Goal: Task Accomplishment & Management: Manage account settings

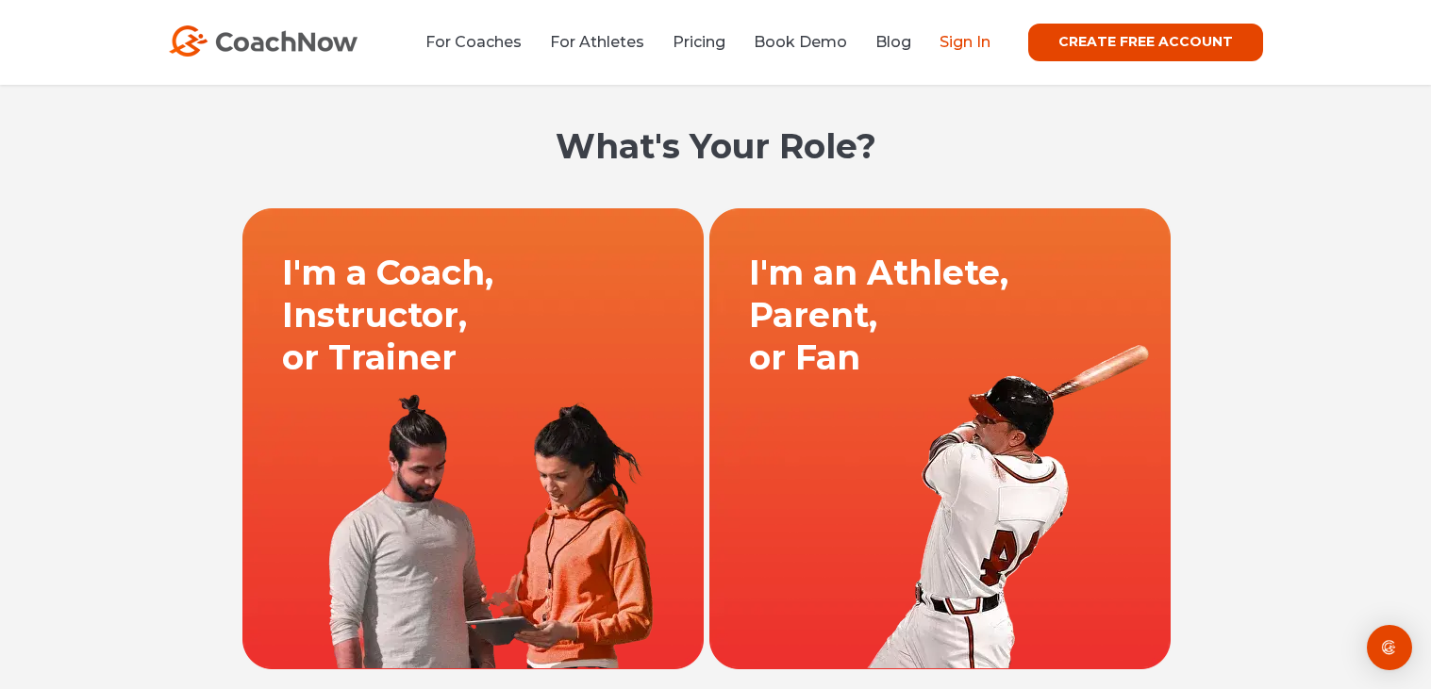
click at [953, 41] on link "Sign In" at bounding box center [964, 42] width 51 height 18
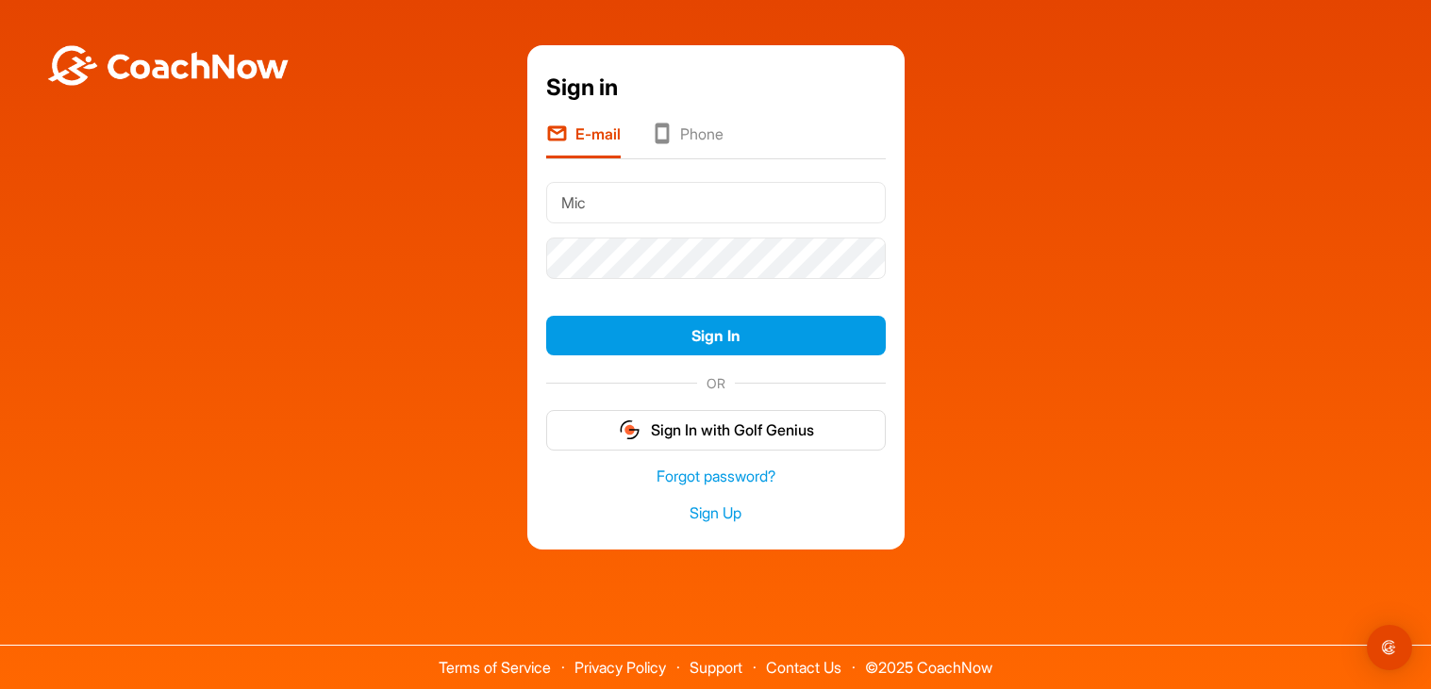
type input "[PERSON_NAME][DOMAIN_NAME][EMAIL_ADDRESS][PERSON_NAME][DOMAIN_NAME]"
click at [687, 363] on div "Sign In" at bounding box center [716, 336] width 340 height 56
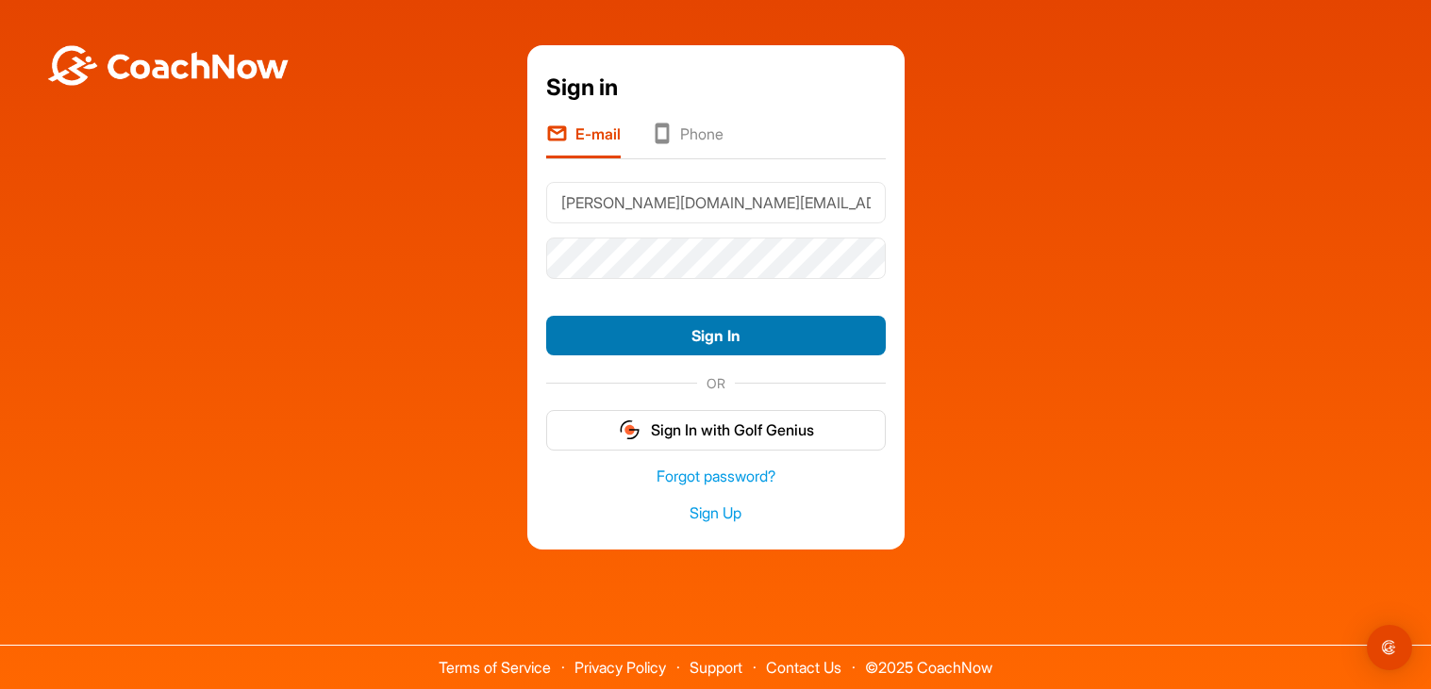
click at [691, 336] on button "Sign In" at bounding box center [716, 336] width 340 height 41
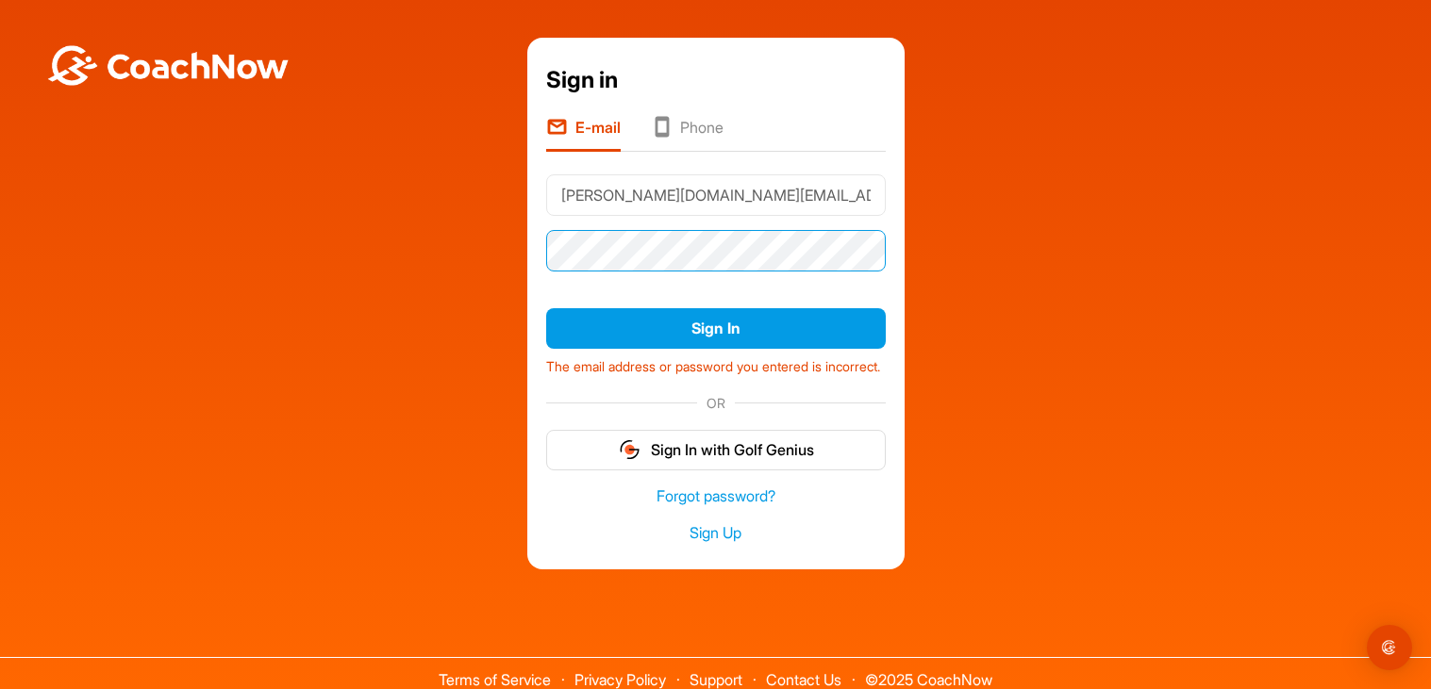
click at [546, 308] on button "Sign In" at bounding box center [716, 328] width 340 height 41
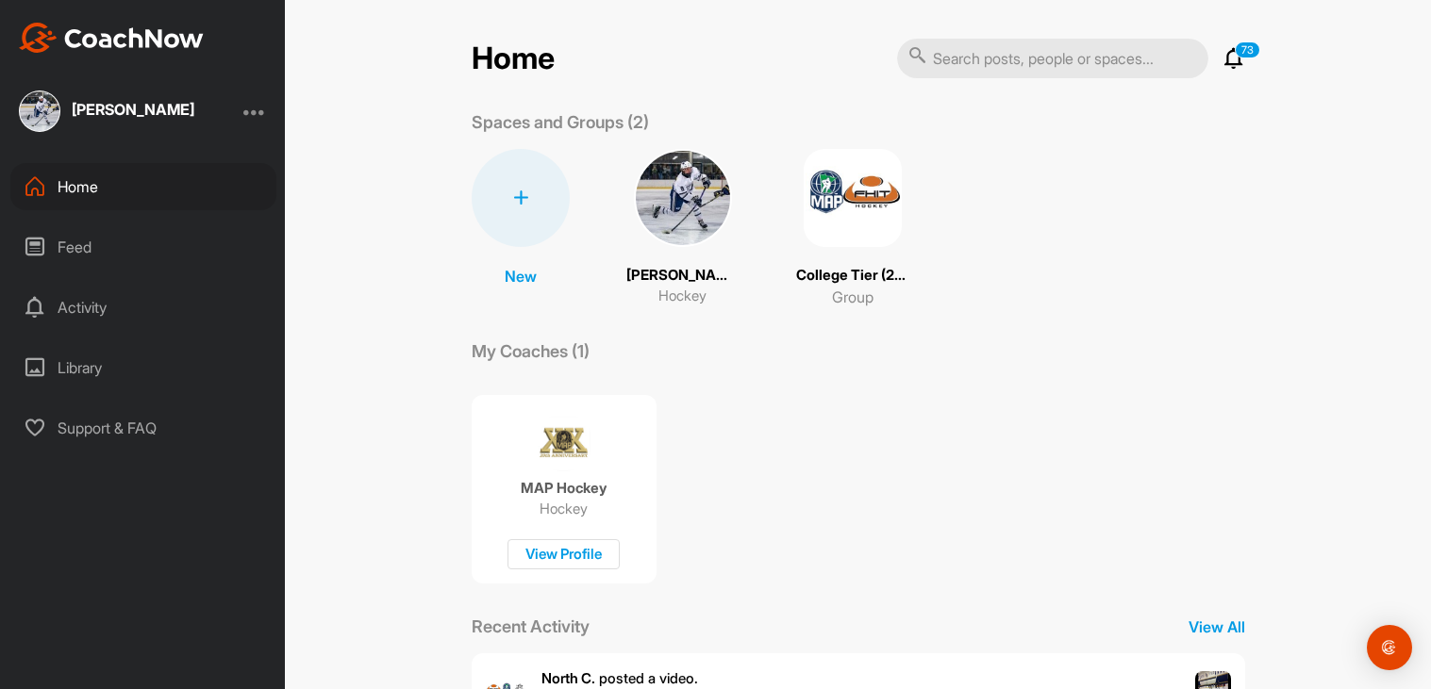
click at [257, 107] on div at bounding box center [254, 111] width 23 height 23
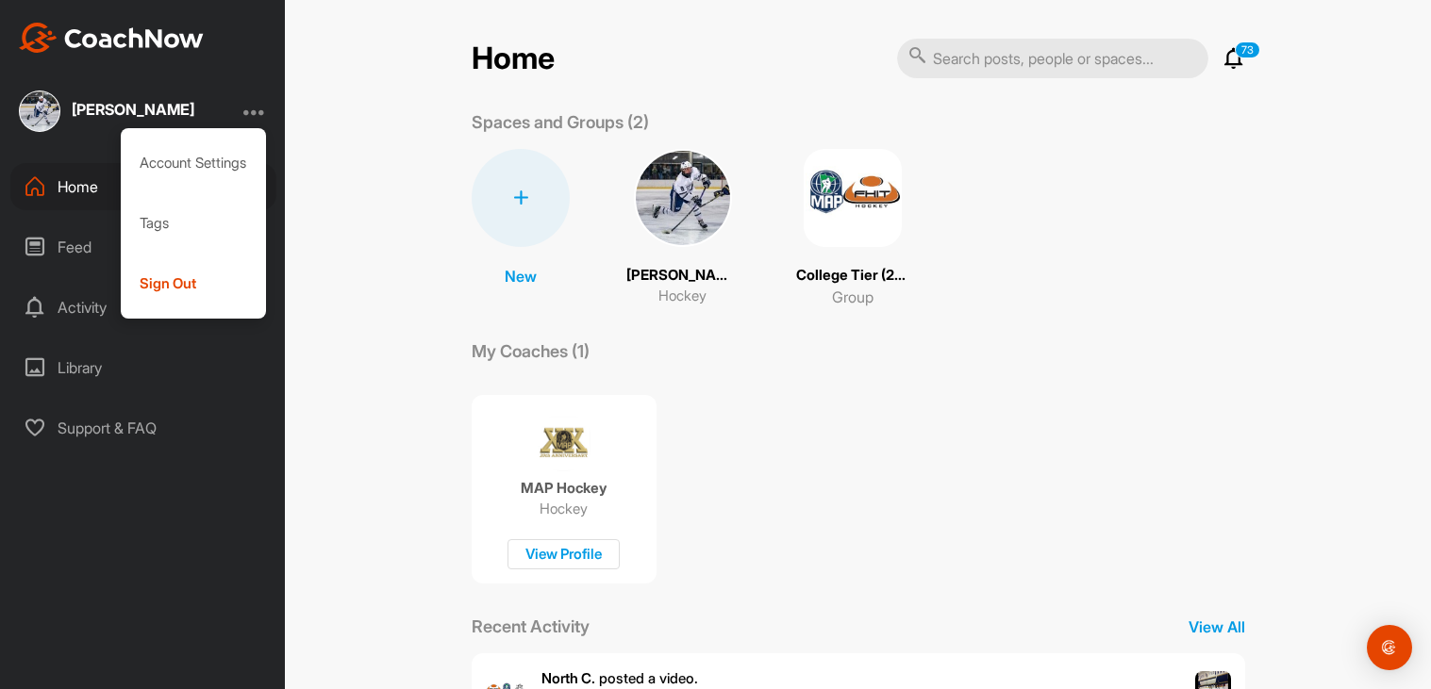
click at [581, 134] on p "Spaces and Groups (2)" at bounding box center [560, 121] width 177 height 25
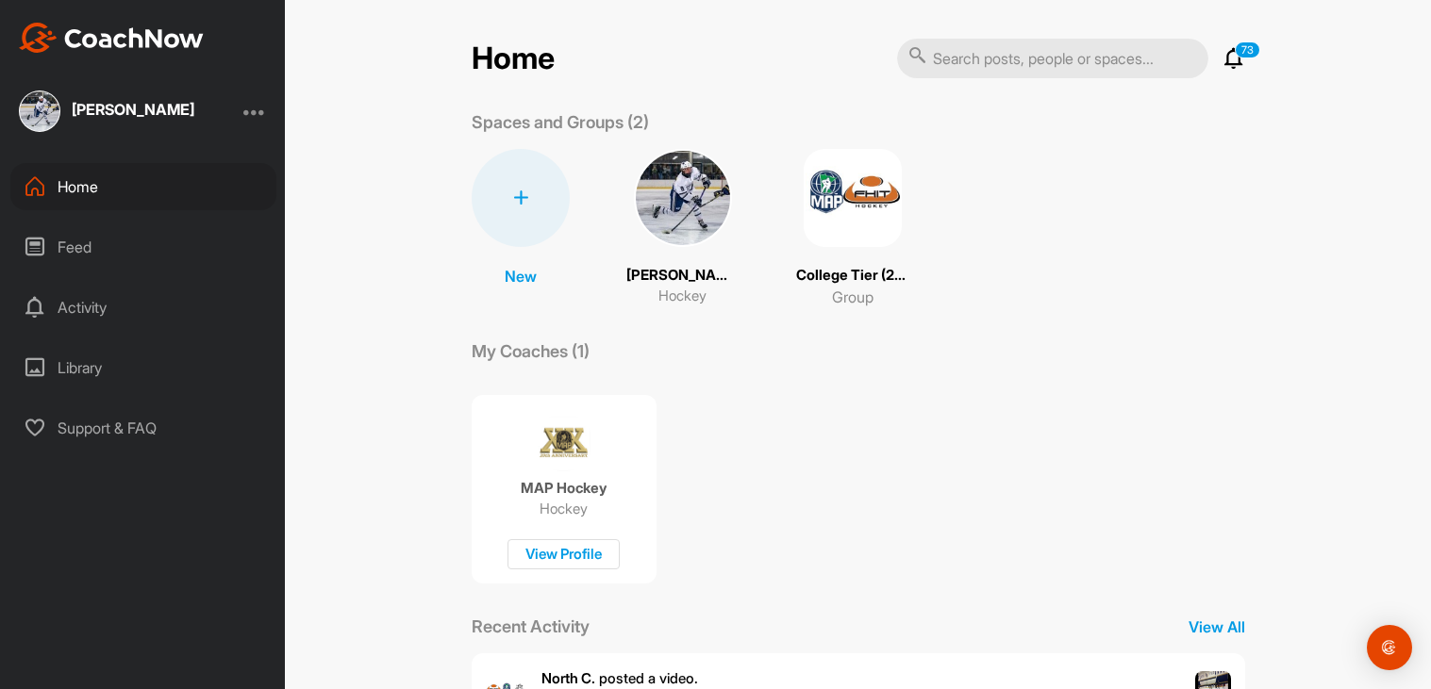
click at [576, 121] on p "Spaces and Groups (2)" at bounding box center [560, 121] width 177 height 25
click at [922, 200] on div "New New Space New Group Rhys George Hockey College Tier (2024) Group" at bounding box center [858, 228] width 773 height 159
click at [852, 203] on img at bounding box center [853, 198] width 98 height 98
click at [1074, 52] on input "text" at bounding box center [1052, 59] width 311 height 40
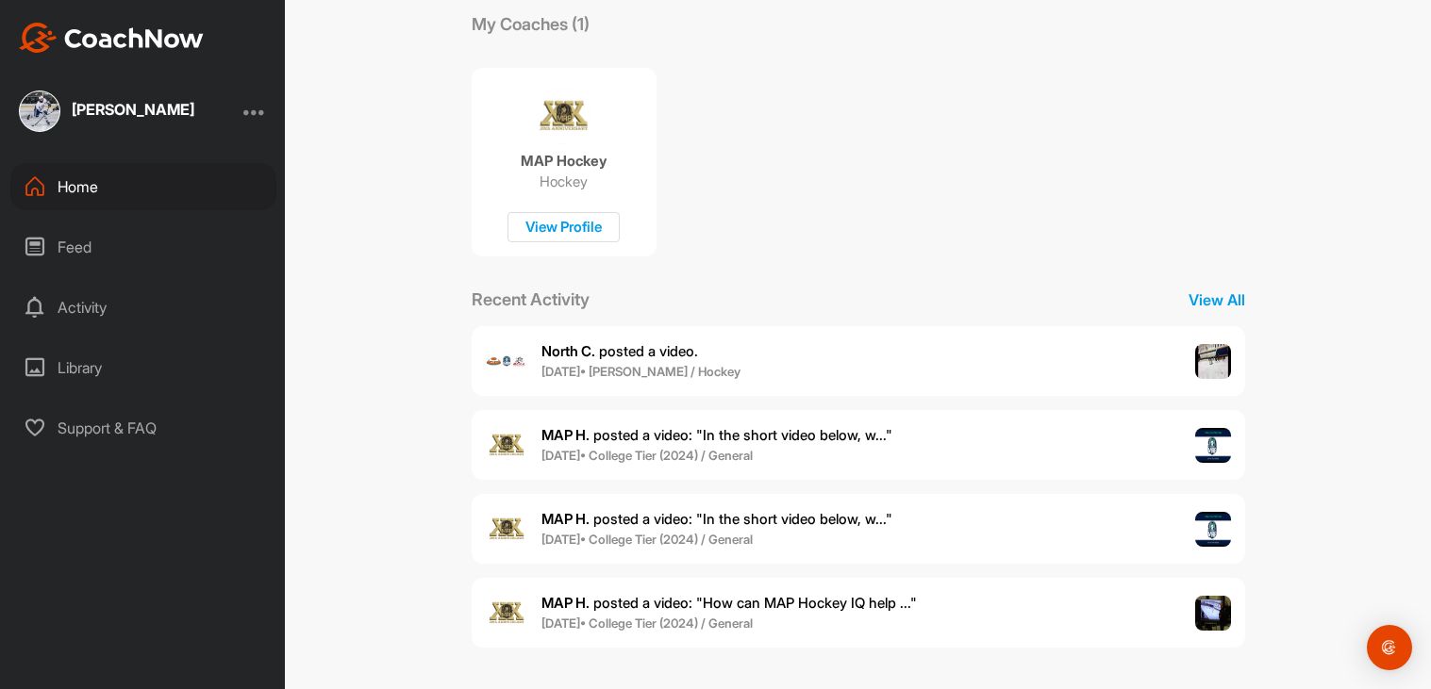
type input "bryn"
click at [244, 124] on div "Rhys George" at bounding box center [142, 111] width 285 height 41
click at [265, 105] on div at bounding box center [254, 111] width 23 height 23
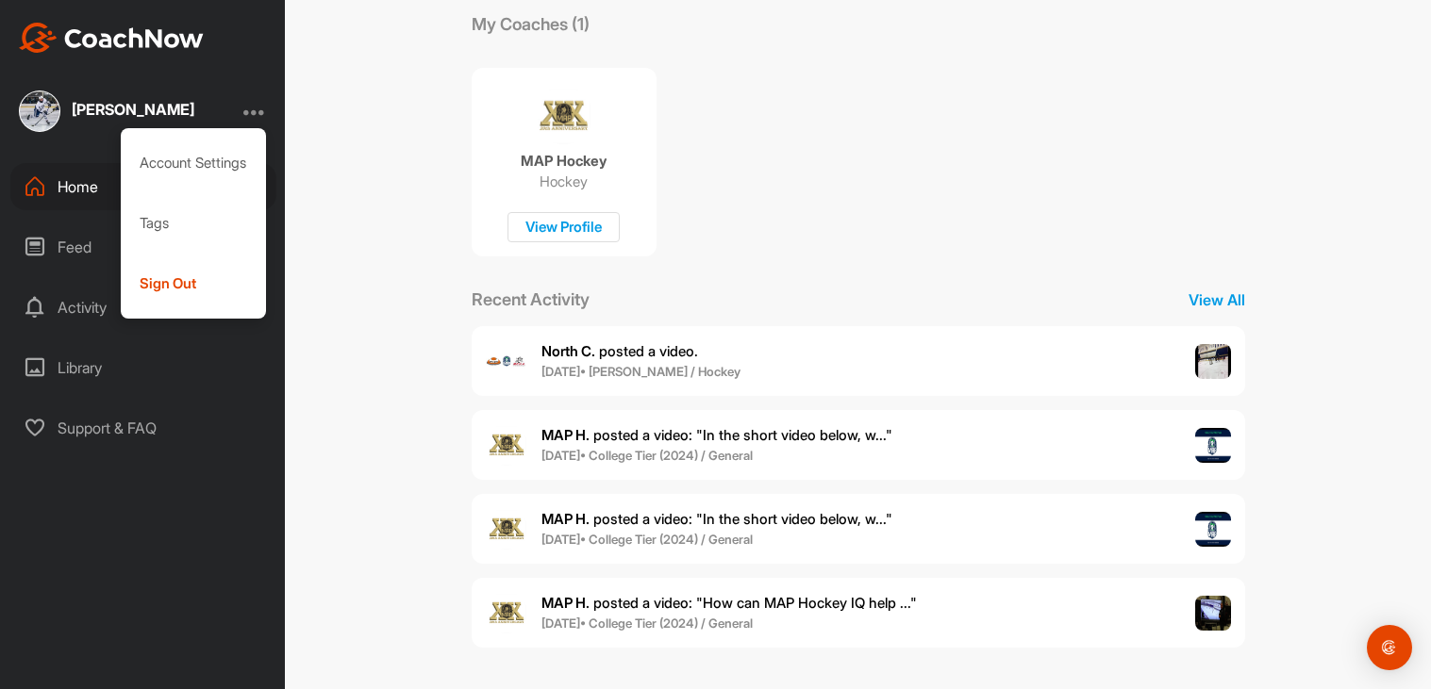
click at [908, 412] on div "MAP H. posted a video : " In the short video below, w... " 18 Dec • College Tie…" at bounding box center [858, 445] width 773 height 70
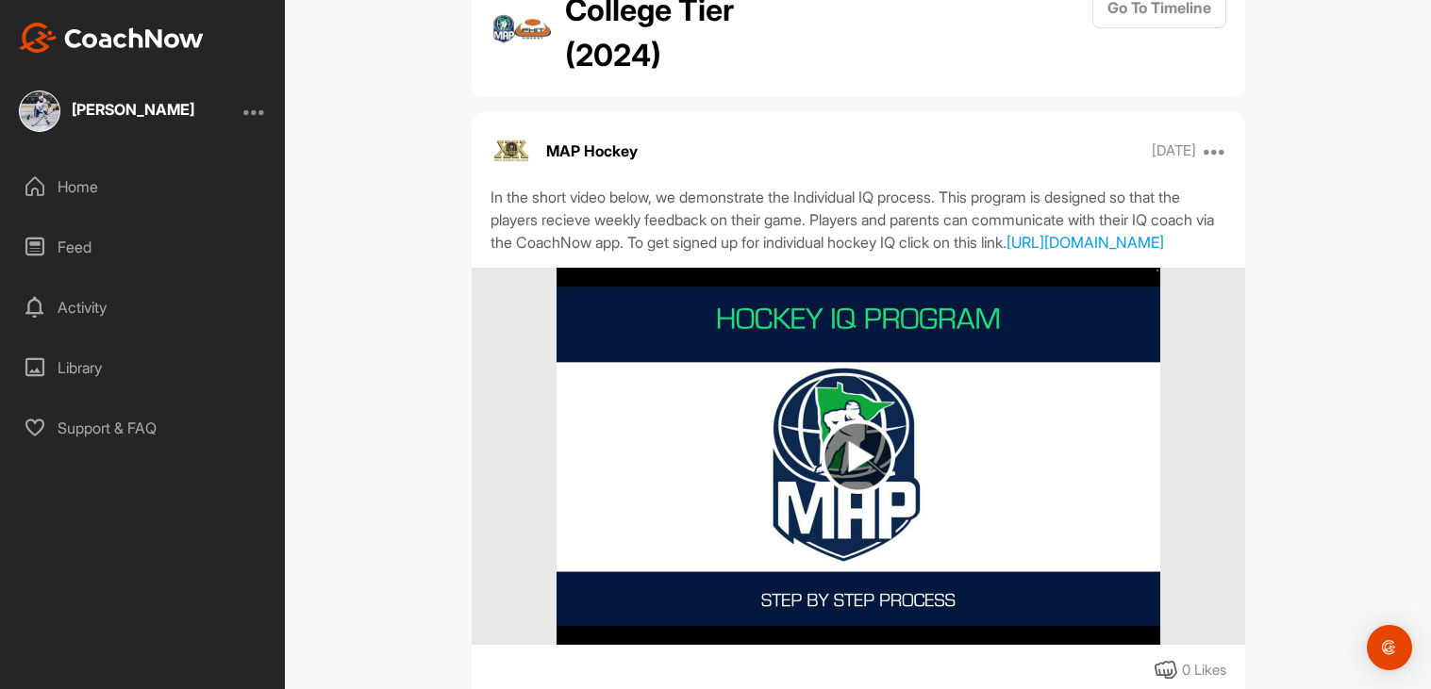
scroll to position [72, 0]
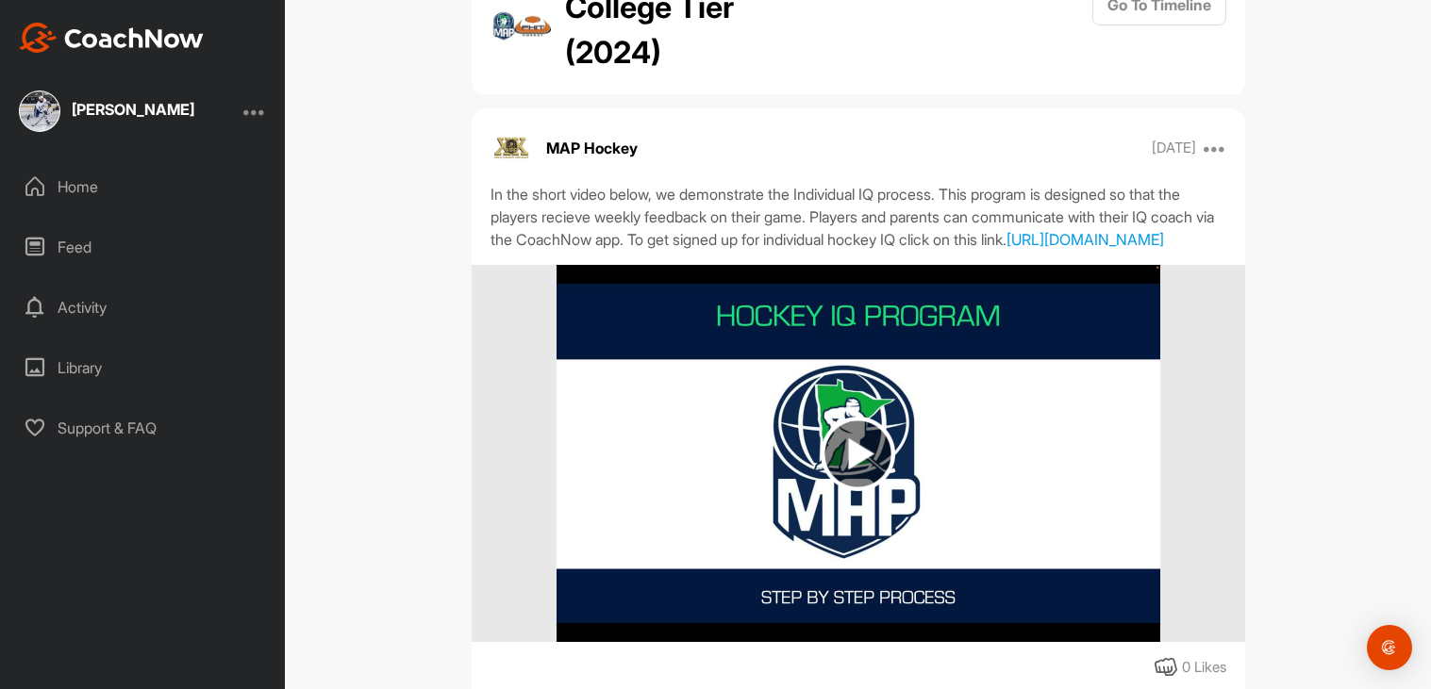
click at [868, 491] on img at bounding box center [858, 454] width 75 height 75
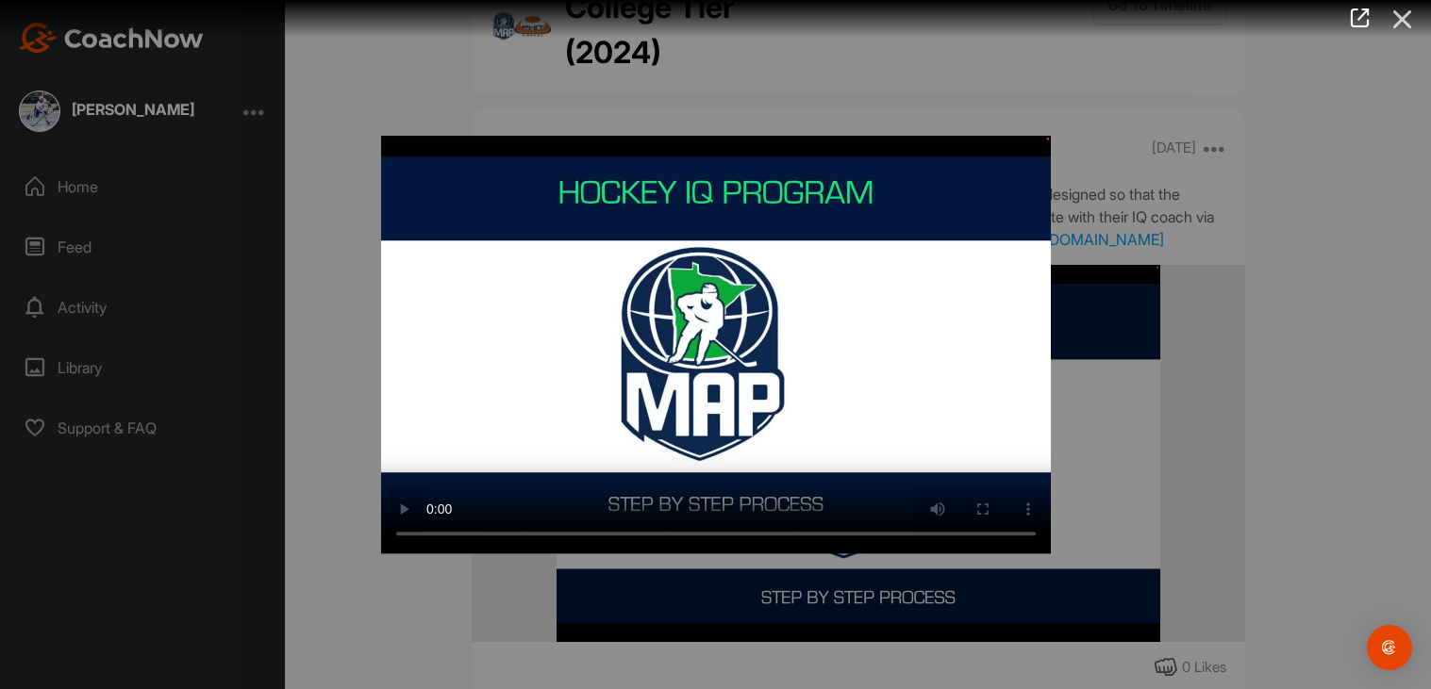
click at [1413, 14] on icon at bounding box center [1402, 19] width 43 height 35
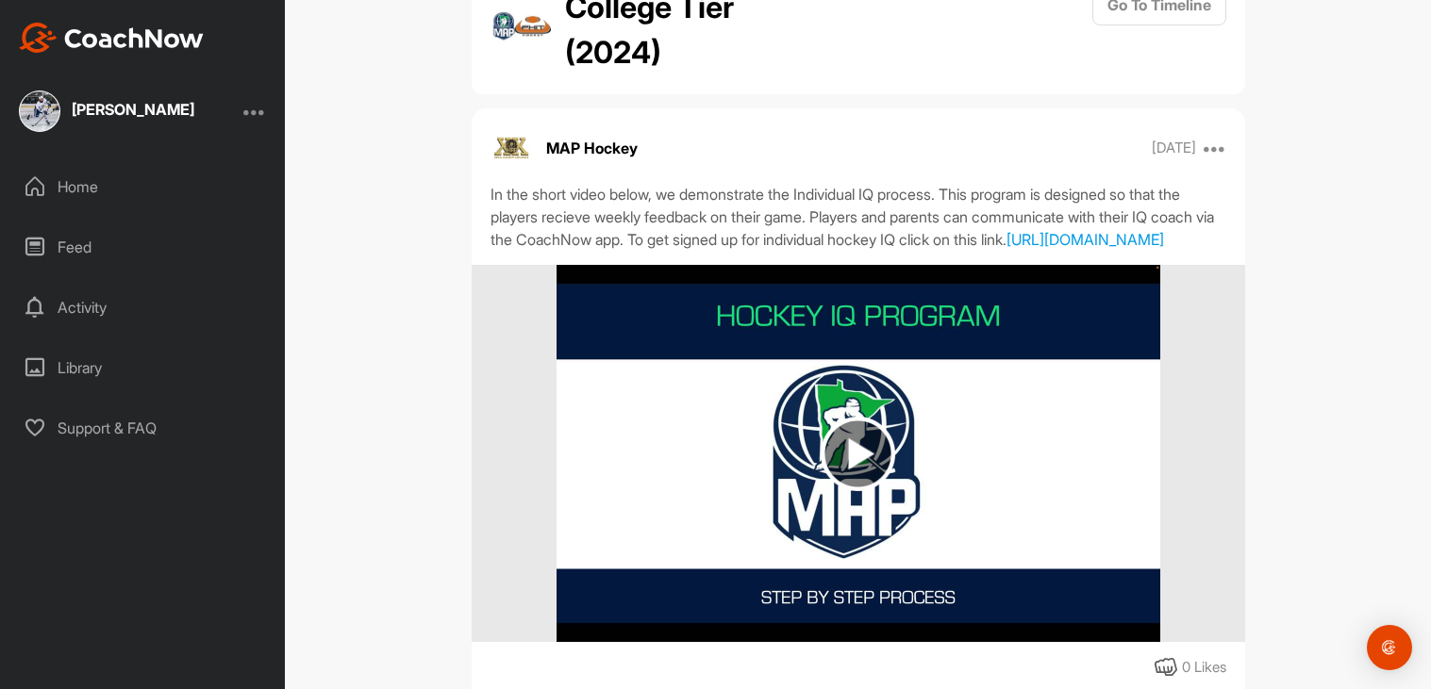
scroll to position [0, 0]
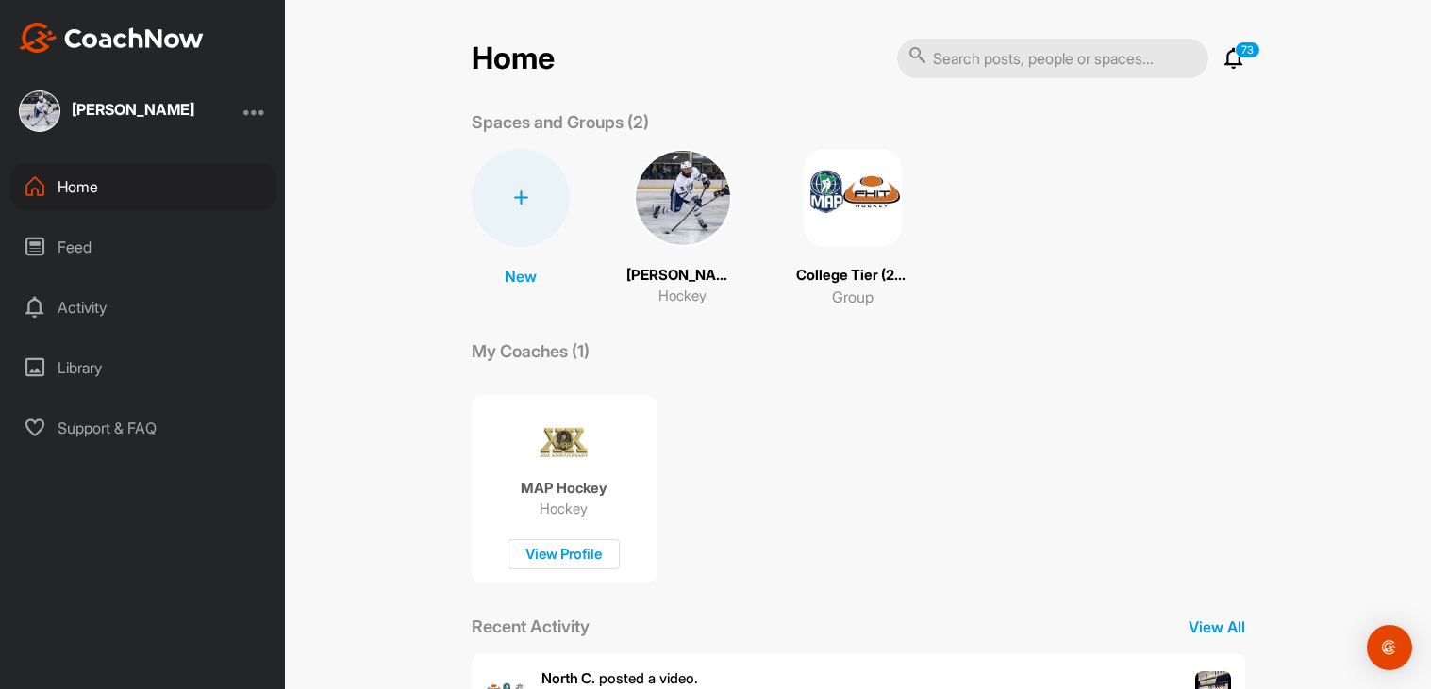
click at [513, 206] on div at bounding box center [521, 198] width 98 height 98
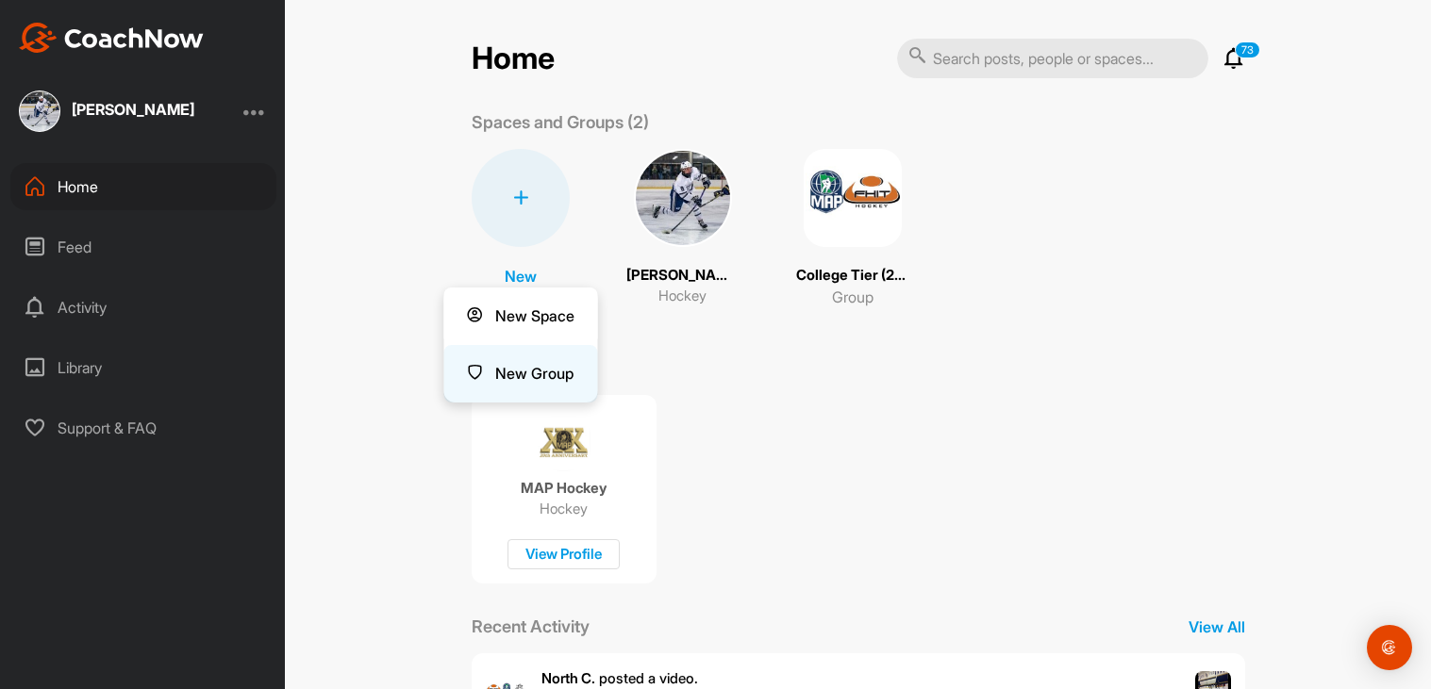
click at [532, 374] on button "New Group" at bounding box center [520, 374] width 154 height 58
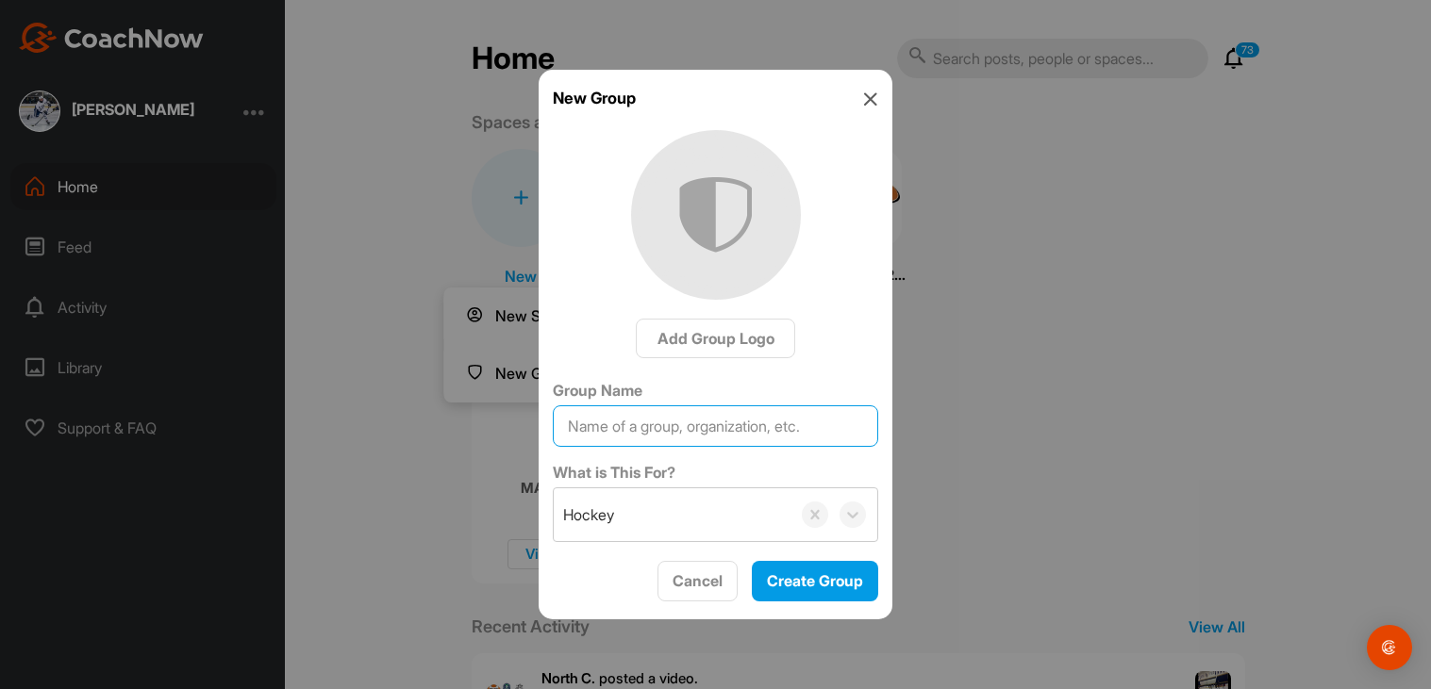
click at [640, 425] on input "Group Name" at bounding box center [715, 426] width 325 height 41
click at [884, 104] on div "New Group Add Group Logo Group Name What is This For? Hockey Cancel Create Group" at bounding box center [716, 345] width 354 height 551
click at [873, 100] on icon at bounding box center [870, 98] width 15 height 15
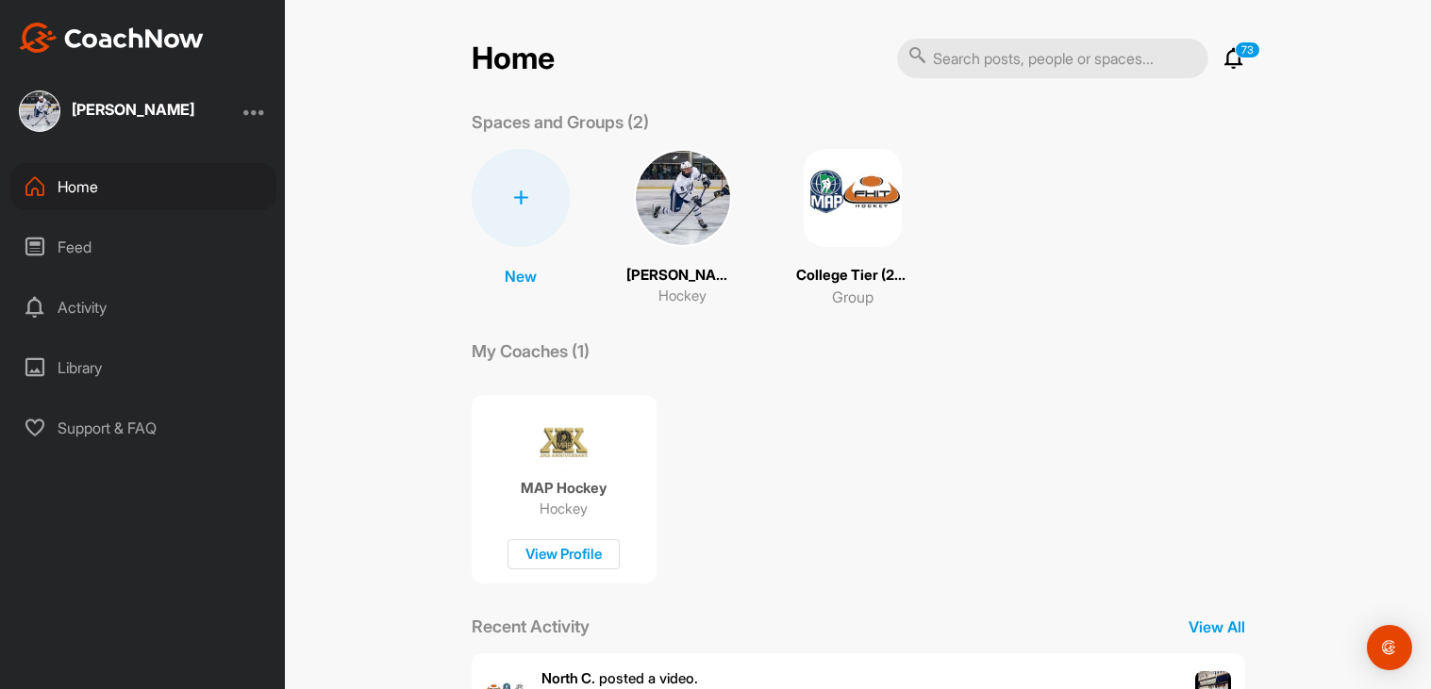
click at [544, 187] on div at bounding box center [521, 198] width 98 height 98
click at [541, 322] on button "New Space" at bounding box center [520, 317] width 154 height 58
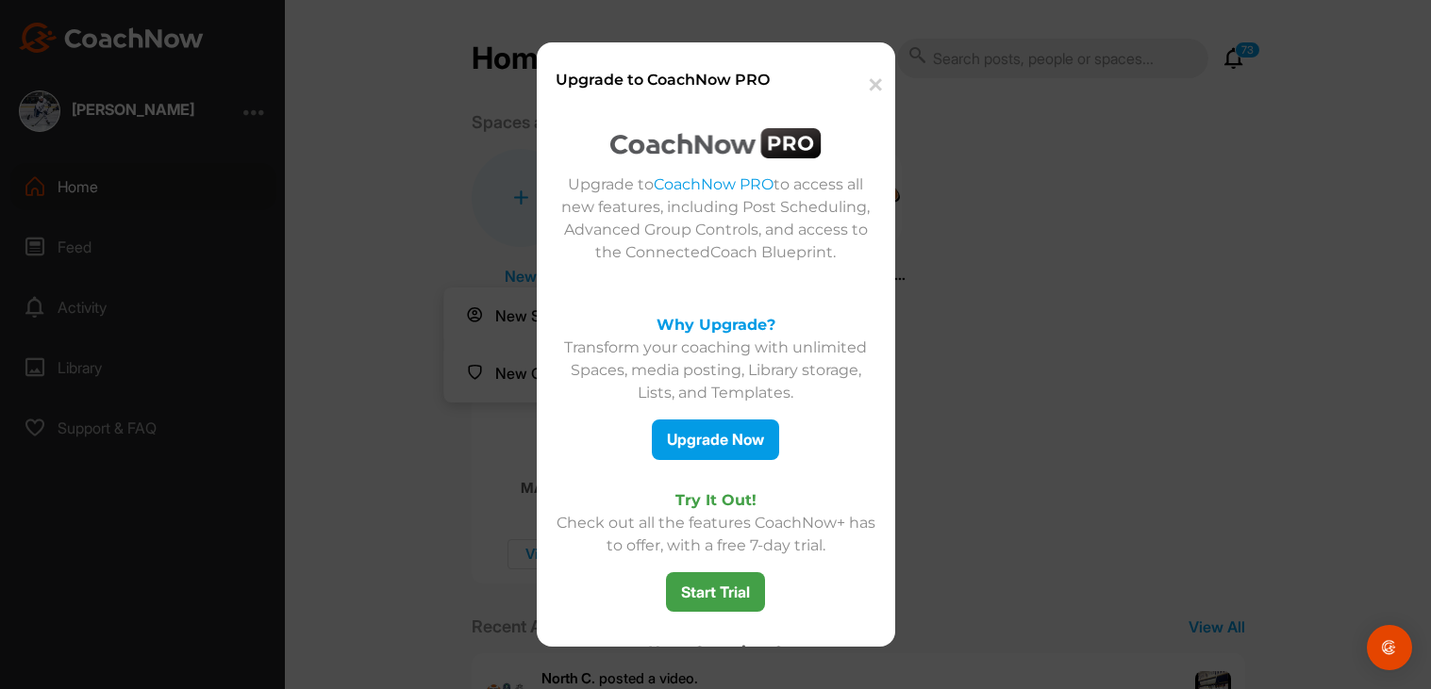
click at [868, 84] on button "✕" at bounding box center [873, 86] width 41 height 58
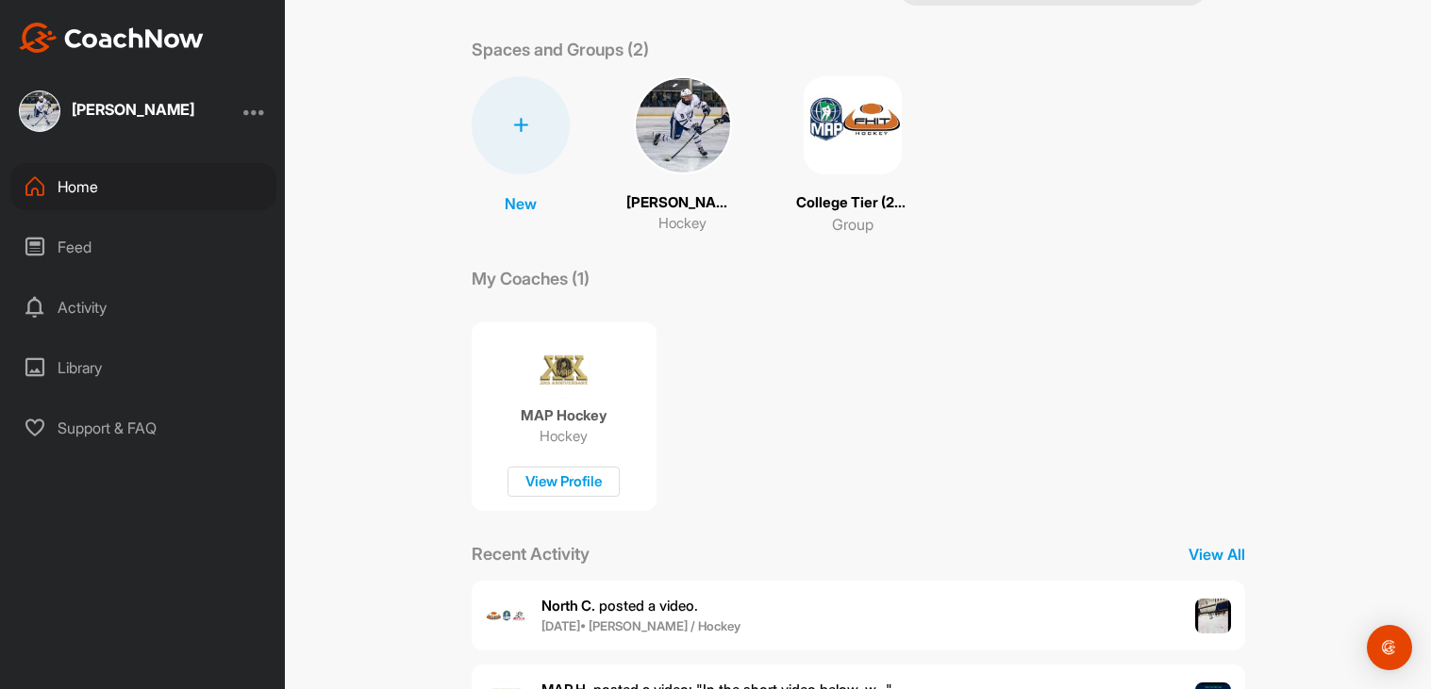
scroll to position [103, 0]
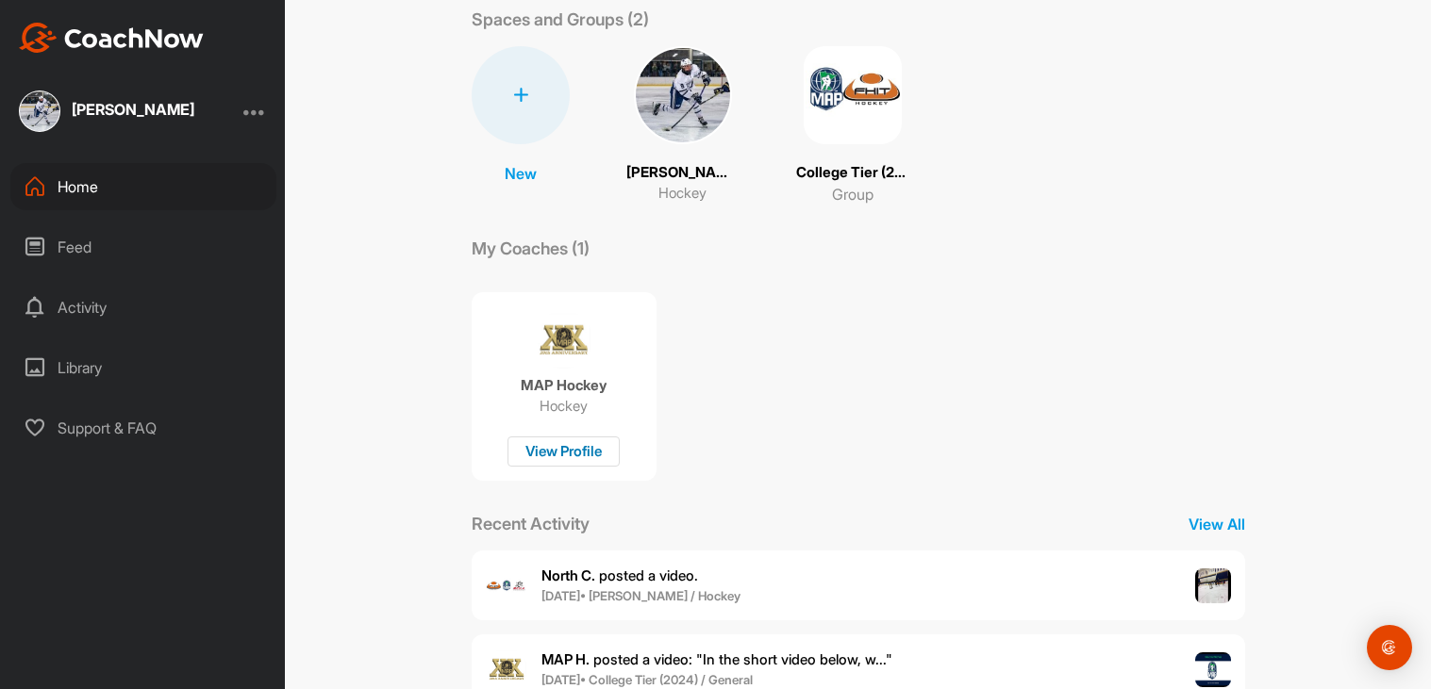
click at [582, 442] on div "View Profile" at bounding box center [563, 452] width 112 height 31
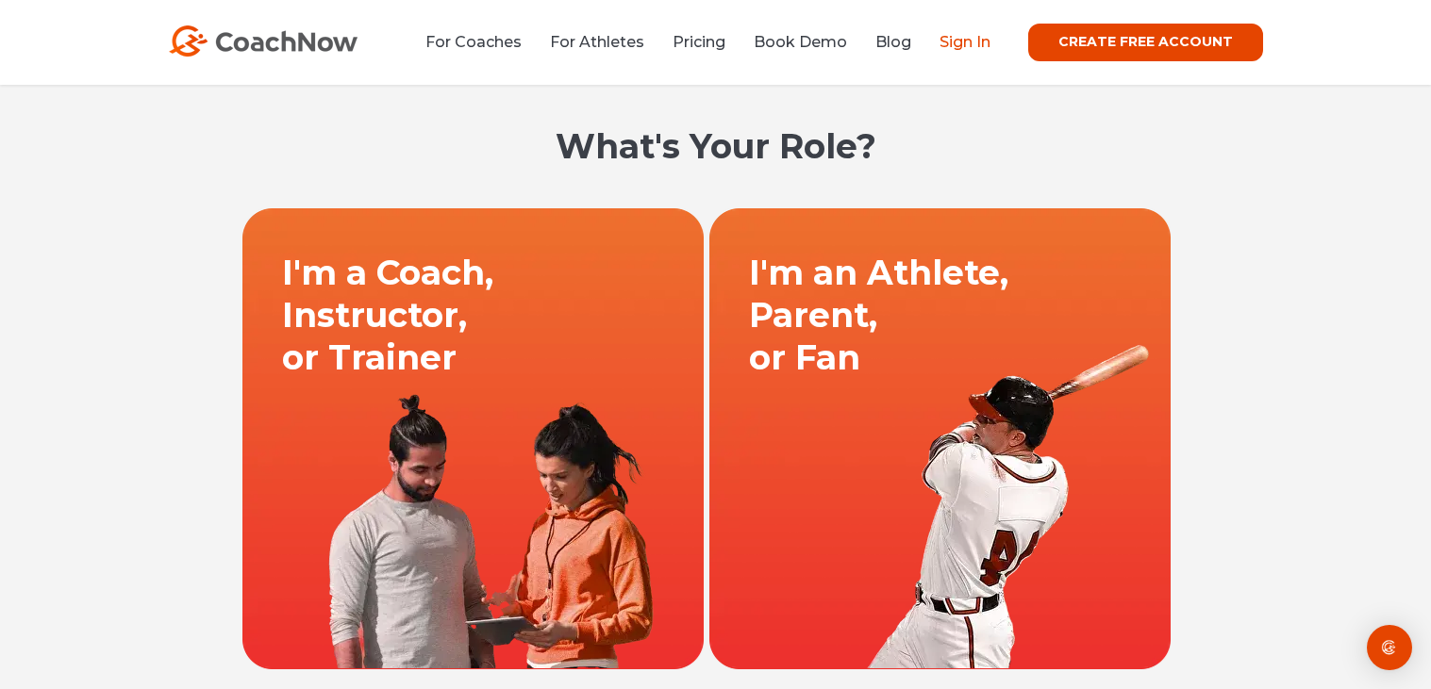
click at [971, 50] on link "Sign In" at bounding box center [964, 42] width 51 height 18
click at [968, 39] on link "Sign In" at bounding box center [964, 42] width 51 height 18
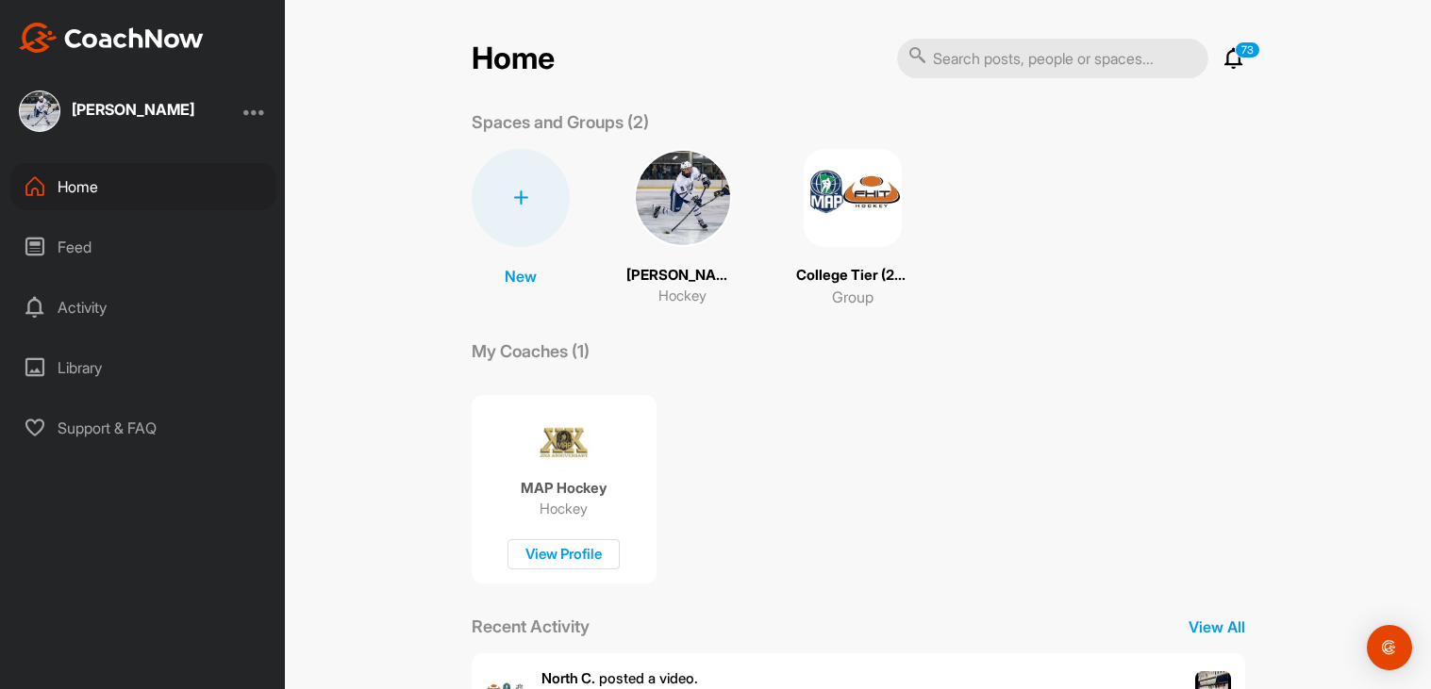
click at [257, 102] on div at bounding box center [254, 111] width 23 height 23
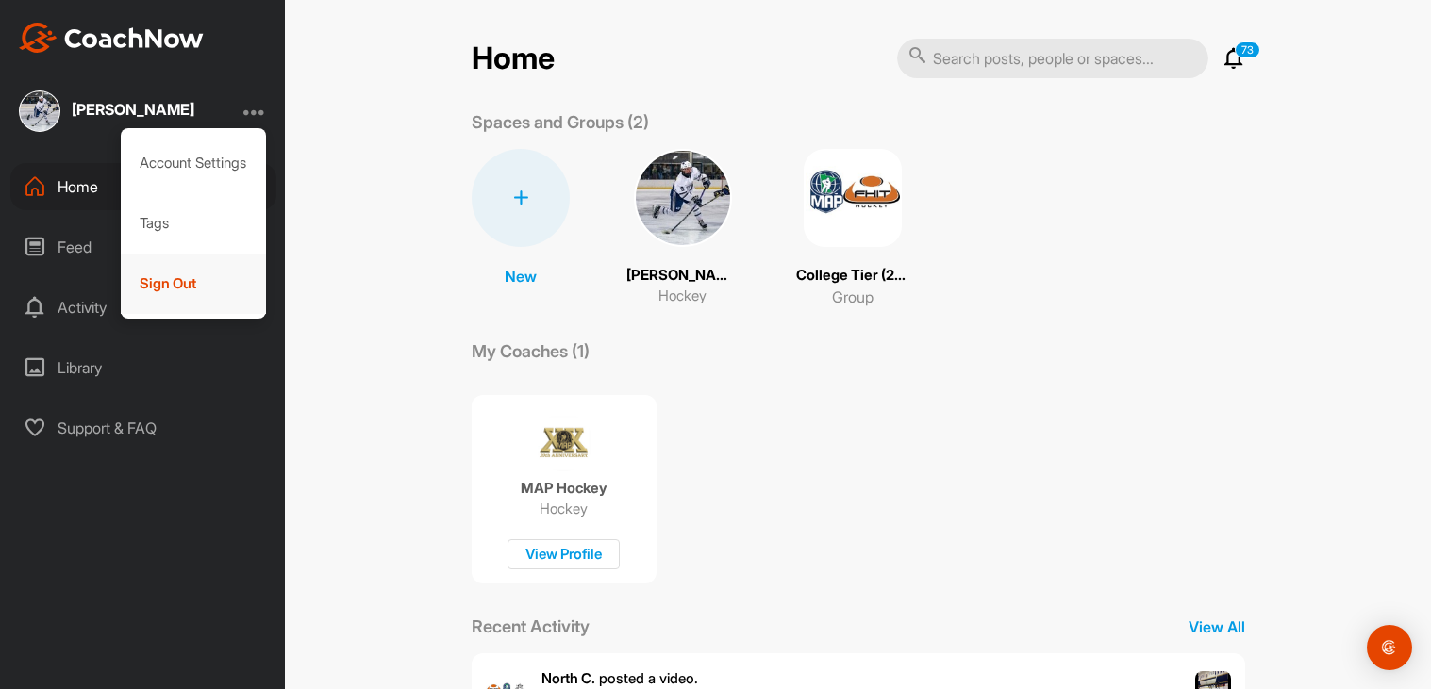
click at [189, 279] on div "Sign Out" at bounding box center [194, 284] width 146 height 60
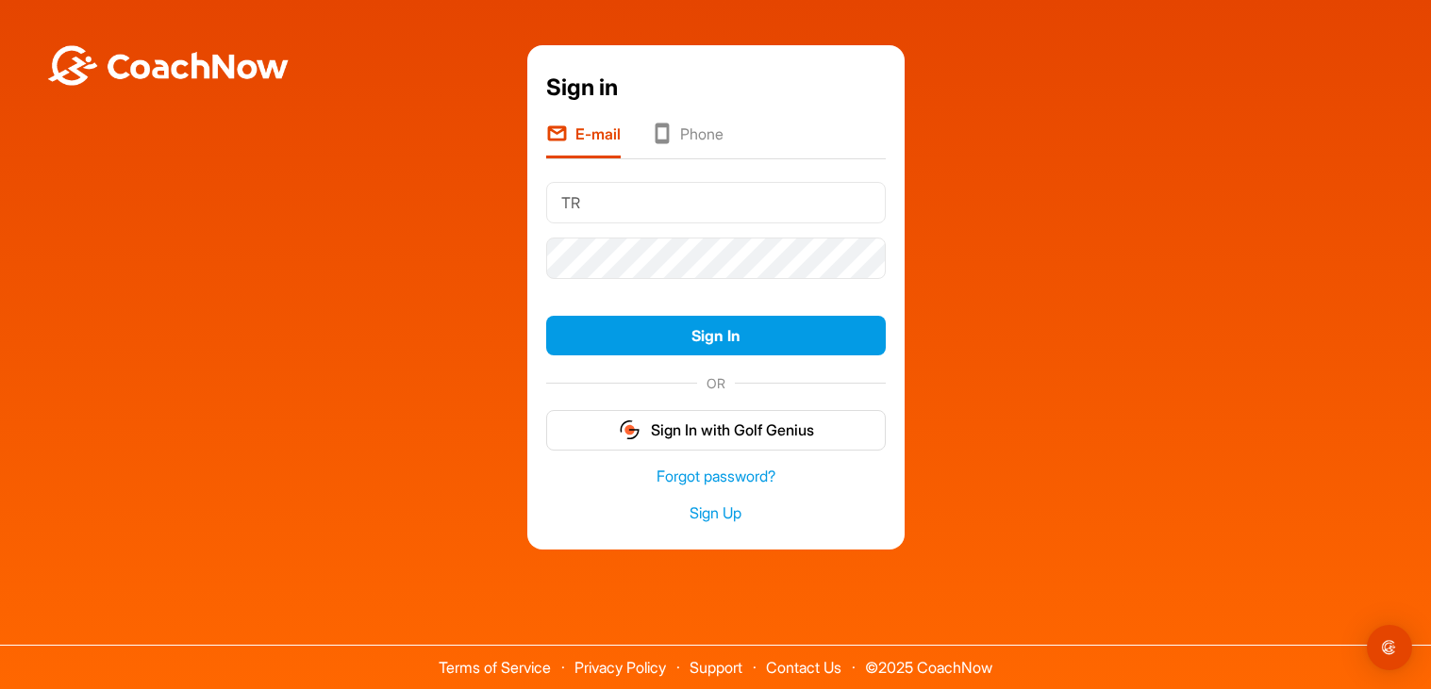
type input "T"
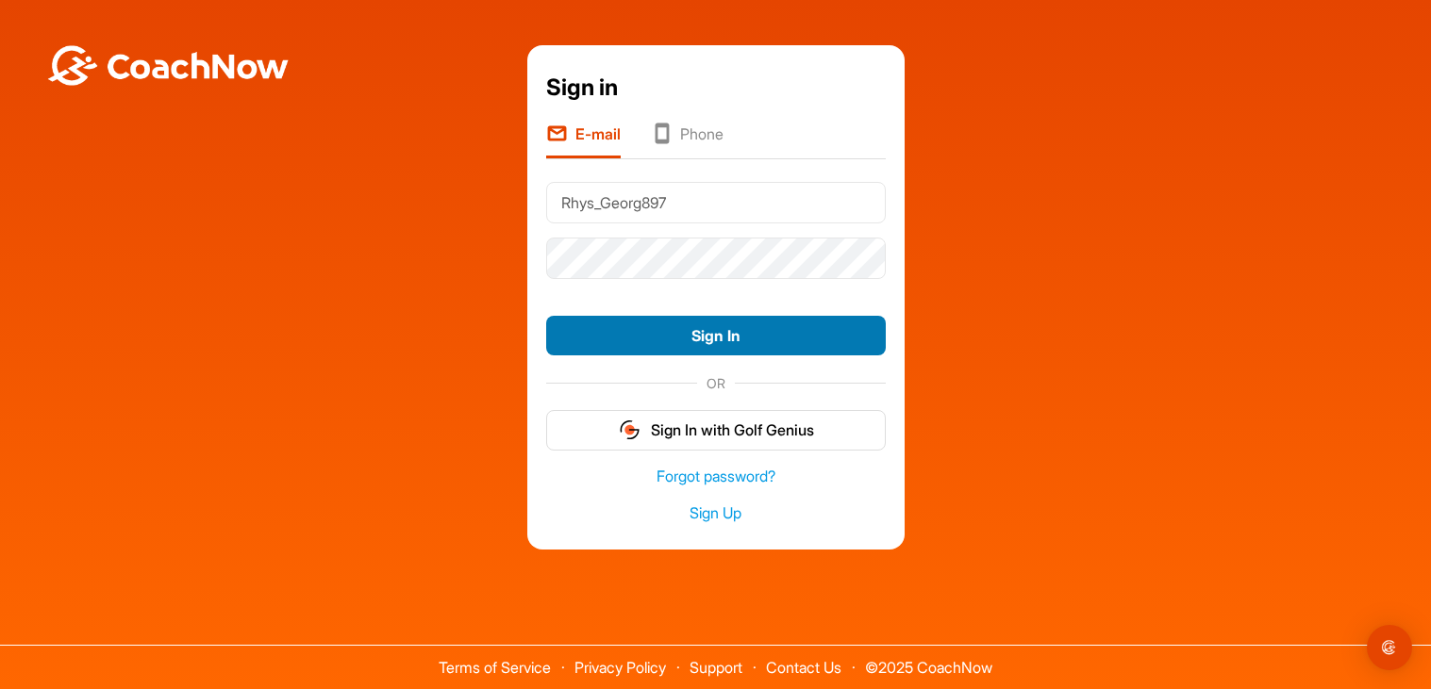
click at [612, 329] on button "Sign In" at bounding box center [716, 336] width 340 height 41
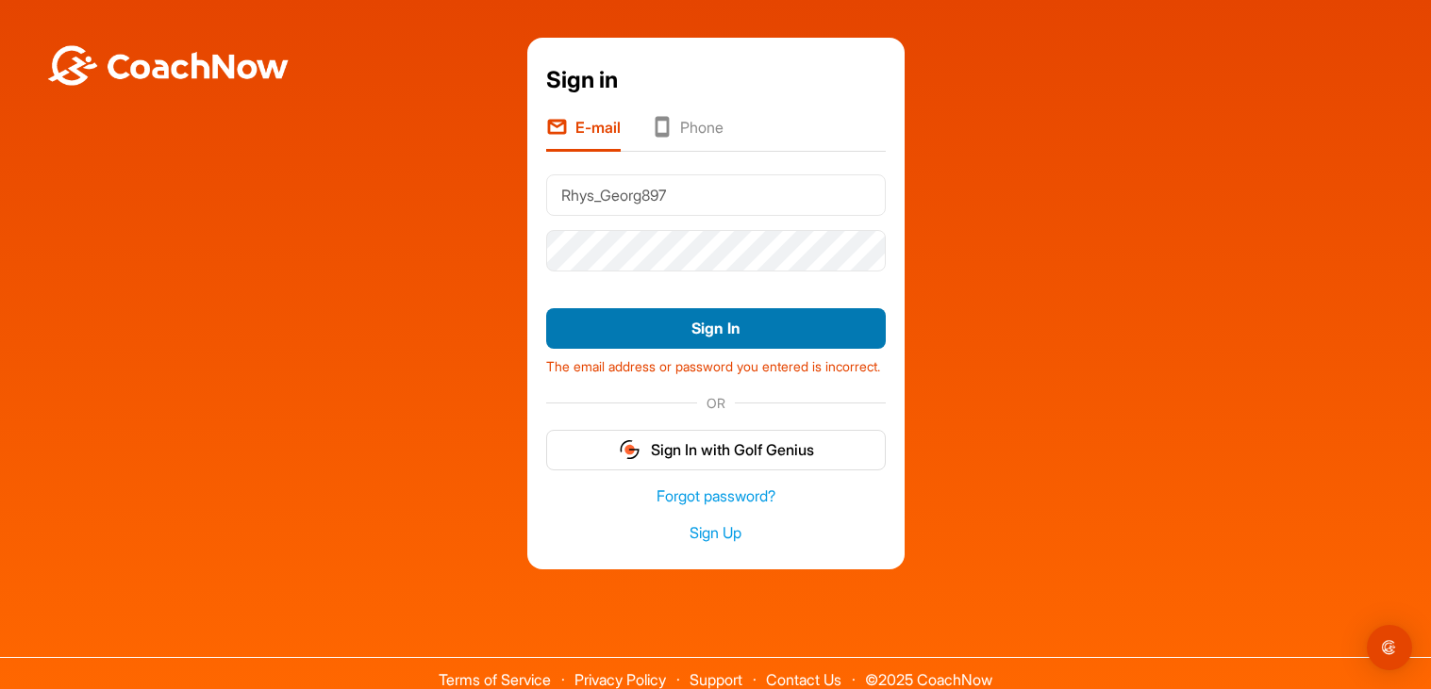
click at [703, 321] on button "Sign In" at bounding box center [716, 328] width 340 height 41
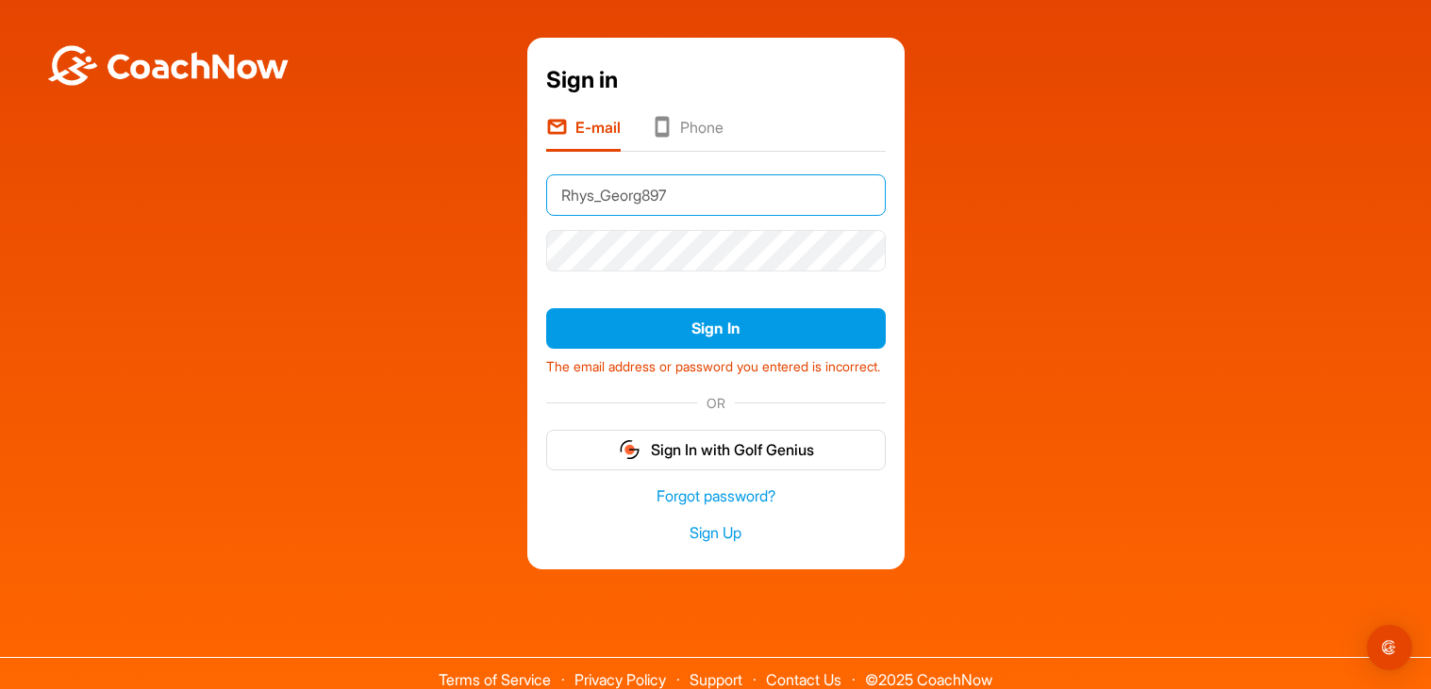
click at [689, 189] on input "Rhys_Georg897" at bounding box center [716, 194] width 340 height 41
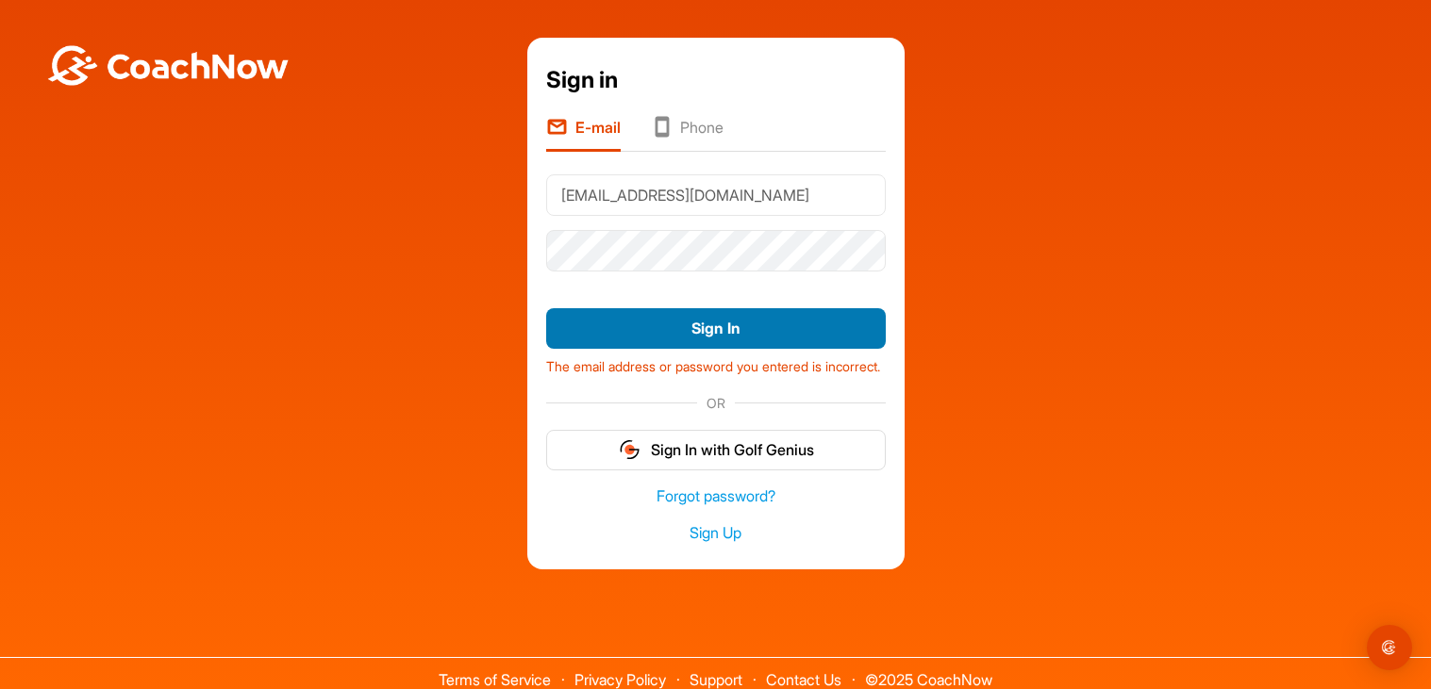
click at [681, 315] on button "Sign In" at bounding box center [716, 328] width 340 height 41
click at [708, 315] on button "Sign In" at bounding box center [716, 328] width 340 height 41
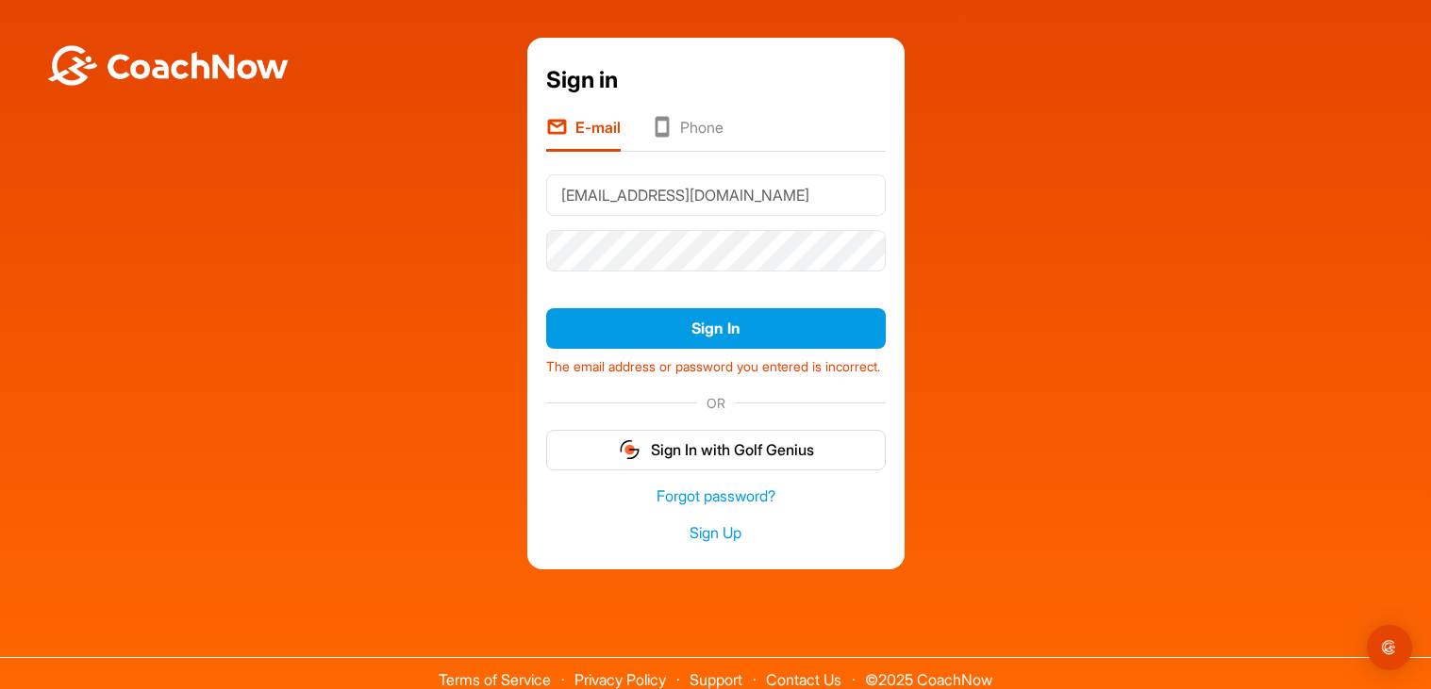
click at [740, 301] on div "Sign In The email address or password you entered is incorrect." at bounding box center [716, 342] width 340 height 82
click at [731, 350] on div "The email address or password you entered is incorrect." at bounding box center [716, 363] width 340 height 27
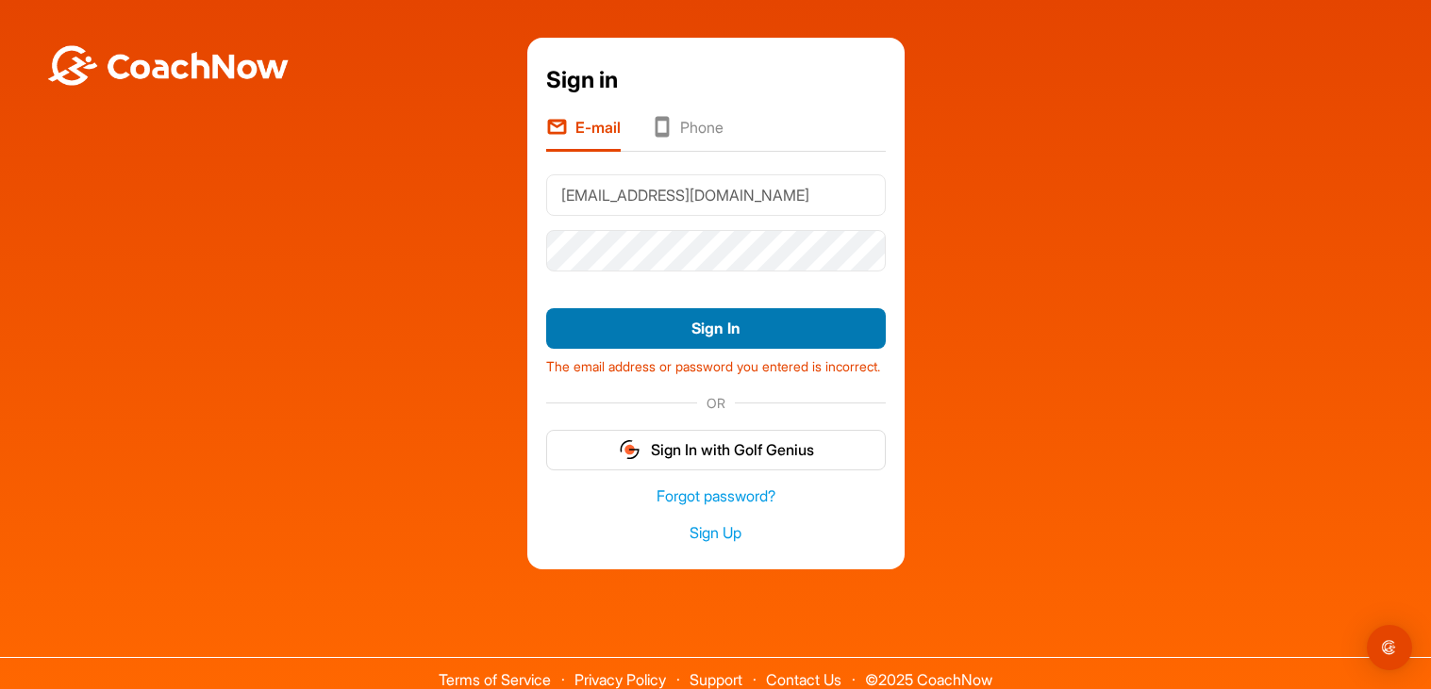
click at [730, 340] on button "Sign In" at bounding box center [716, 328] width 340 height 41
click at [671, 320] on button "Sign In" at bounding box center [716, 328] width 340 height 41
click at [670, 325] on button "Sign In" at bounding box center [716, 328] width 340 height 41
click at [673, 316] on button "Sign In" at bounding box center [716, 328] width 340 height 41
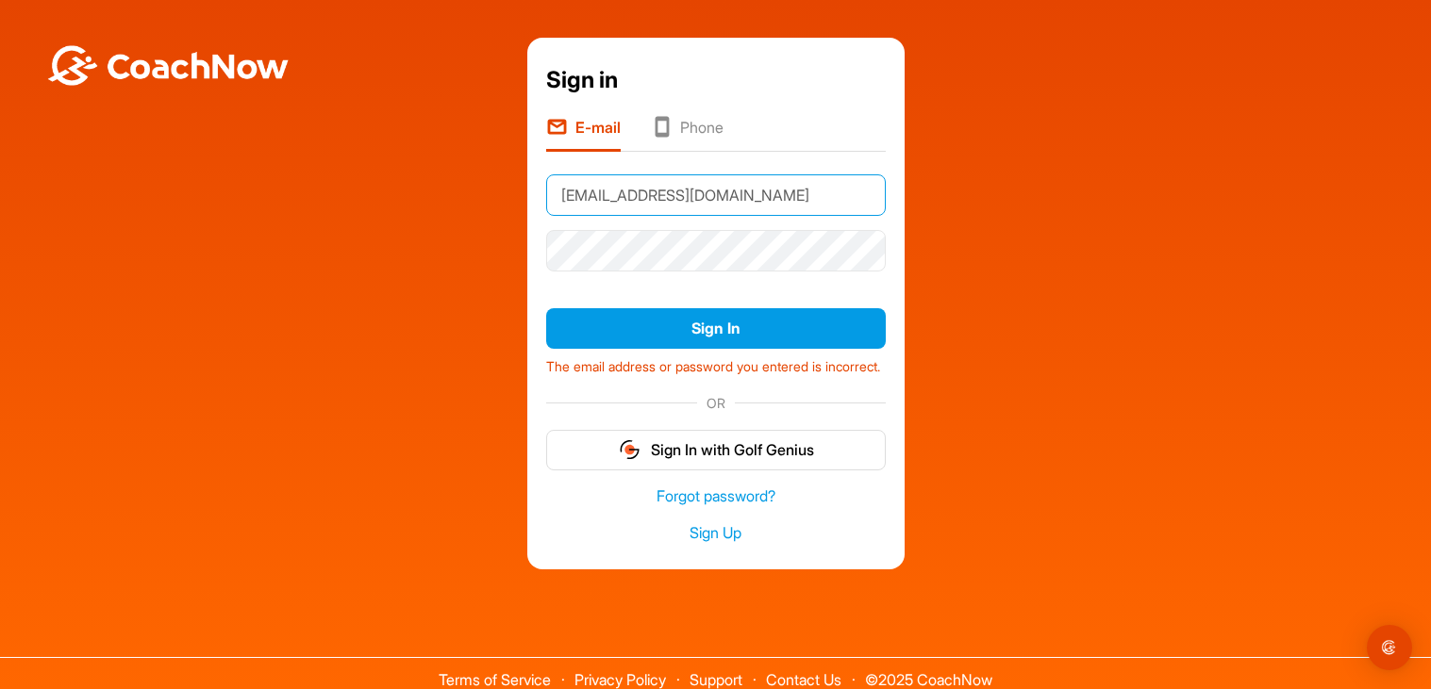
click at [703, 175] on input "Rhys_Georg897@ahschools.us" at bounding box center [716, 194] width 340 height 41
click at [702, 176] on input "Rhys_Georg897@ahschools.us" at bounding box center [716, 194] width 340 height 41
type input "Rhys_Georg897@schools.us"
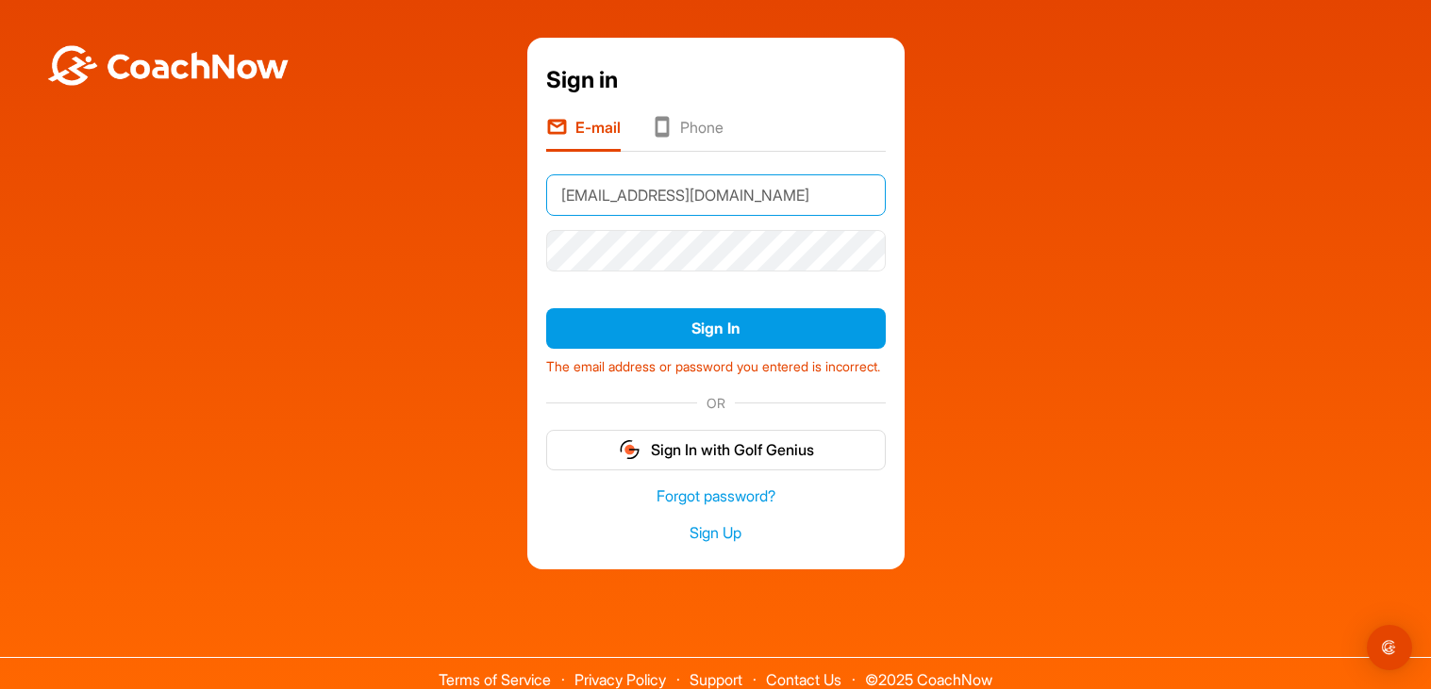
click at [702, 180] on input "Rhys_Georg897@schools.us" at bounding box center [716, 194] width 340 height 41
click at [705, 189] on input "Rhys_Georg897@schools.us" at bounding box center [716, 194] width 340 height 41
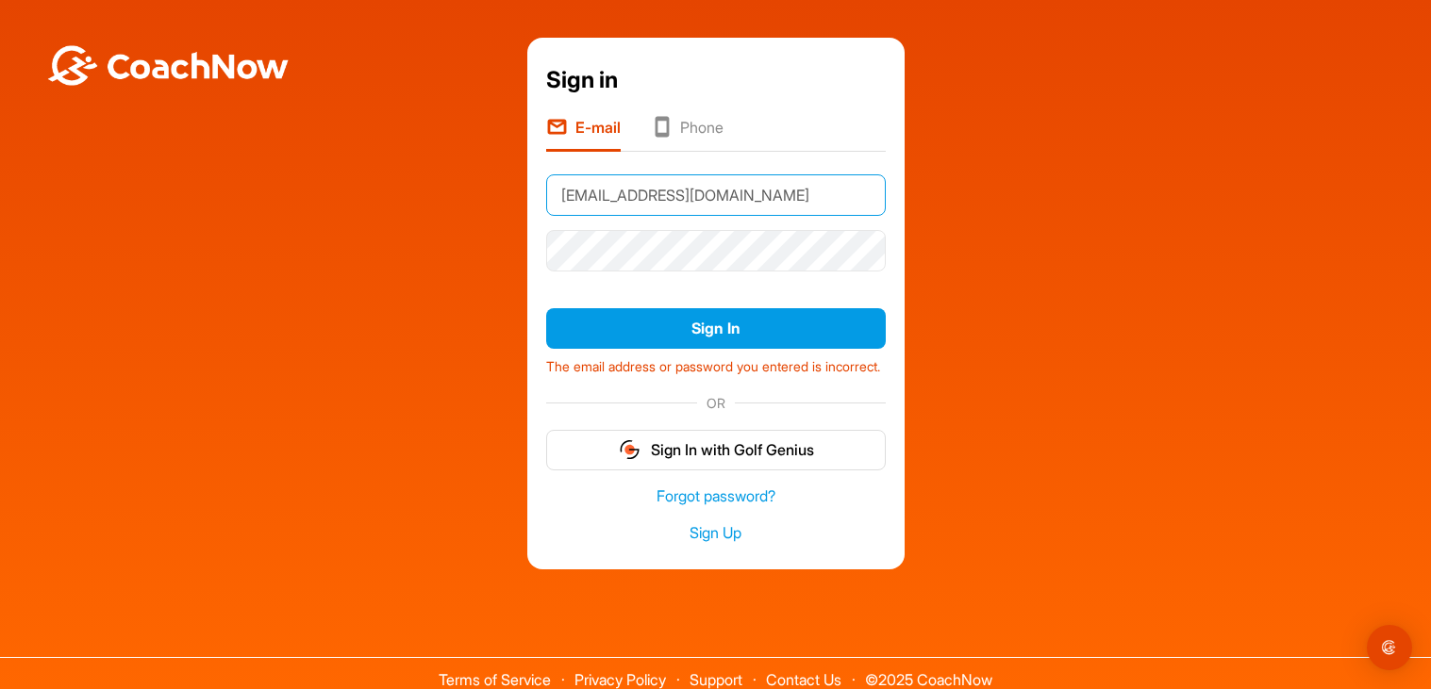
click at [705, 189] on input "Rhys_Georg897@schools.us" at bounding box center [716, 194] width 340 height 41
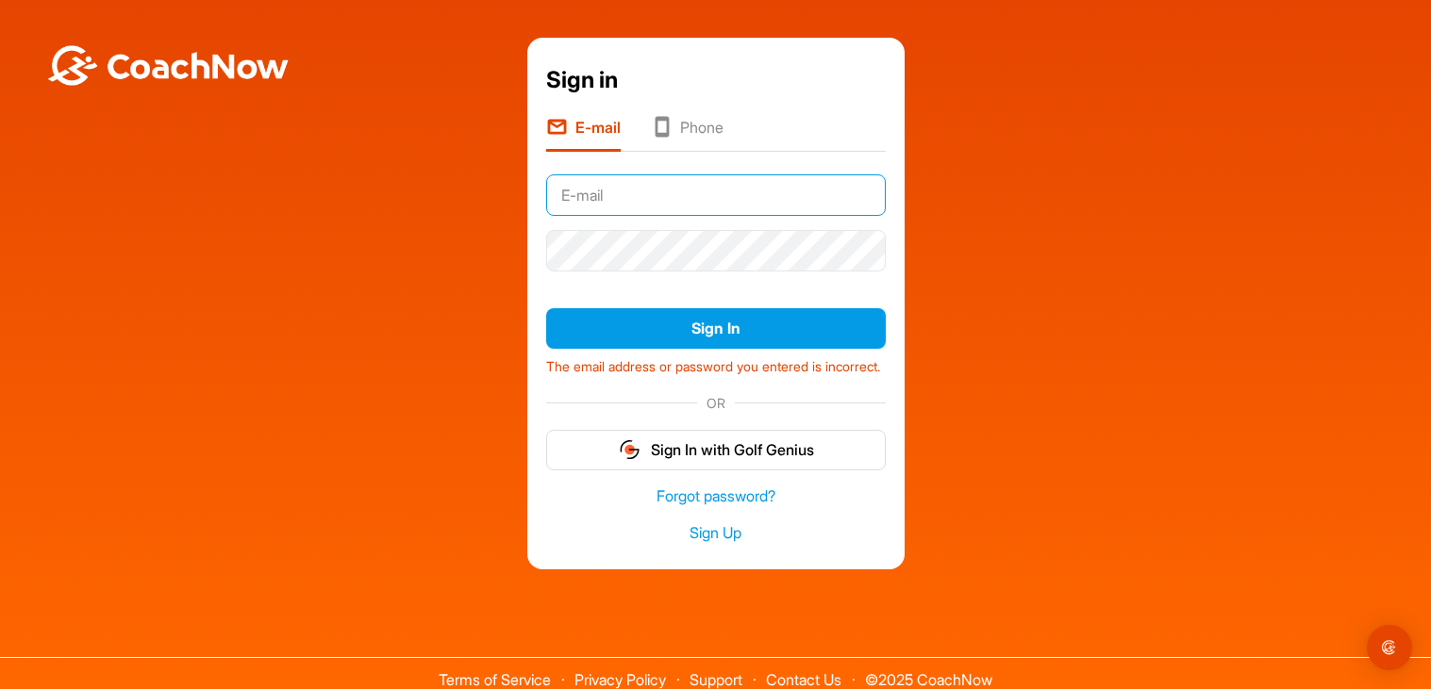
click at [705, 191] on input "text" at bounding box center [716, 194] width 340 height 41
type input "[PERSON_NAME][DOMAIN_NAME][EMAIL_ADDRESS][PERSON_NAME][DOMAIN_NAME]"
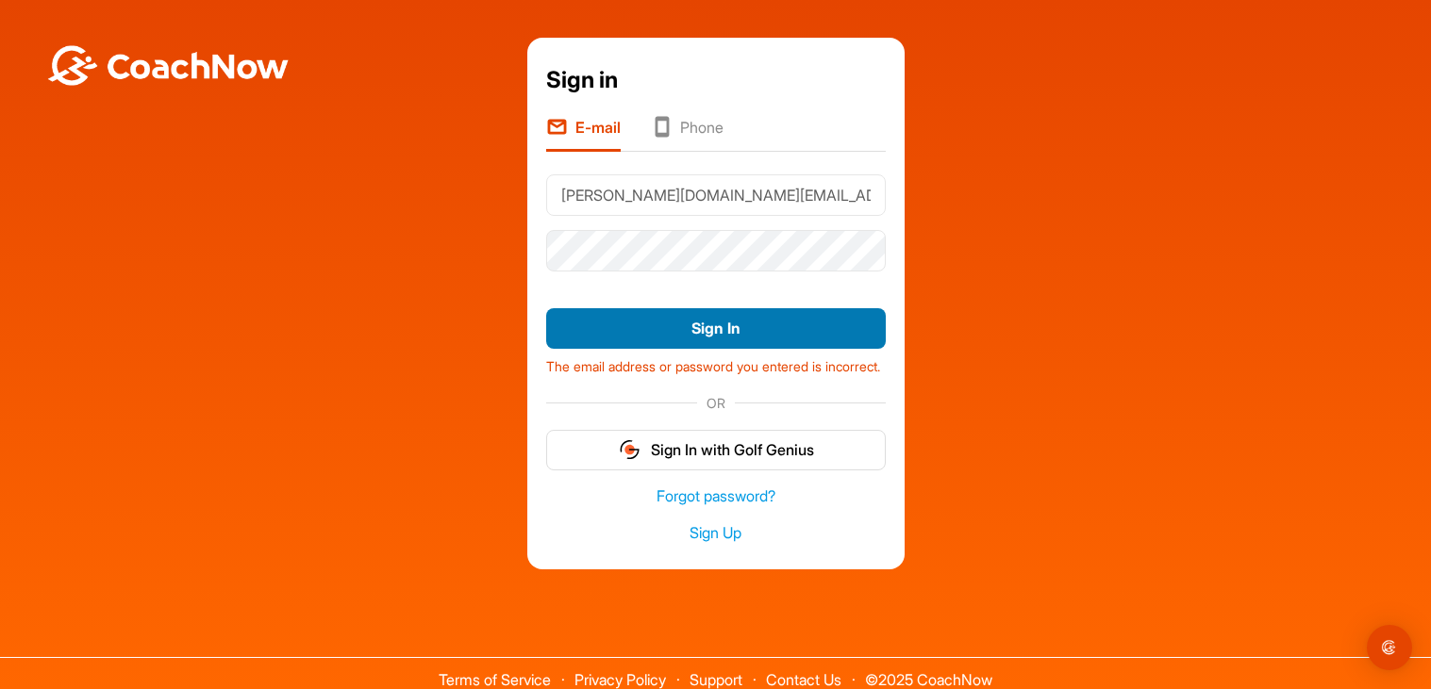
click at [698, 328] on button "Sign In" at bounding box center [716, 328] width 340 height 41
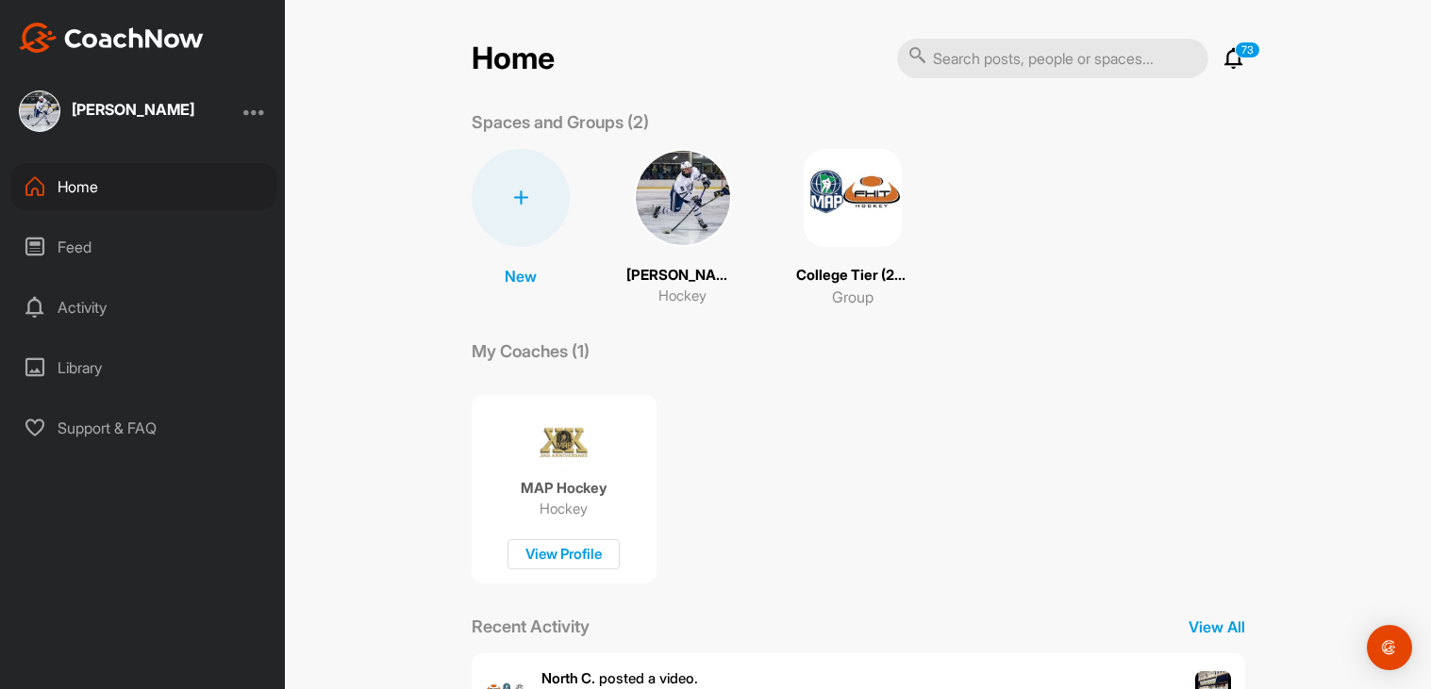
click at [676, 230] on img at bounding box center [683, 198] width 98 height 98
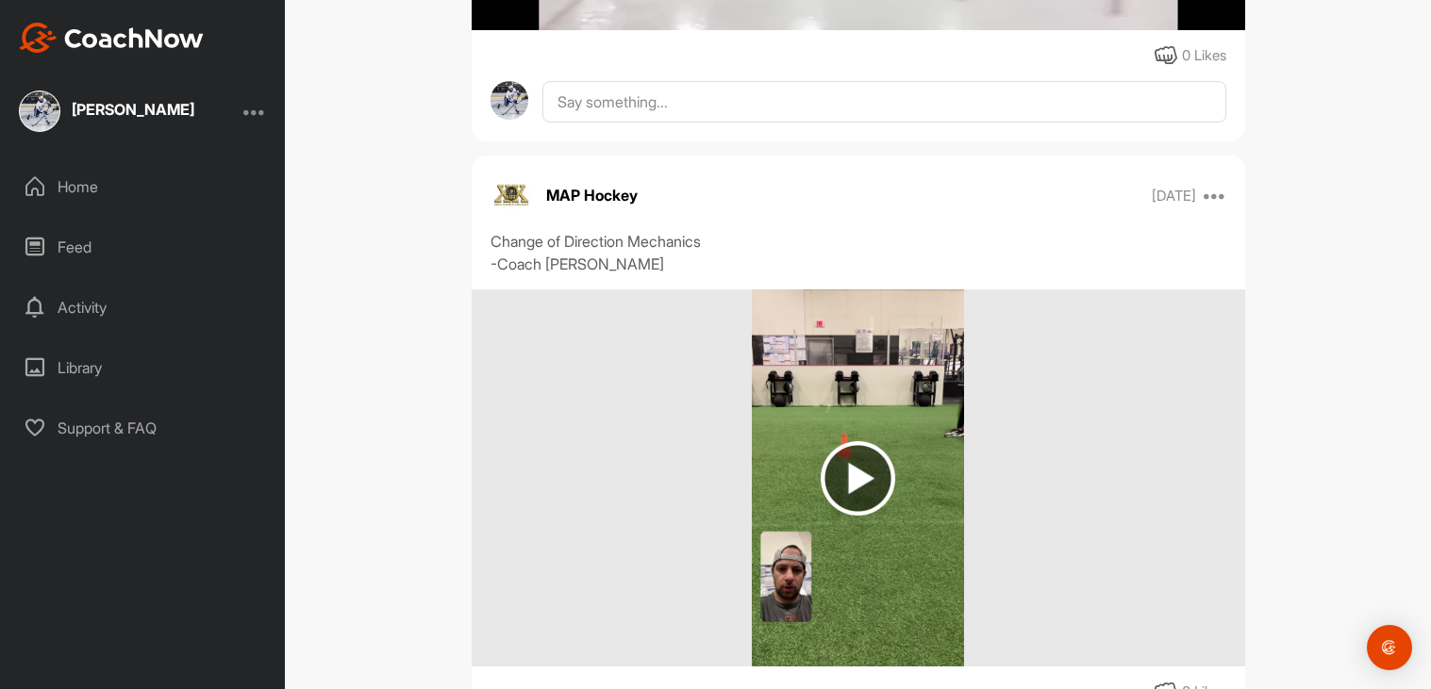
scroll to position [781, 0]
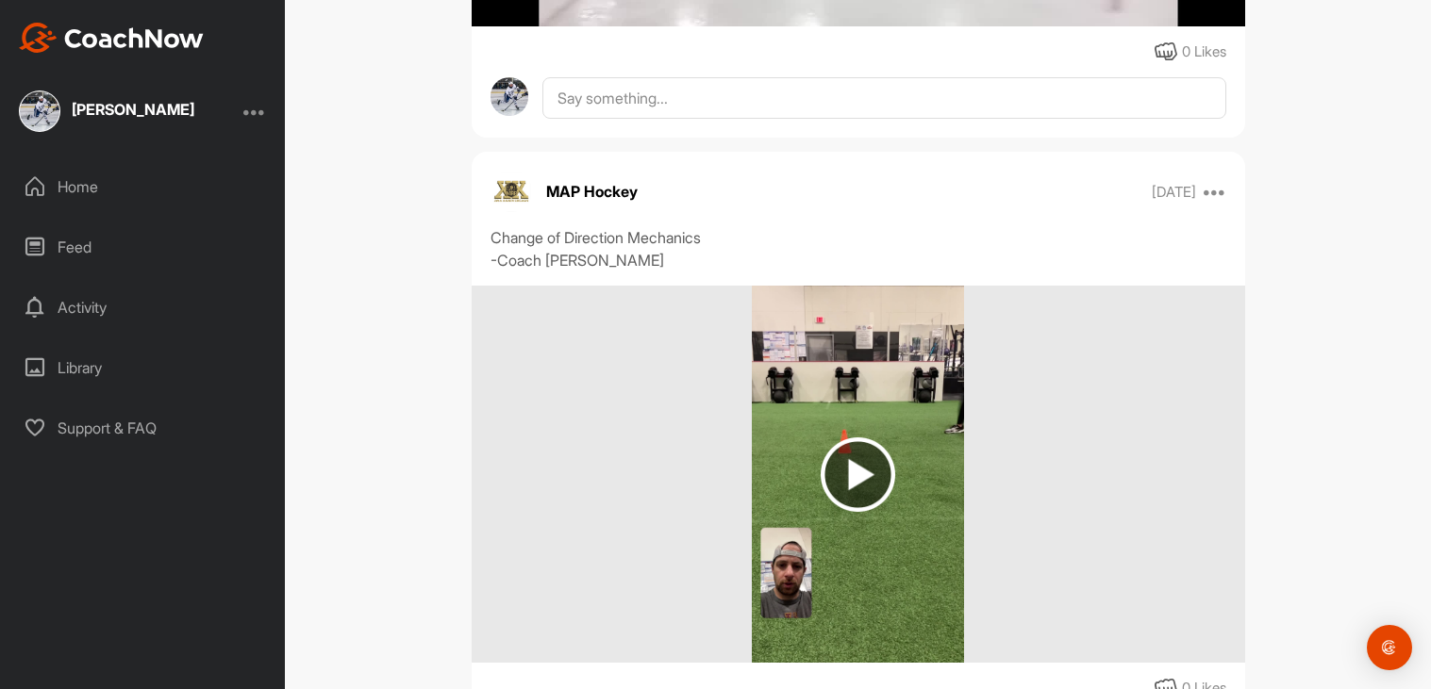
click at [872, 456] on img at bounding box center [858, 475] width 75 height 75
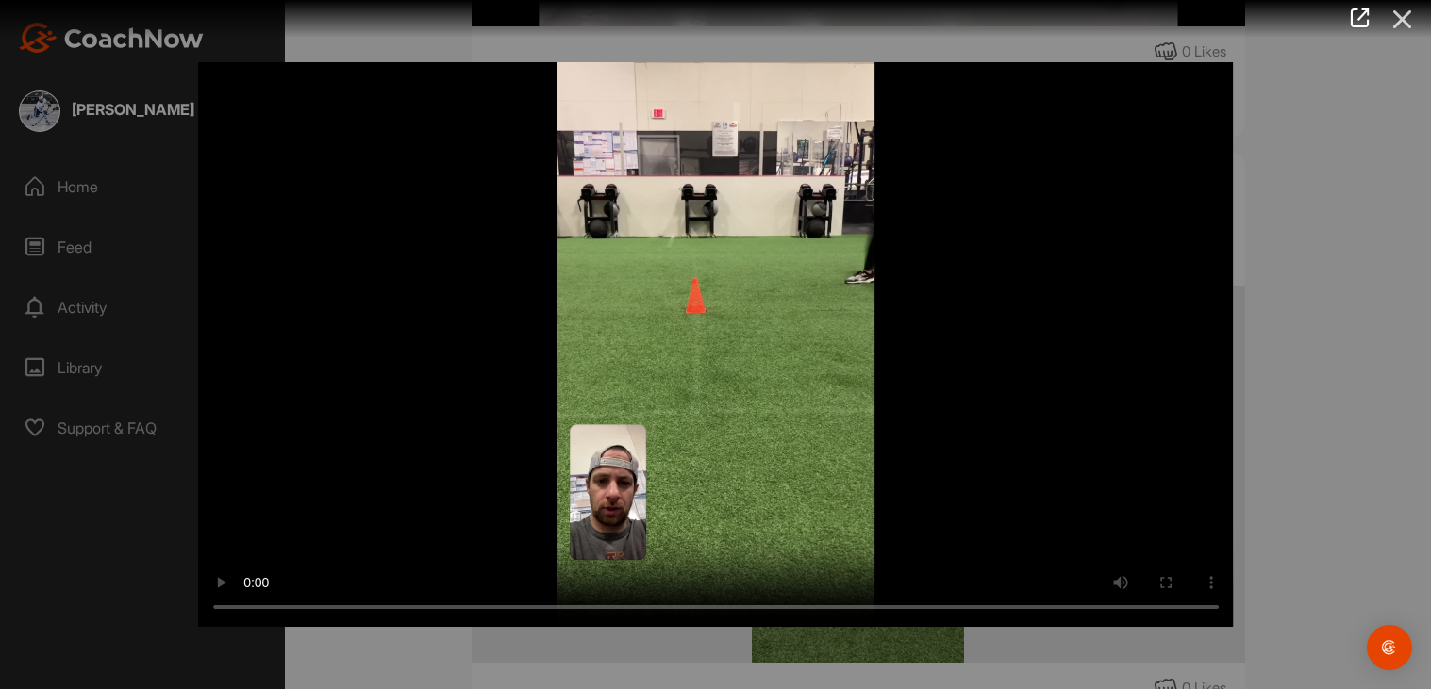
click at [1412, 22] on icon at bounding box center [1402, 19] width 43 height 35
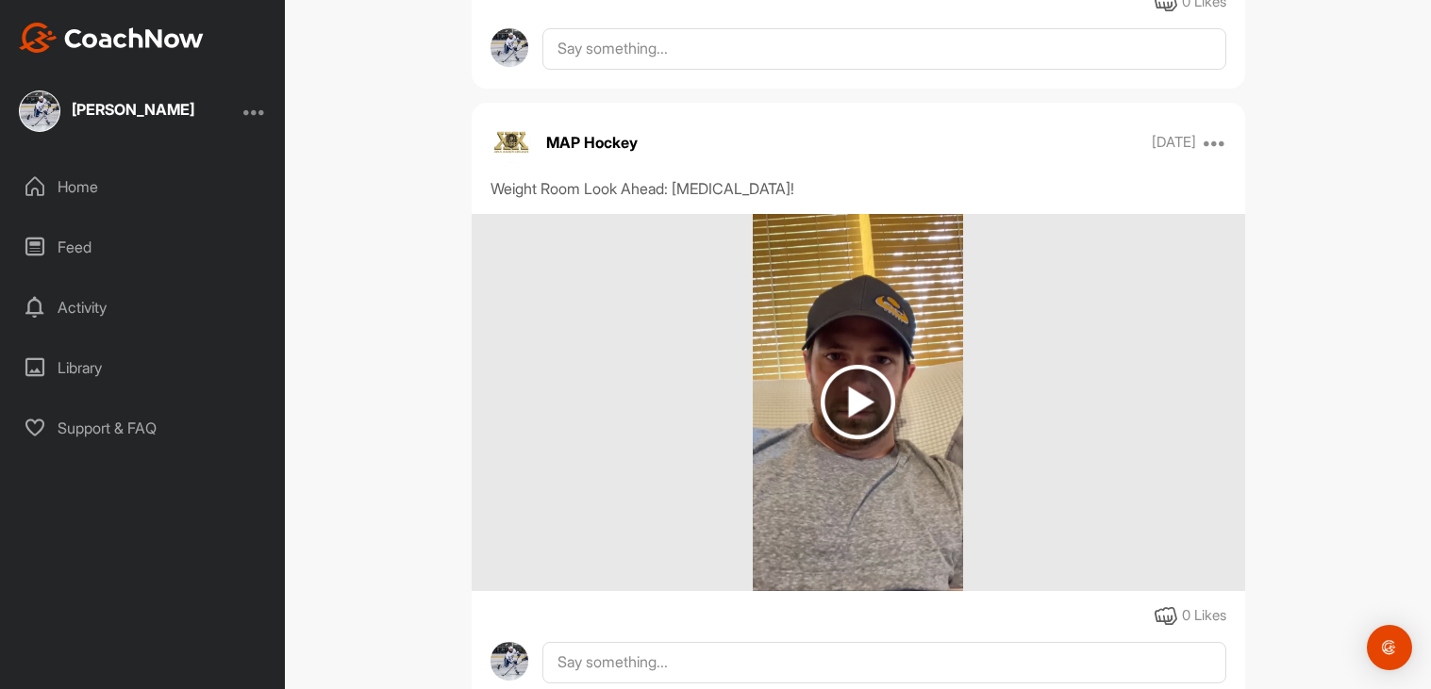
scroll to position [2706, 0]
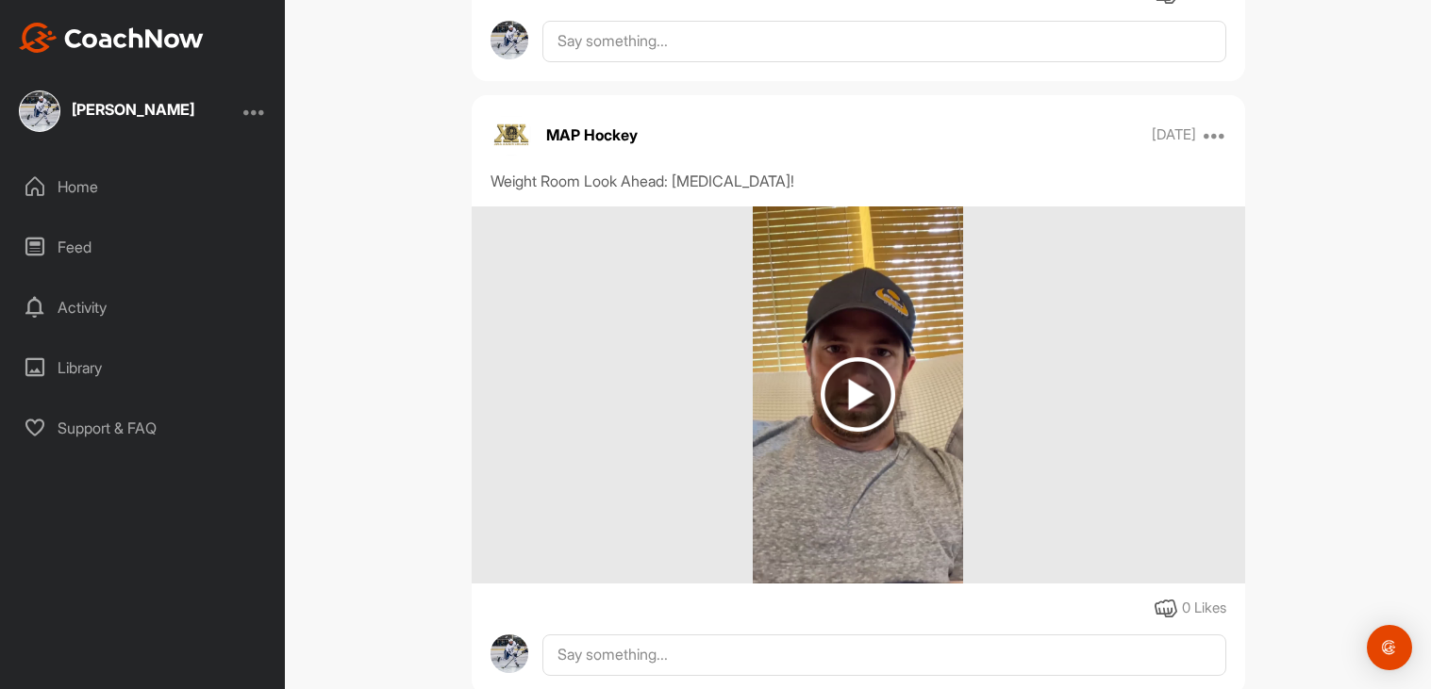
click at [871, 367] on img at bounding box center [858, 394] width 75 height 75
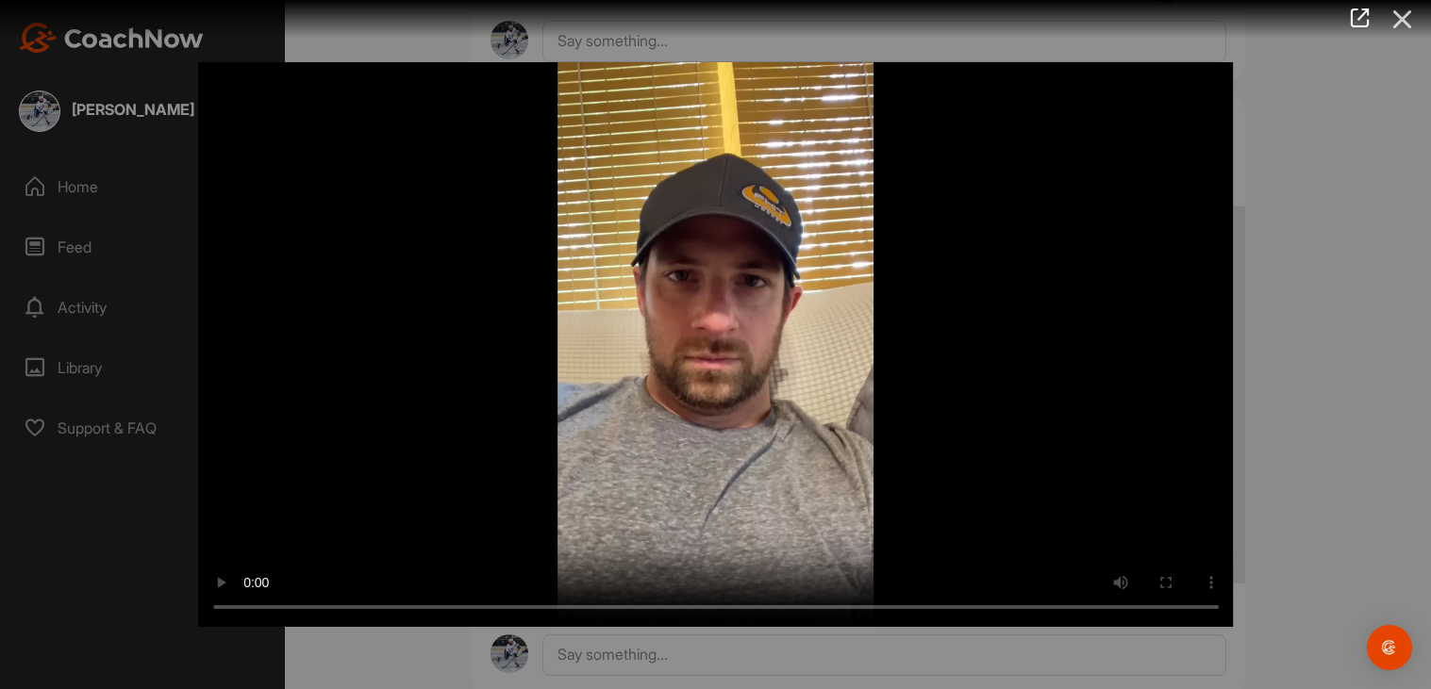
click at [1393, 18] on icon at bounding box center [1402, 19] width 43 height 35
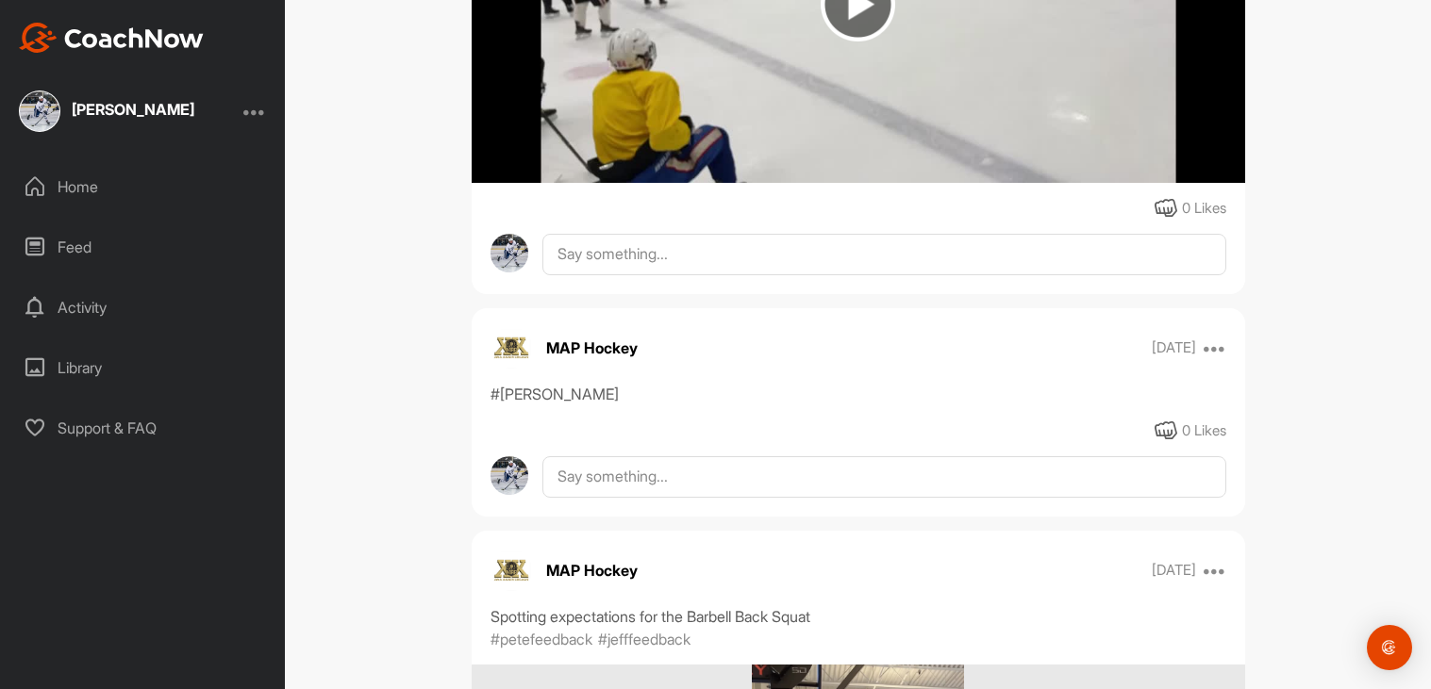
click at [781, 424] on div "0 Likes" at bounding box center [858, 431] width 773 height 23
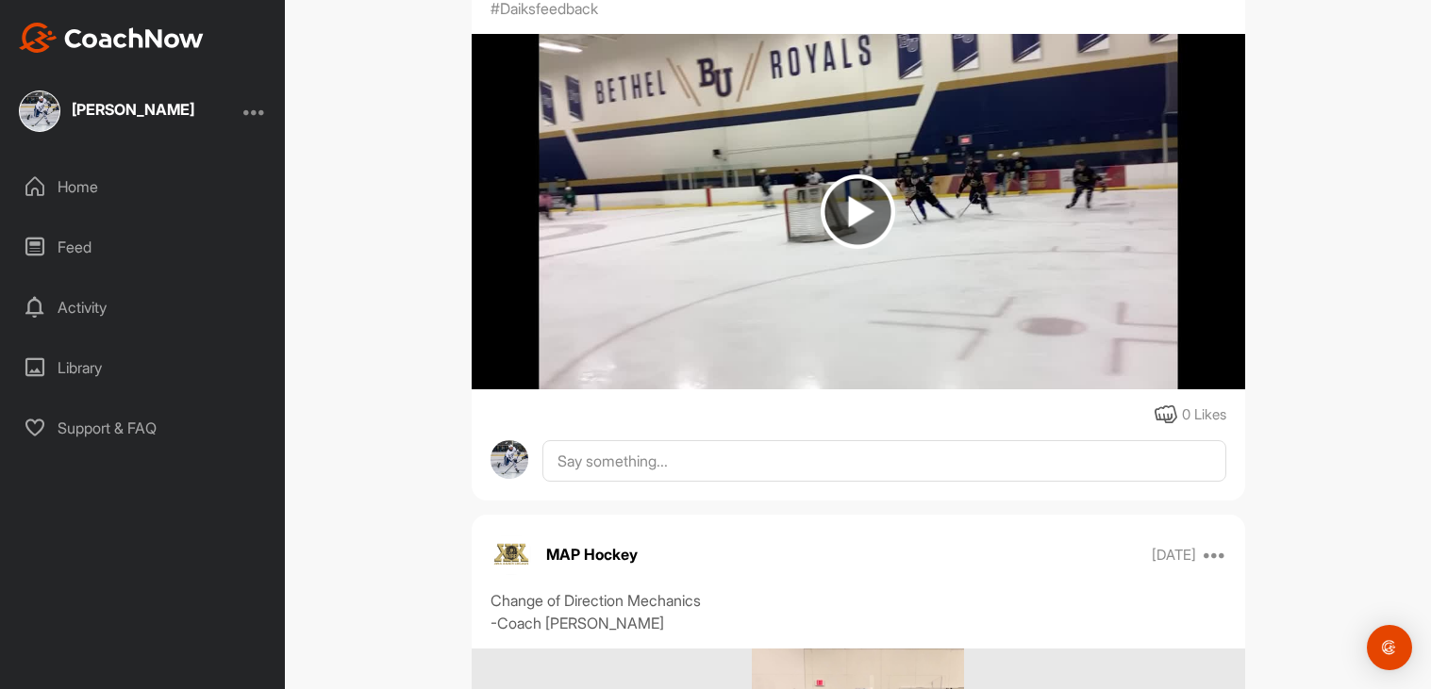
scroll to position [0, 0]
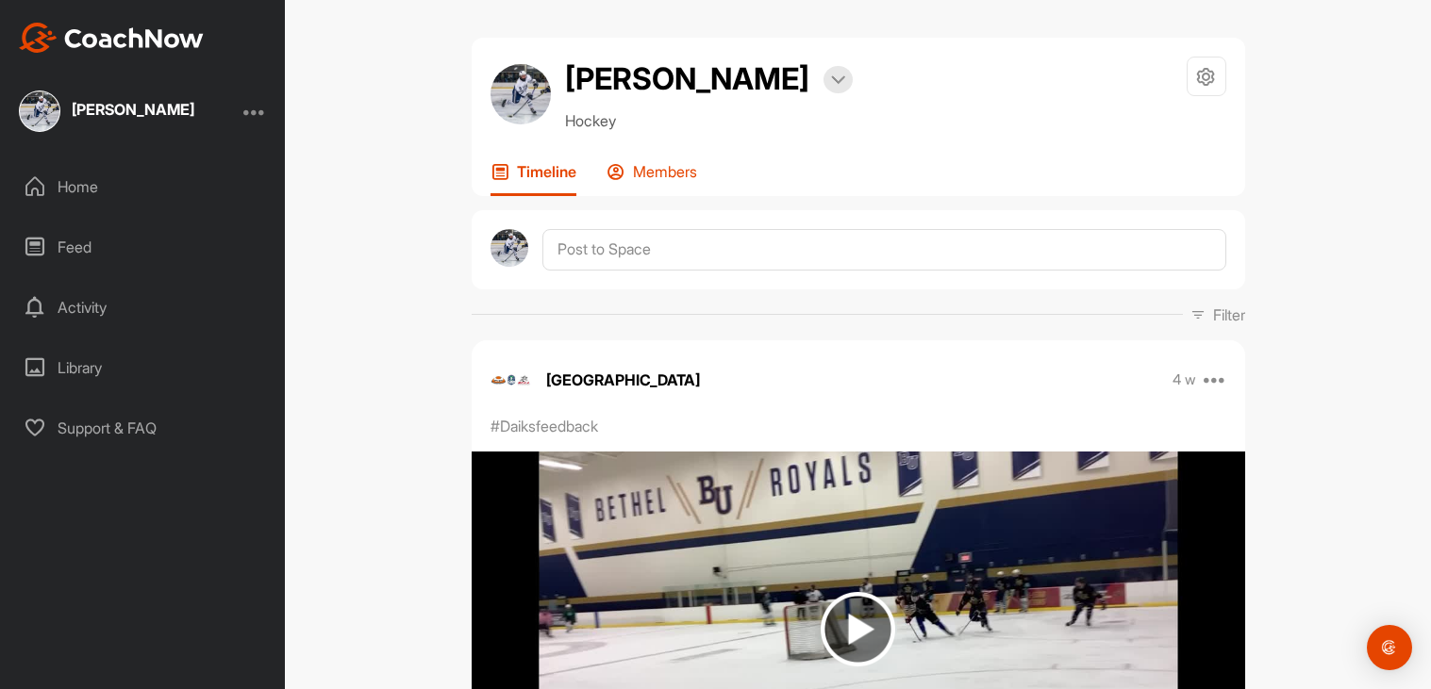
click at [616, 171] on icon at bounding box center [615, 171] width 19 height 19
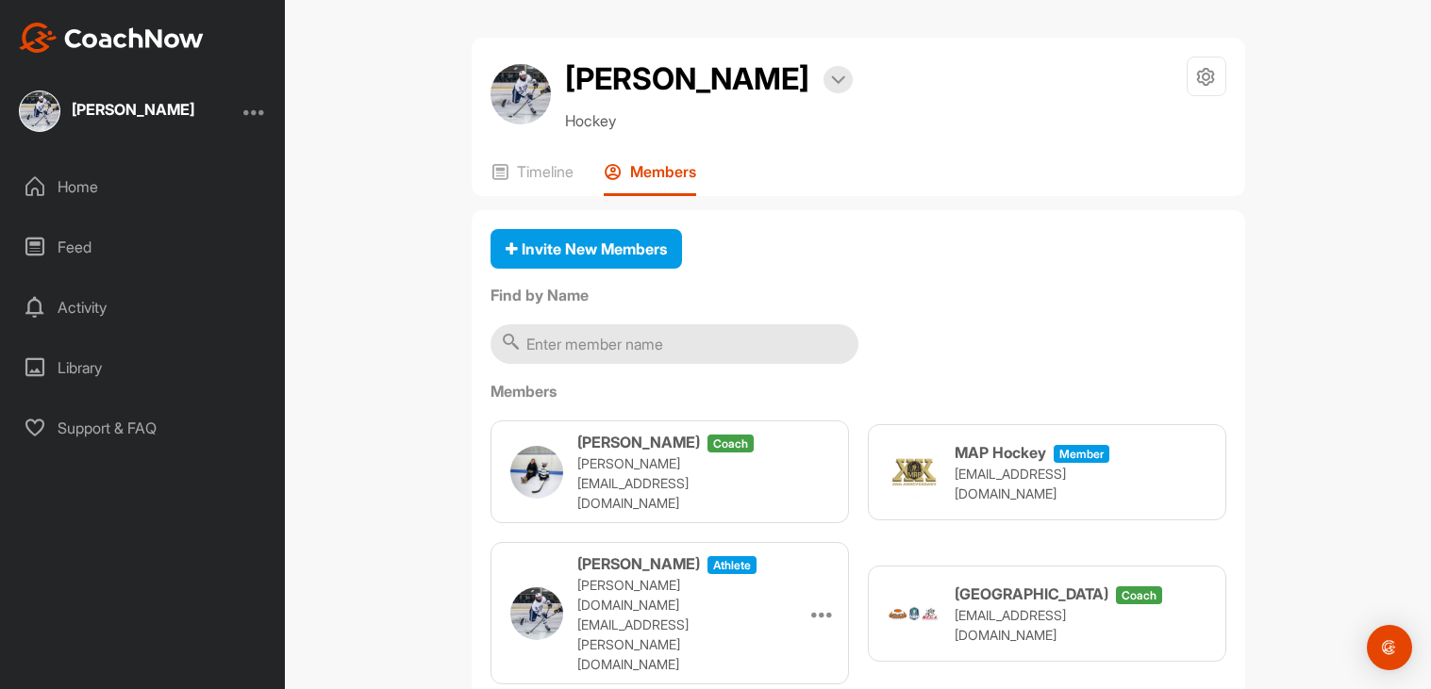
scroll to position [23, 0]
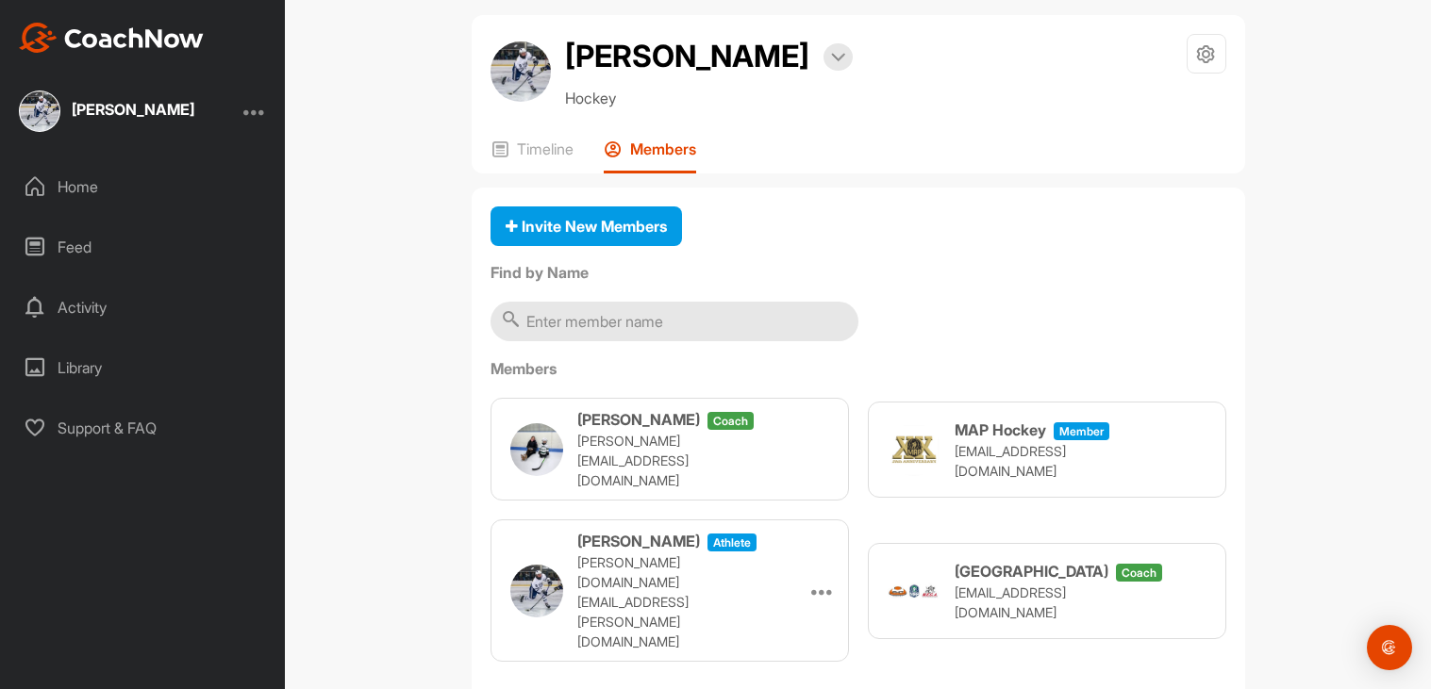
click at [715, 284] on div "Invite New Members Find by Name Members Katrina Stewart coach katrina@maphockey…" at bounding box center [858, 444] width 773 height 513
click at [714, 302] on input "text" at bounding box center [674, 322] width 368 height 40
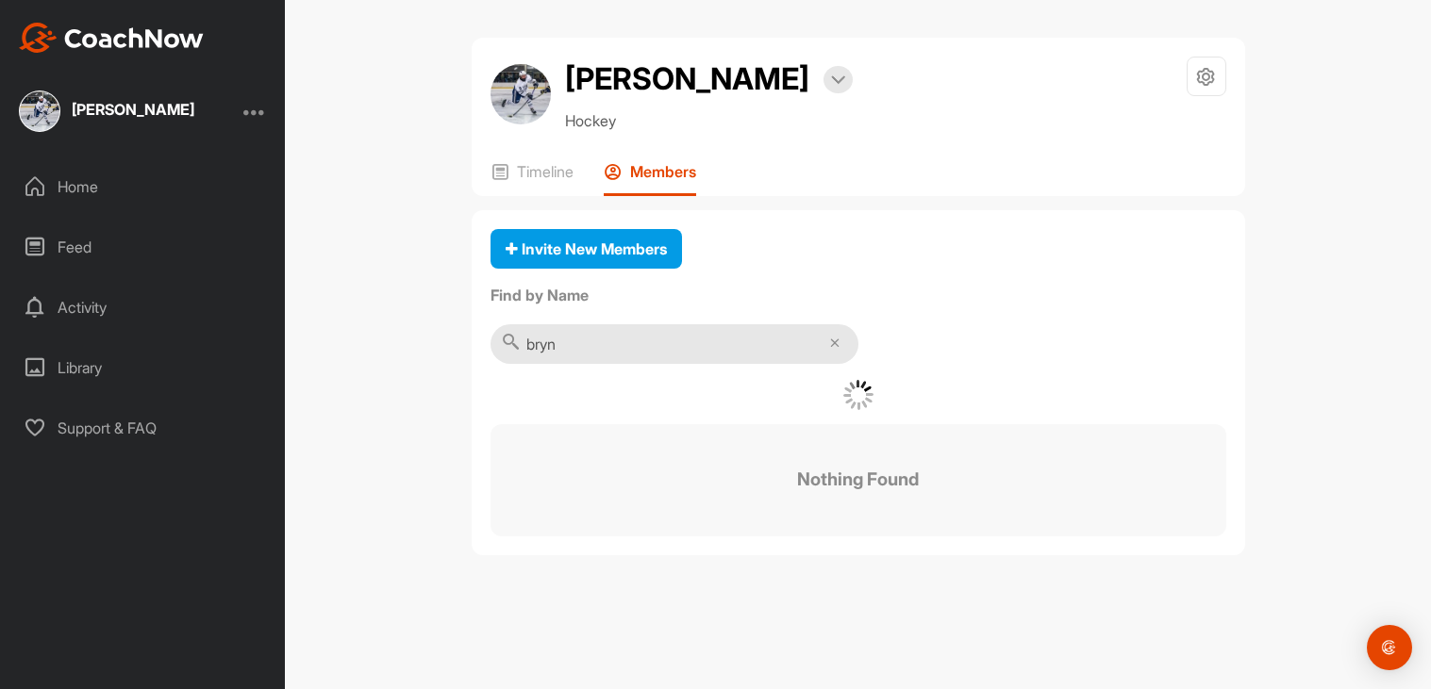
scroll to position [0, 0]
type input "bryn george"
click at [1211, 66] on icon at bounding box center [1206, 77] width 22 height 22
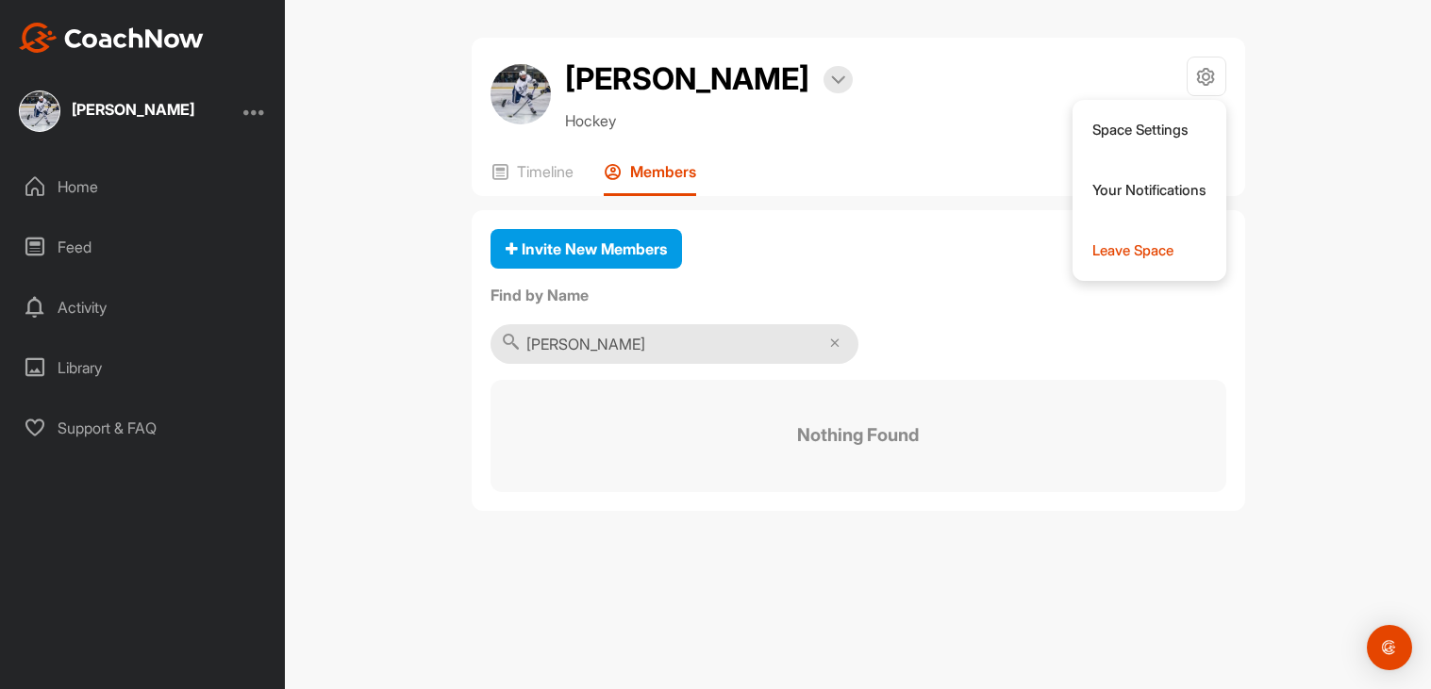
click at [1253, 163] on div "Rhys George Bookings Hockey Space Settings Your Notifications Leave Space Timel…" at bounding box center [858, 282] width 811 height 489
click at [168, 12] on div "[PERSON_NAME] Home Feed Activity Library Support & FAQ" at bounding box center [142, 344] width 285 height 689
click at [250, 101] on div at bounding box center [254, 111] width 23 height 23
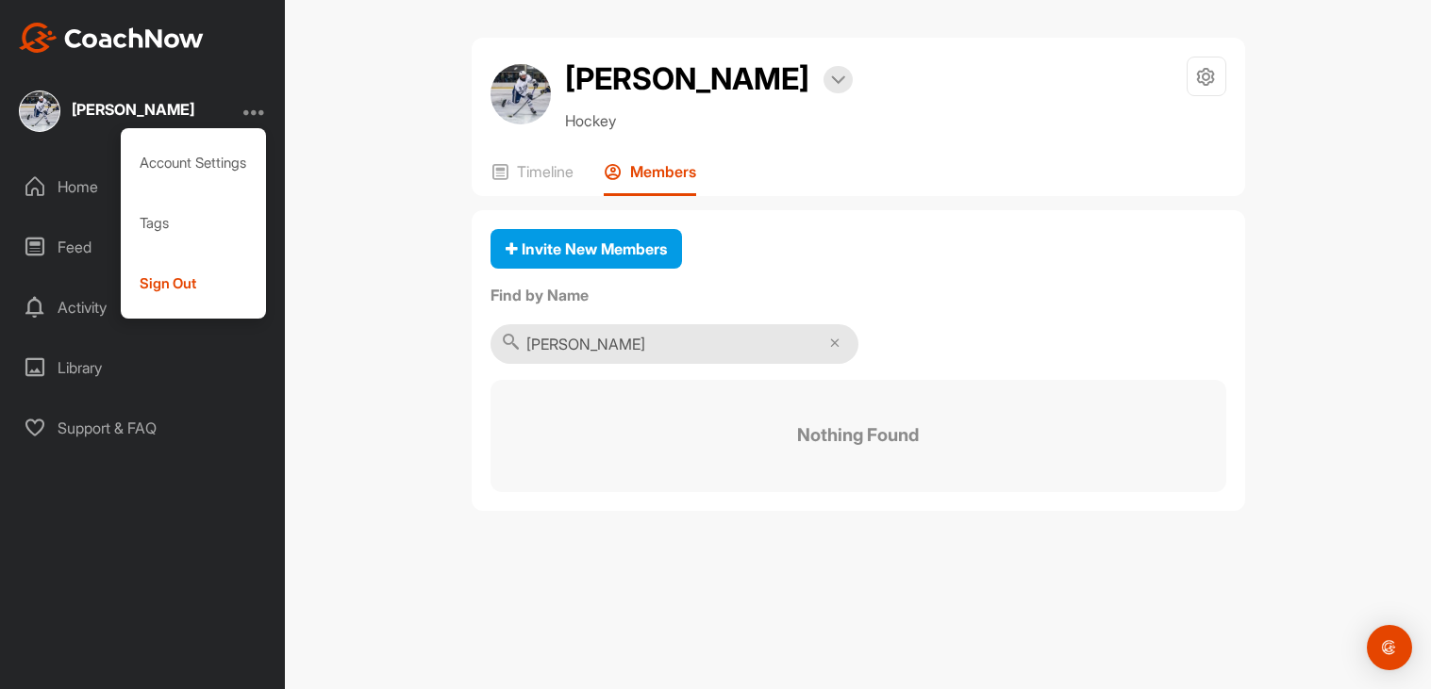
click at [88, 112] on div "[PERSON_NAME]" at bounding box center [133, 109] width 123 height 15
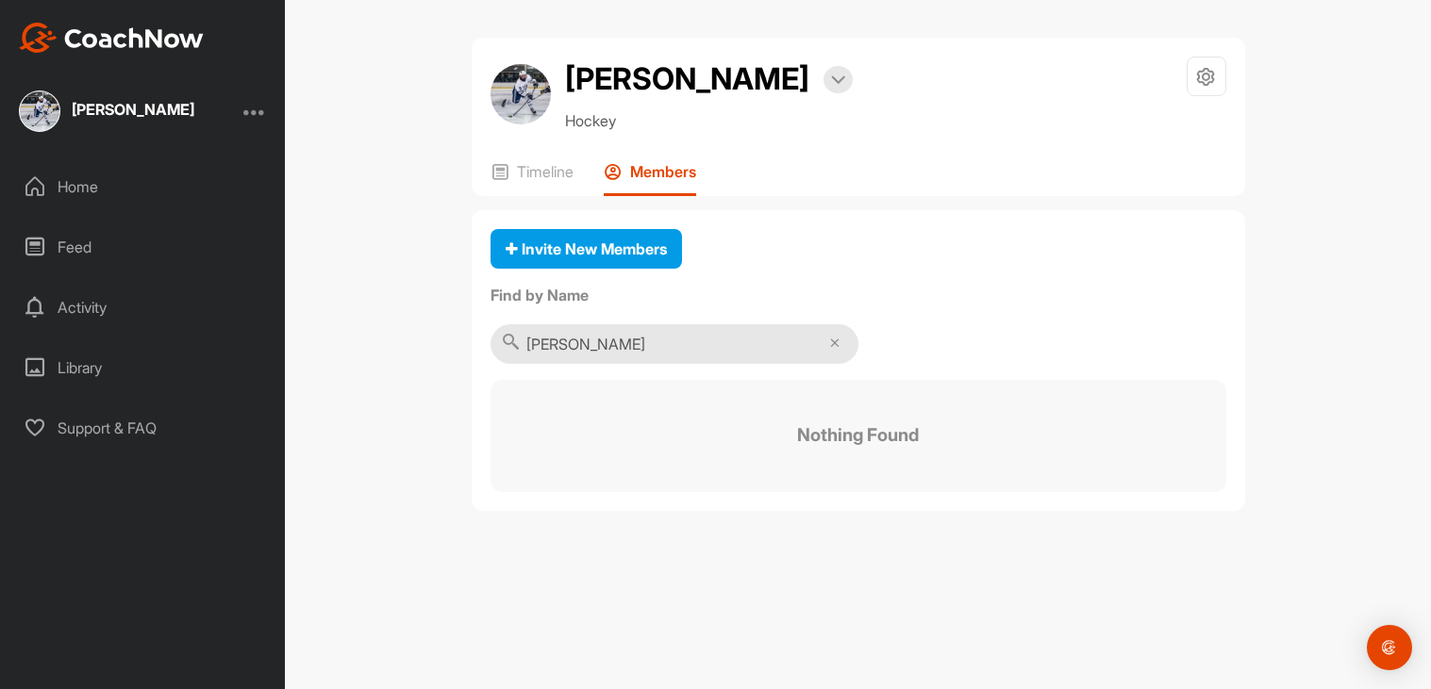
click at [38, 186] on icon at bounding box center [35, 186] width 23 height 23
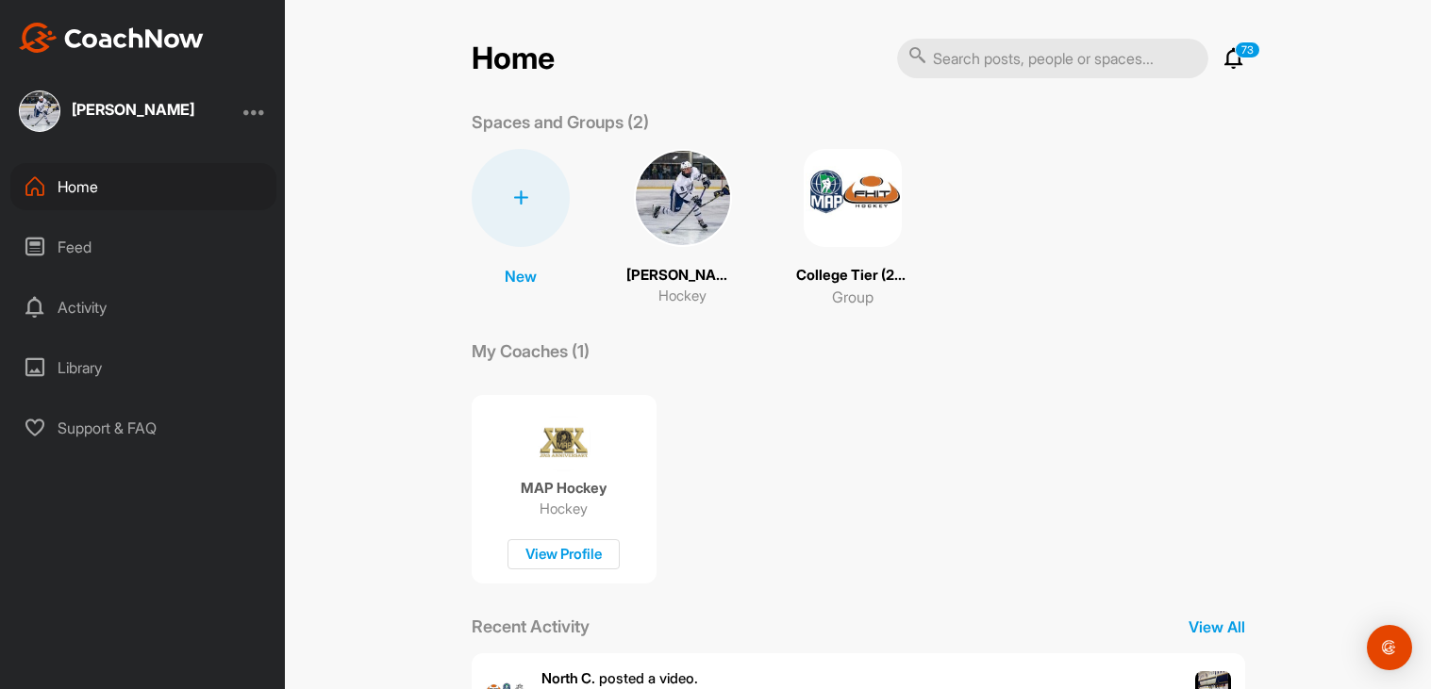
click at [1222, 59] on div "73 Notifications Invitations Everything Else North C. posted a video . 22 Aug •…" at bounding box center [1233, 58] width 23 height 23
click at [1234, 57] on icon at bounding box center [1233, 58] width 23 height 23
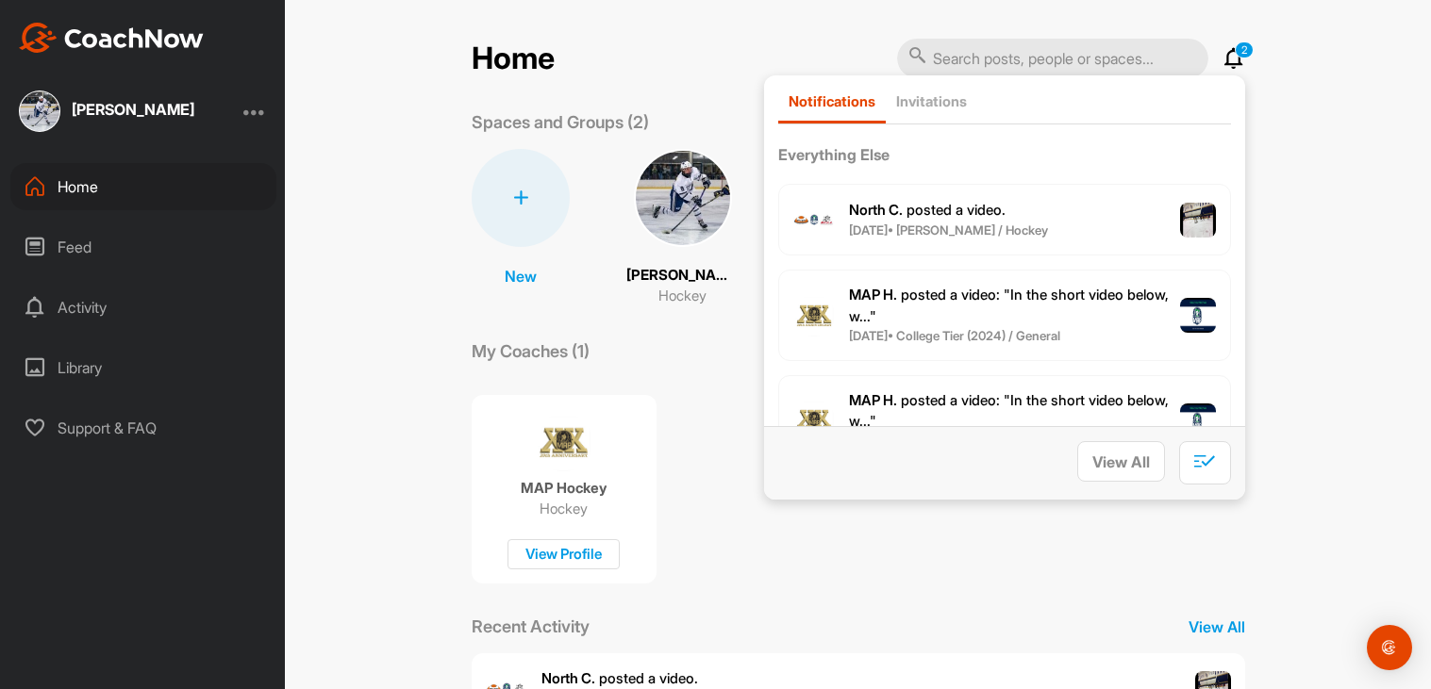
click at [1095, 219] on div "North C. posted a video . 22 Aug • Rhys G. / Hockey" at bounding box center [1004, 220] width 453 height 72
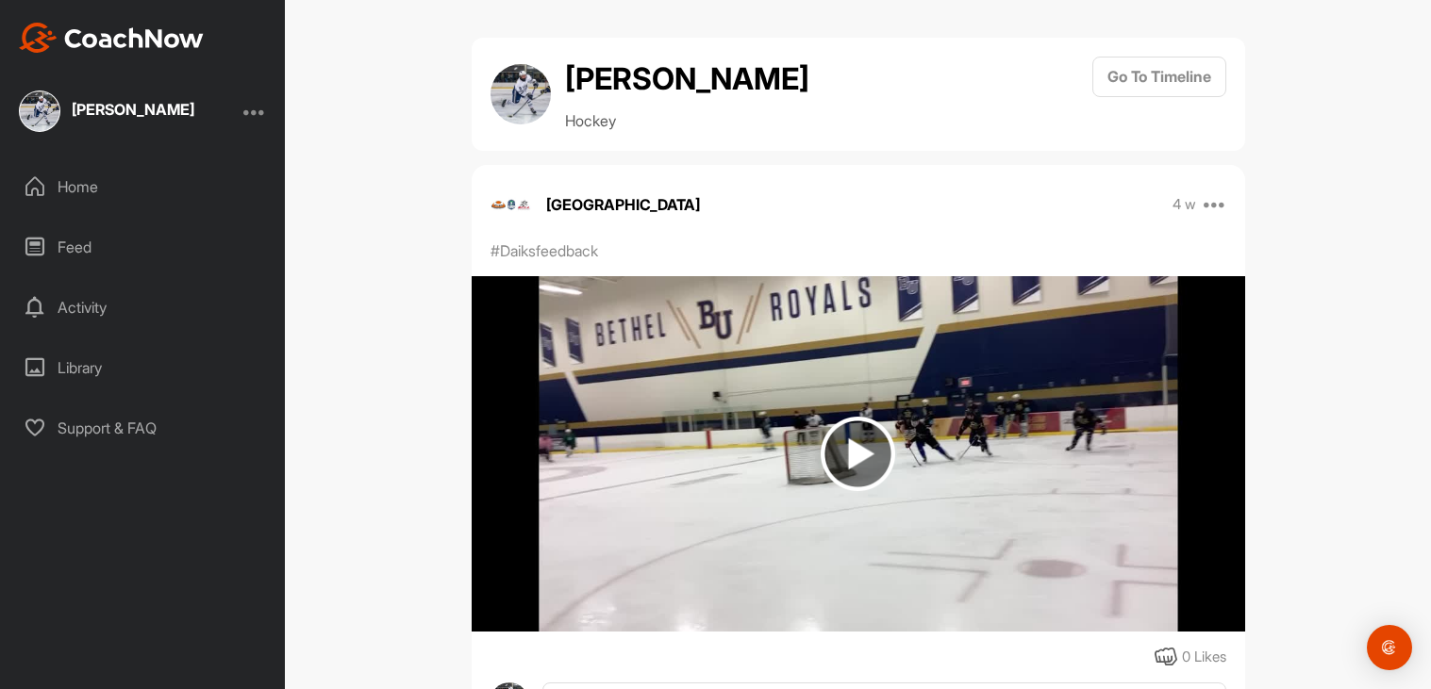
click at [868, 419] on img at bounding box center [858, 454] width 75 height 75
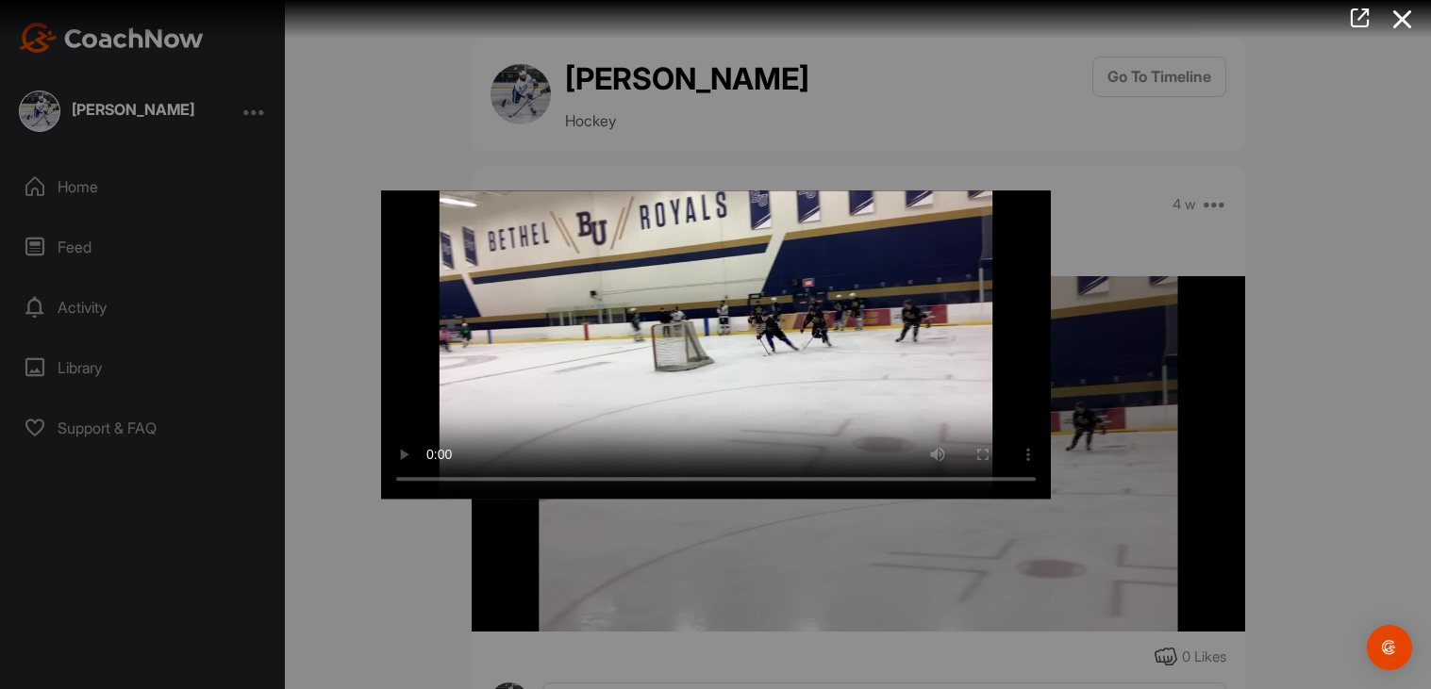
click at [288, 92] on div at bounding box center [715, 344] width 1431 height 689
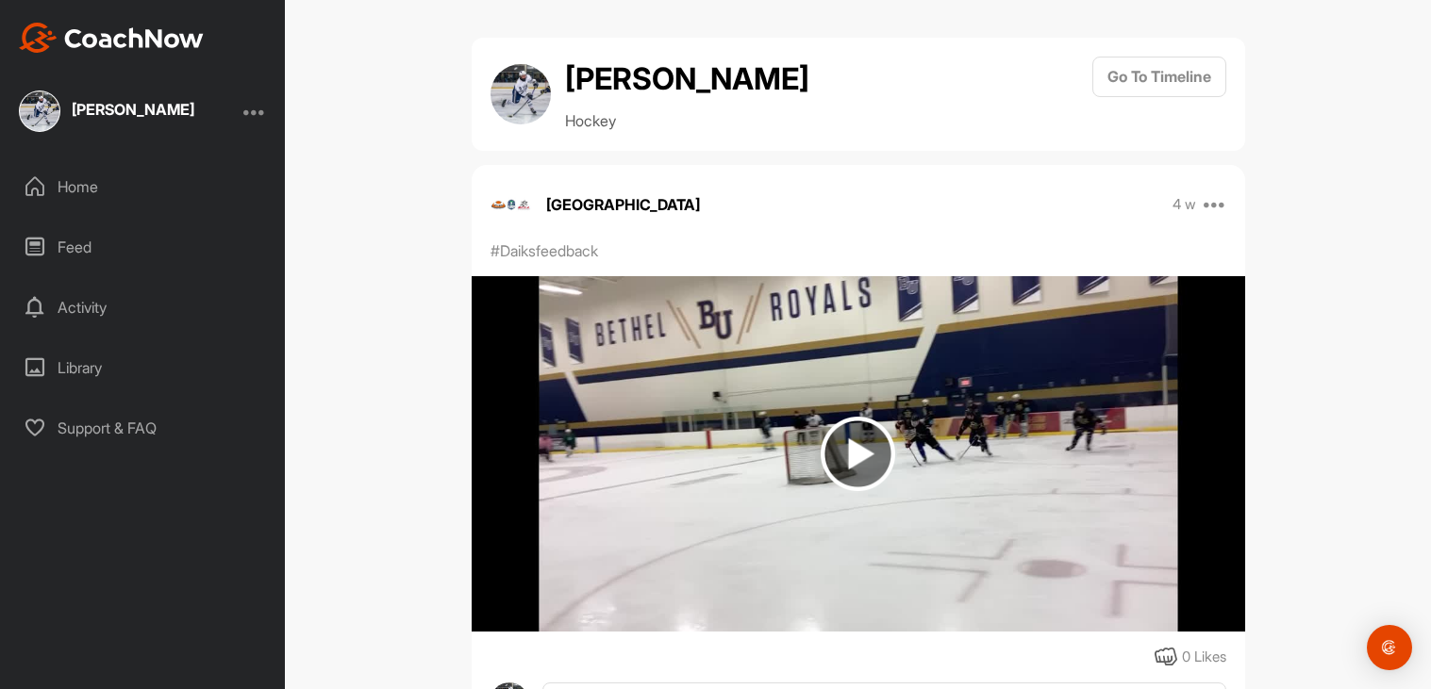
click at [260, 127] on div "[PERSON_NAME]" at bounding box center [142, 111] width 285 height 41
click at [151, 189] on div "Home" at bounding box center [143, 186] width 266 height 47
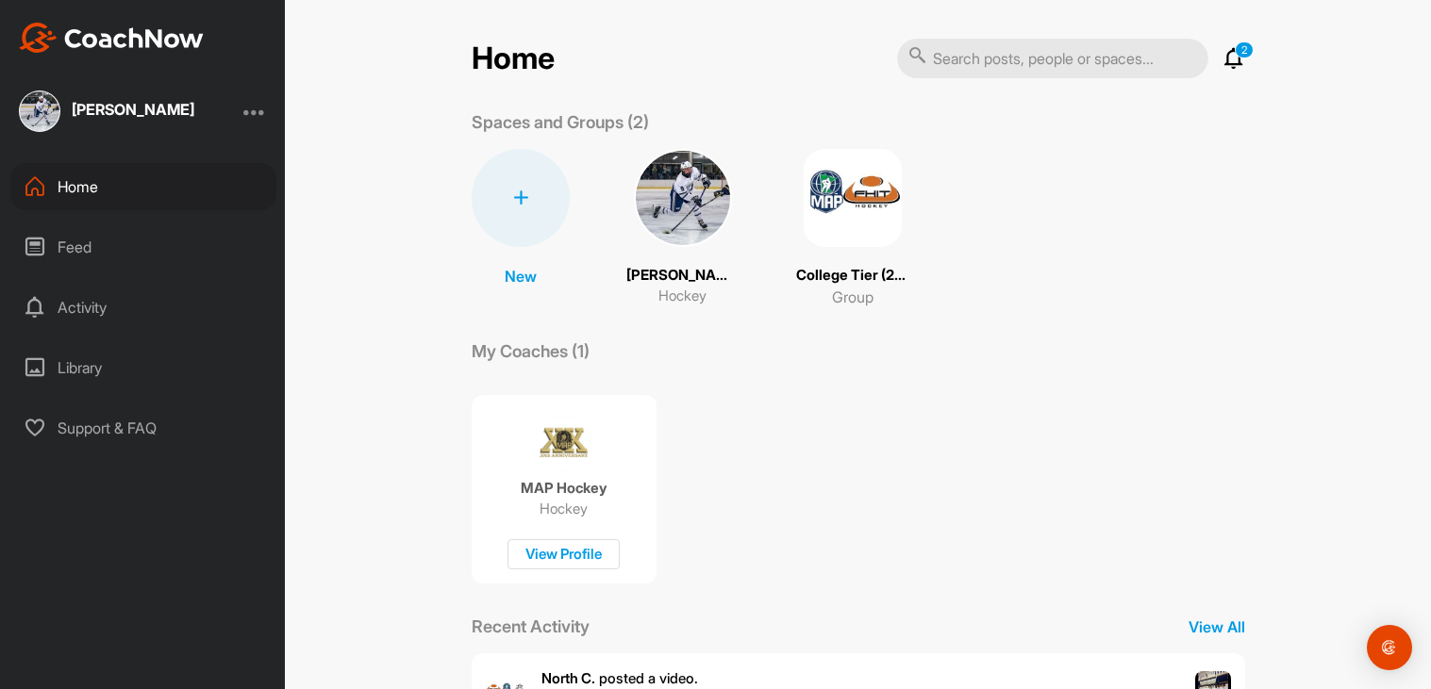
click at [1137, 58] on input "text" at bounding box center [1052, 59] width 311 height 40
type input "bradley okeefe"
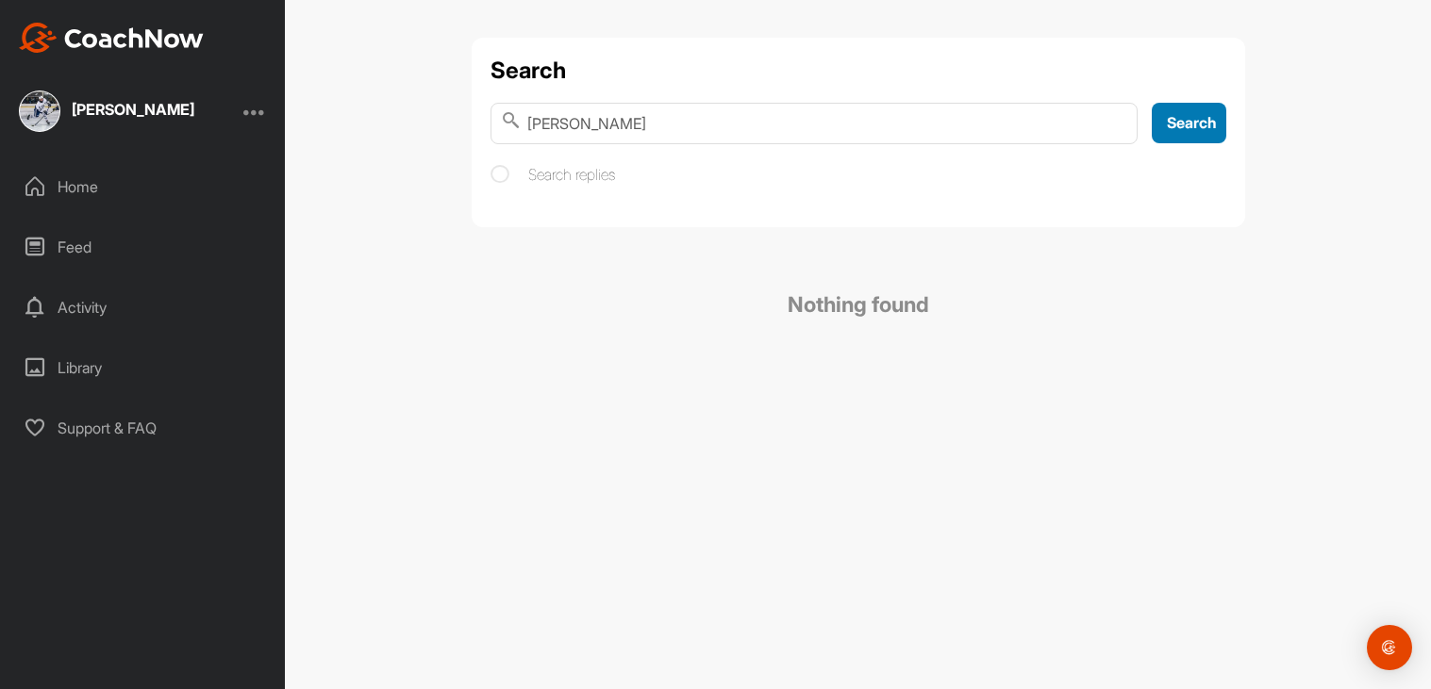
click at [1197, 122] on span "Search" at bounding box center [1192, 122] width 50 height 19
click at [611, 123] on input "bradley okeefe" at bounding box center [813, 123] width 647 height 41
type input "bradley o'keefe"
click at [1194, 140] on button "Search" at bounding box center [1189, 123] width 75 height 41
click at [109, 302] on div "Activity" at bounding box center [143, 307] width 266 height 47
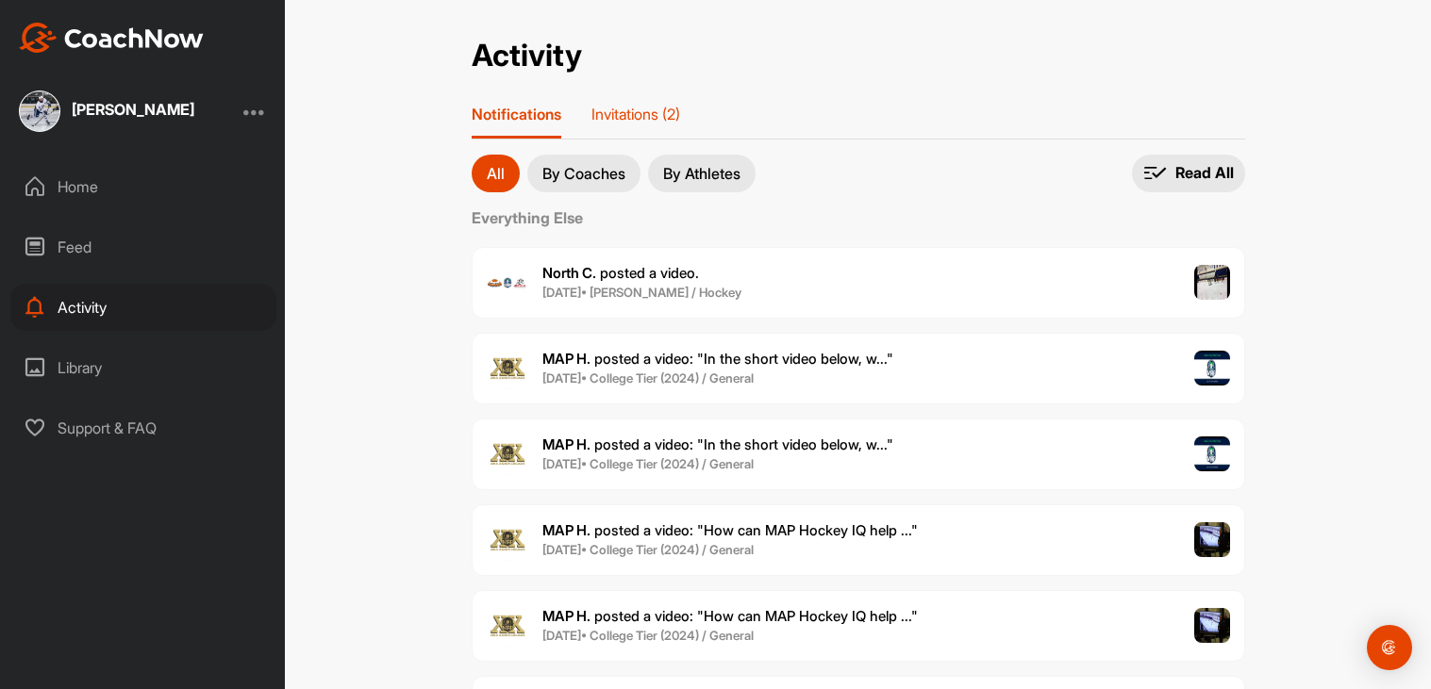
click at [613, 121] on p "Invitations (2)" at bounding box center [635, 114] width 89 height 19
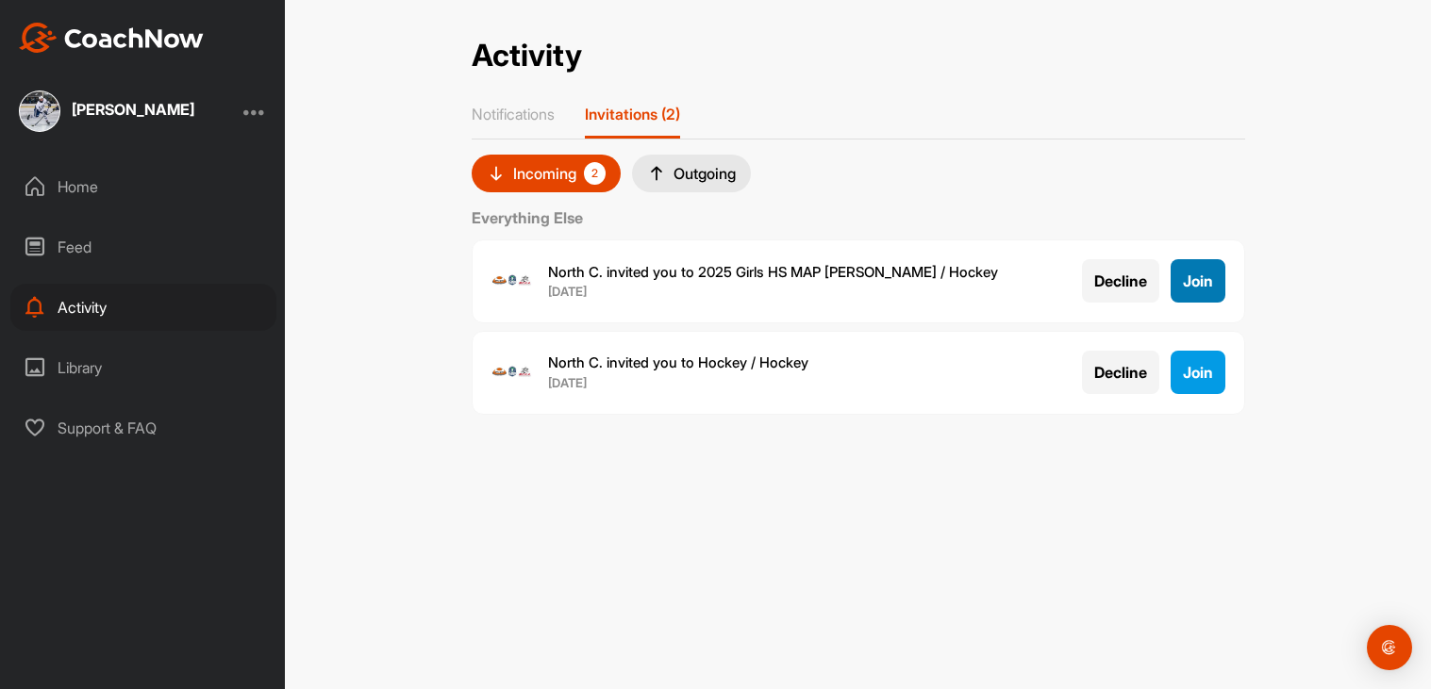
click at [1170, 284] on button "Join" at bounding box center [1197, 280] width 55 height 43
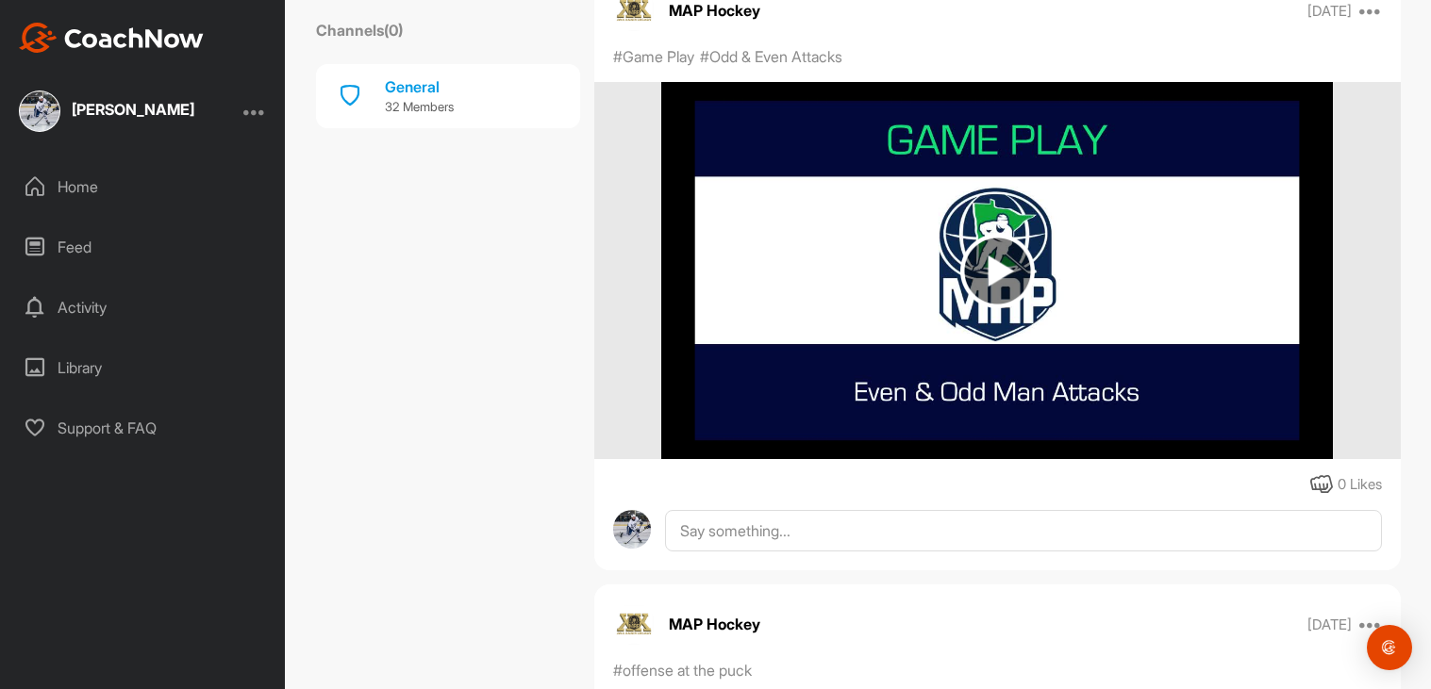
scroll to position [434, 0]
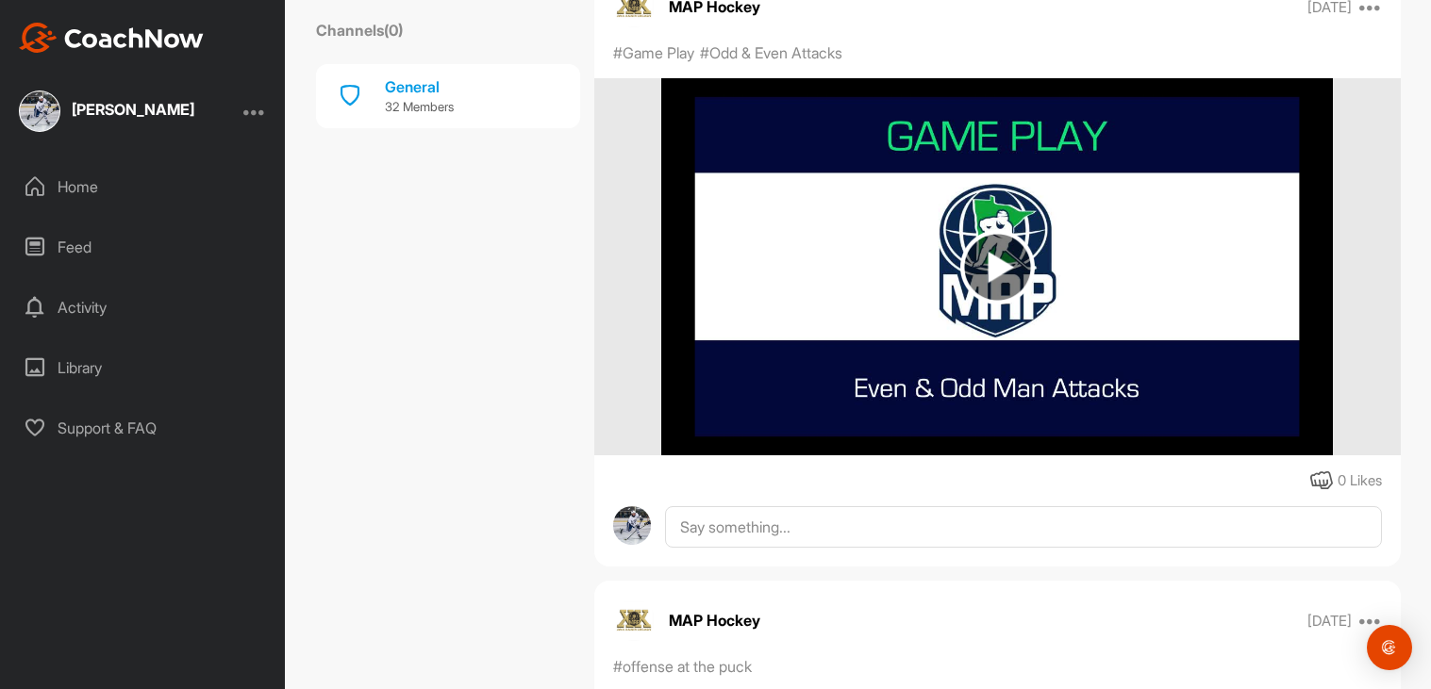
click at [988, 292] on img at bounding box center [997, 267] width 75 height 75
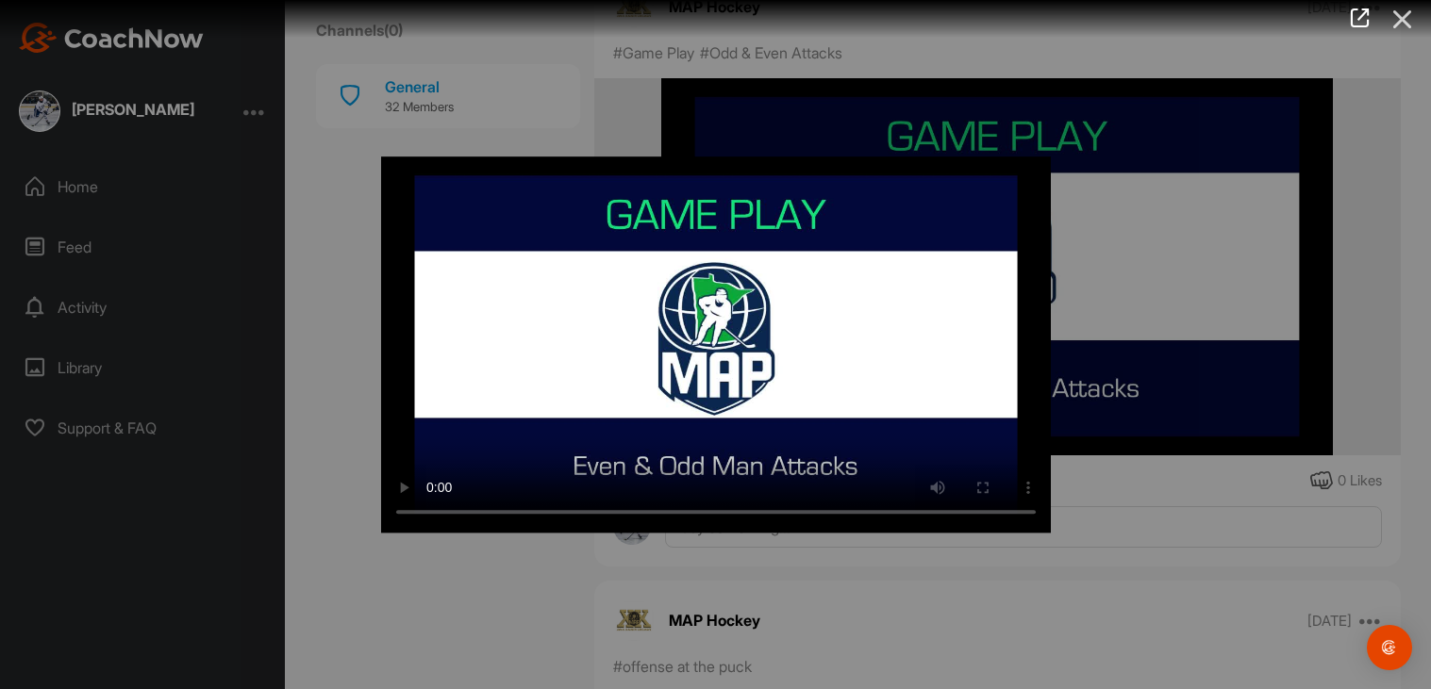
click at [1397, 26] on icon at bounding box center [1402, 19] width 43 height 35
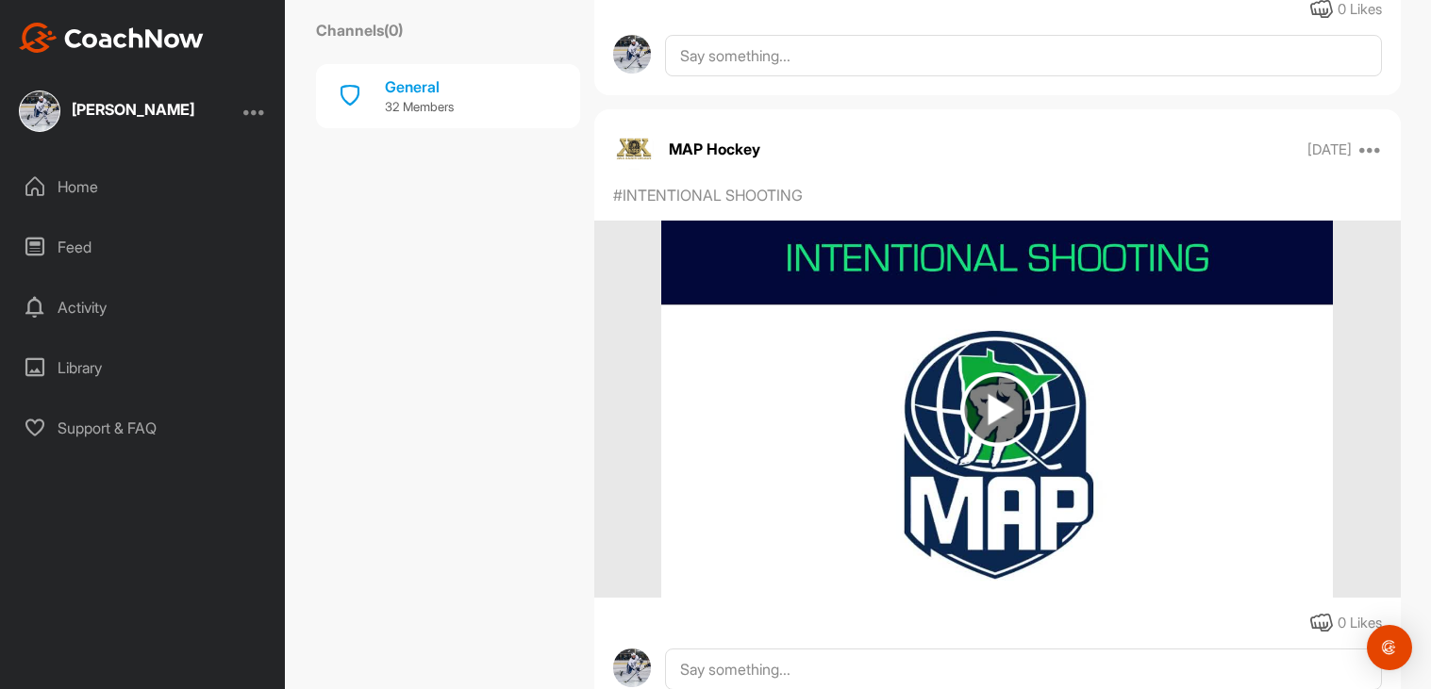
scroll to position [0, 0]
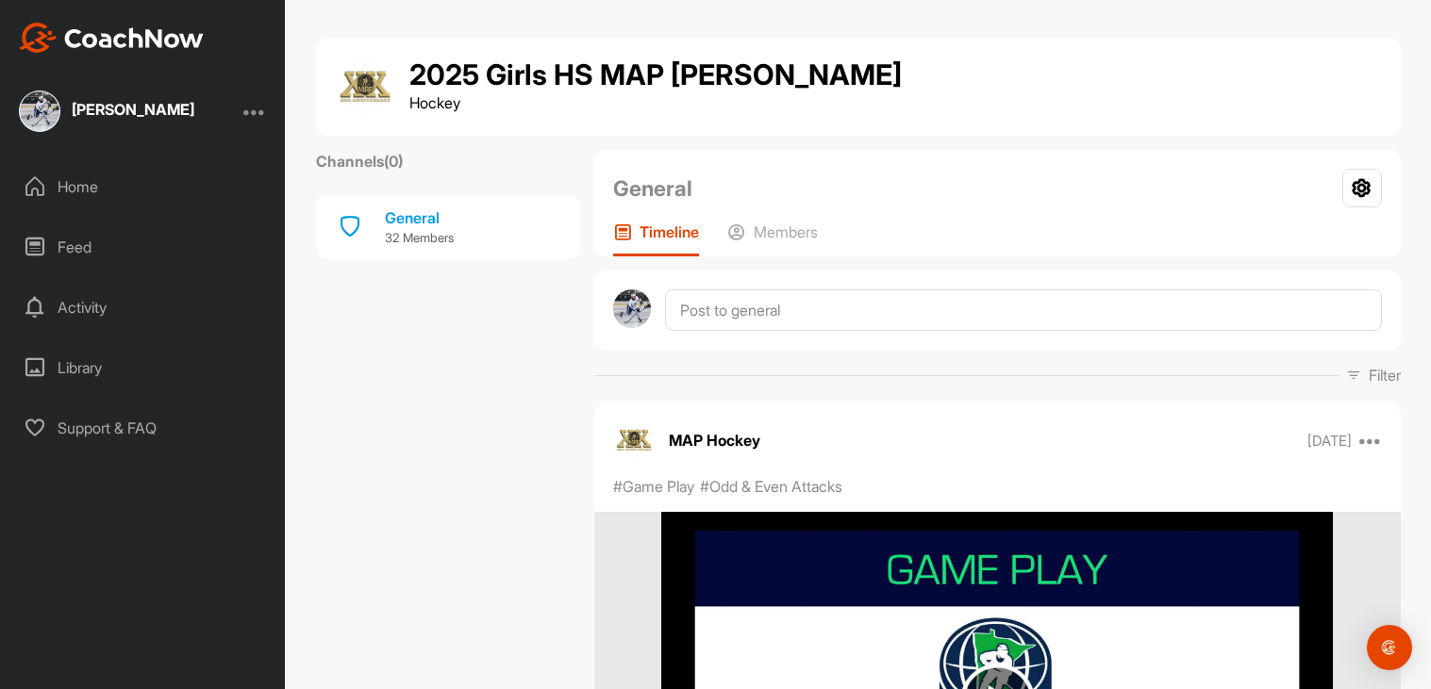
click at [247, 103] on div at bounding box center [254, 111] width 23 height 23
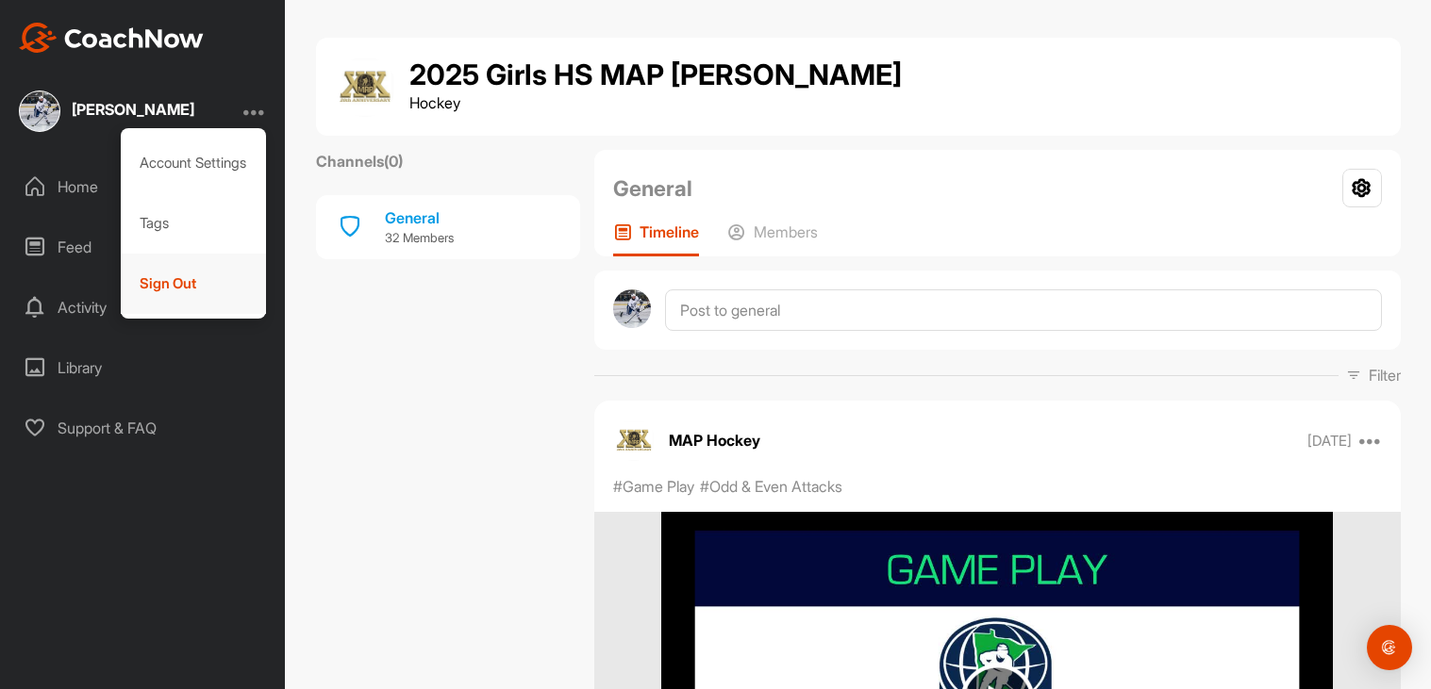
click at [224, 282] on div "Sign Out" at bounding box center [194, 284] width 146 height 60
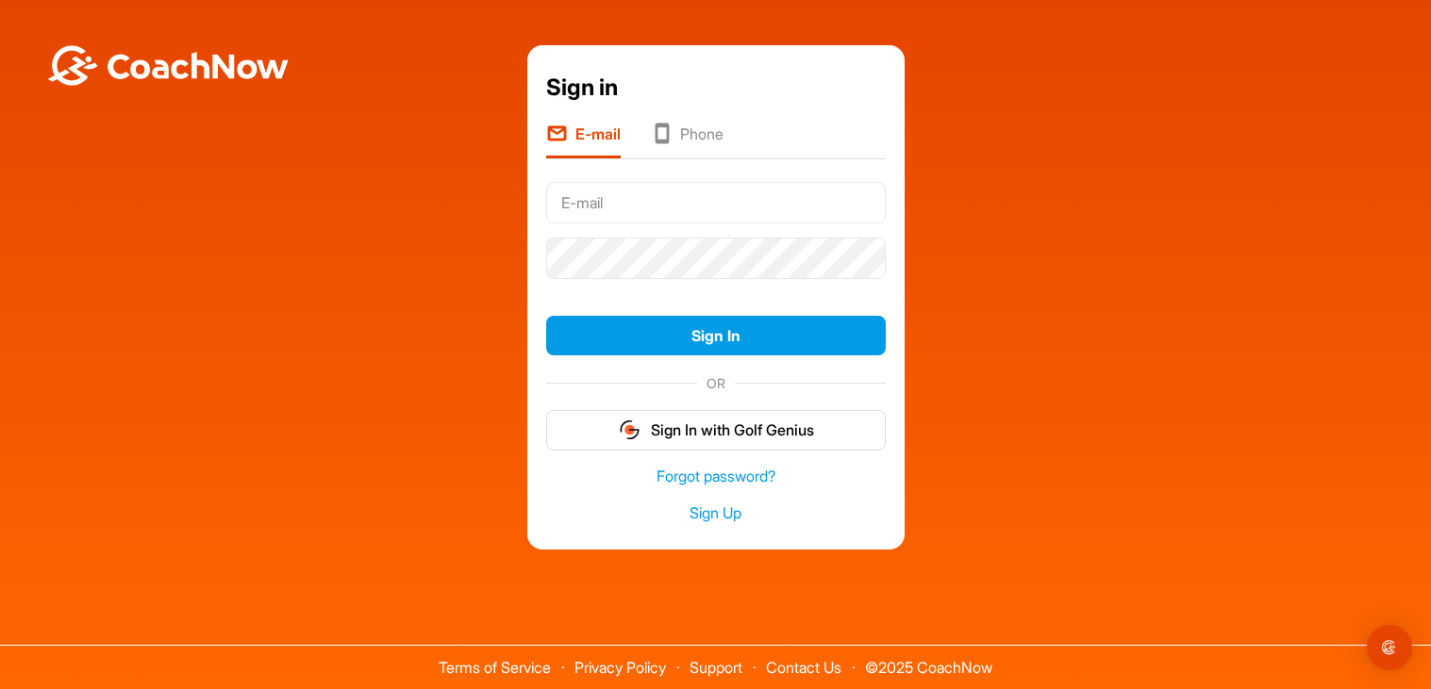
click at [569, 210] on input "text" at bounding box center [716, 202] width 340 height 41
type input "Bryn_georg161@ahschools.us"
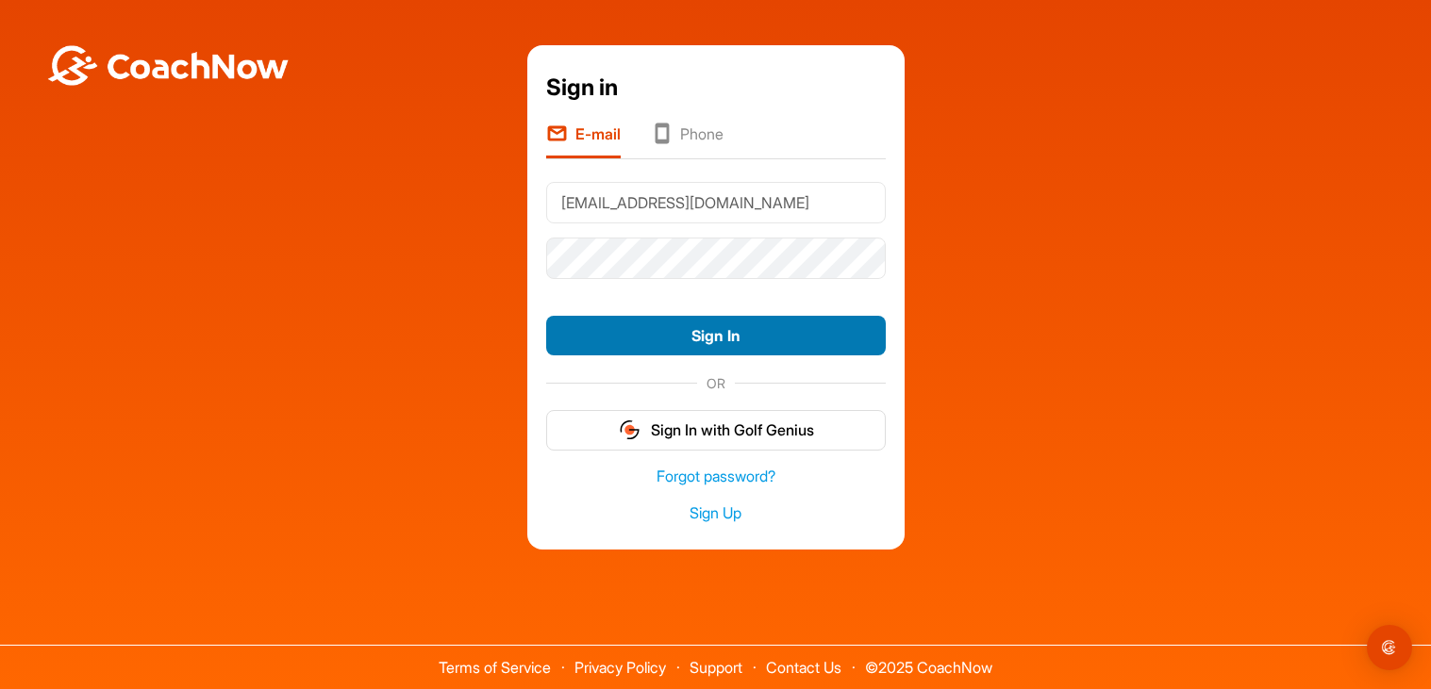
click at [770, 321] on button "Sign In" at bounding box center [716, 336] width 340 height 41
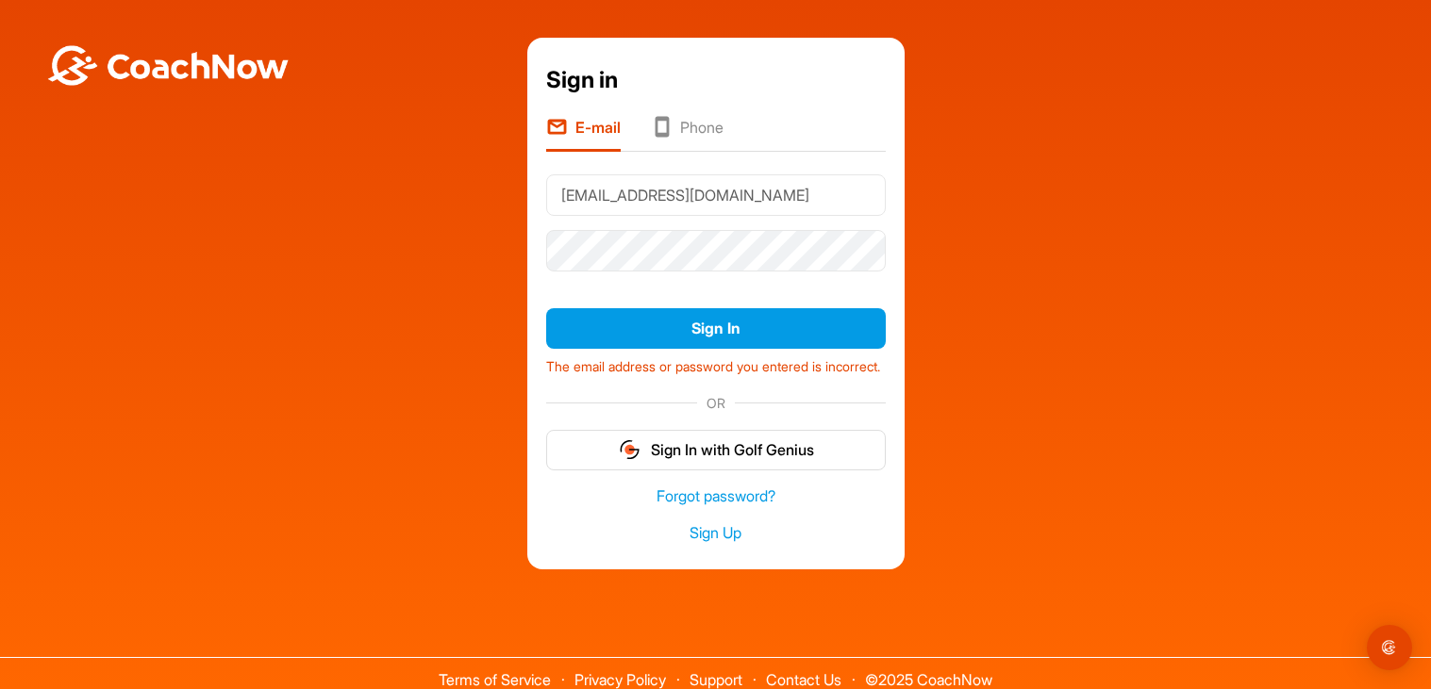
drag, startPoint x: 707, startPoint y: 471, endPoint x: 727, endPoint y: 431, distance: 44.3
click at [727, 431] on form "Bryn_georg161@ahschools.us Sign In The email address or password you entered is…" at bounding box center [716, 318] width 340 height 303
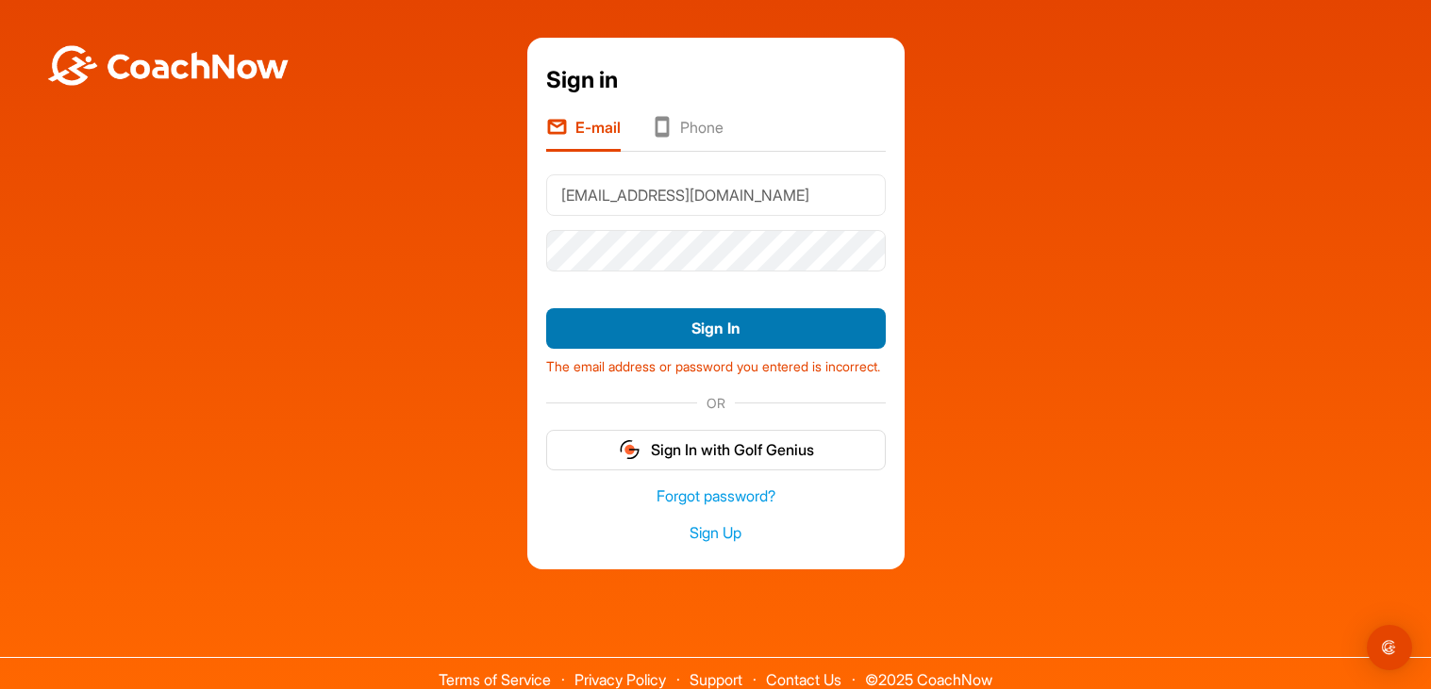
click at [648, 334] on button "Sign In" at bounding box center [716, 328] width 340 height 41
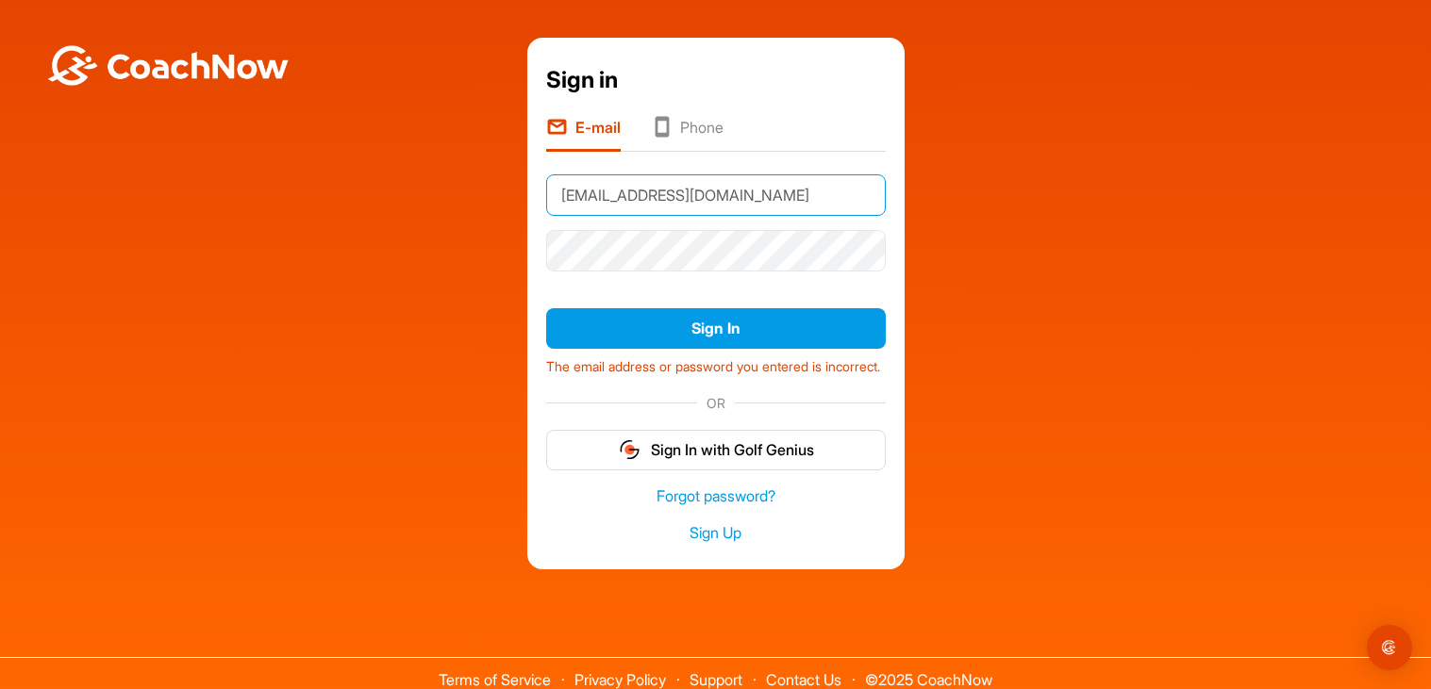
click at [694, 183] on input "Bryn_georg161@ahschools.us" at bounding box center [716, 194] width 340 height 41
type input "<"
click at [721, 191] on input "text" at bounding box center [716, 194] width 340 height 41
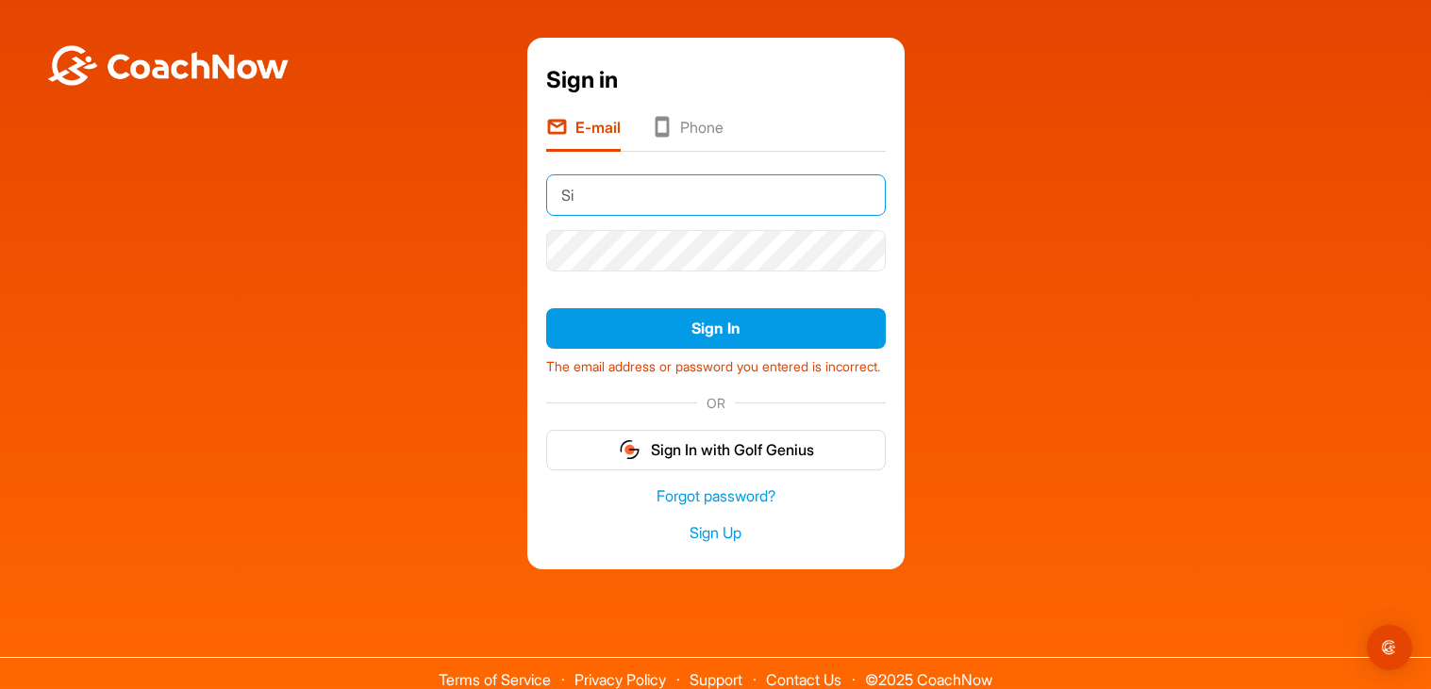
type input "S"
type input "[PERSON_NAME][DOMAIN_NAME][EMAIL_ADDRESS][PERSON_NAME][DOMAIN_NAME]"
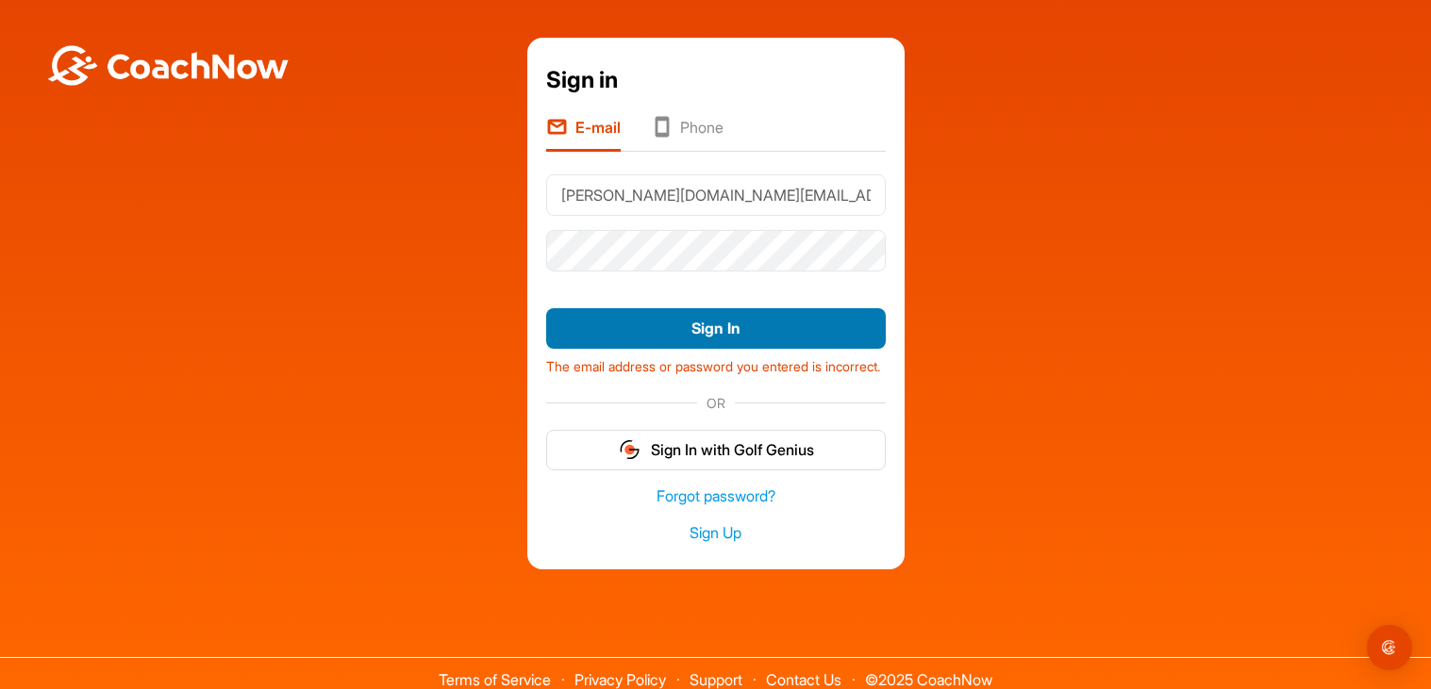
click at [703, 332] on button "Sign In" at bounding box center [716, 328] width 340 height 41
click at [706, 336] on button "Sign In" at bounding box center [716, 328] width 340 height 41
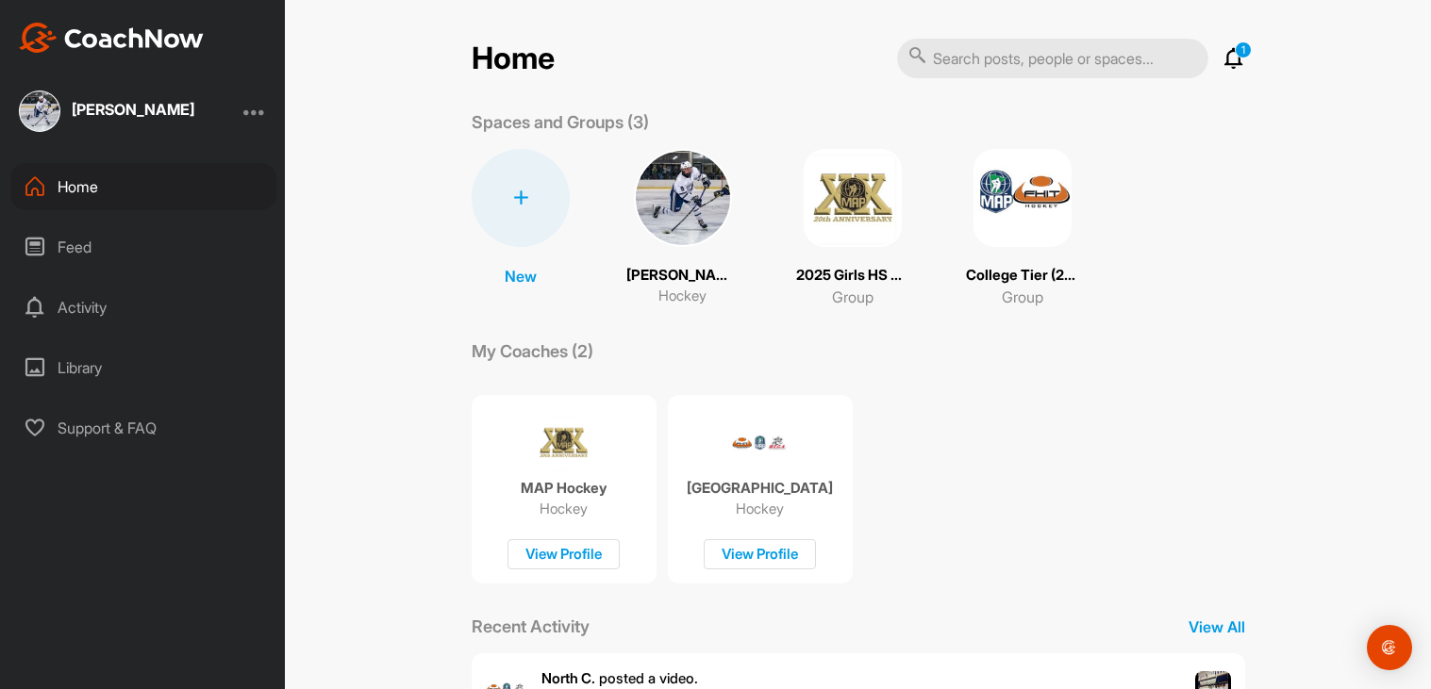
click at [816, 222] on img at bounding box center [853, 198] width 98 height 98
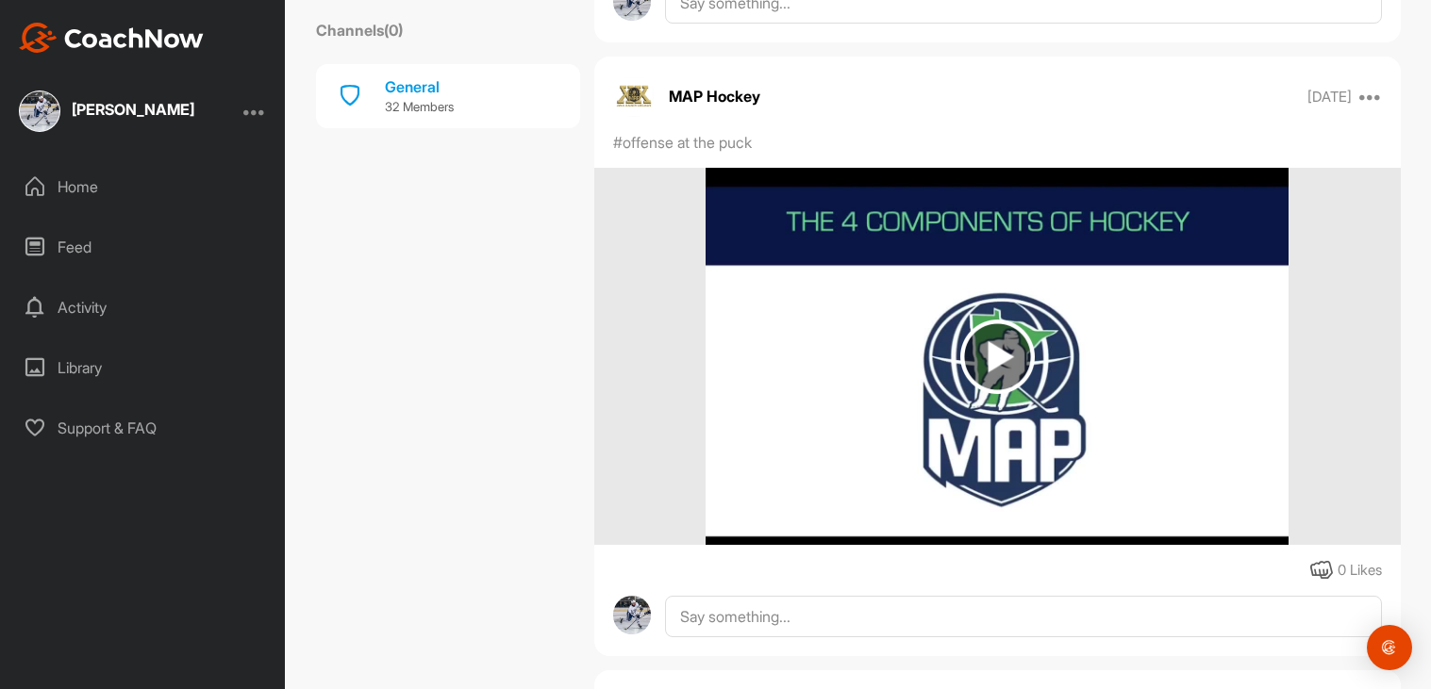
scroll to position [960, 0]
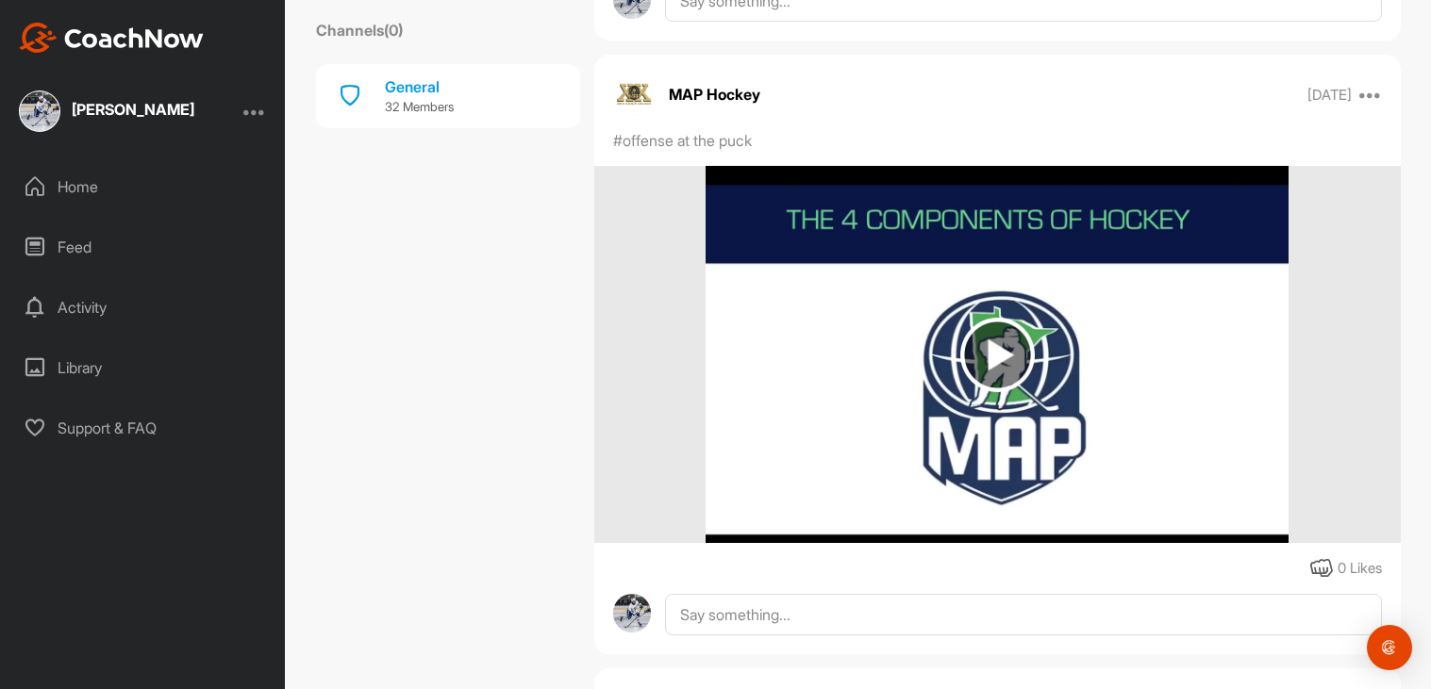
click at [987, 380] on img at bounding box center [997, 355] width 75 height 75
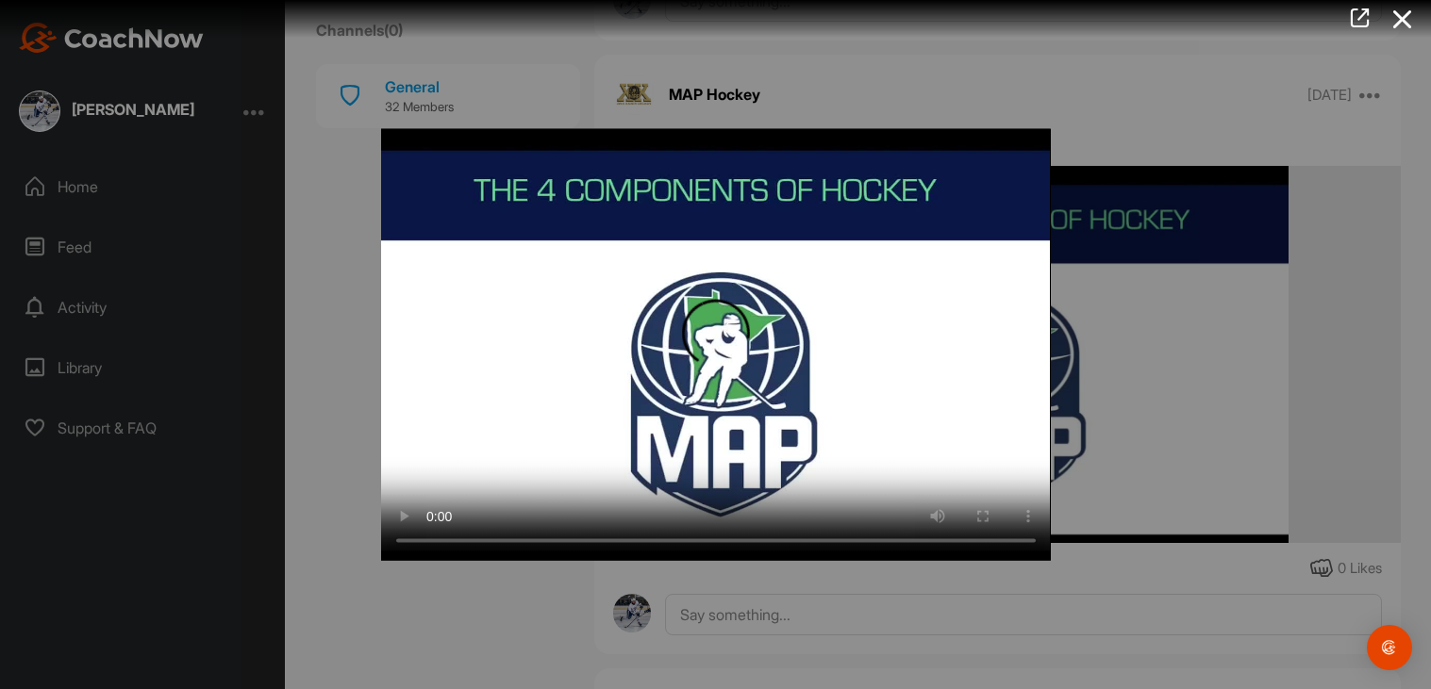
click at [1116, 174] on div at bounding box center [715, 344] width 1431 height 689
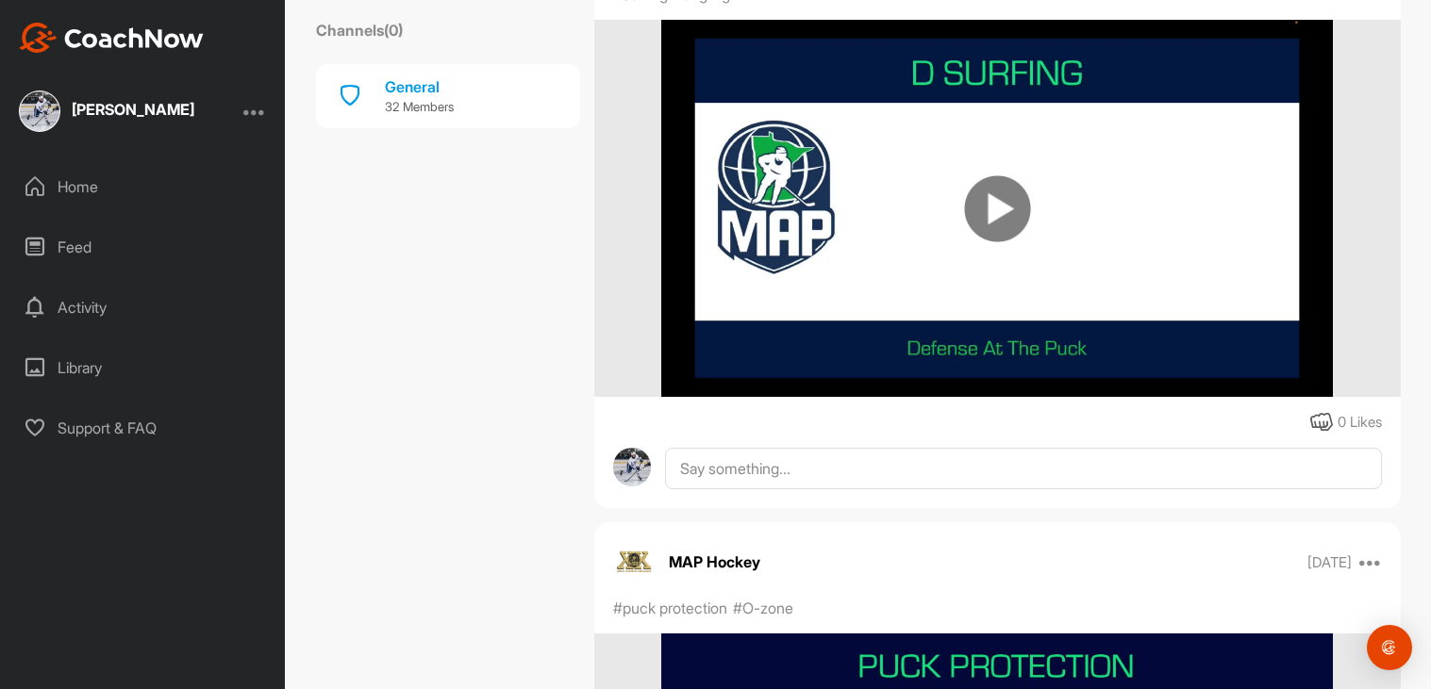
scroll to position [5861, 0]
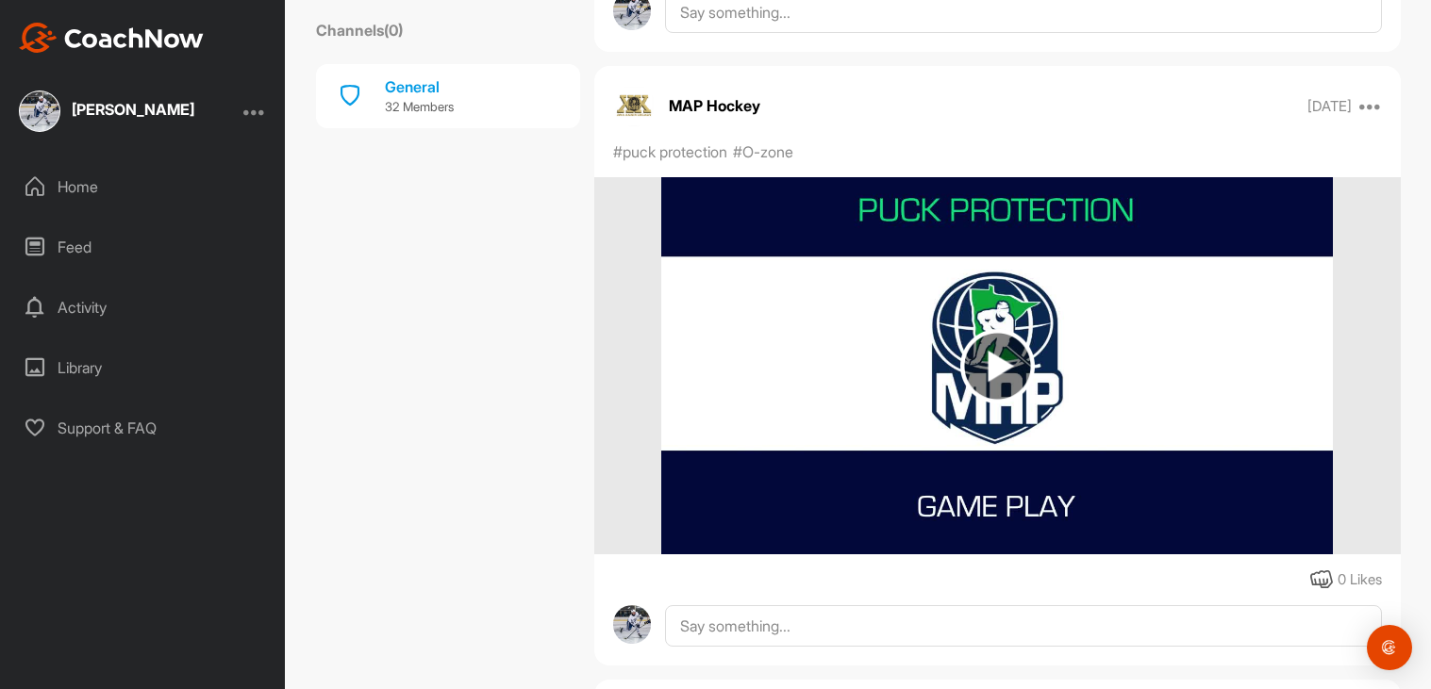
click at [1016, 275] on img at bounding box center [996, 365] width 671 height 377
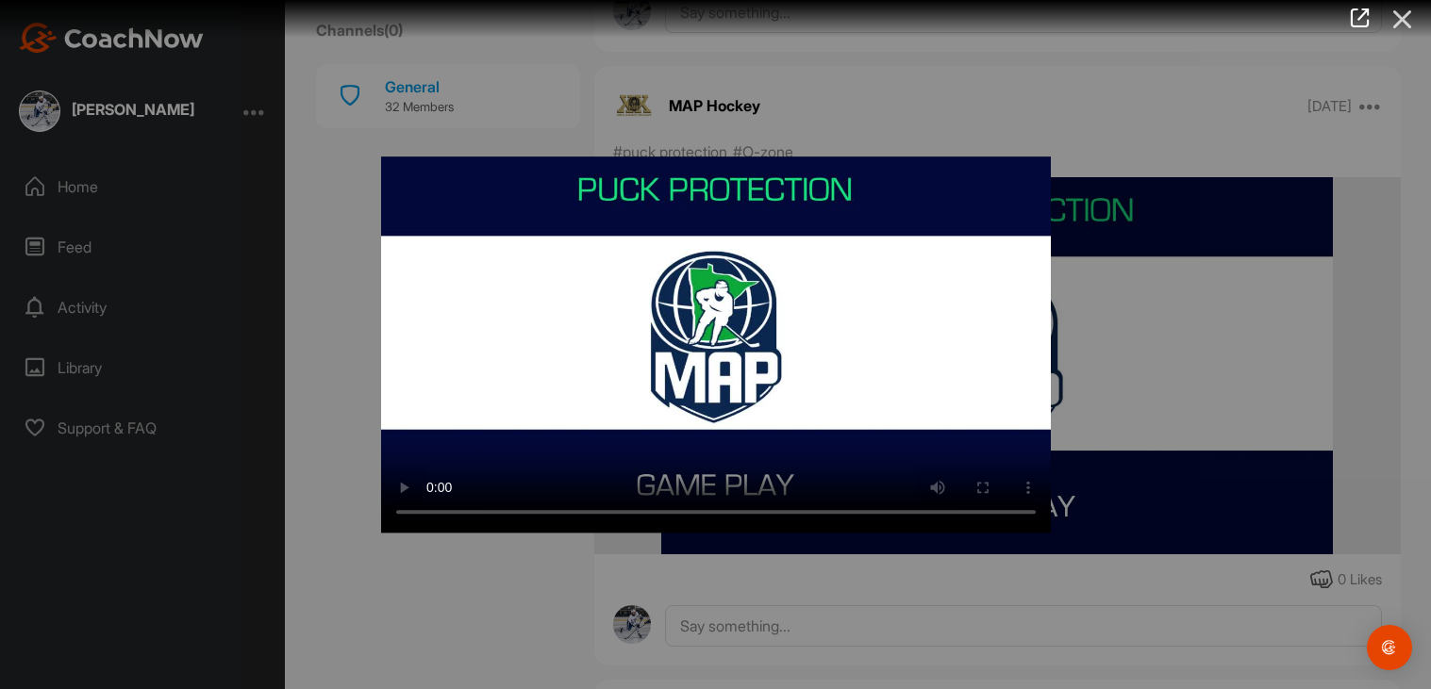
click at [1407, 31] on icon at bounding box center [1402, 19] width 43 height 35
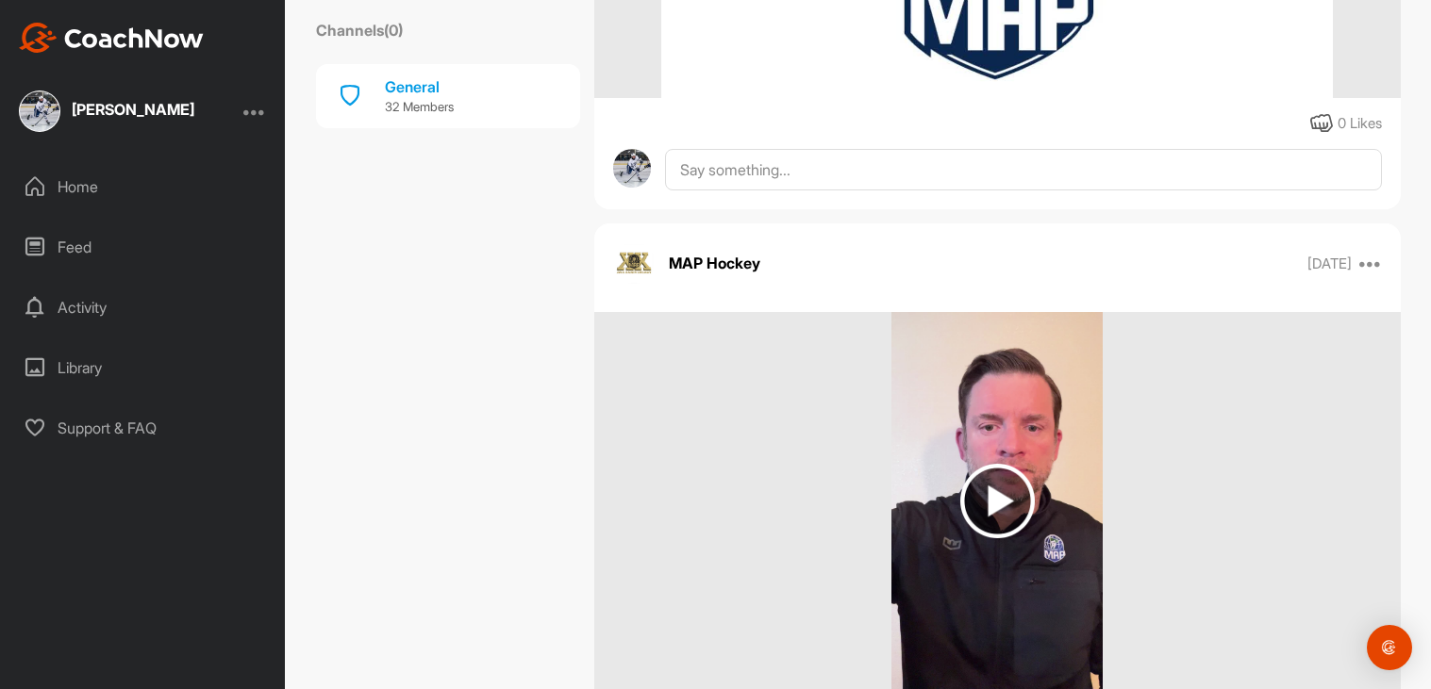
scroll to position [10111, 0]
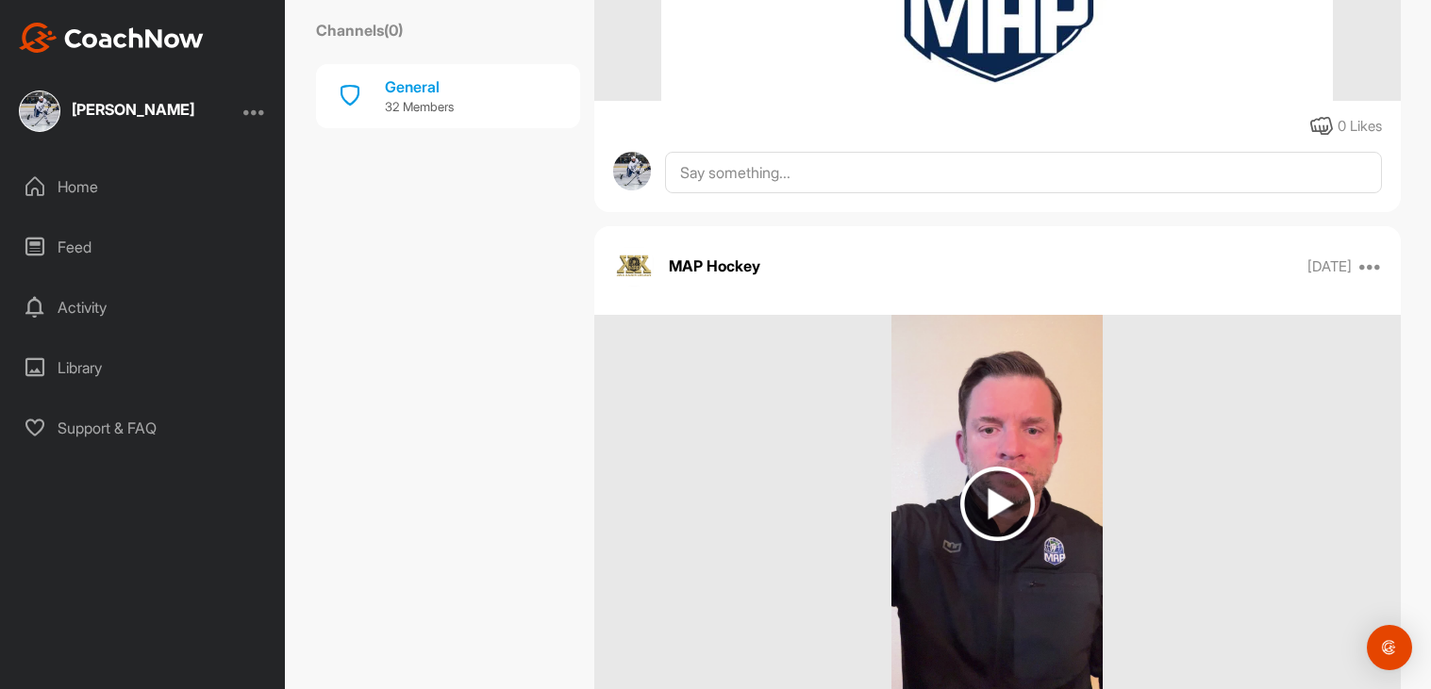
click at [1011, 487] on img at bounding box center [997, 504] width 75 height 75
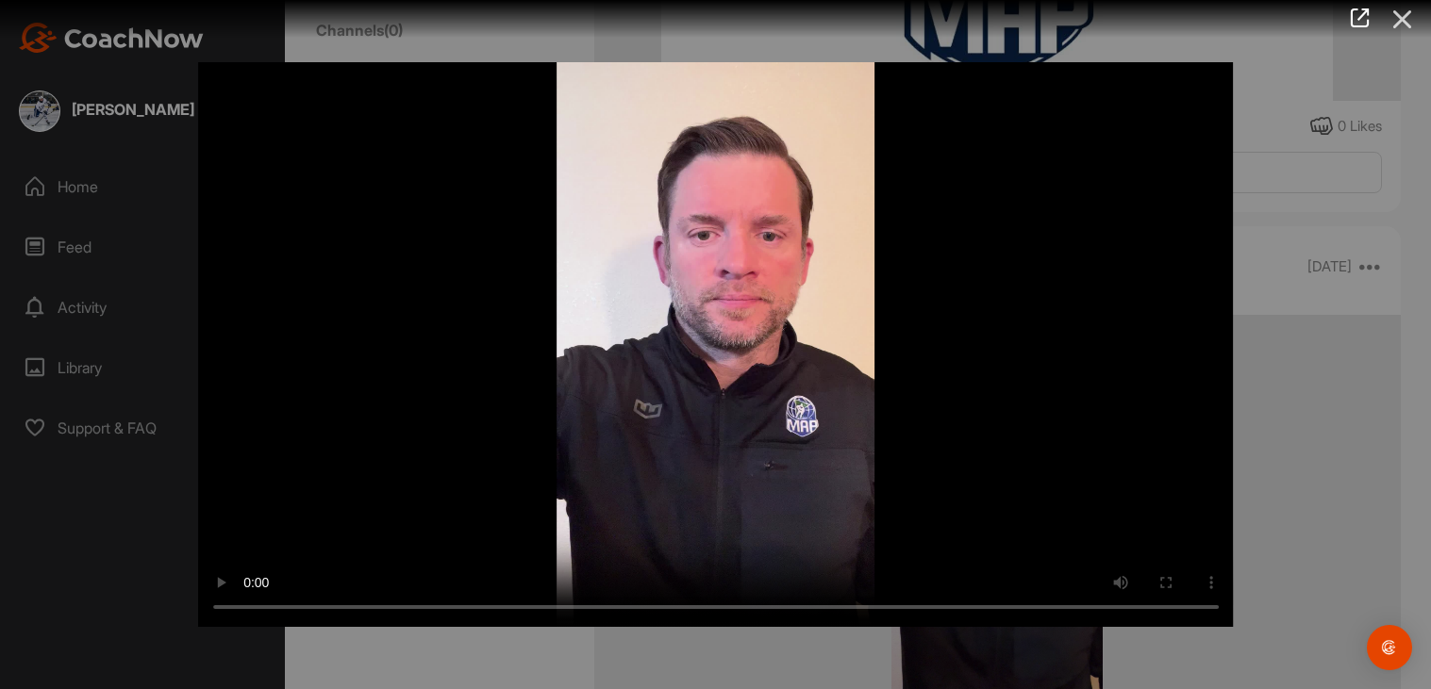
click at [1414, 12] on icon at bounding box center [1402, 19] width 43 height 35
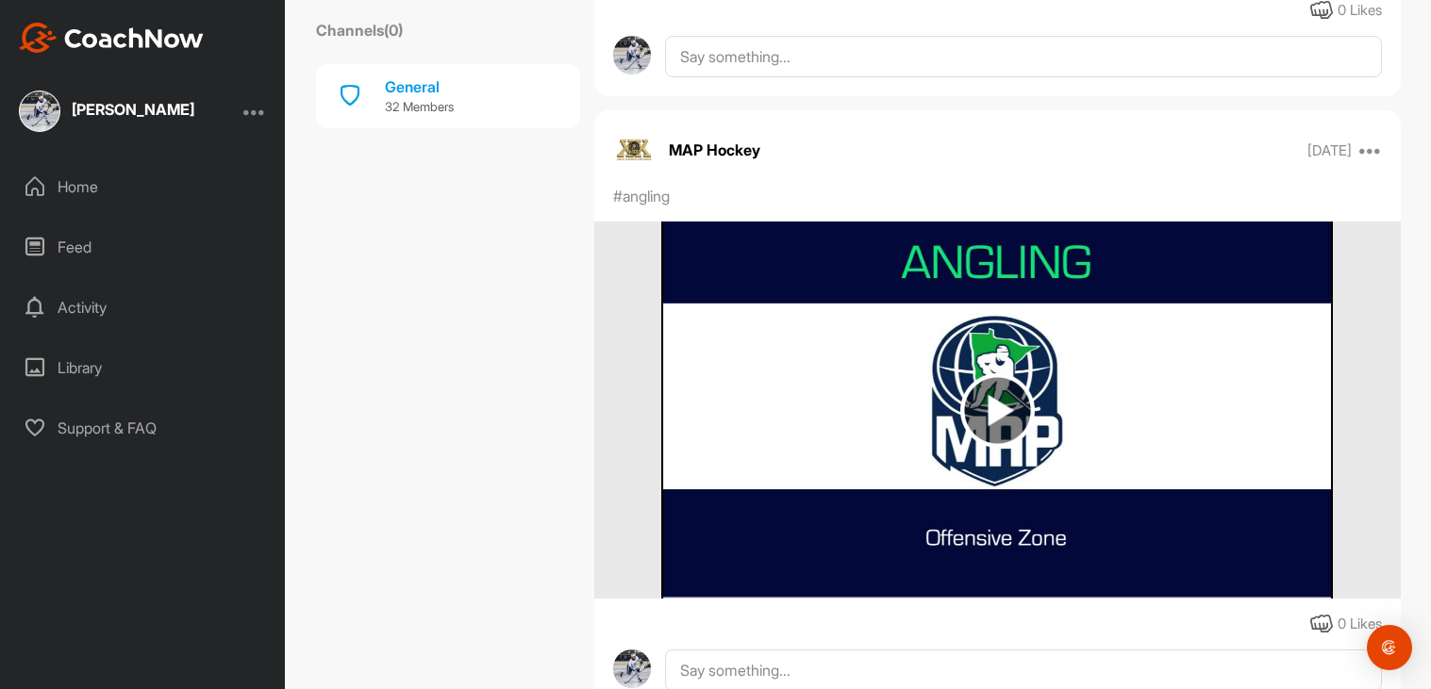
scroll to position [9010, 0]
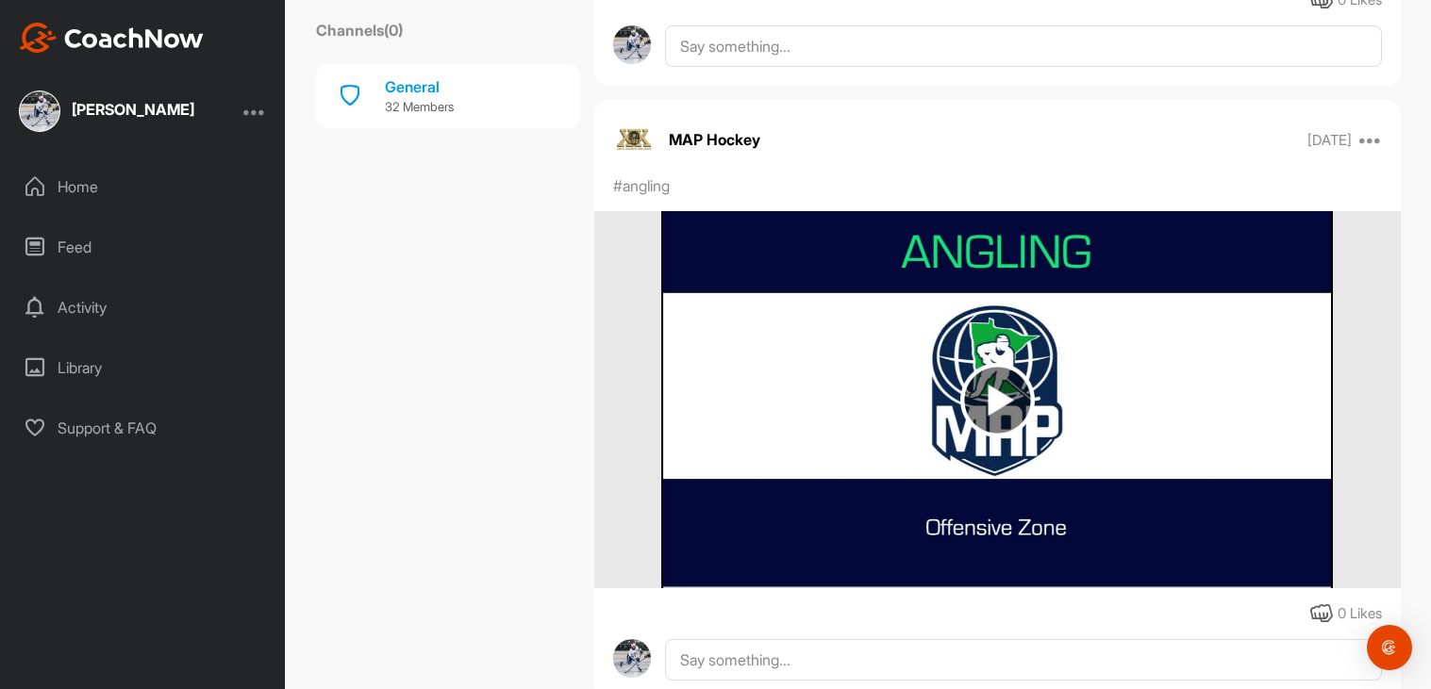
click at [952, 428] on img at bounding box center [996, 399] width 671 height 377
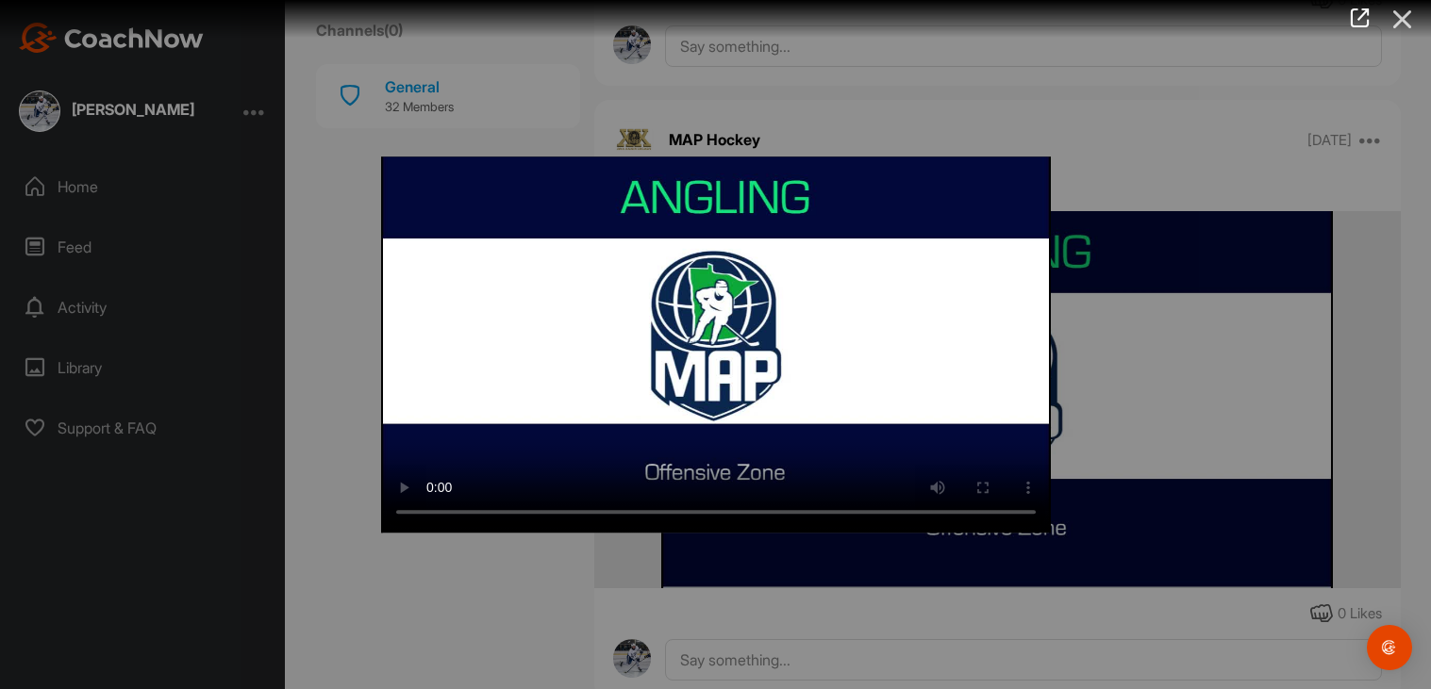
click at [1406, 24] on icon at bounding box center [1402, 19] width 43 height 35
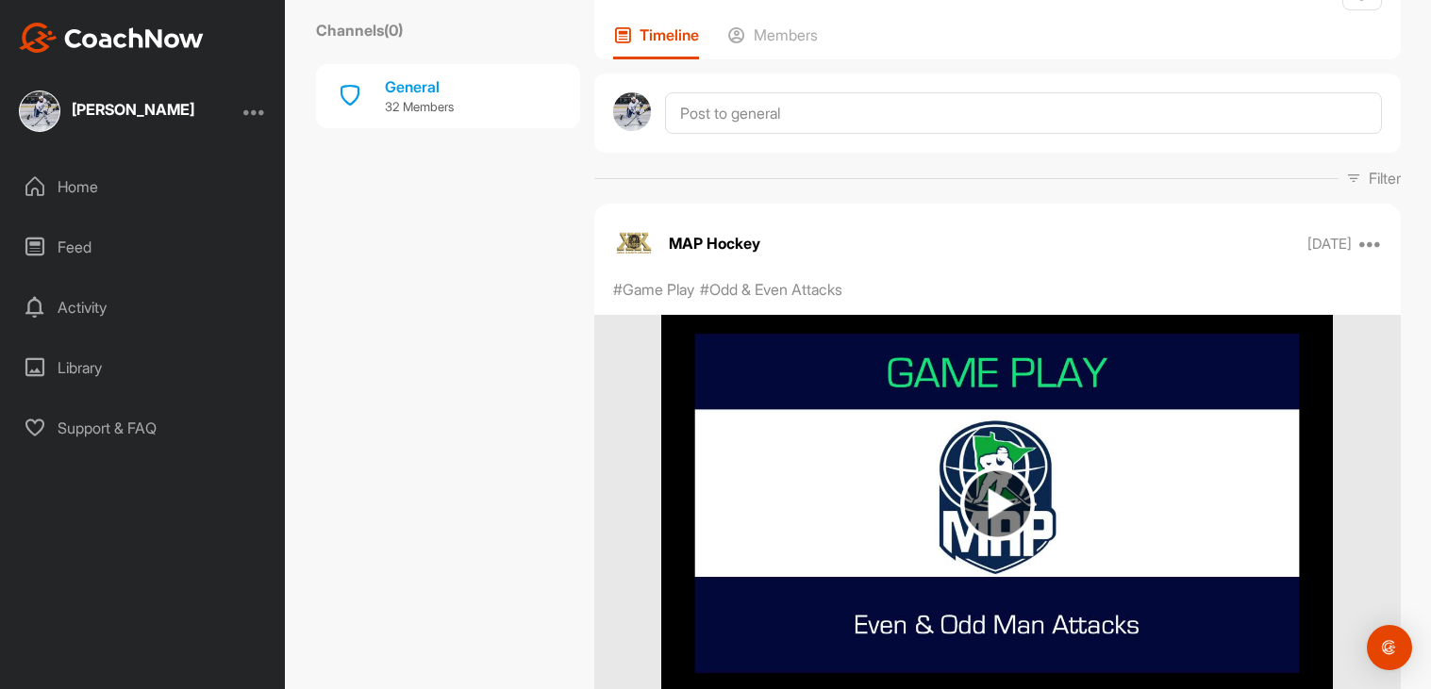
scroll to position [0, 0]
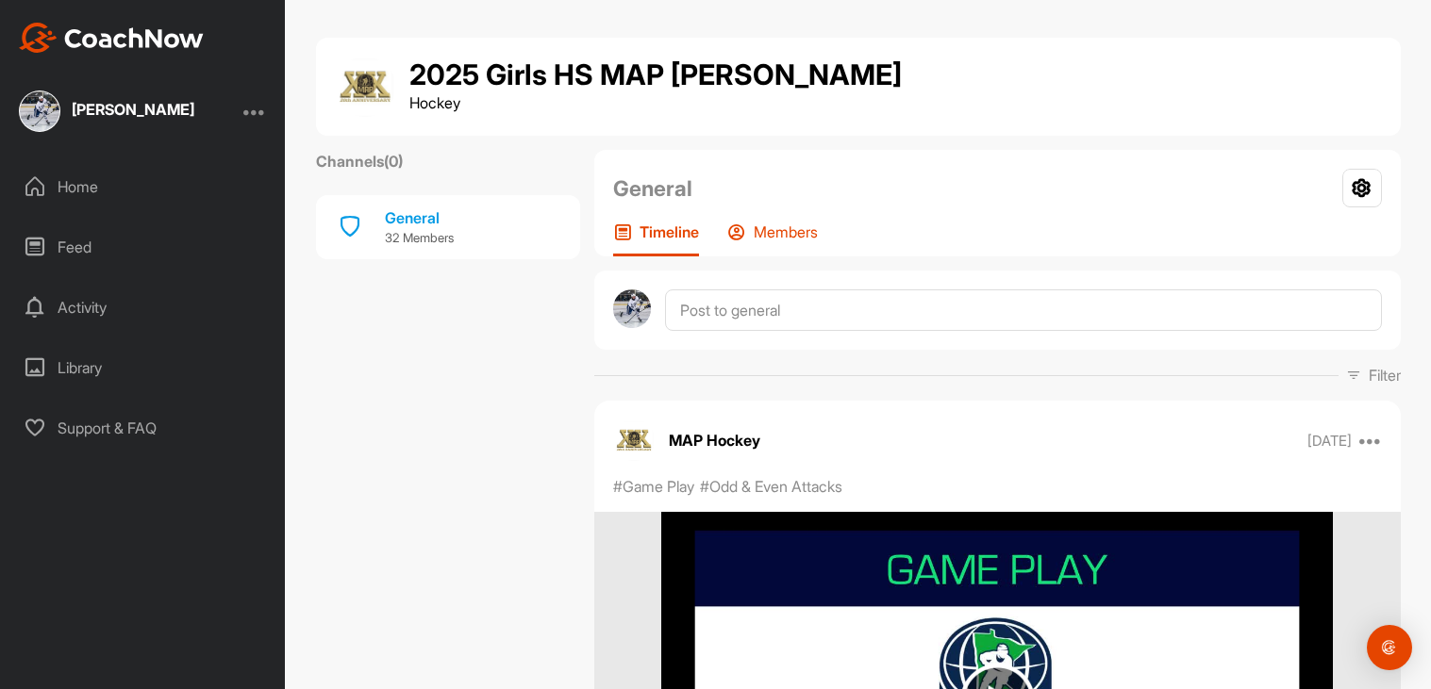
click at [809, 240] on p "Members" at bounding box center [786, 232] width 64 height 19
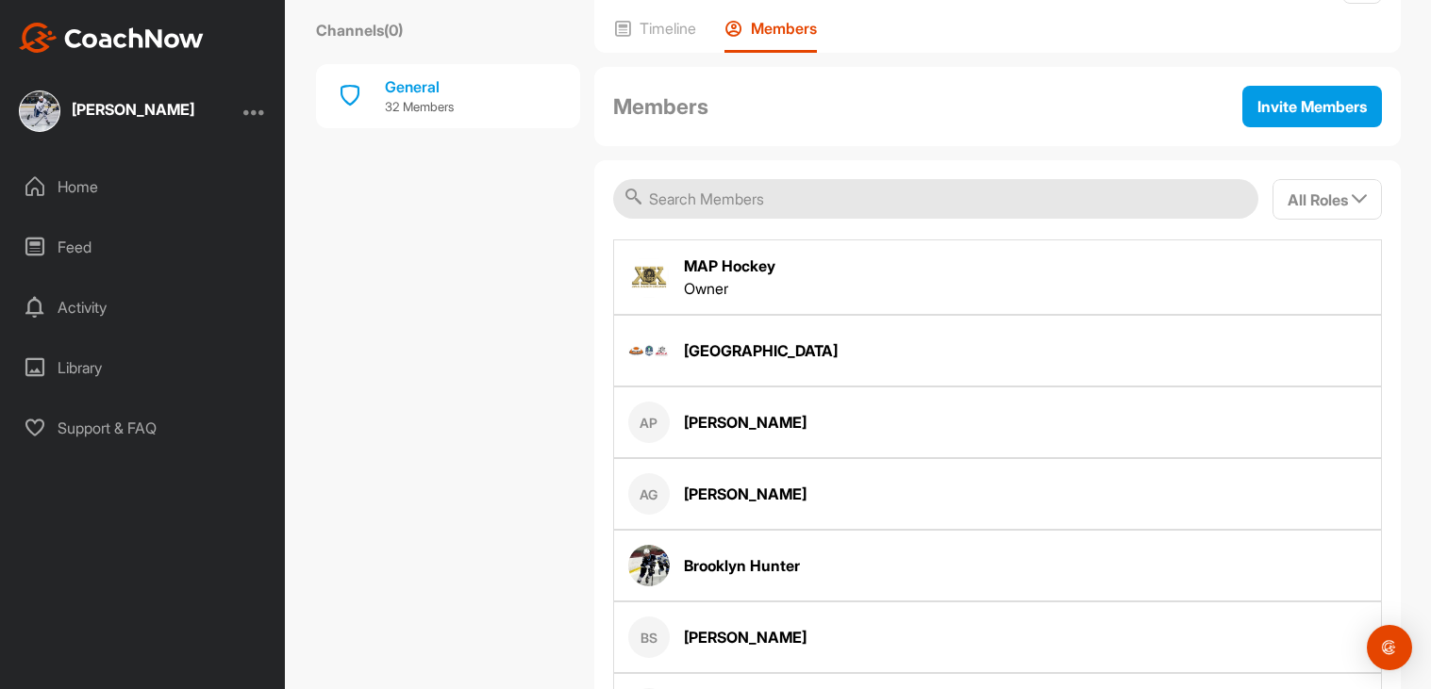
scroll to position [205, 0]
click at [812, 197] on input "text" at bounding box center [935, 198] width 645 height 40
type input "bryn george"
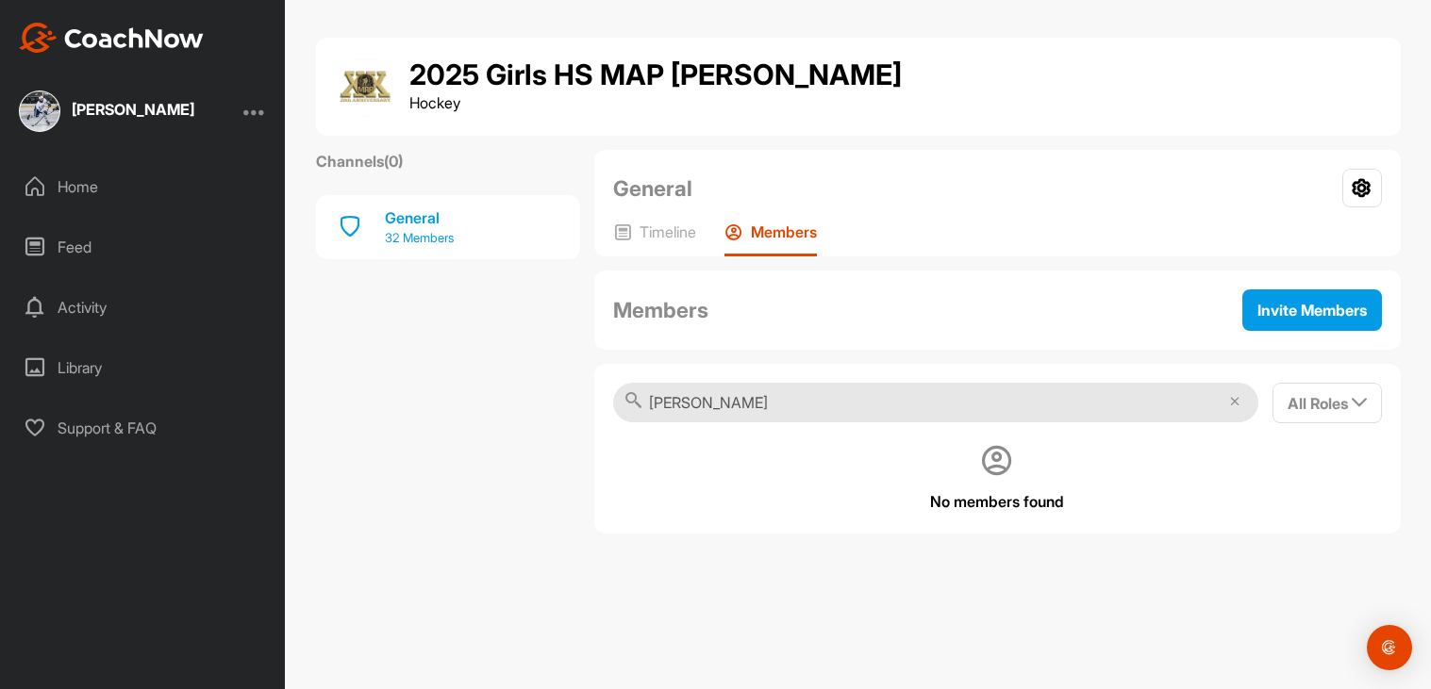
click at [523, 221] on div "General 32 Members" at bounding box center [448, 227] width 264 height 64
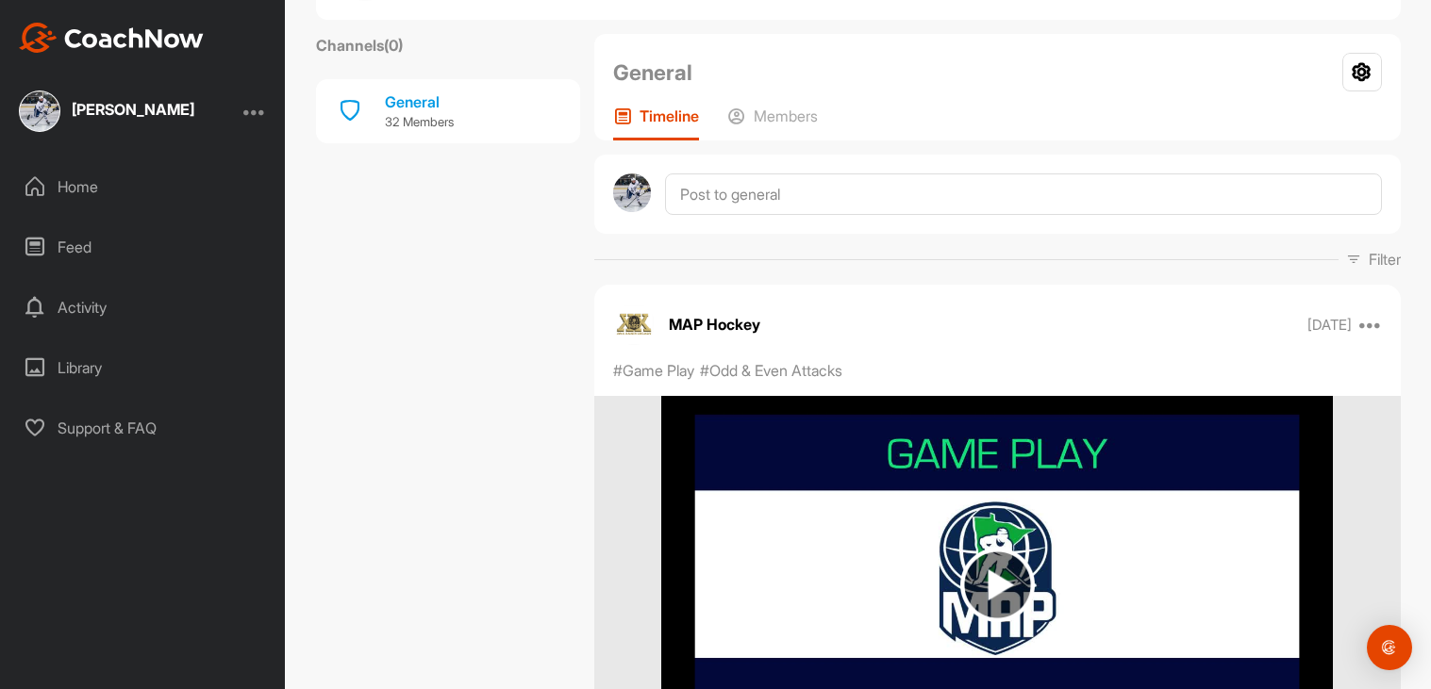
scroll to position [140, 0]
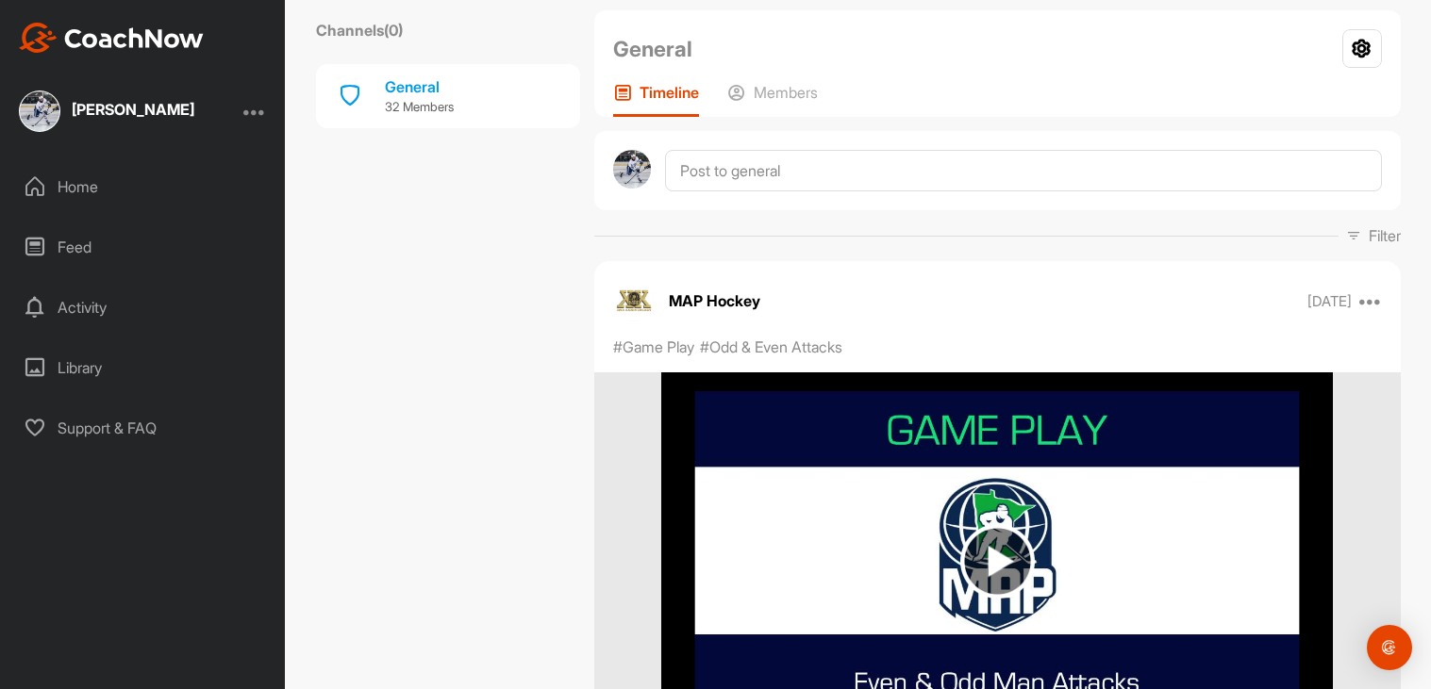
click at [754, 72] on div "General Your Notifications Leave Group Timeline Members" at bounding box center [997, 63] width 806 height 107
click at [755, 84] on p "Members" at bounding box center [786, 92] width 64 height 19
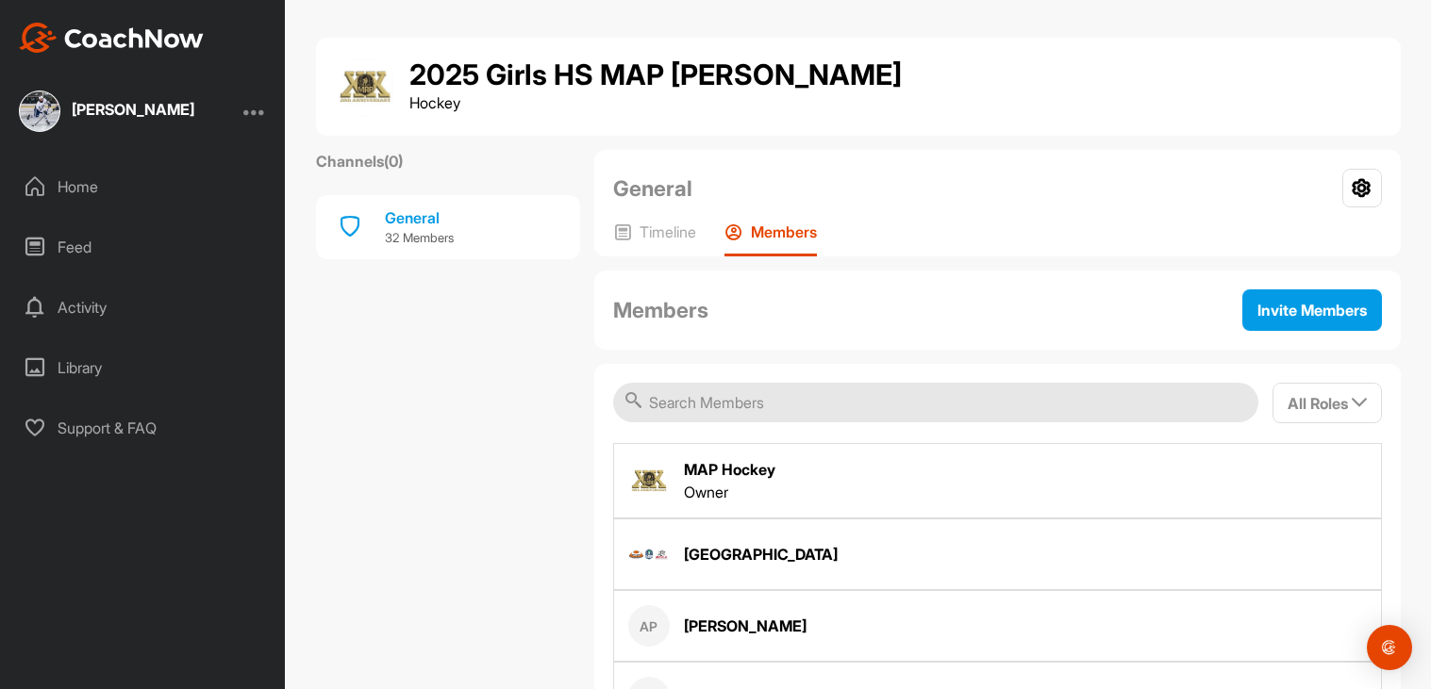
click at [901, 455] on div "MAP Hockey Owner" at bounding box center [997, 480] width 769 height 75
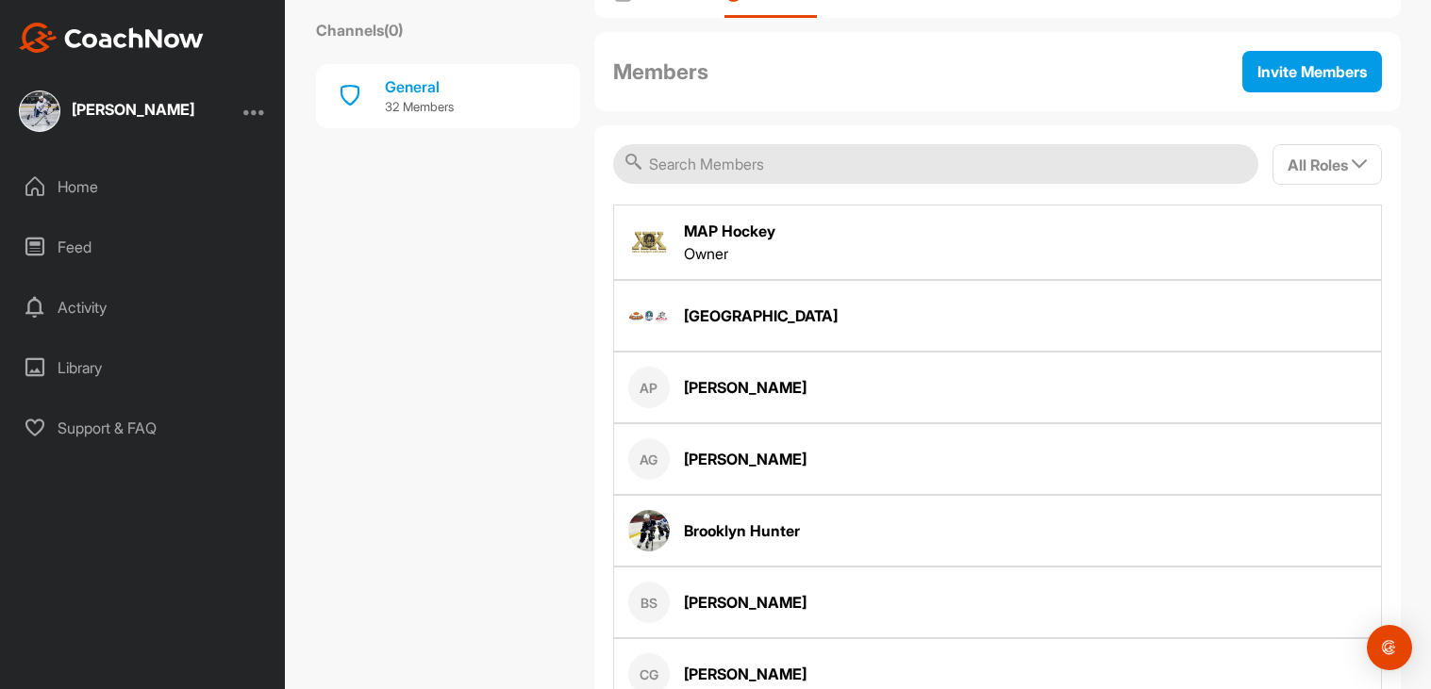
scroll to position [244, 0]
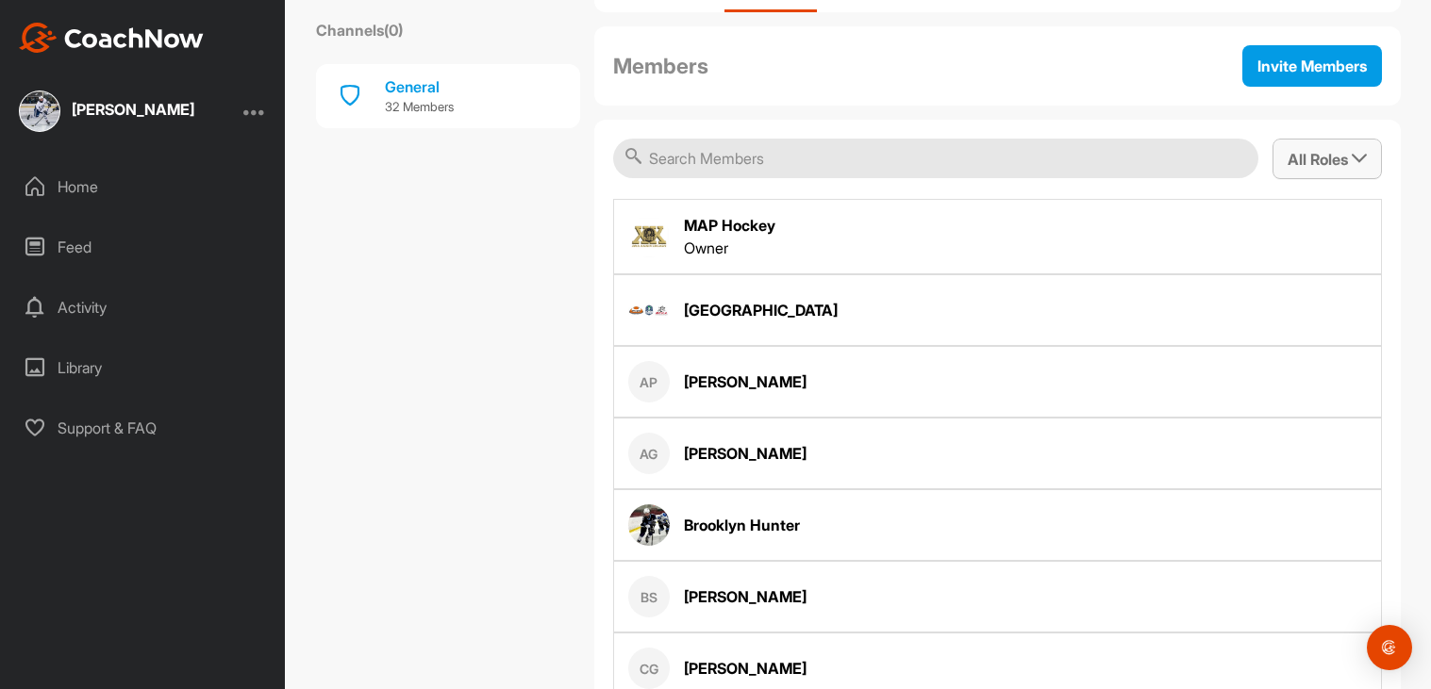
click at [1310, 174] on button "All Roles" at bounding box center [1326, 159] width 109 height 41
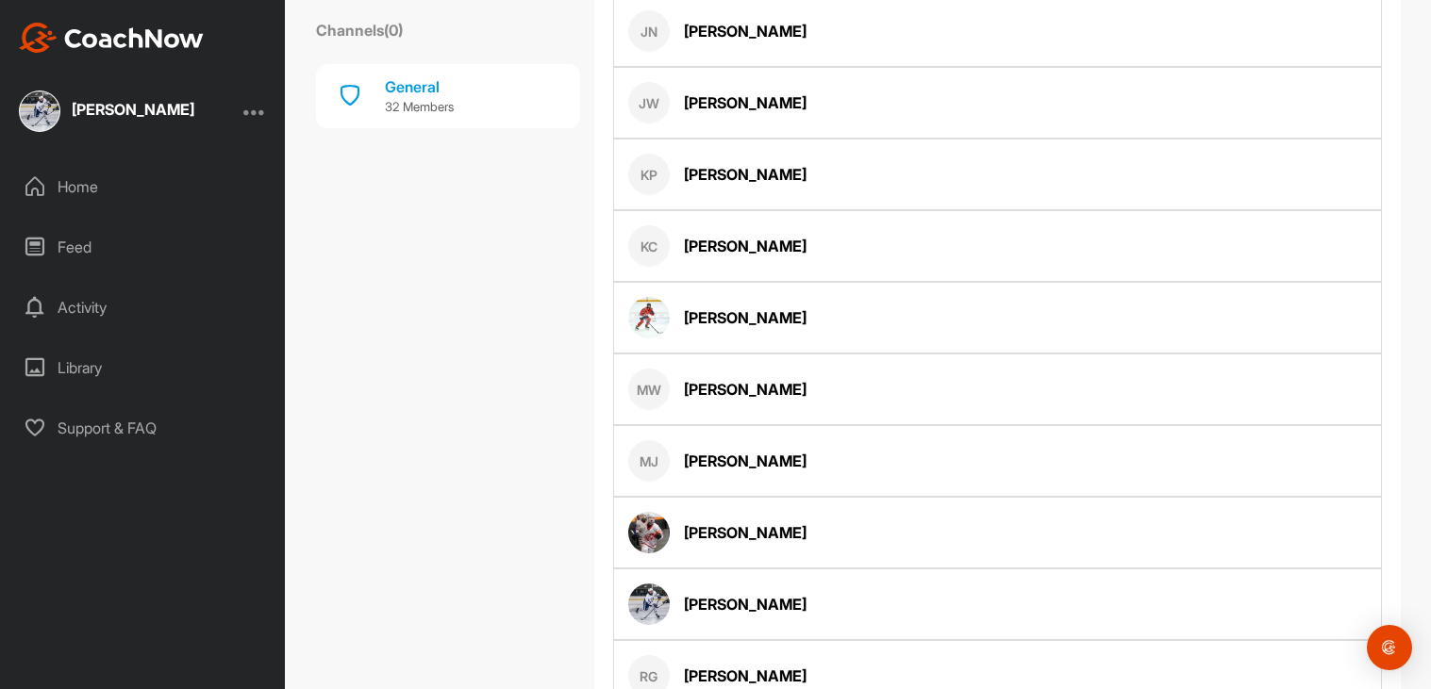
scroll to position [1815, 0]
click at [846, 456] on div "MJ Morgan Johnson" at bounding box center [997, 460] width 769 height 72
click at [790, 462] on div "Morgan Johnson" at bounding box center [745, 460] width 123 height 23
click at [645, 468] on div "MJ" at bounding box center [648, 459] width 41 height 41
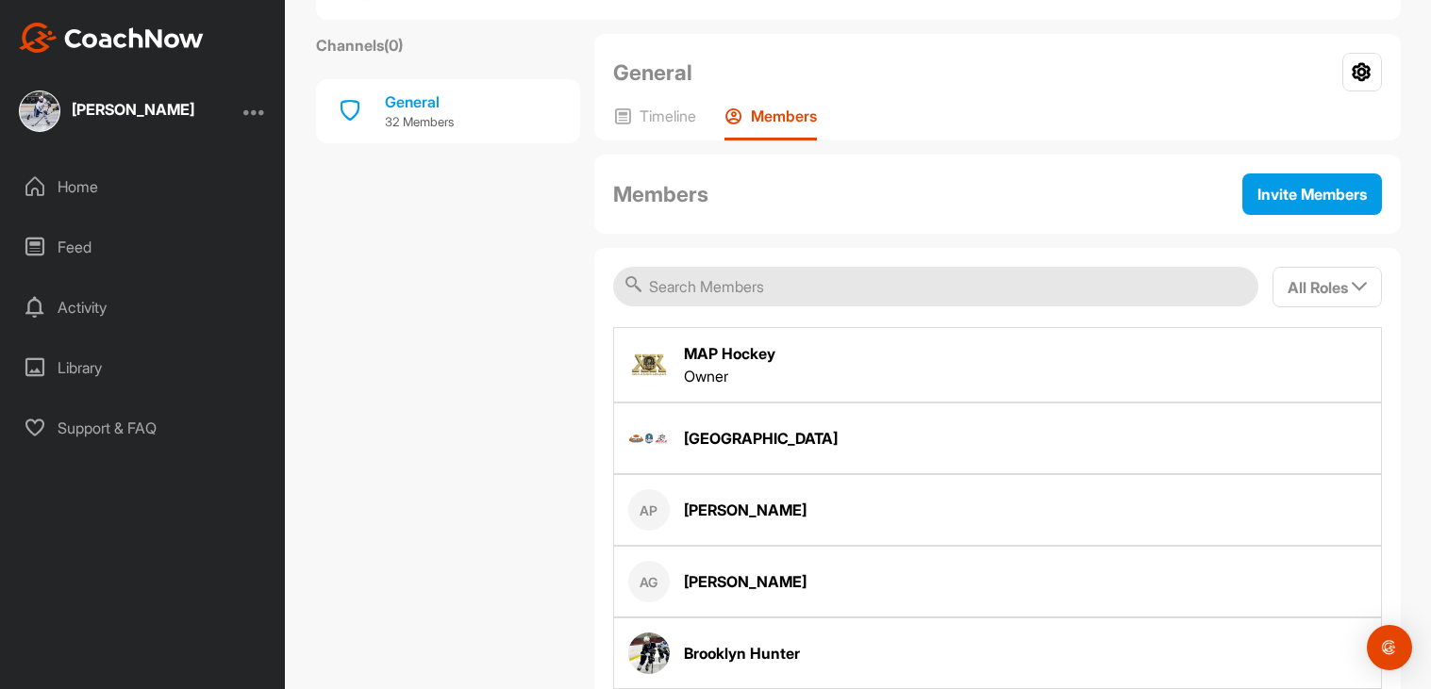
scroll to position [0, 0]
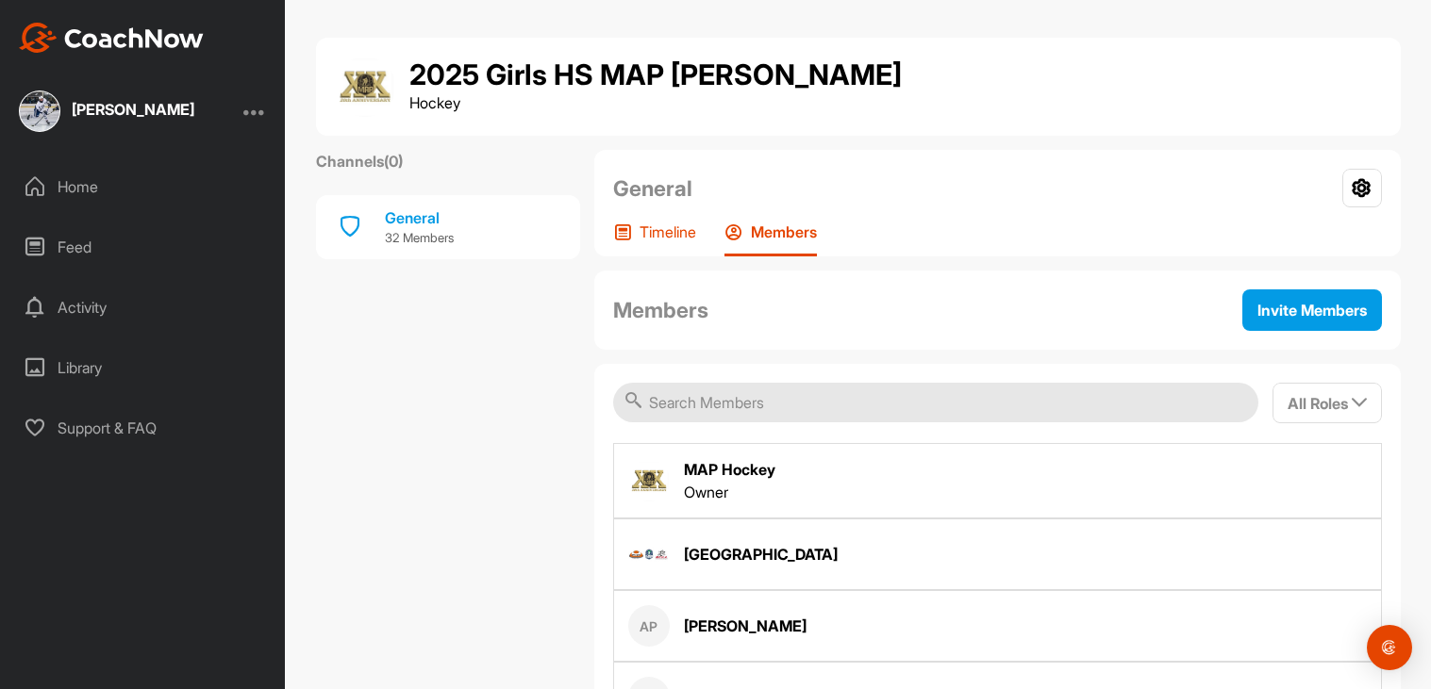
click at [647, 227] on p "Timeline" at bounding box center [667, 232] width 57 height 19
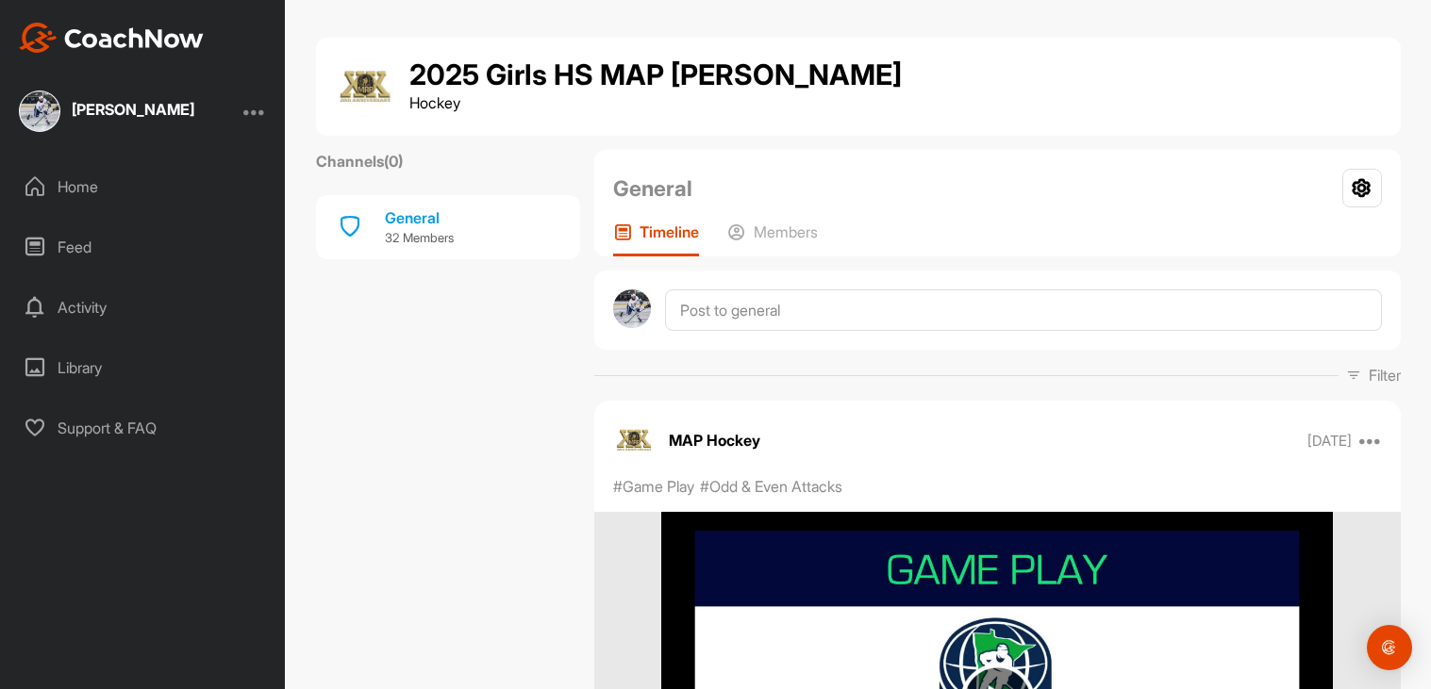
click at [416, 83] on h1 "2025 Girls HS MAP [PERSON_NAME]" at bounding box center [655, 75] width 492 height 32
click at [563, 94] on p "Hockey" at bounding box center [655, 102] width 492 height 23
click at [562, 94] on p "Hockey" at bounding box center [655, 102] width 492 height 23
click at [1349, 198] on icon at bounding box center [1362, 188] width 40 height 39
click at [1272, 228] on li "Your Notifications" at bounding box center [1305, 242] width 154 height 60
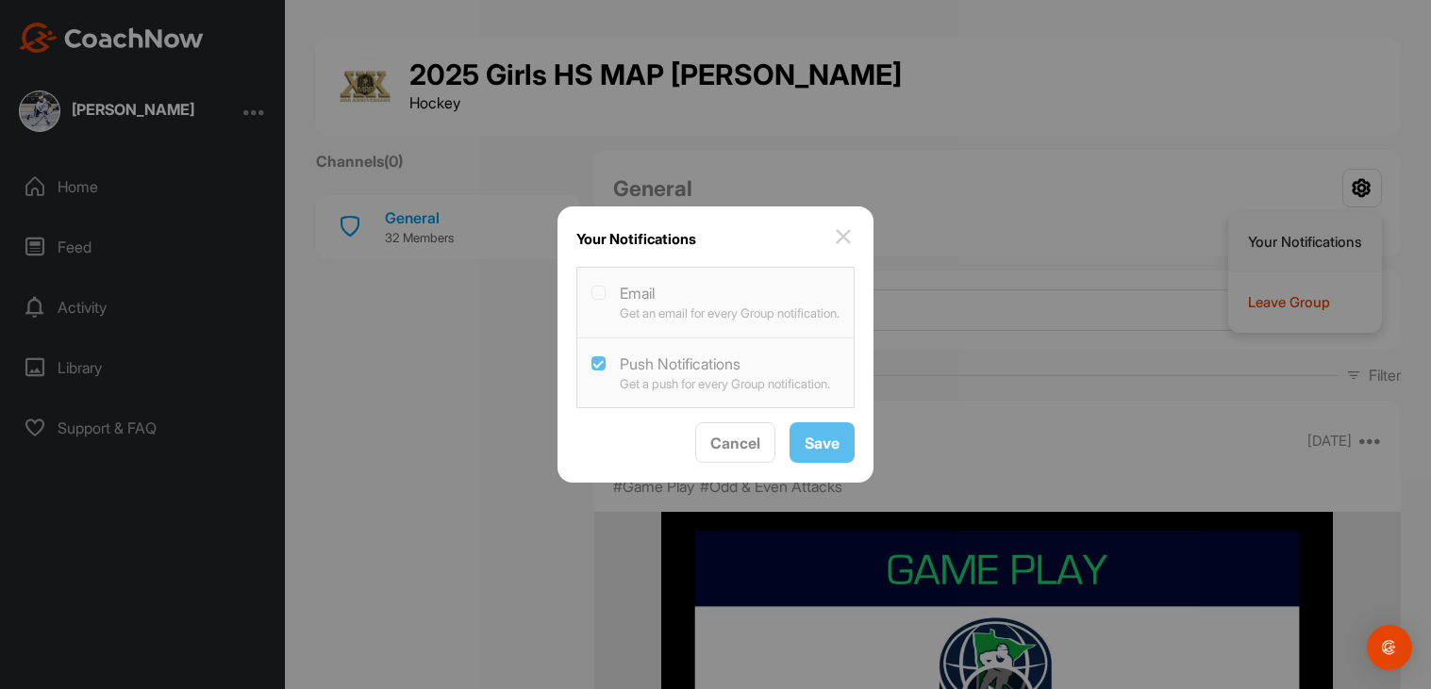
checkbox Notifications "true"
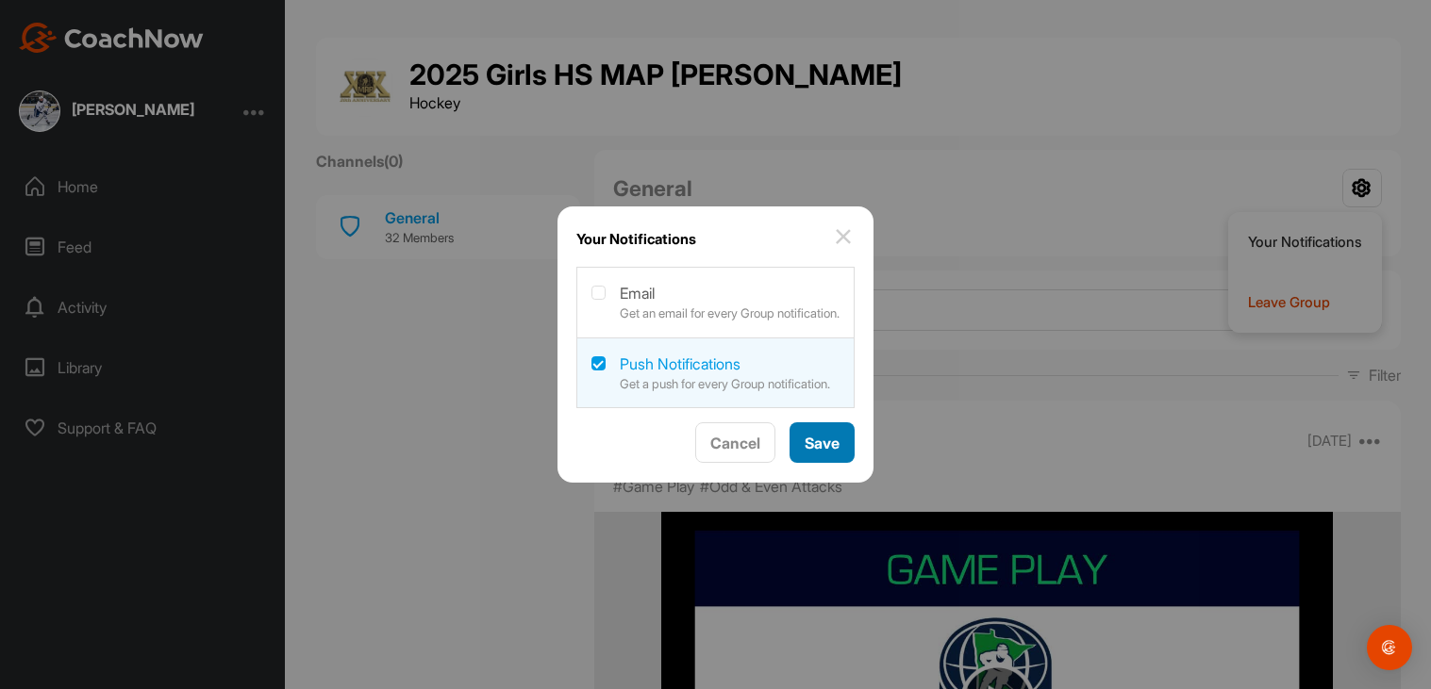
click at [832, 442] on span "Save" at bounding box center [821, 443] width 35 height 19
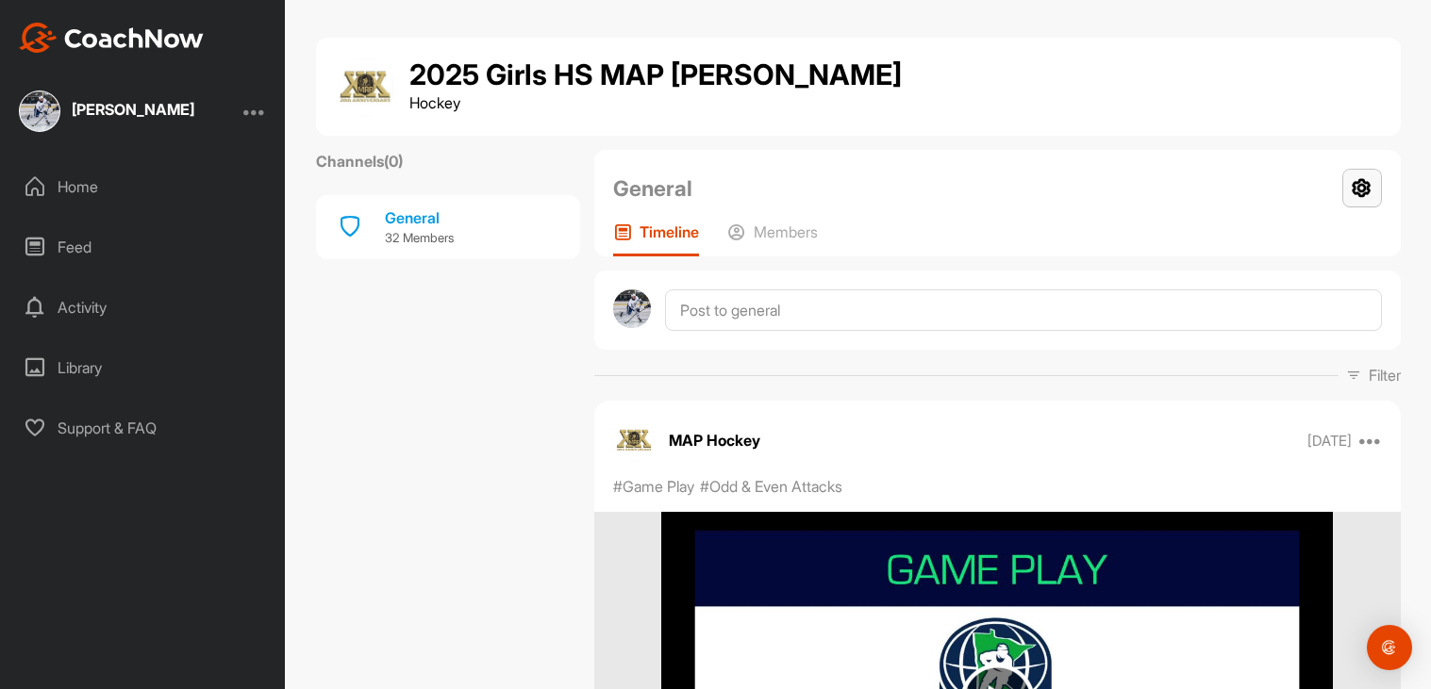
click at [1356, 191] on icon at bounding box center [1362, 188] width 40 height 39
click at [1275, 222] on li "Your Notifications" at bounding box center [1305, 242] width 154 height 60
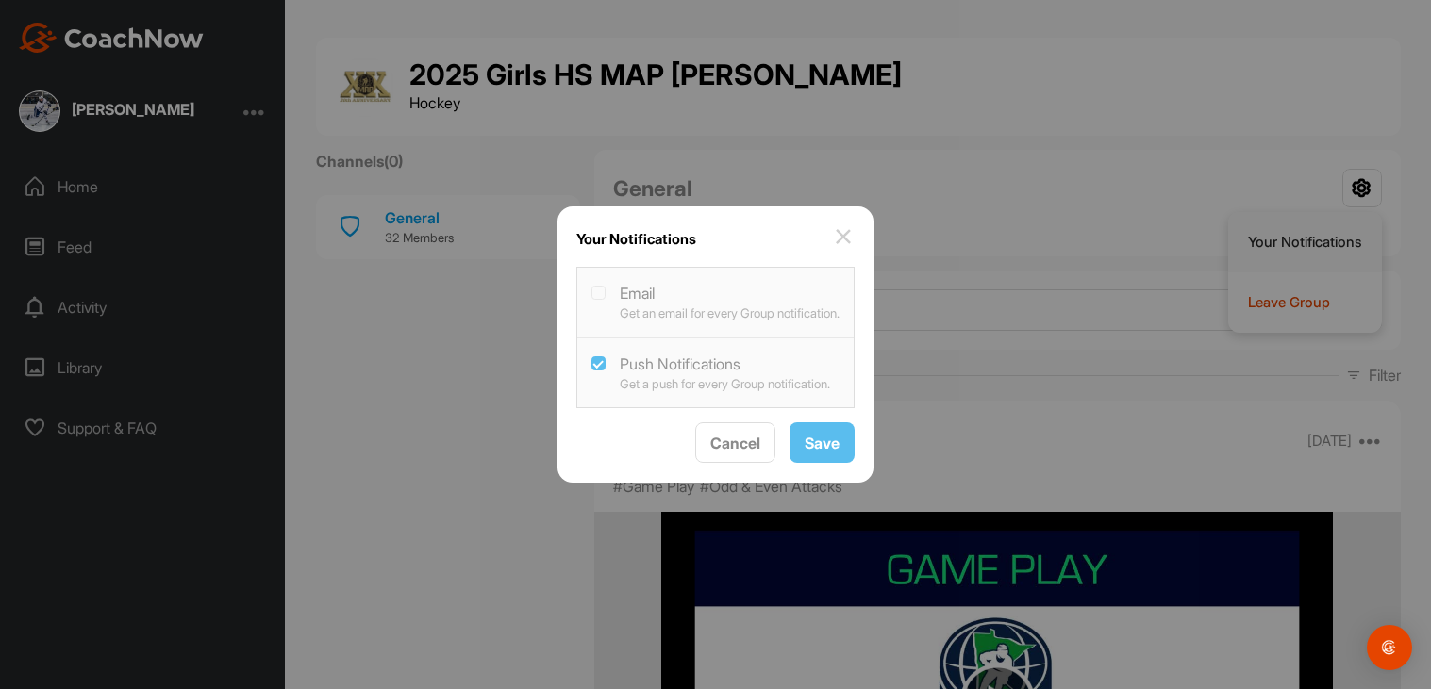
checkbox Notifications "true"
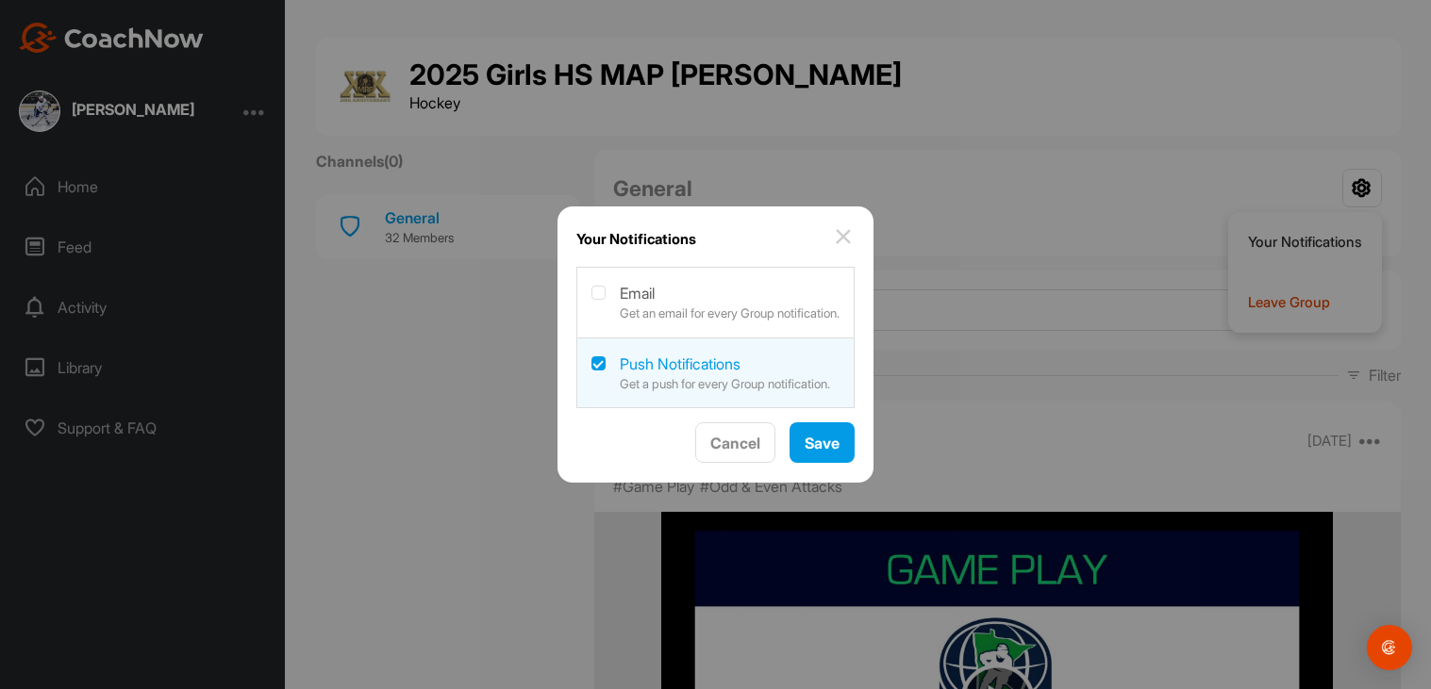
click at [680, 305] on label at bounding box center [715, 301] width 276 height 66
click at [592, 287] on input "checkbox" at bounding box center [591, 286] width 1 height 1
checkbox input "true"
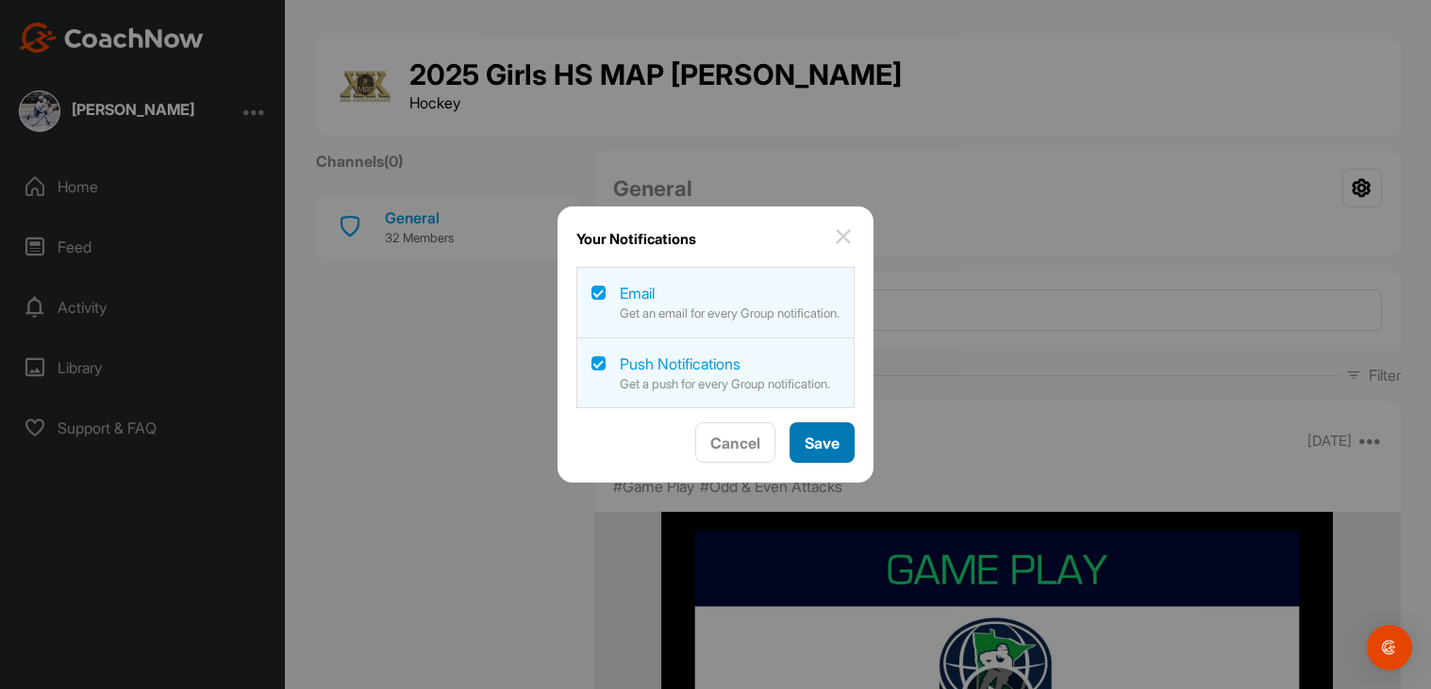
click at [839, 448] on span "Save" at bounding box center [821, 443] width 35 height 19
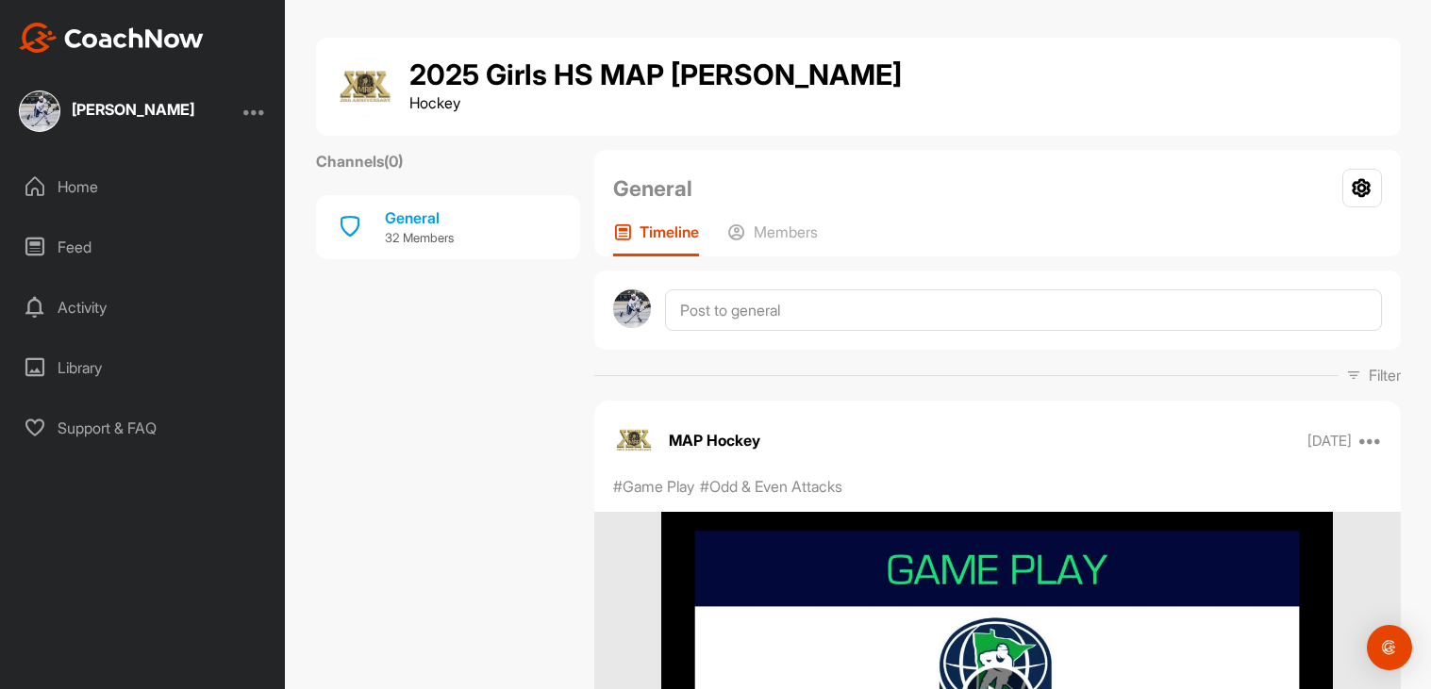
click at [726, 244] on div "Timeline Members" at bounding box center [997, 240] width 769 height 34
click at [738, 241] on icon at bounding box center [736, 232] width 19 height 19
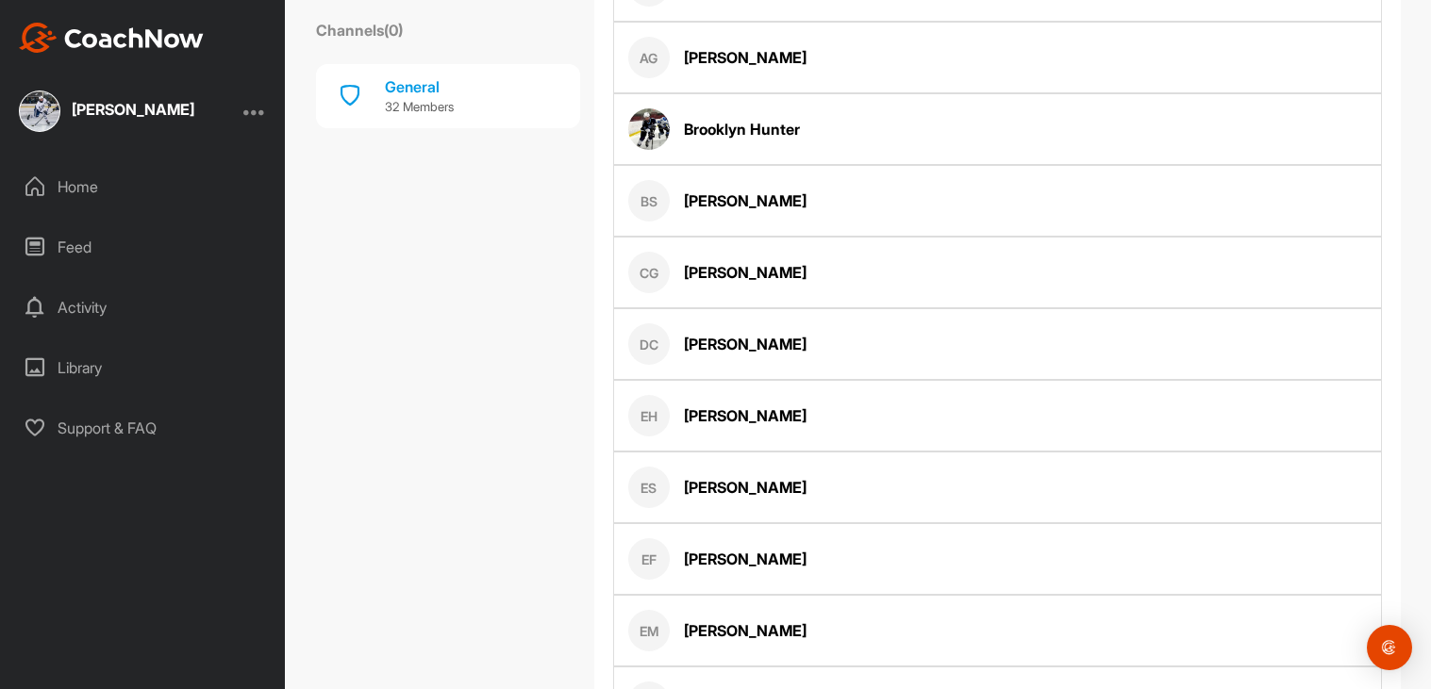
scroll to position [643, 0]
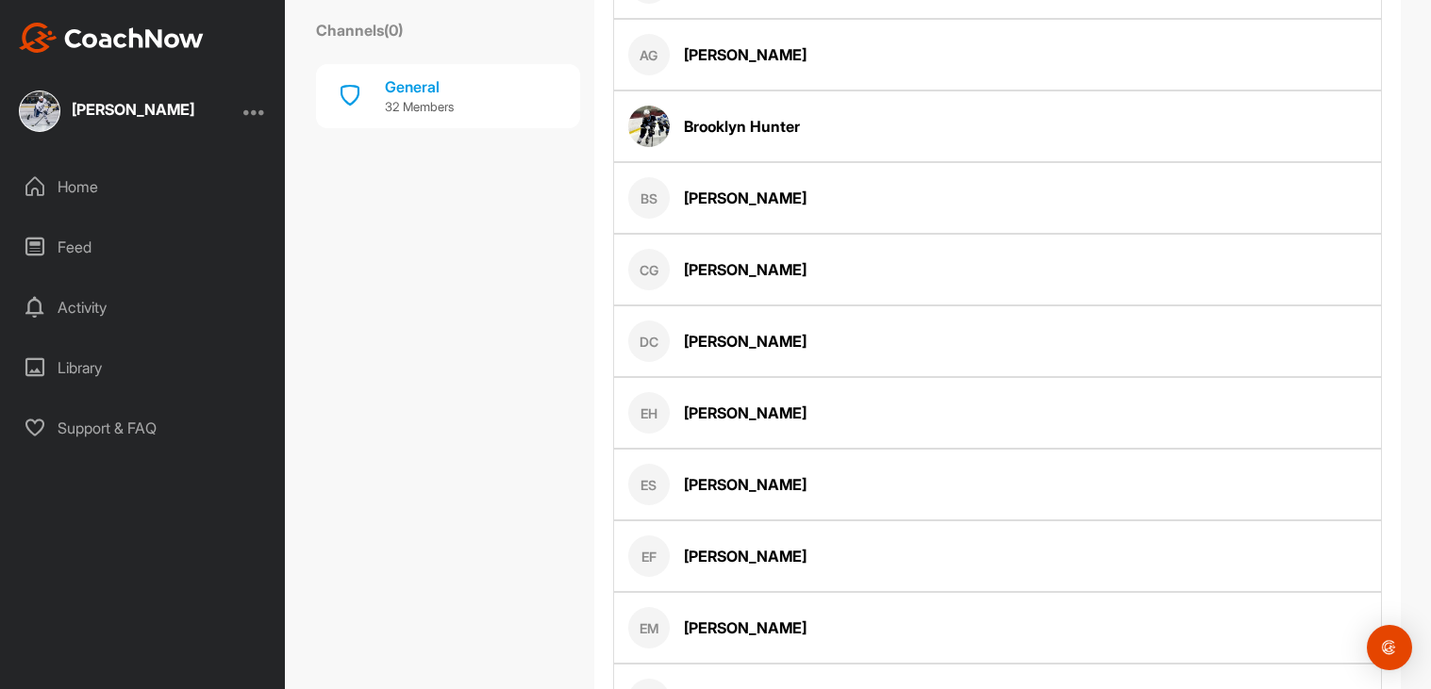
click at [736, 254] on div "CG Clare Gibbons-Lozano" at bounding box center [717, 269] width 178 height 41
click at [86, 173] on div "Home" at bounding box center [143, 186] width 266 height 47
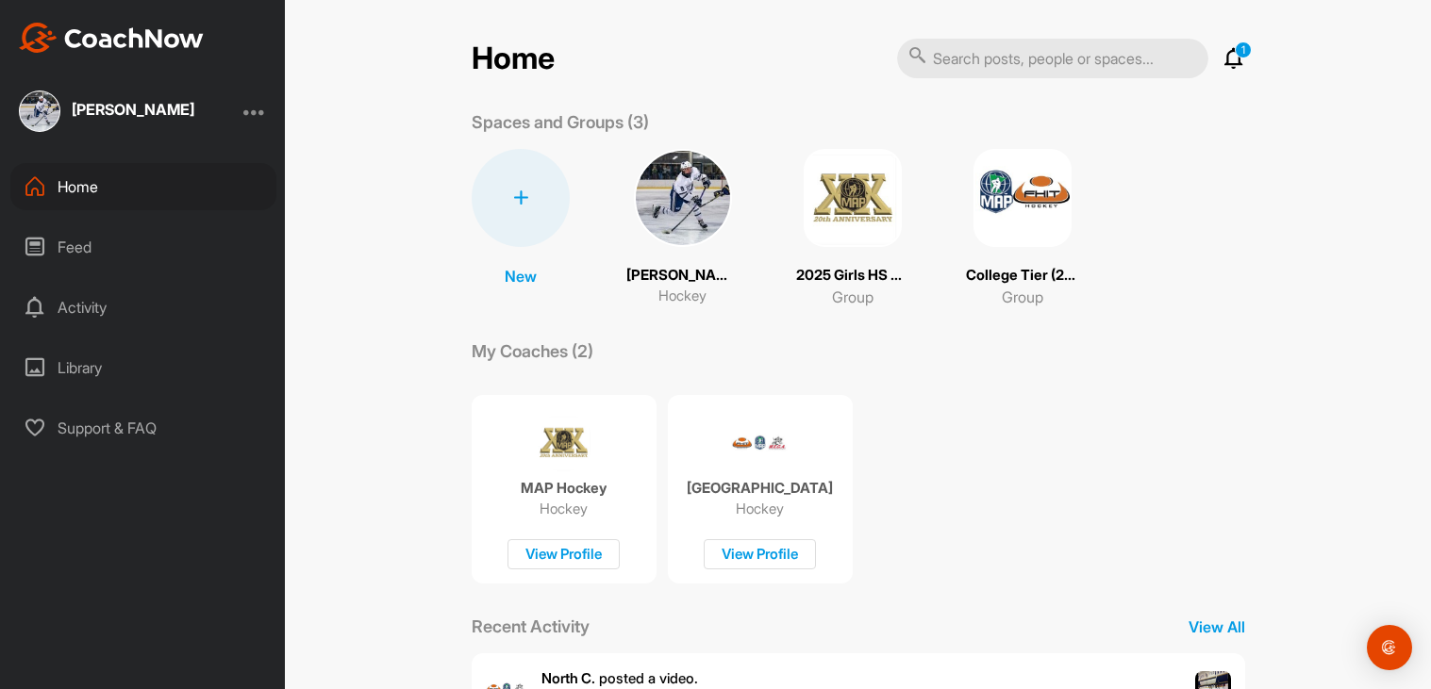
click at [805, 212] on img at bounding box center [853, 198] width 98 height 98
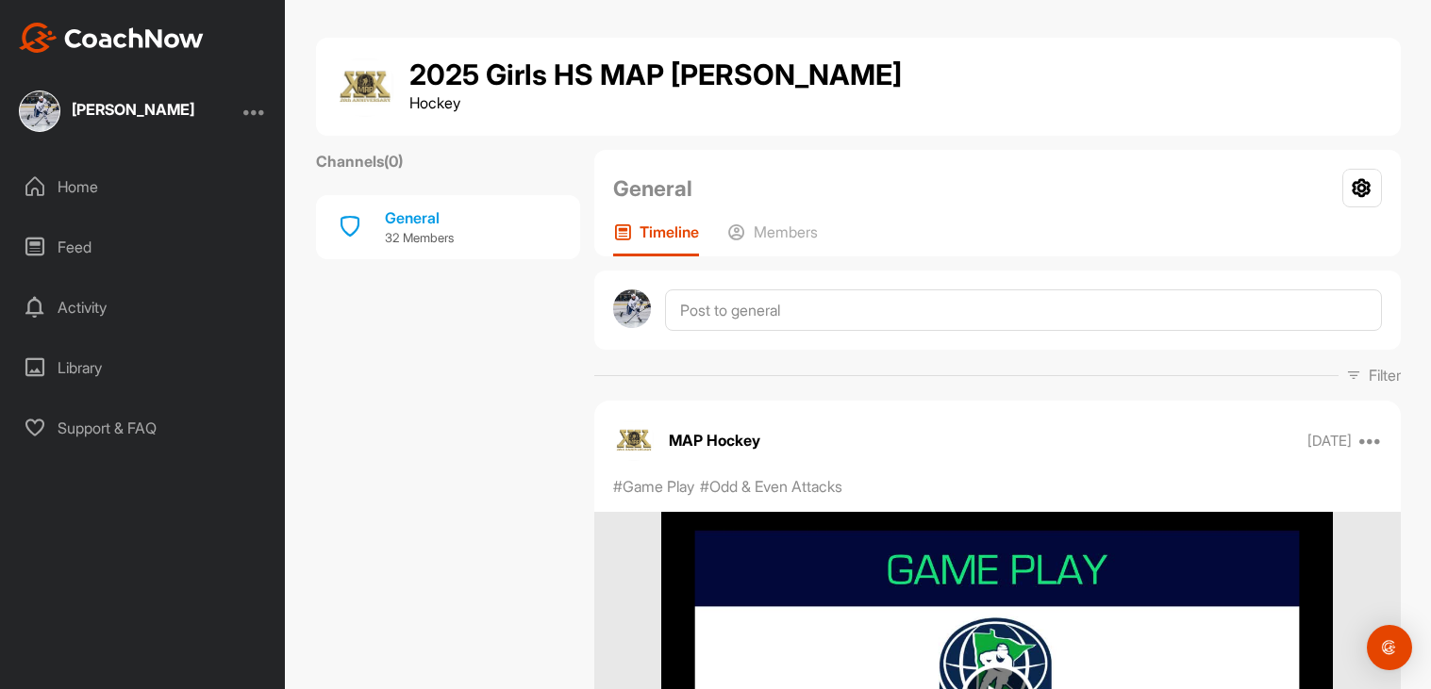
click at [140, 106] on div "[PERSON_NAME]" at bounding box center [133, 109] width 123 height 15
click at [248, 110] on div at bounding box center [254, 111] width 23 height 23
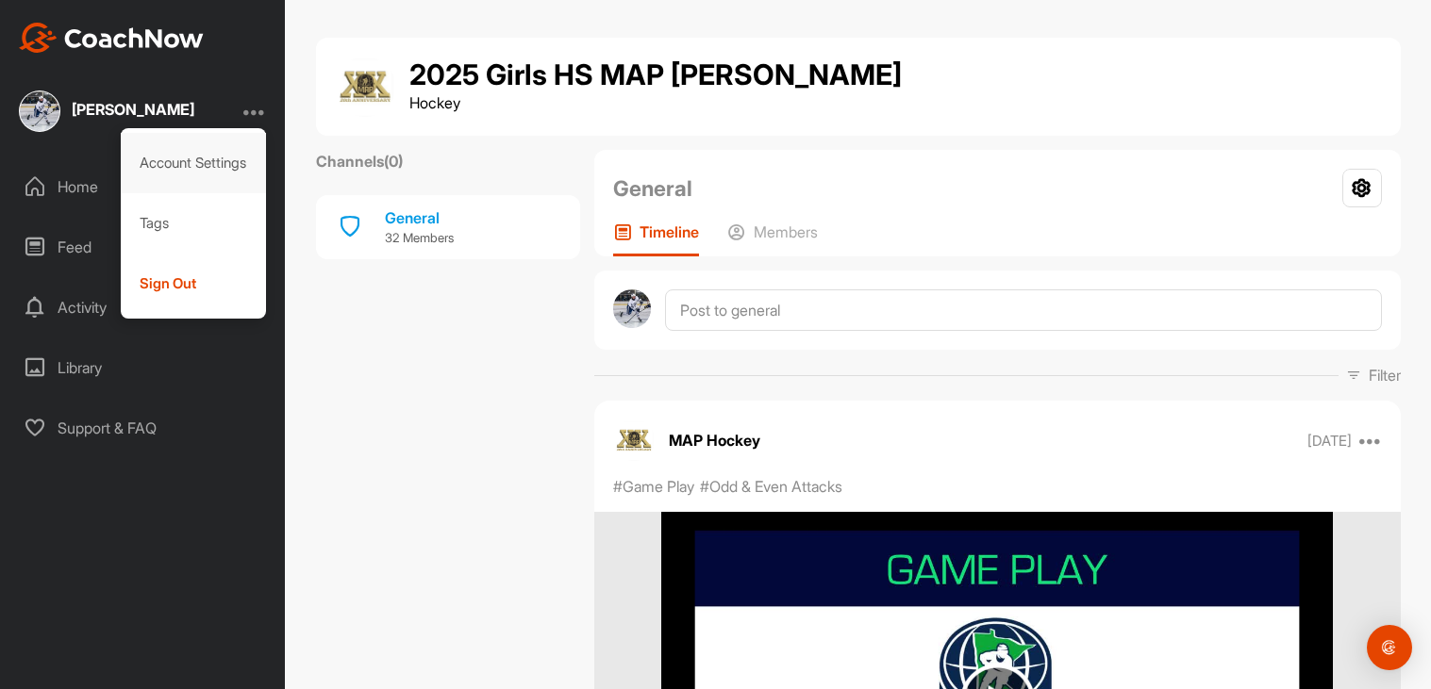
click at [212, 162] on div "Account Settings" at bounding box center [194, 163] width 146 height 60
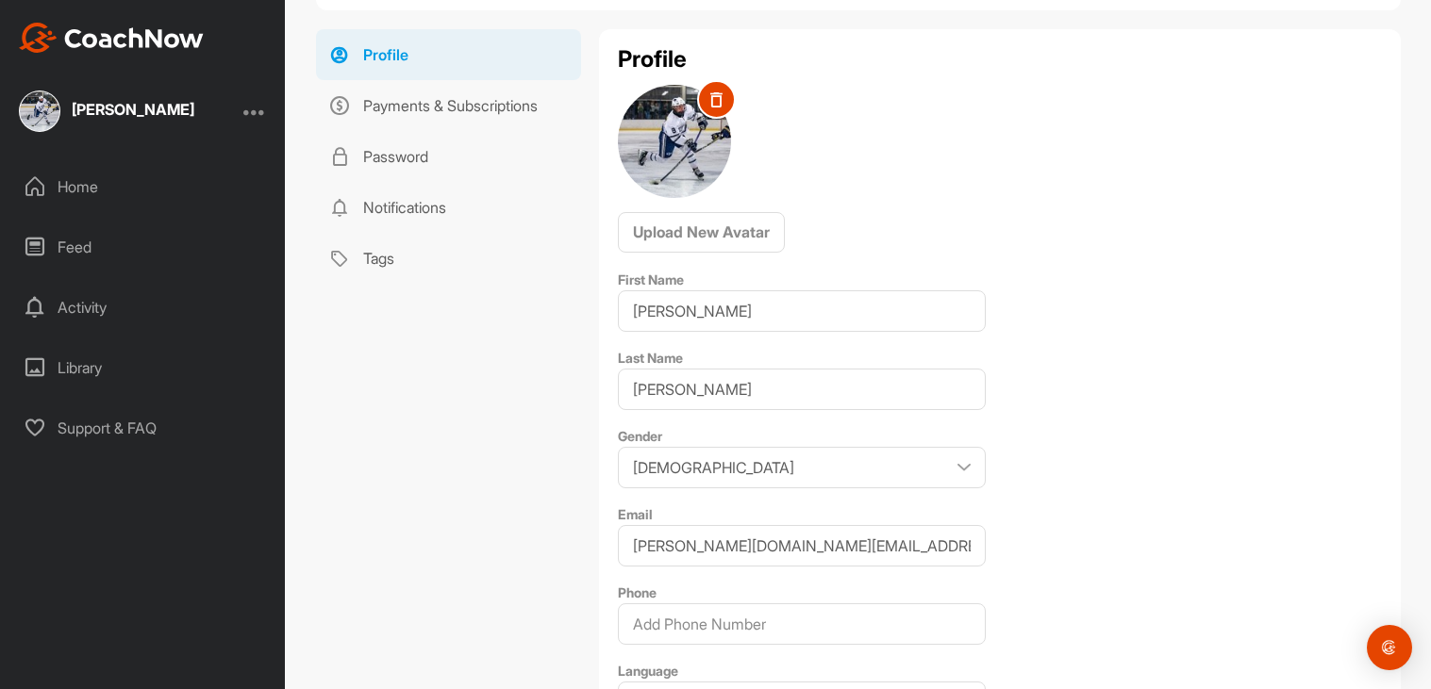
scroll to position [114, 0]
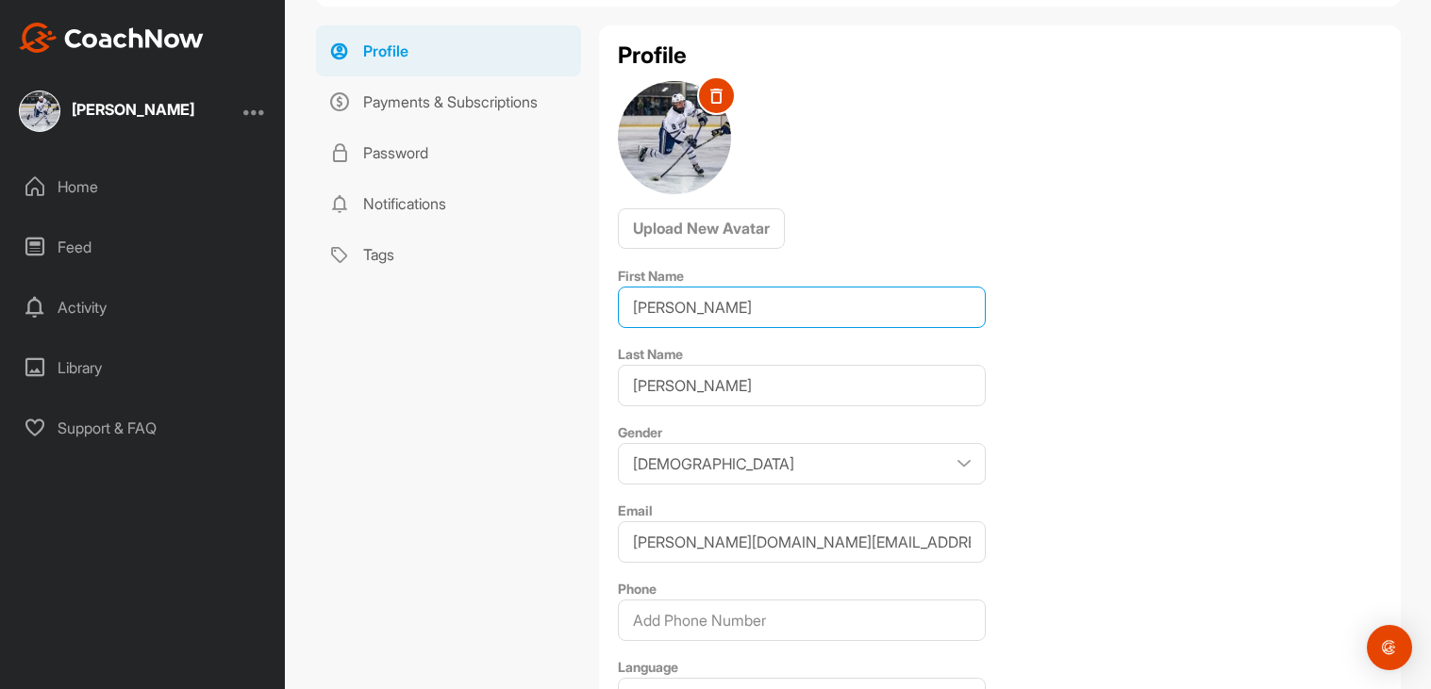
click at [682, 311] on input "[PERSON_NAME]" at bounding box center [802, 307] width 368 height 41
click at [506, 362] on div "Profile Payments & Subscriptions Password Notifications Tags" at bounding box center [448, 475] width 264 height 900
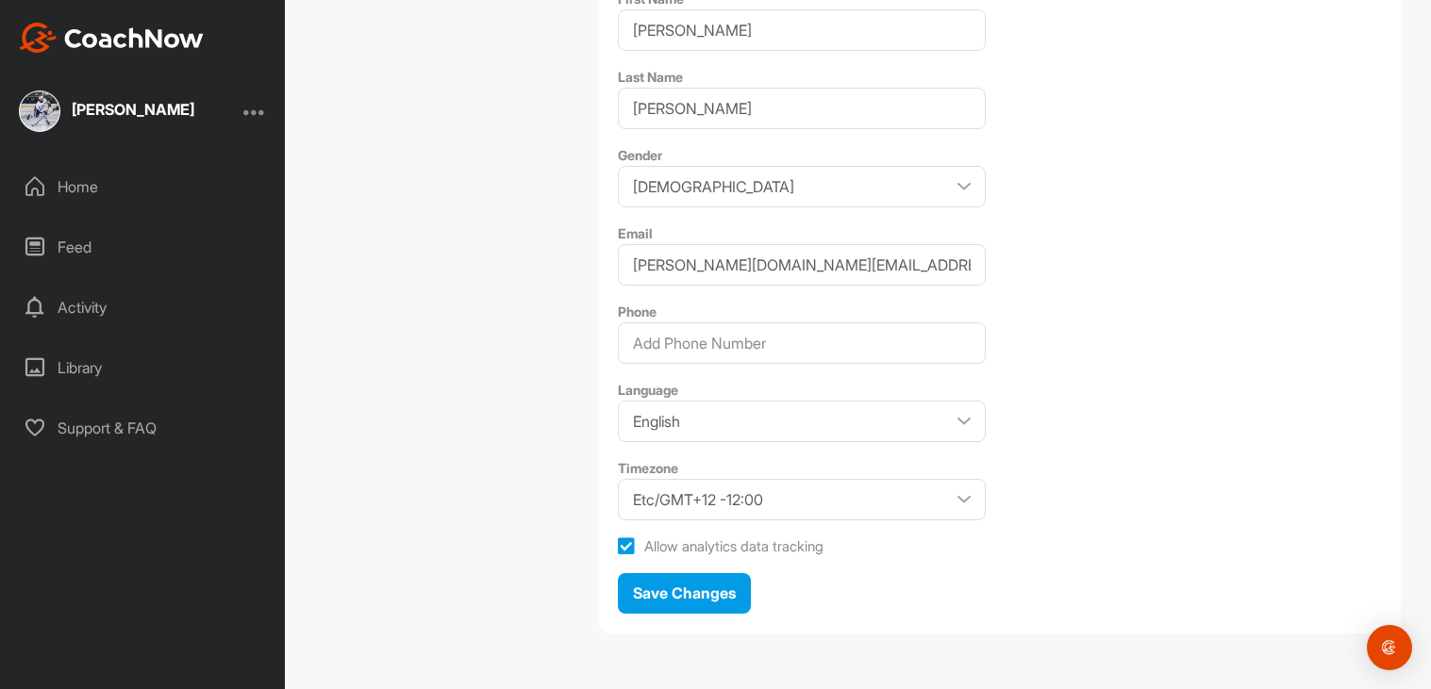
scroll to position [0, 0]
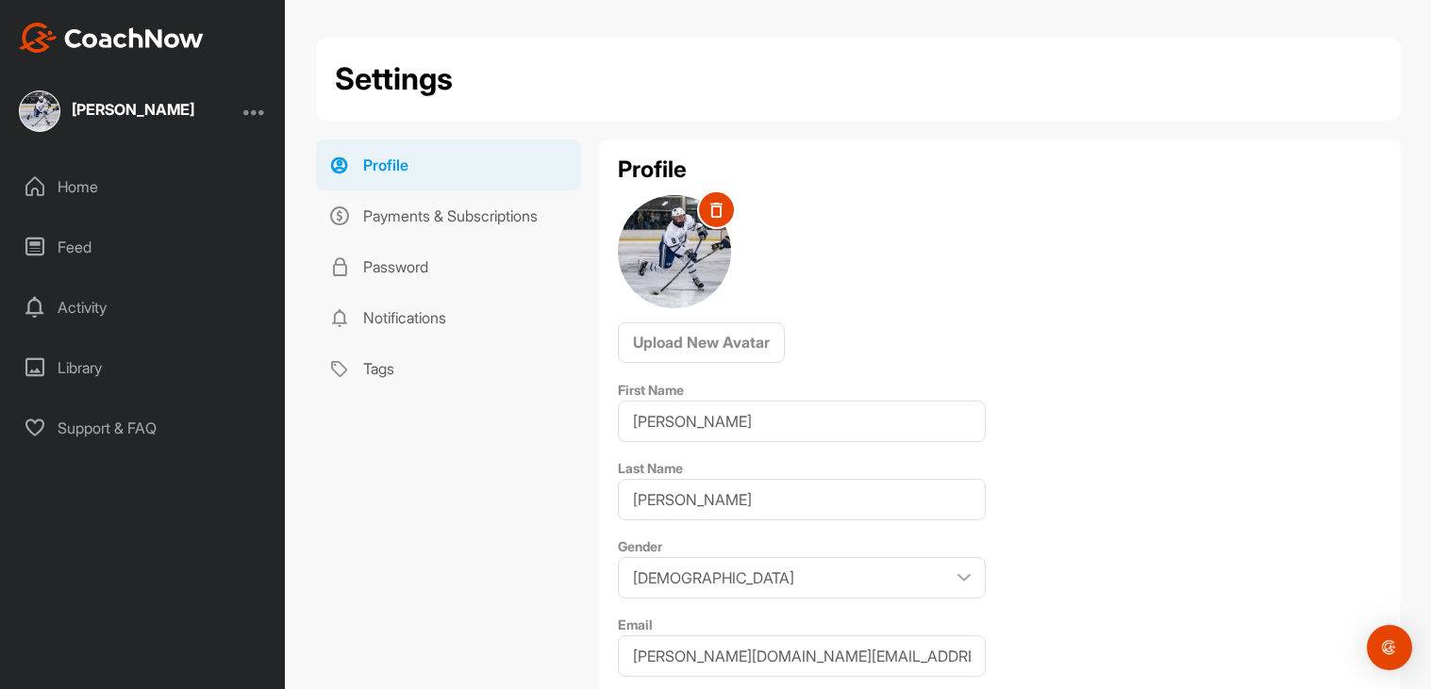
click at [75, 188] on div "Home" at bounding box center [143, 186] width 266 height 47
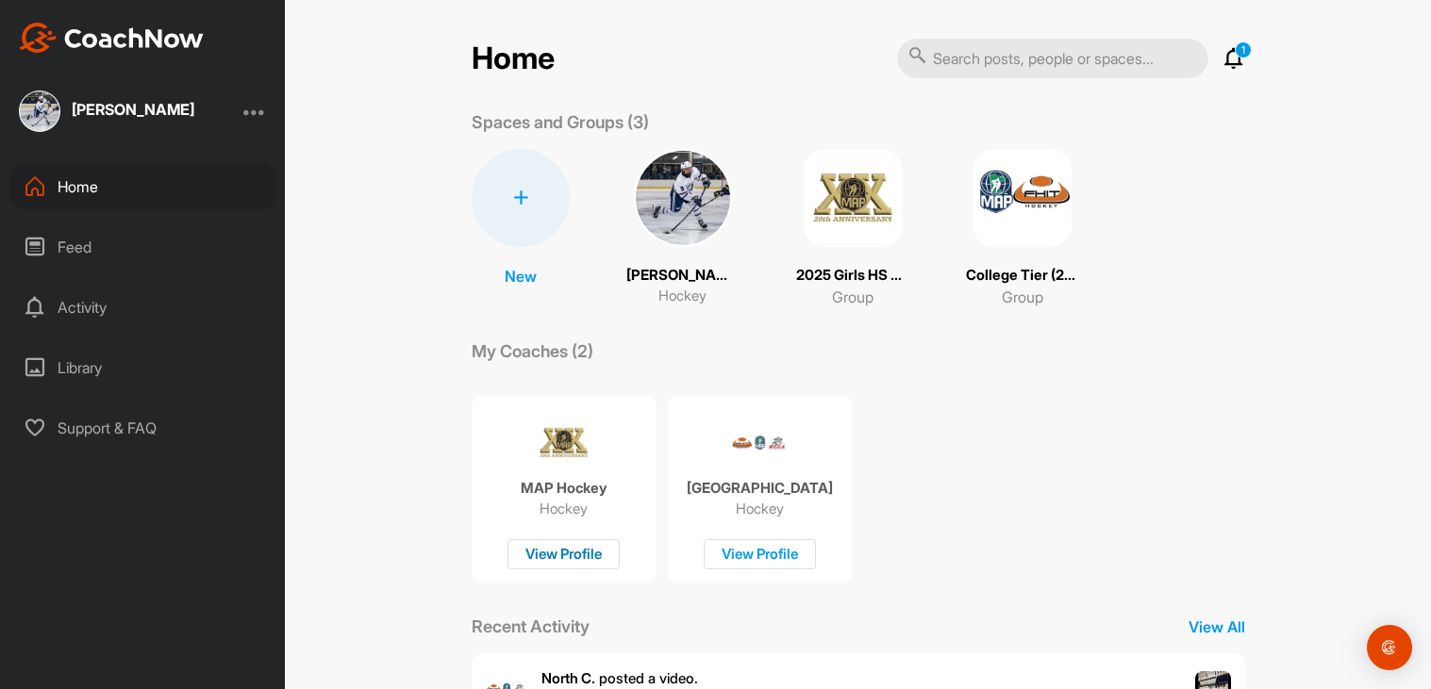
click at [560, 556] on div "View Profile" at bounding box center [563, 554] width 112 height 31
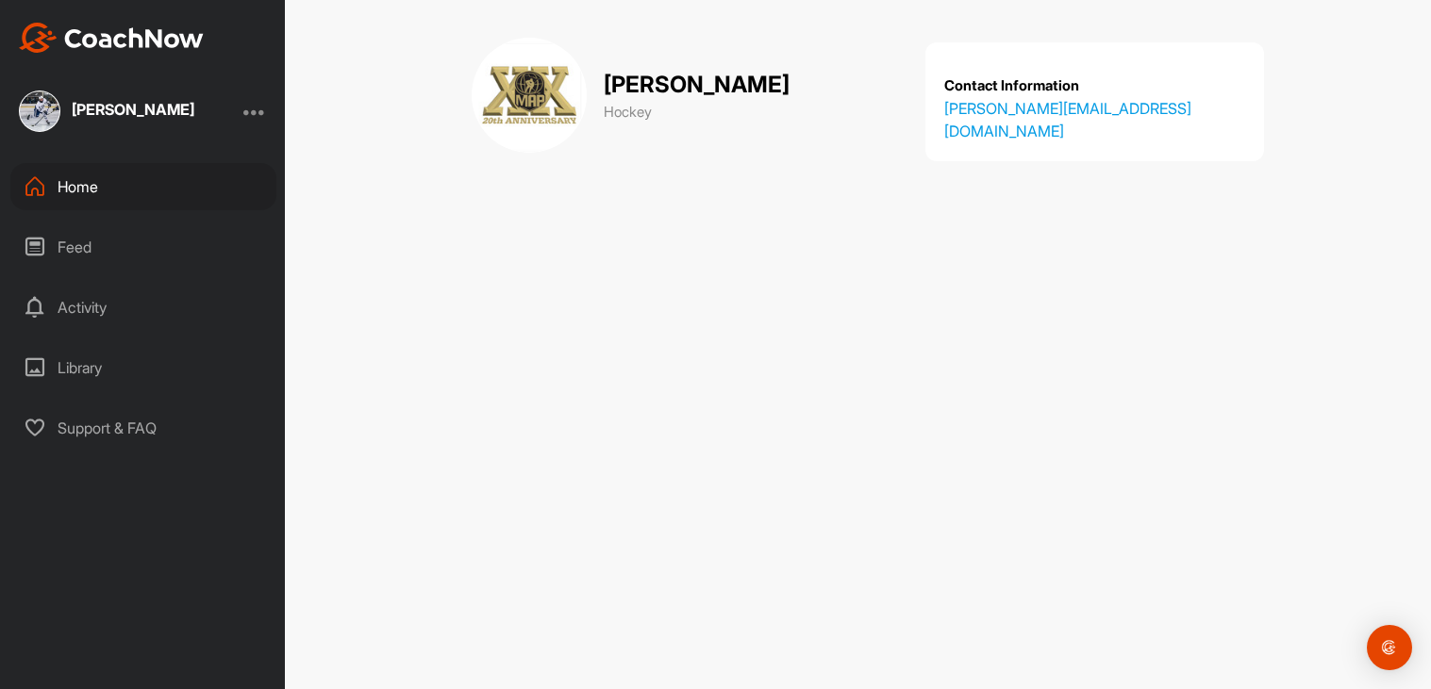
click at [123, 117] on div "[PERSON_NAME]" at bounding box center [133, 112] width 123 height 24
click at [270, 118] on div "[PERSON_NAME]" at bounding box center [142, 111] width 285 height 41
click at [226, 219] on div "Home Feed Activity Library Support & FAQ" at bounding box center [142, 307] width 285 height 289
click at [174, 237] on div "Feed" at bounding box center [143, 247] width 266 height 47
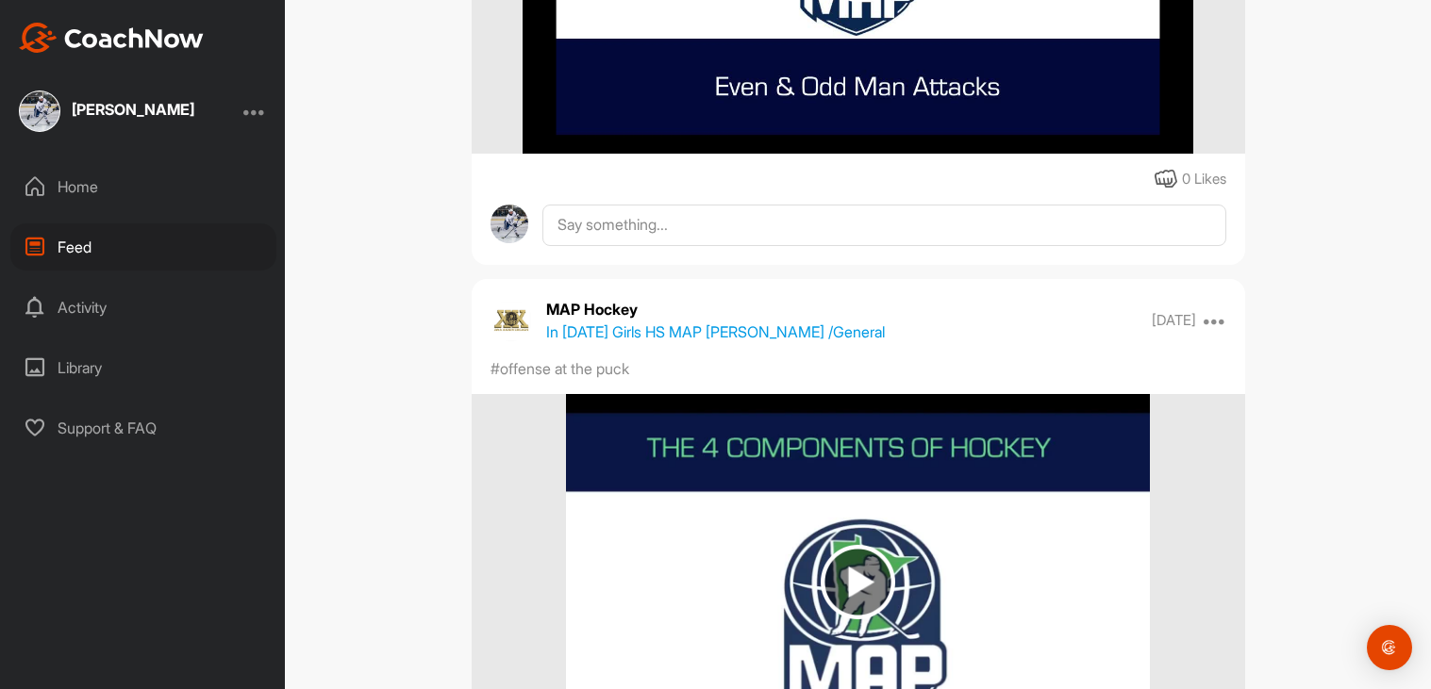
scroll to position [1189, 0]
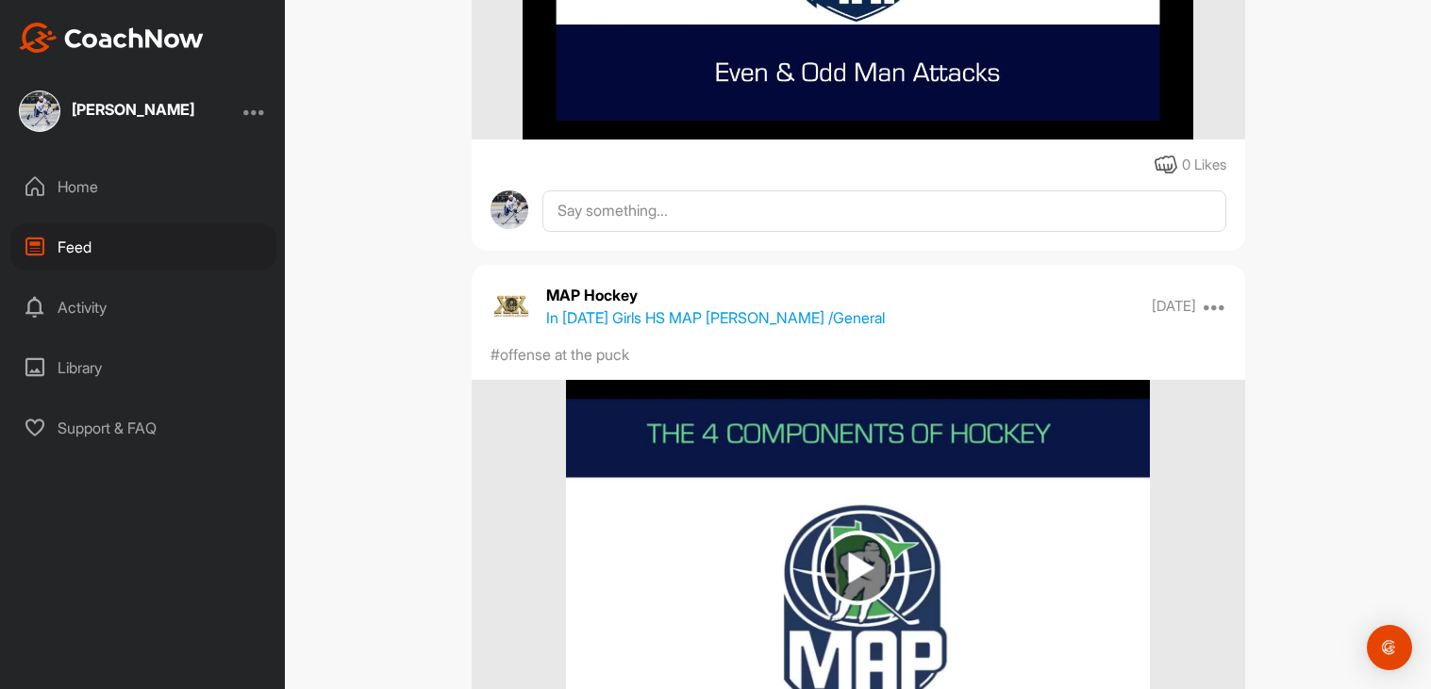
click at [874, 539] on img at bounding box center [858, 568] width 75 height 75
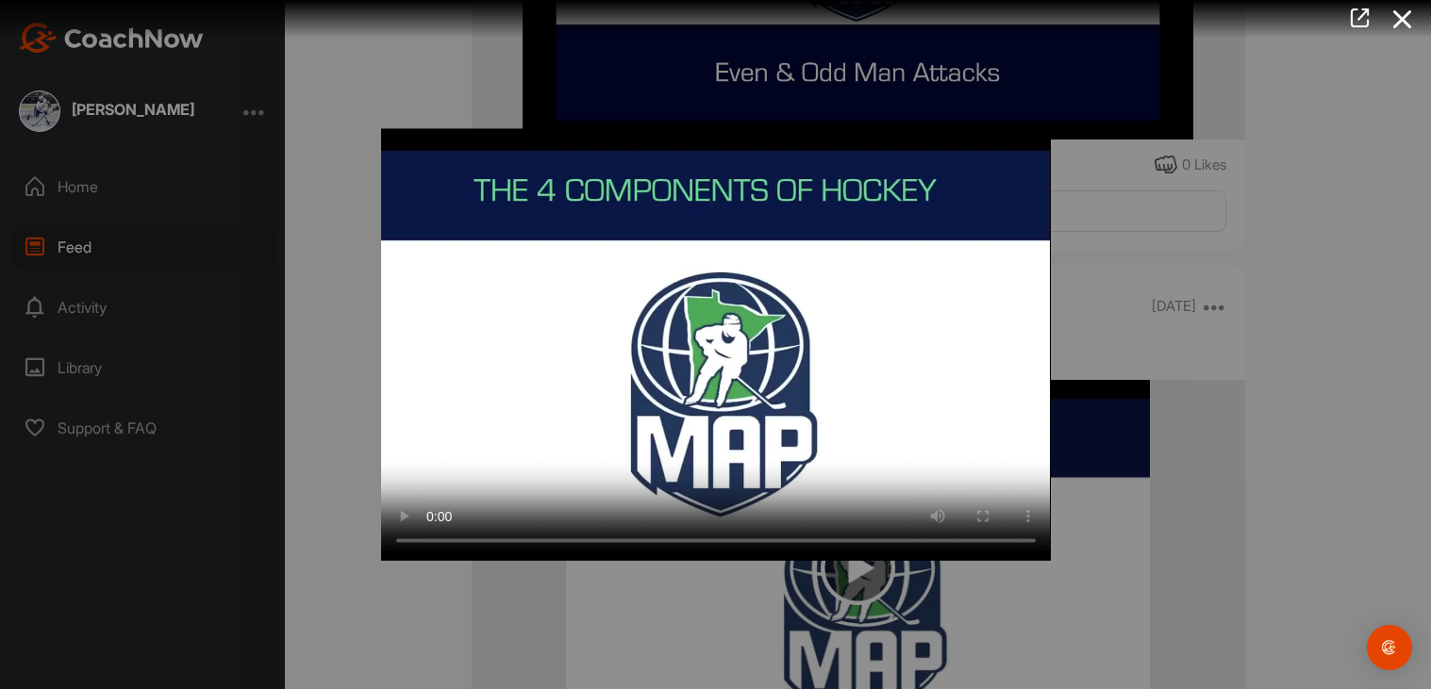
click at [497, 443] on video "Video Player" at bounding box center [716, 344] width 670 height 433
click at [1402, 23] on icon at bounding box center [1402, 19] width 43 height 35
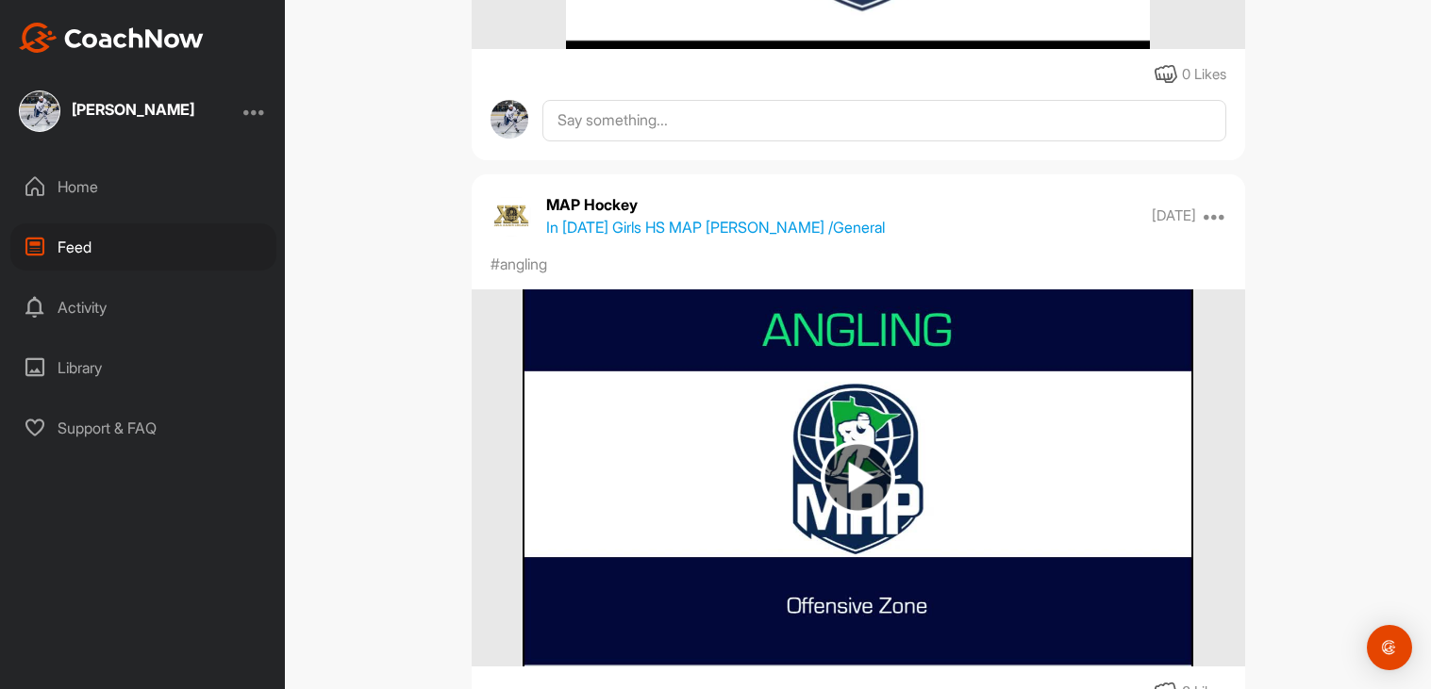
scroll to position [1999, 0]
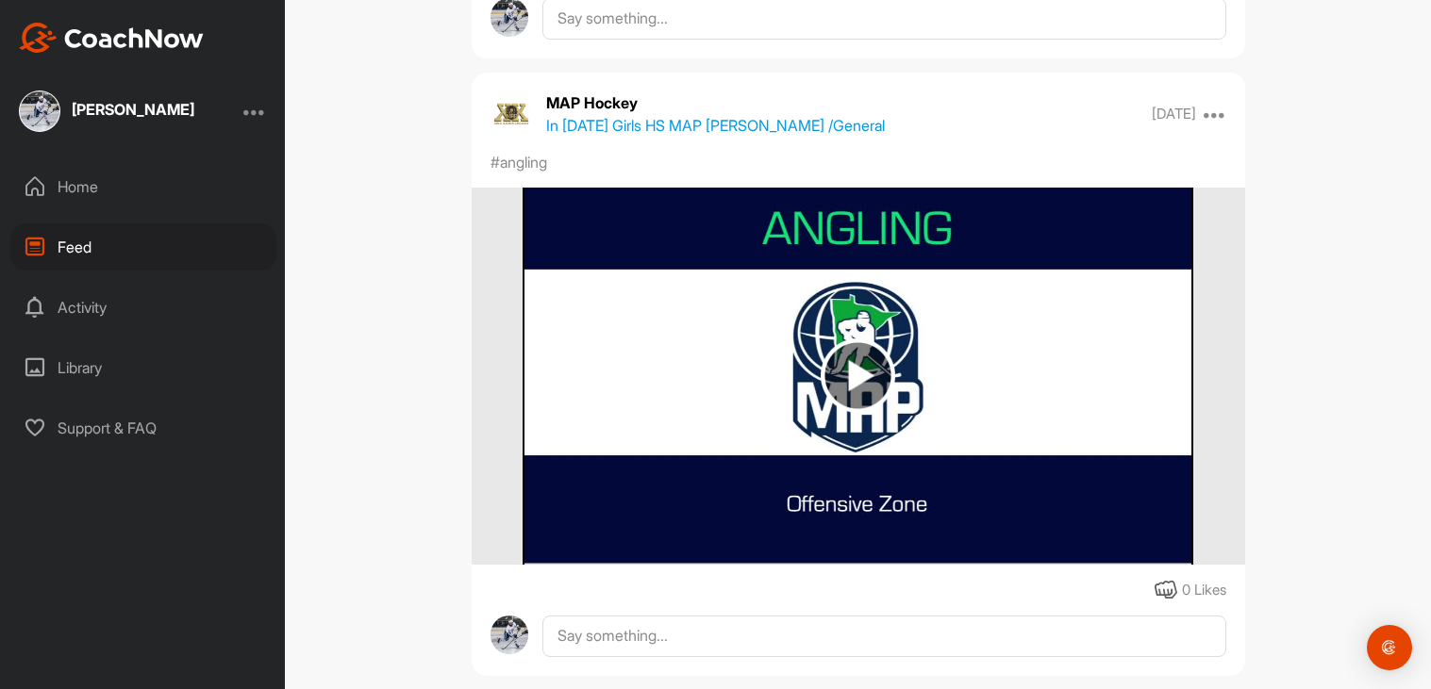
click at [813, 390] on img at bounding box center [857, 376] width 671 height 377
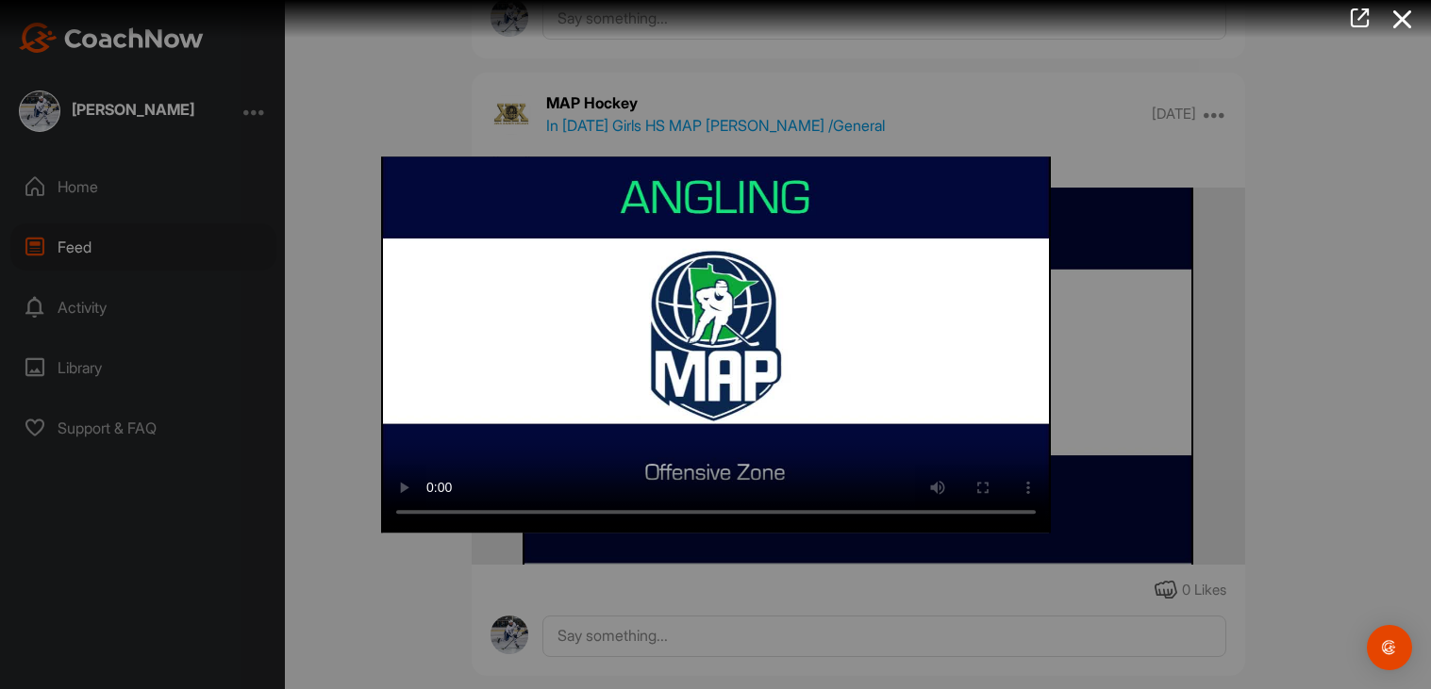
click at [813, 390] on video "Video Player" at bounding box center [716, 345] width 670 height 376
click at [1407, 19] on icon at bounding box center [1402, 19] width 43 height 35
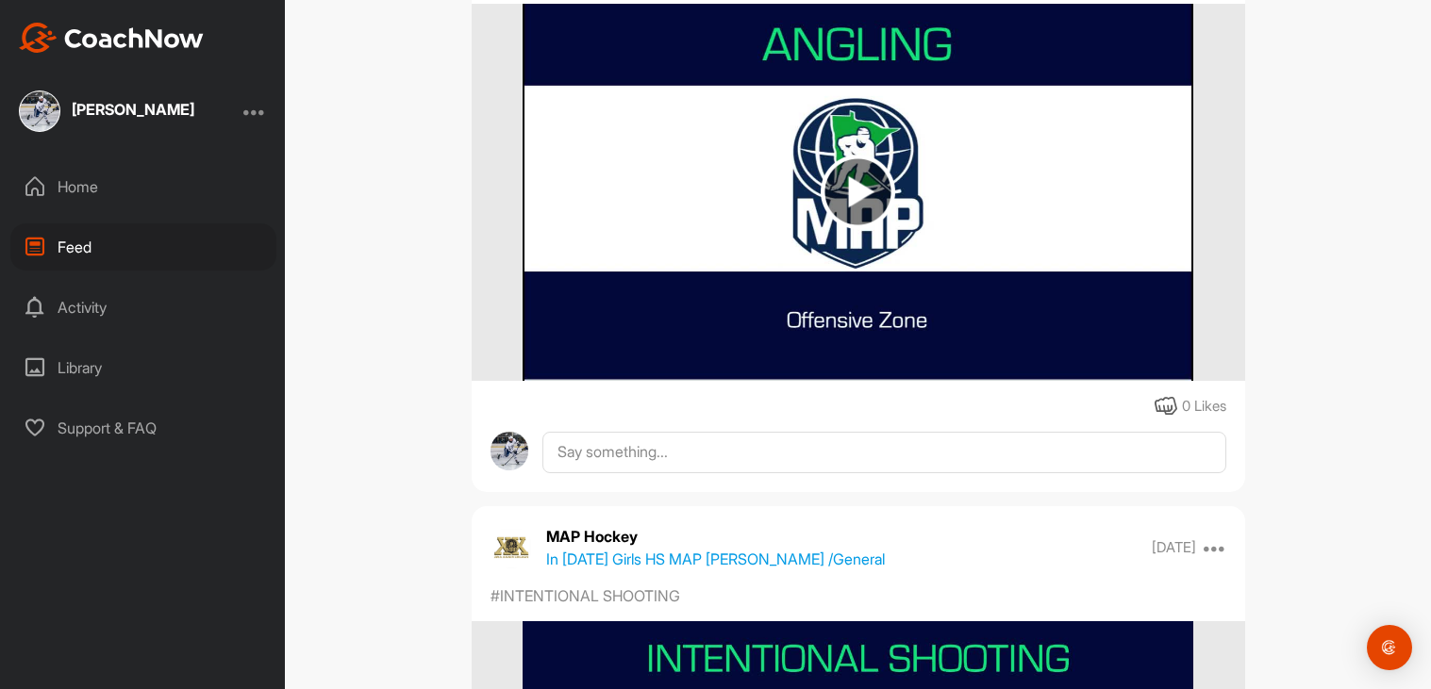
scroll to position [3421, 0]
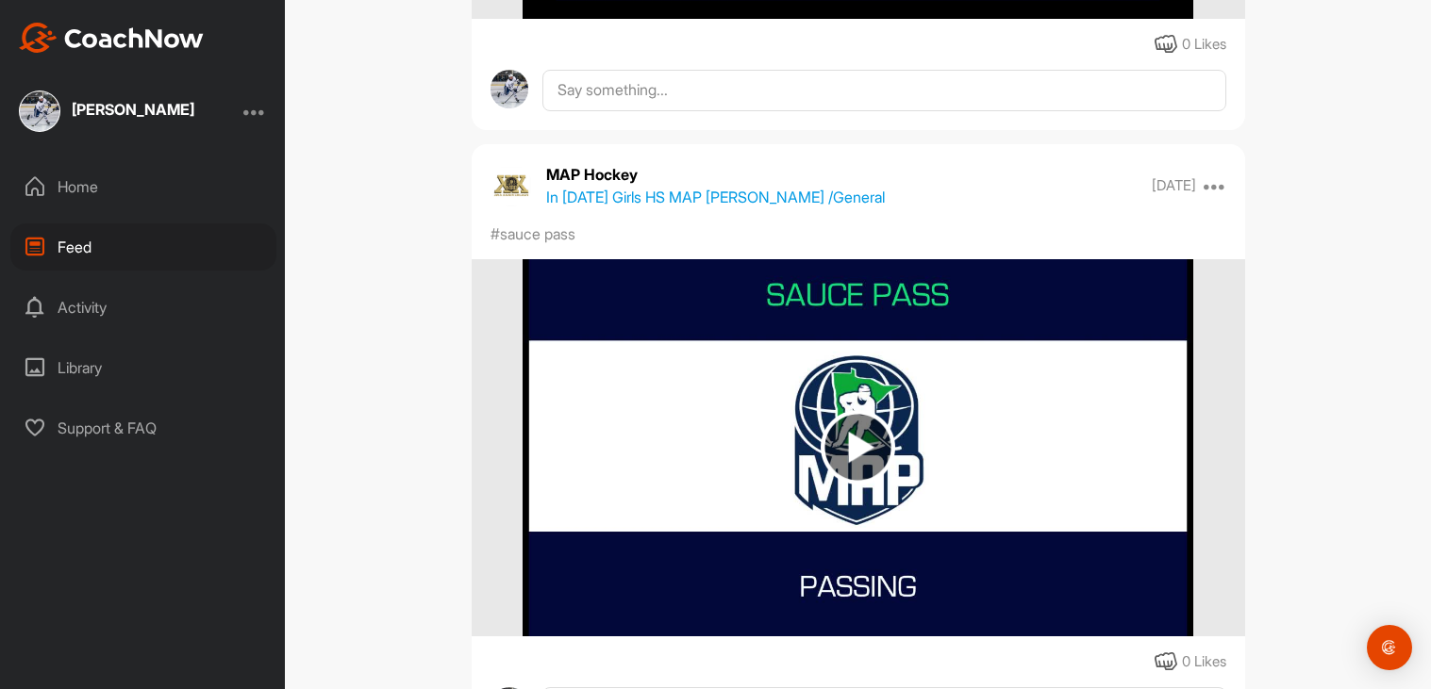
scroll to position [5019, 0]
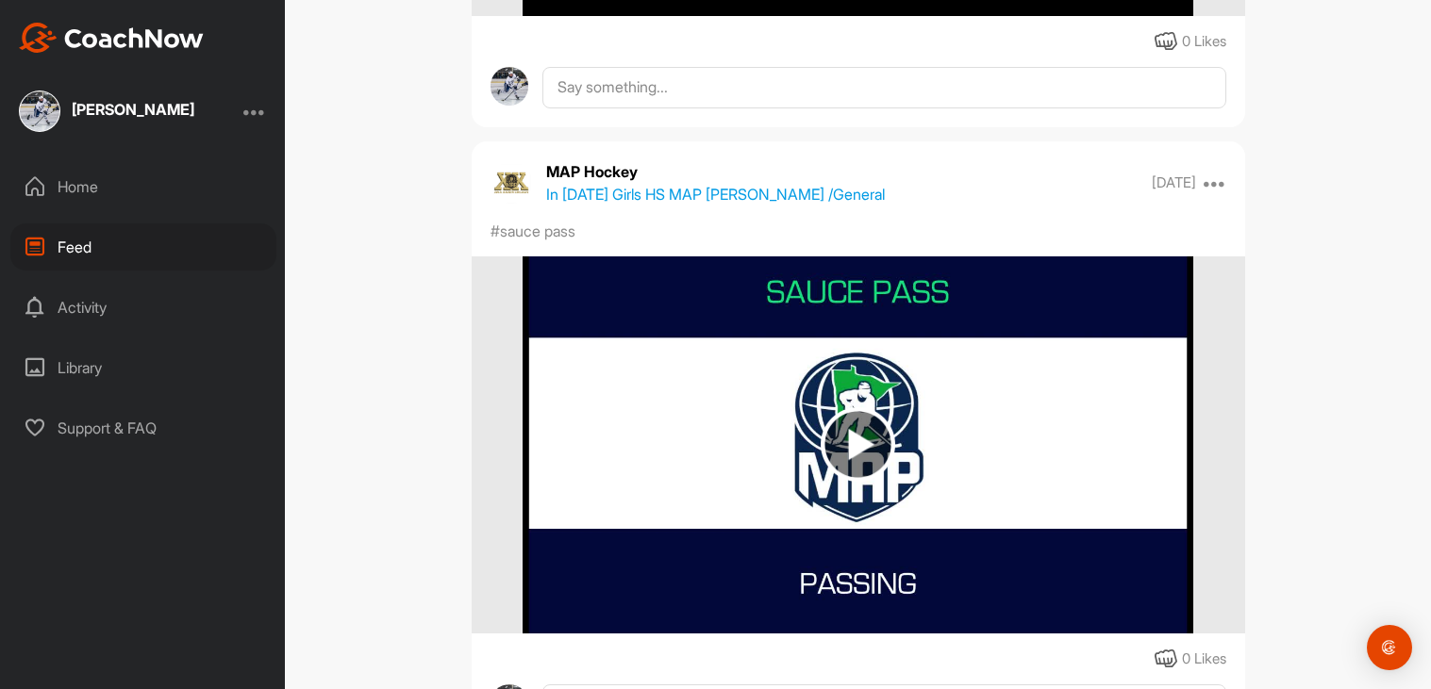
click at [713, 436] on img at bounding box center [857, 445] width 671 height 377
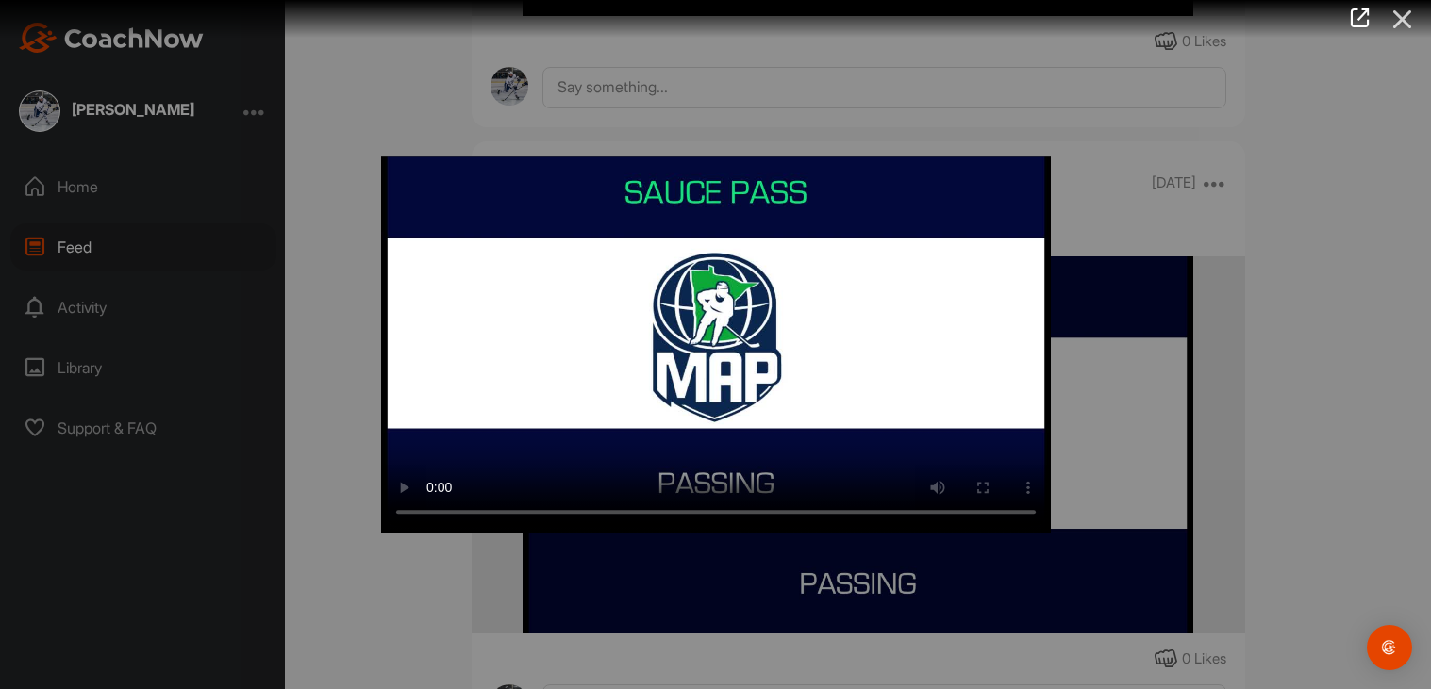
click at [1401, 16] on icon at bounding box center [1402, 19] width 43 height 35
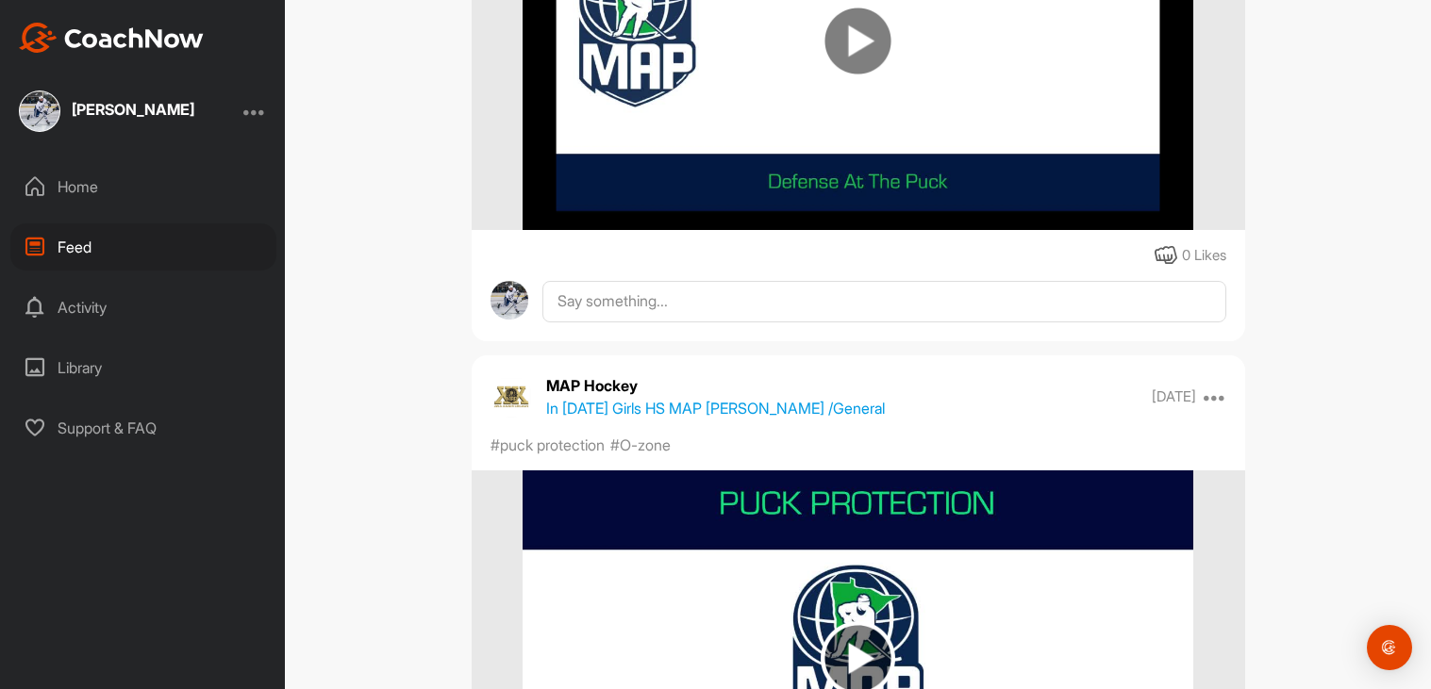
scroll to position [6158, 0]
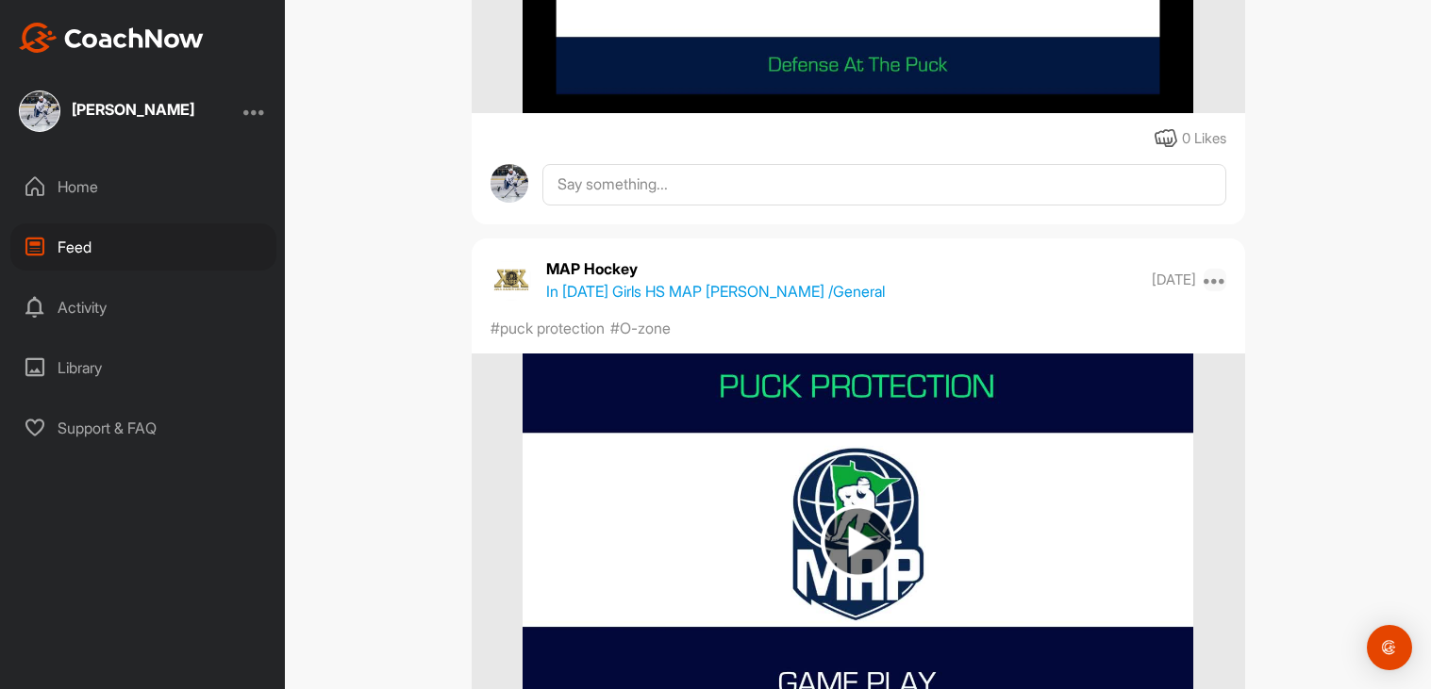
click at [1224, 274] on icon at bounding box center [1214, 280] width 23 height 23
click at [874, 284] on div "MAP Hockey In 2025 Girls HS MAP Blaine / General Apr 20 Report" at bounding box center [858, 279] width 773 height 45
click at [258, 108] on div at bounding box center [254, 111] width 23 height 23
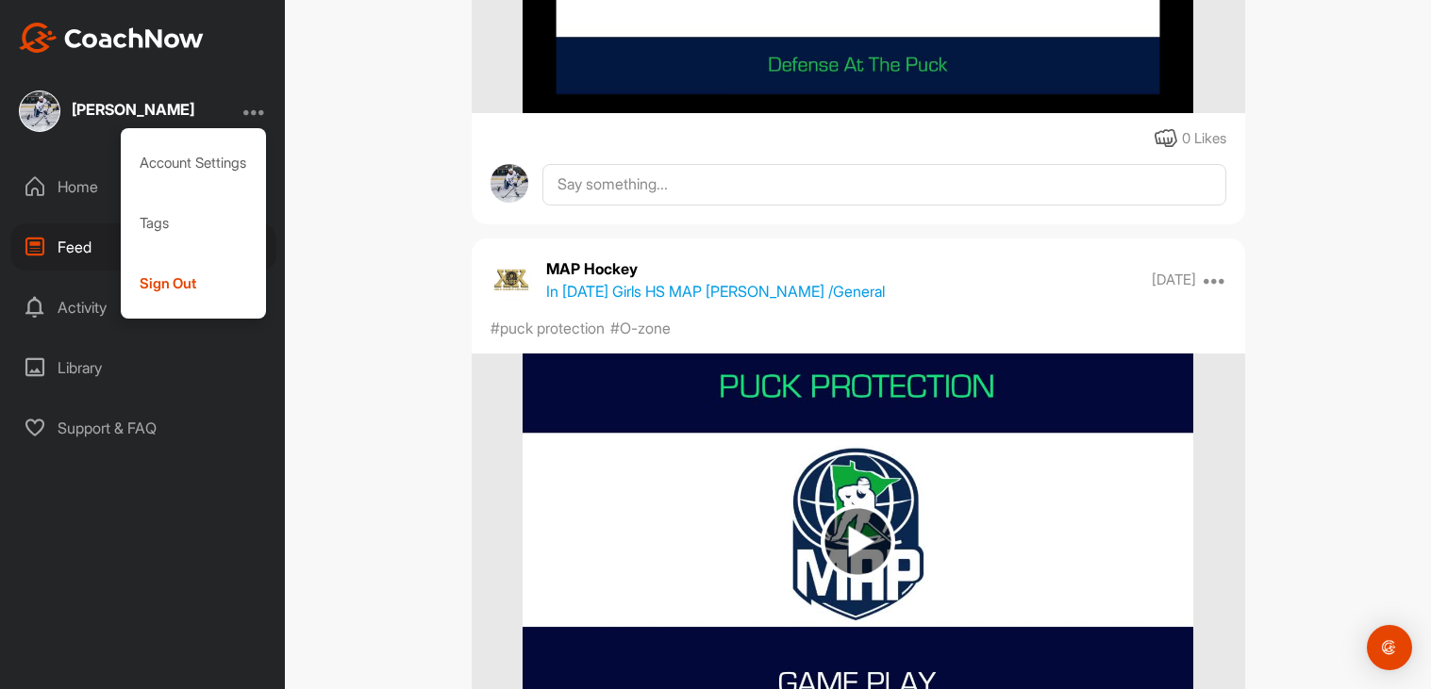
click at [386, 157] on div "Feed Filter Media Type Images Videos Notes Audio Documents Author MAP Hockey in…" at bounding box center [858, 344] width 1146 height 689
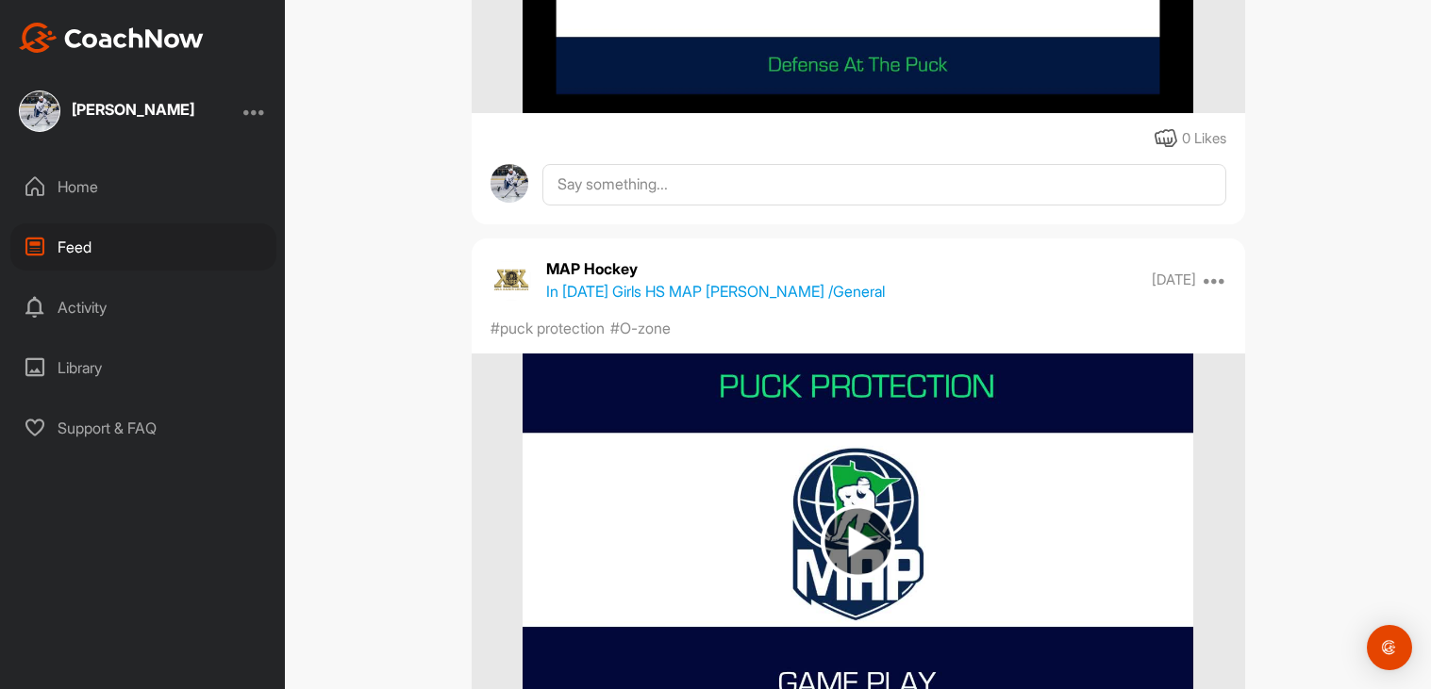
click at [186, 179] on div "Home" at bounding box center [143, 186] width 266 height 47
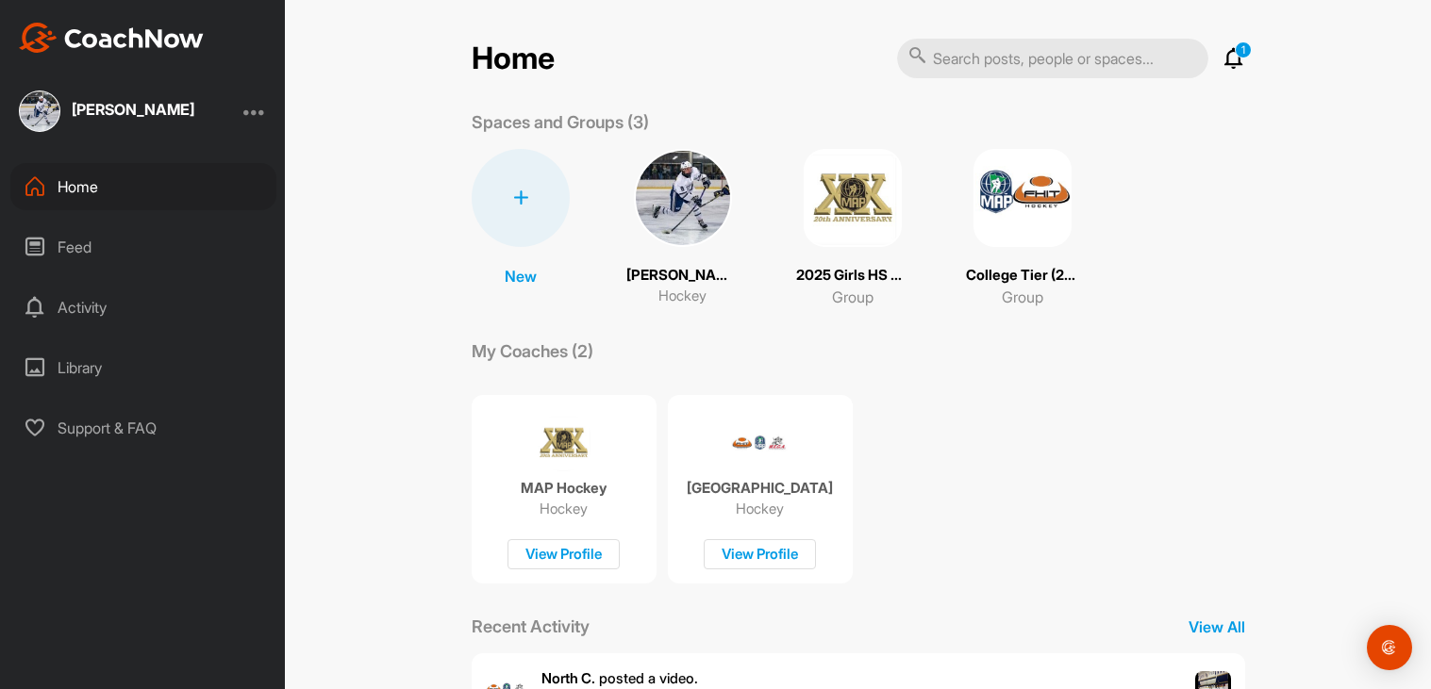
click at [1078, 65] on input "text" at bounding box center [1052, 59] width 311 height 40
type input "Bryn George"
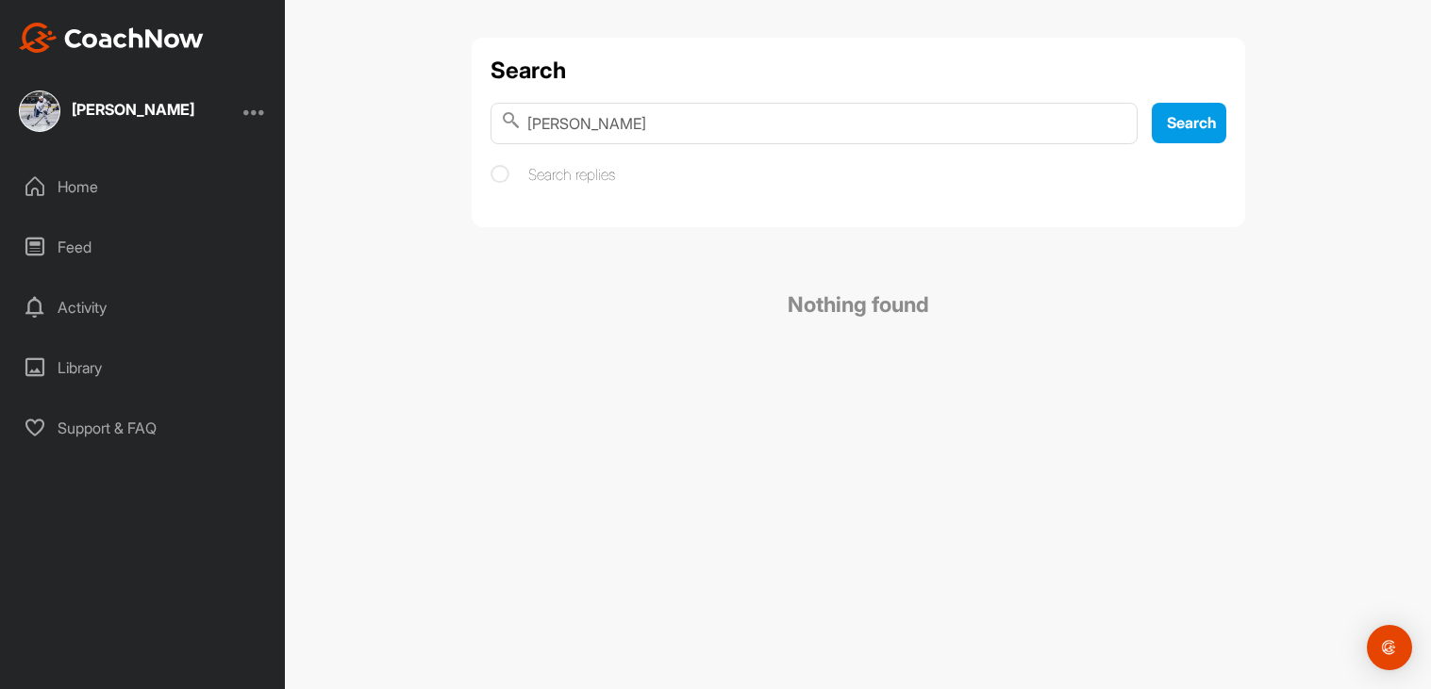
click at [586, 178] on label "Search replies" at bounding box center [552, 174] width 124 height 23
click at [503, 175] on input "Search replies" at bounding box center [496, 169] width 12 height 12
checkbox input "true"
click at [1191, 122] on span "Search" at bounding box center [1192, 122] width 50 height 19
click at [1394, 665] on div "Open Intercom Messenger" at bounding box center [1390, 648] width 50 height 50
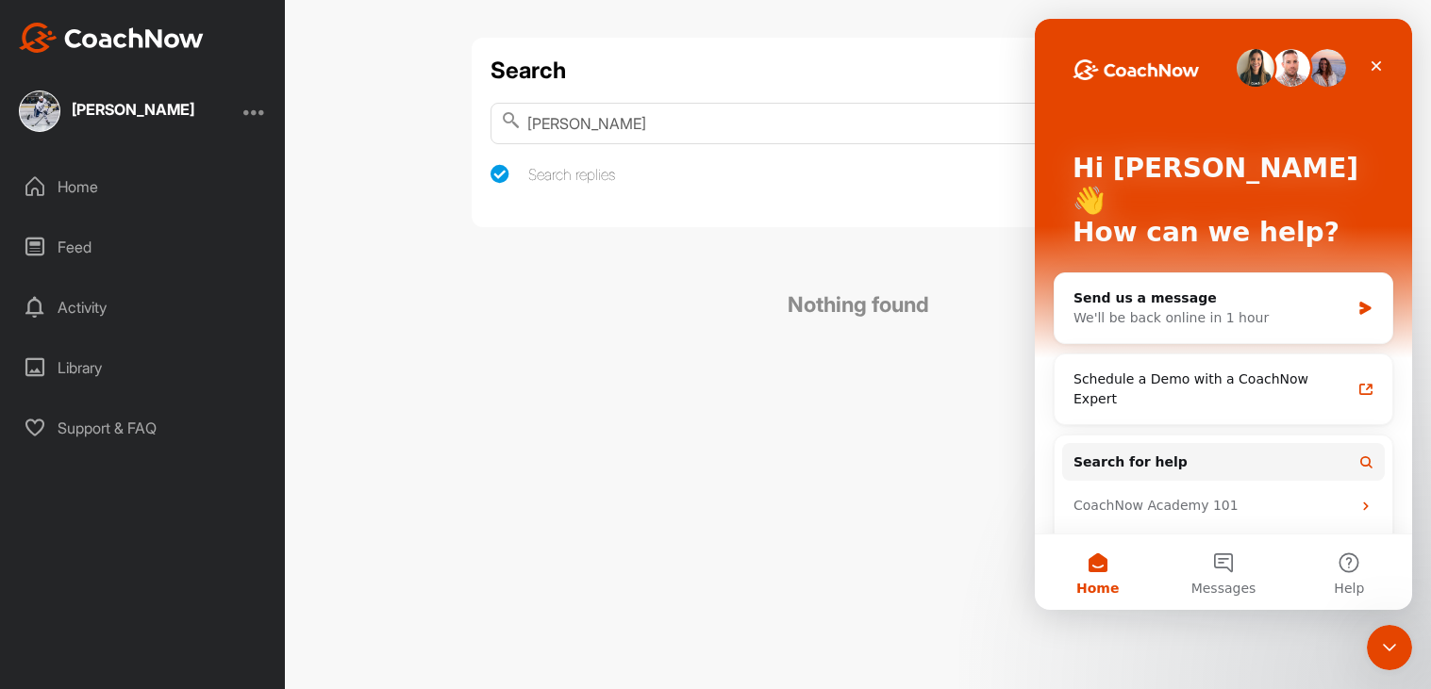
click at [1206, 217] on p "How can we help?" at bounding box center [1223, 233] width 302 height 32
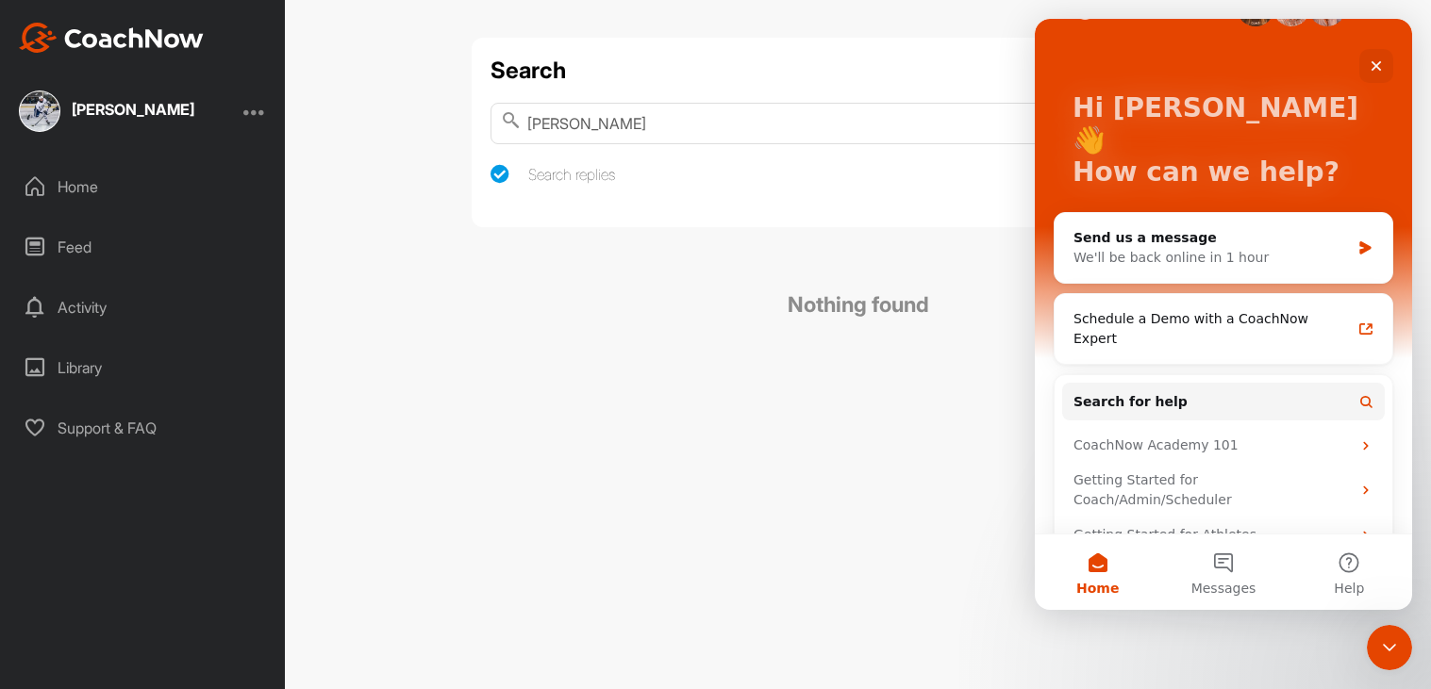
click at [861, 439] on div "Search Bryn George Search Search replies Nothing found" at bounding box center [858, 344] width 1146 height 689
click at [113, 250] on div "Feed" at bounding box center [143, 247] width 266 height 47
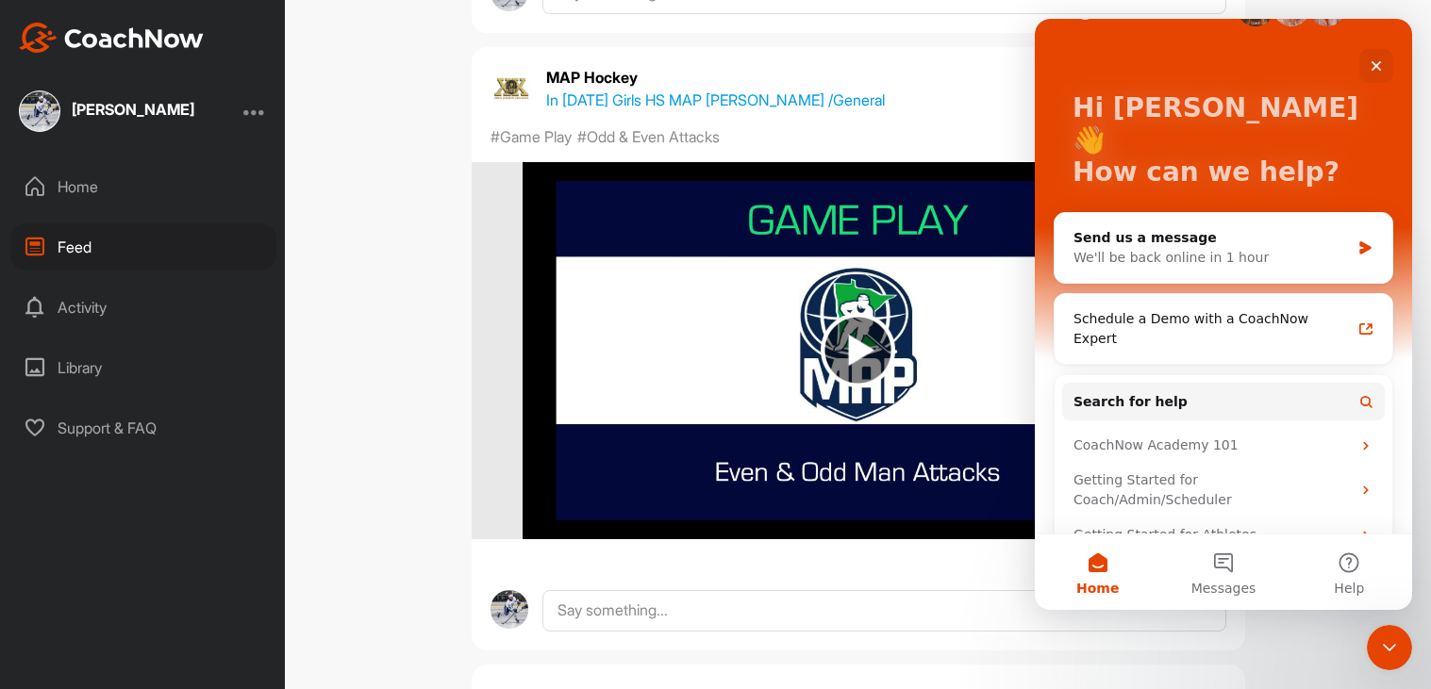
scroll to position [791, 0]
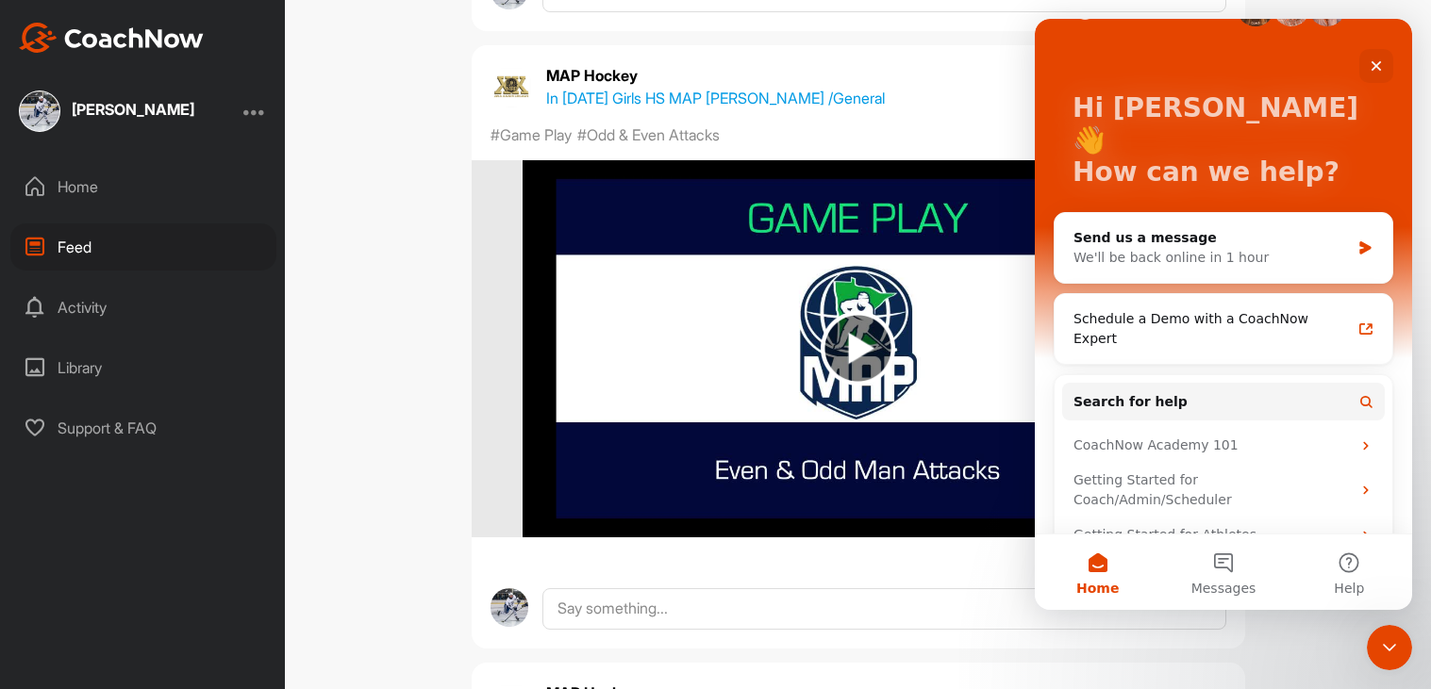
click at [637, 90] on p "In 2025 Girls HS MAP Blaine / General" at bounding box center [715, 98] width 339 height 23
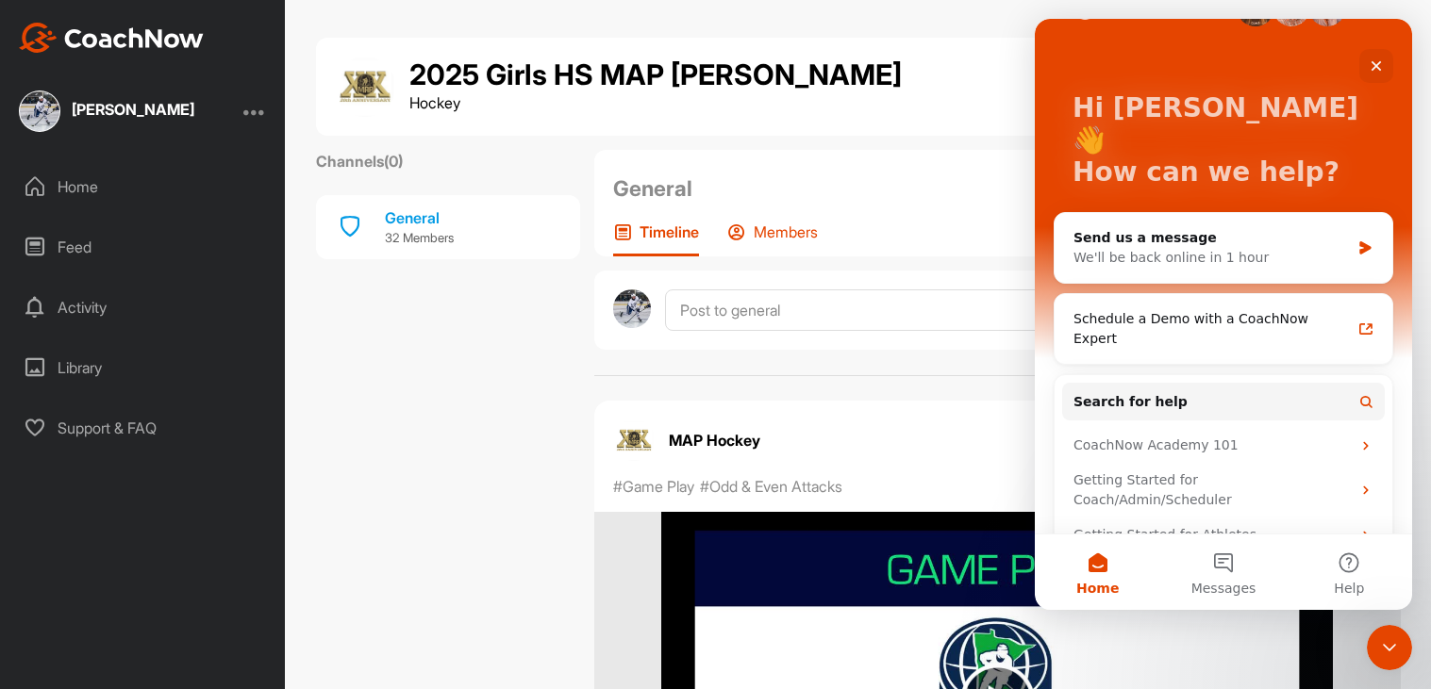
click at [741, 230] on icon at bounding box center [736, 232] width 19 height 19
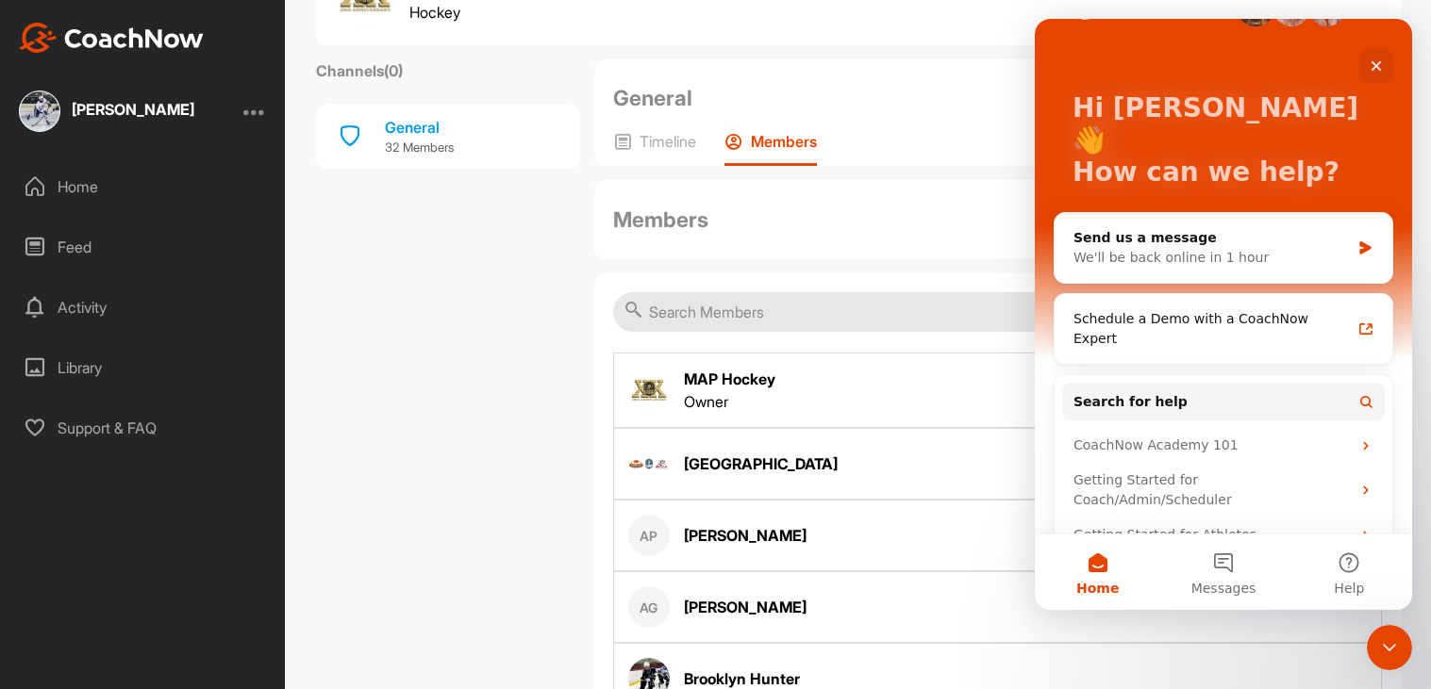
scroll to position [91, 0]
click at [757, 473] on div "[GEOGRAPHIC_DATA]" at bounding box center [761, 463] width 154 height 23
click at [755, 456] on div "[GEOGRAPHIC_DATA]" at bounding box center [761, 463] width 154 height 23
click at [738, 373] on div "MAP Hockey" at bounding box center [729, 378] width 91 height 23
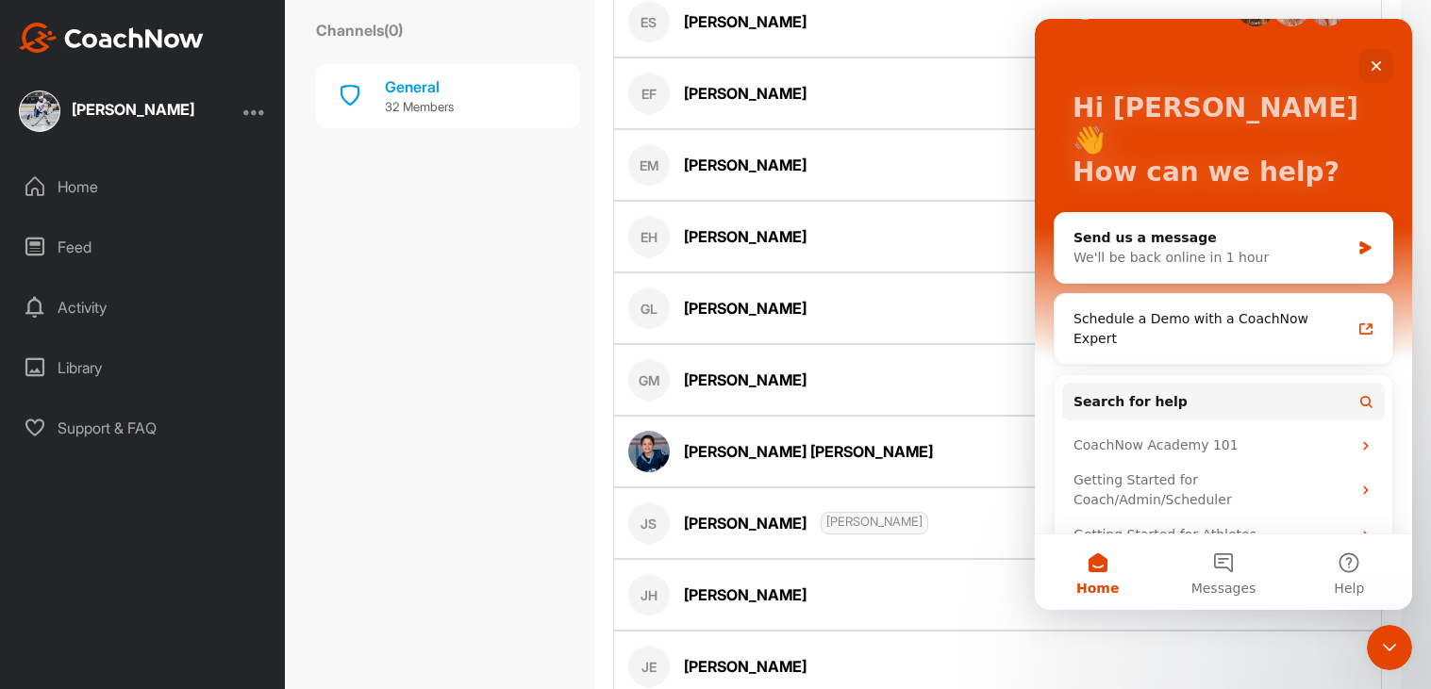
scroll to position [1274, 0]
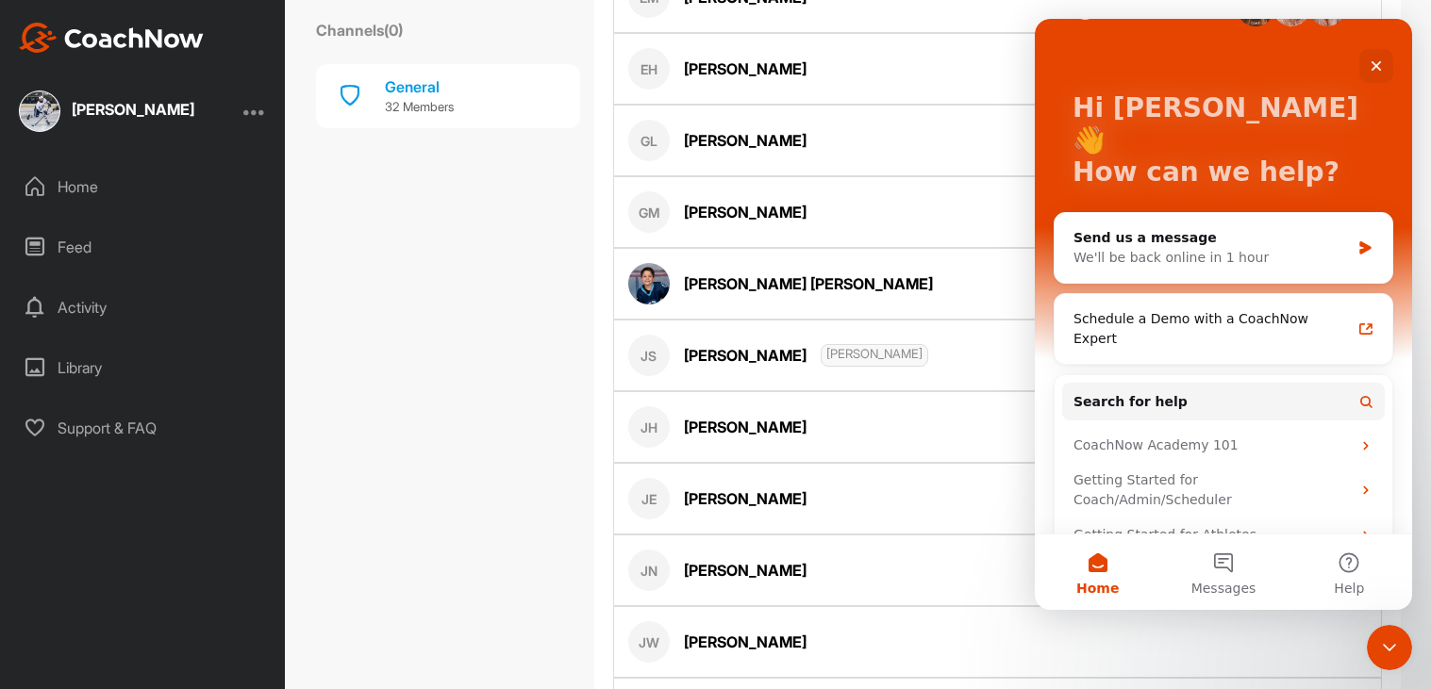
click at [821, 363] on span "Milena Sabev" at bounding box center [875, 355] width 108 height 23
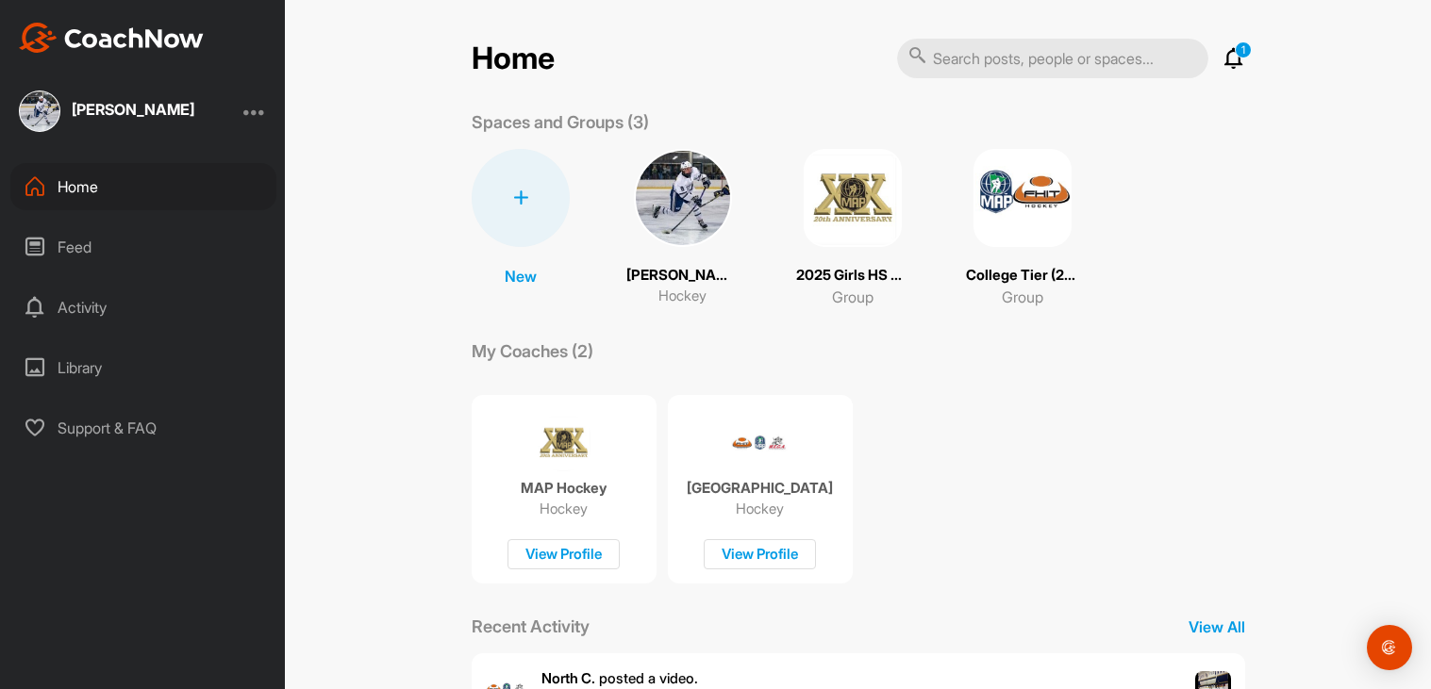
click at [502, 209] on div at bounding box center [521, 198] width 98 height 98
click at [538, 321] on button "New Space" at bounding box center [520, 317] width 154 height 58
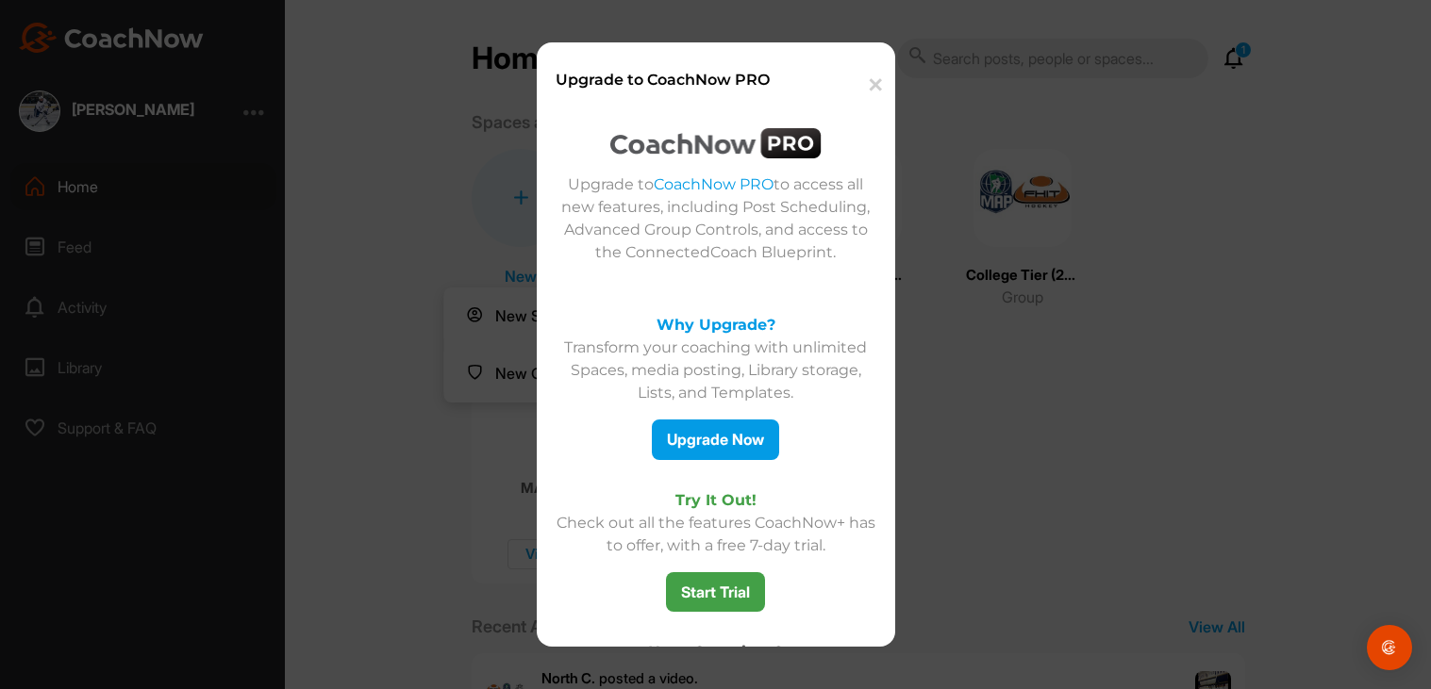
click at [887, 75] on button "✕" at bounding box center [873, 86] width 41 height 58
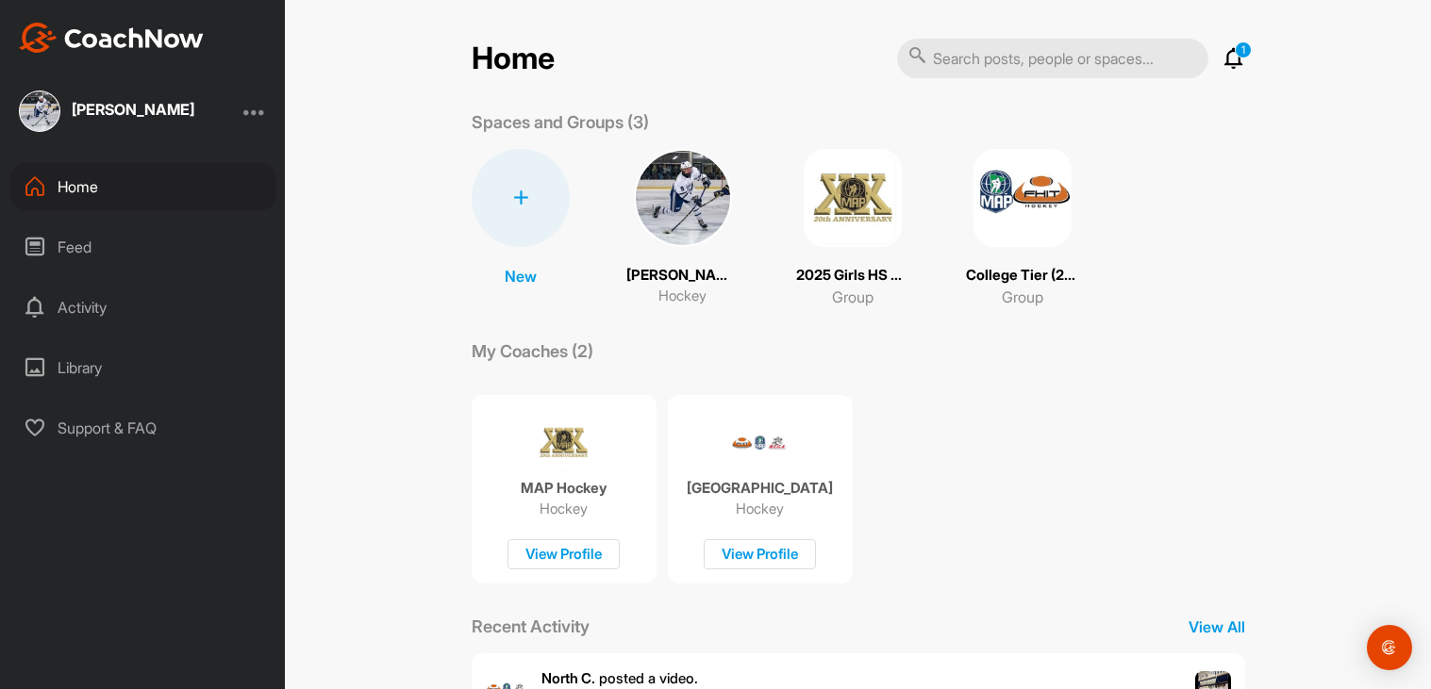
click at [467, 232] on div "Home 1 Notifications Invitations Everything Else North C. posted a video . [DAT…" at bounding box center [858, 514] width 811 height 953
click at [552, 207] on div at bounding box center [521, 198] width 98 height 98
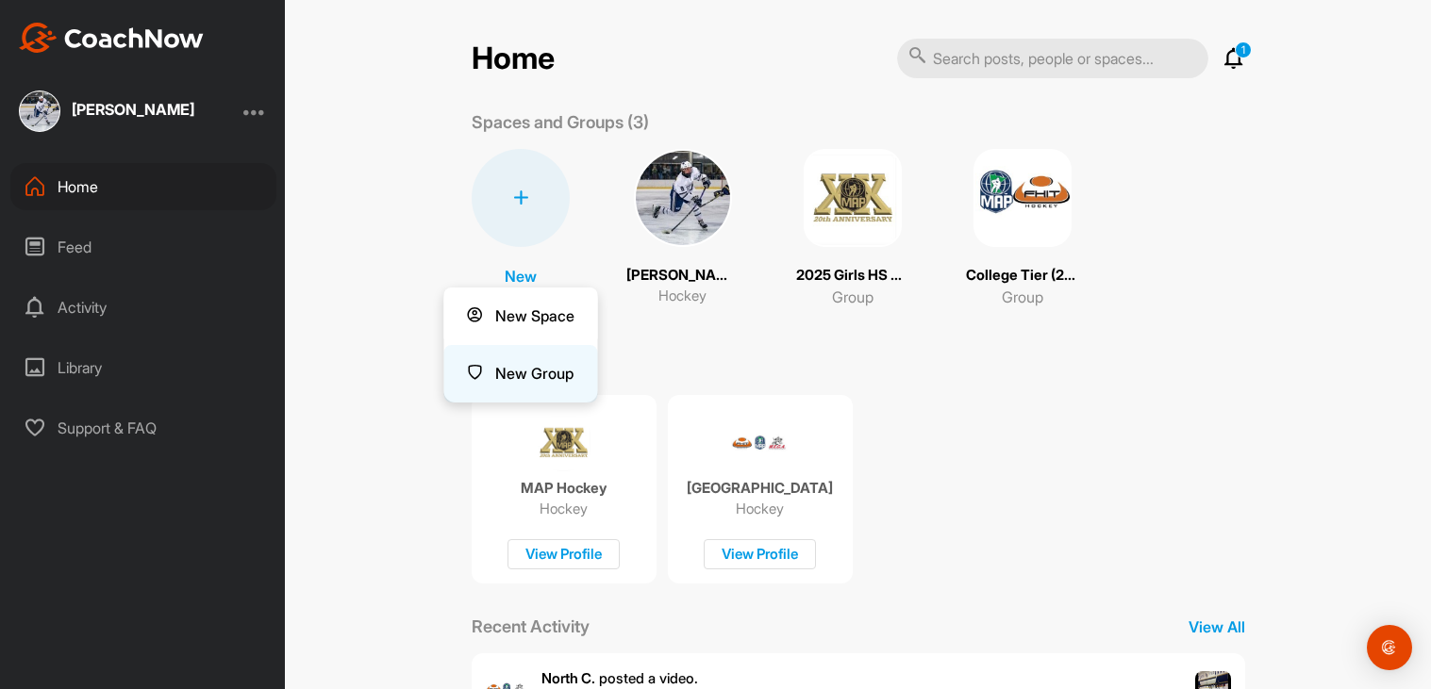
click at [526, 362] on button "New Group" at bounding box center [520, 374] width 154 height 58
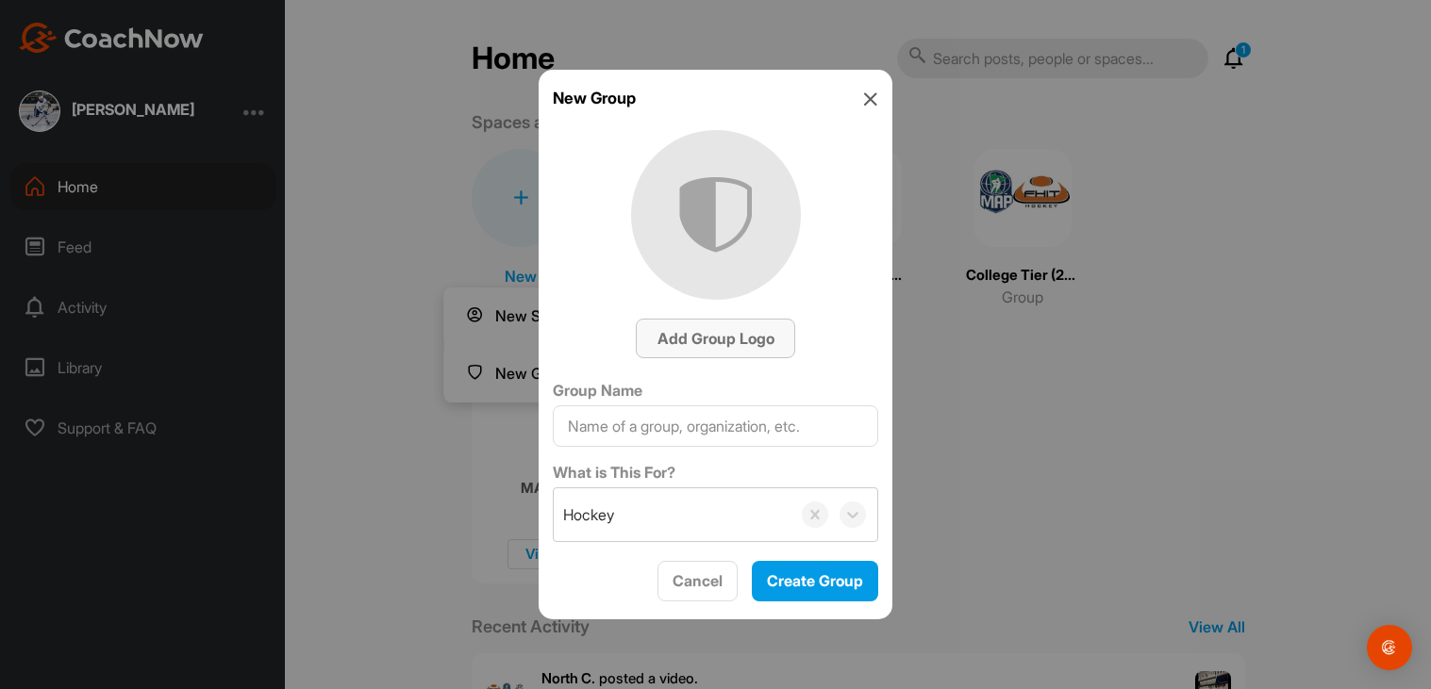
click at [733, 337] on span "Add Group Logo" at bounding box center [715, 338] width 117 height 19
click at [887, 100] on div "New Group Add Group Logo Group Name What is This For? Hockey Cancel Create Group" at bounding box center [716, 345] width 354 height 551
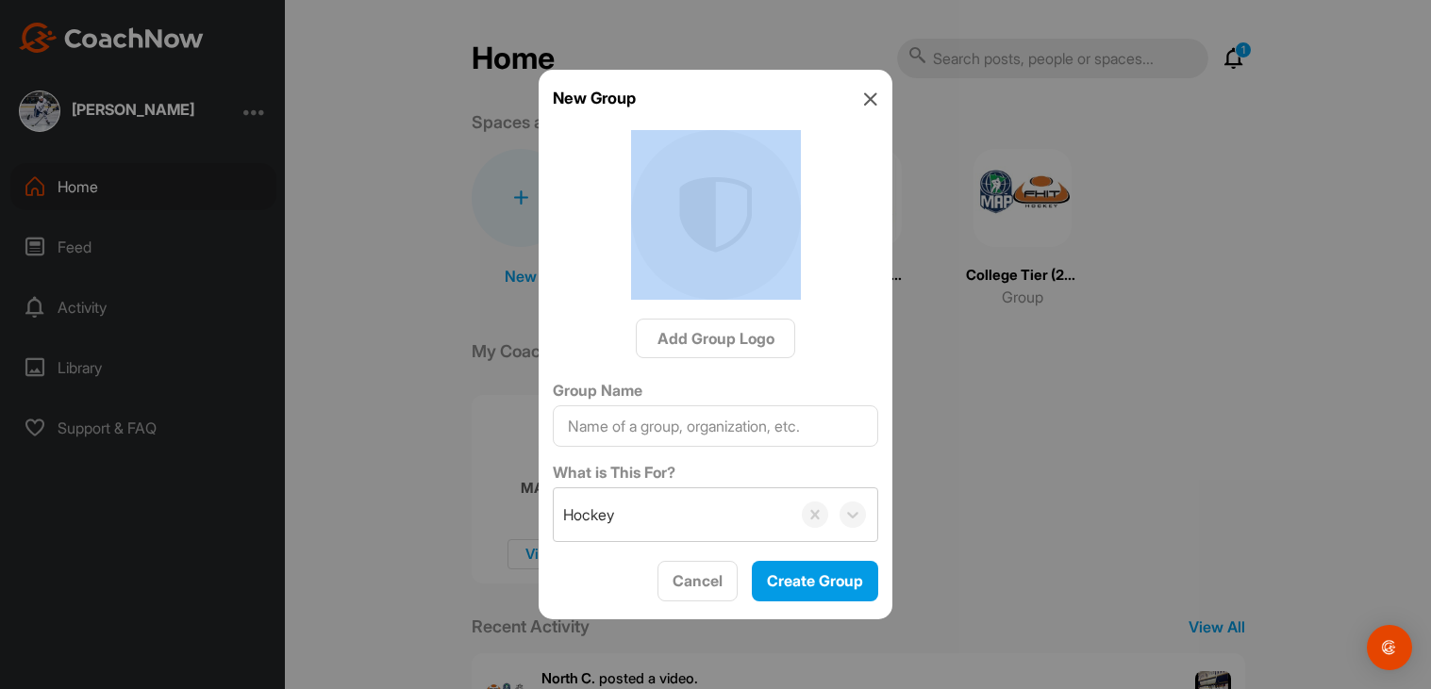
click at [875, 98] on icon at bounding box center [870, 98] width 15 height 15
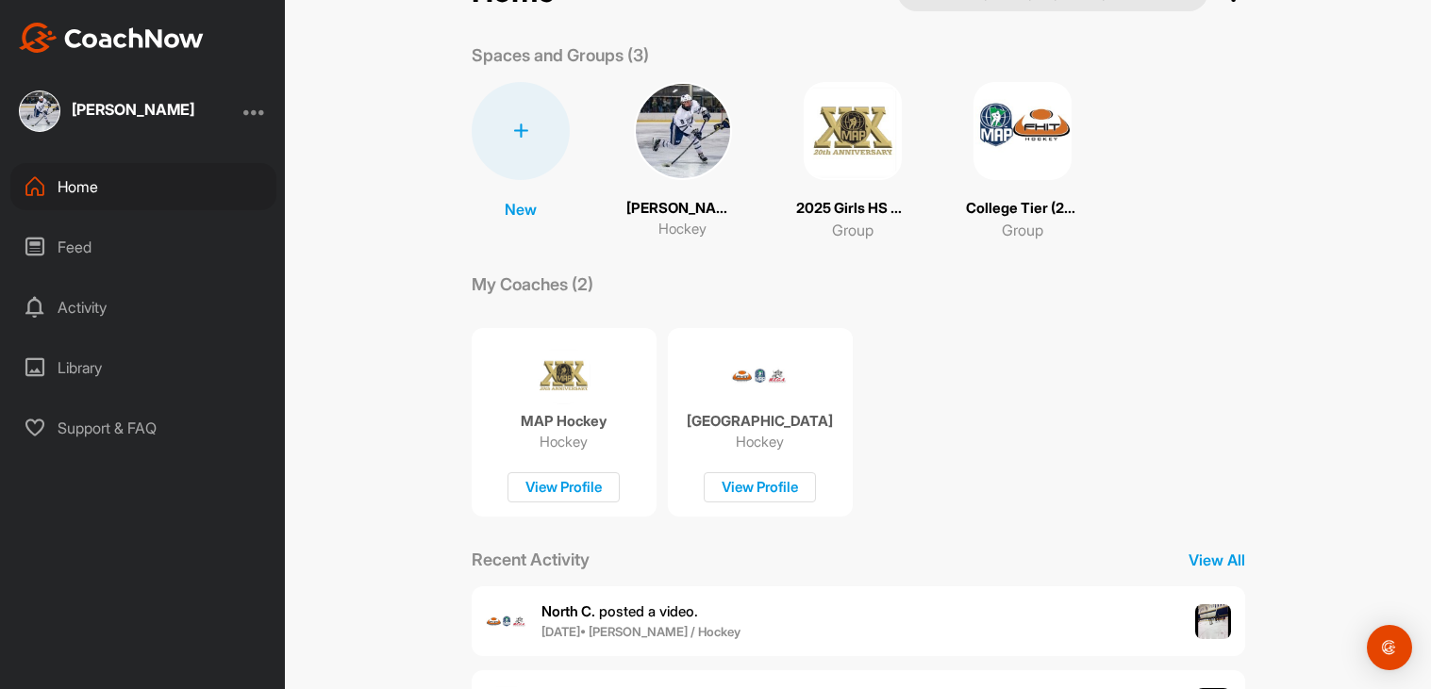
scroll to position [92, 0]
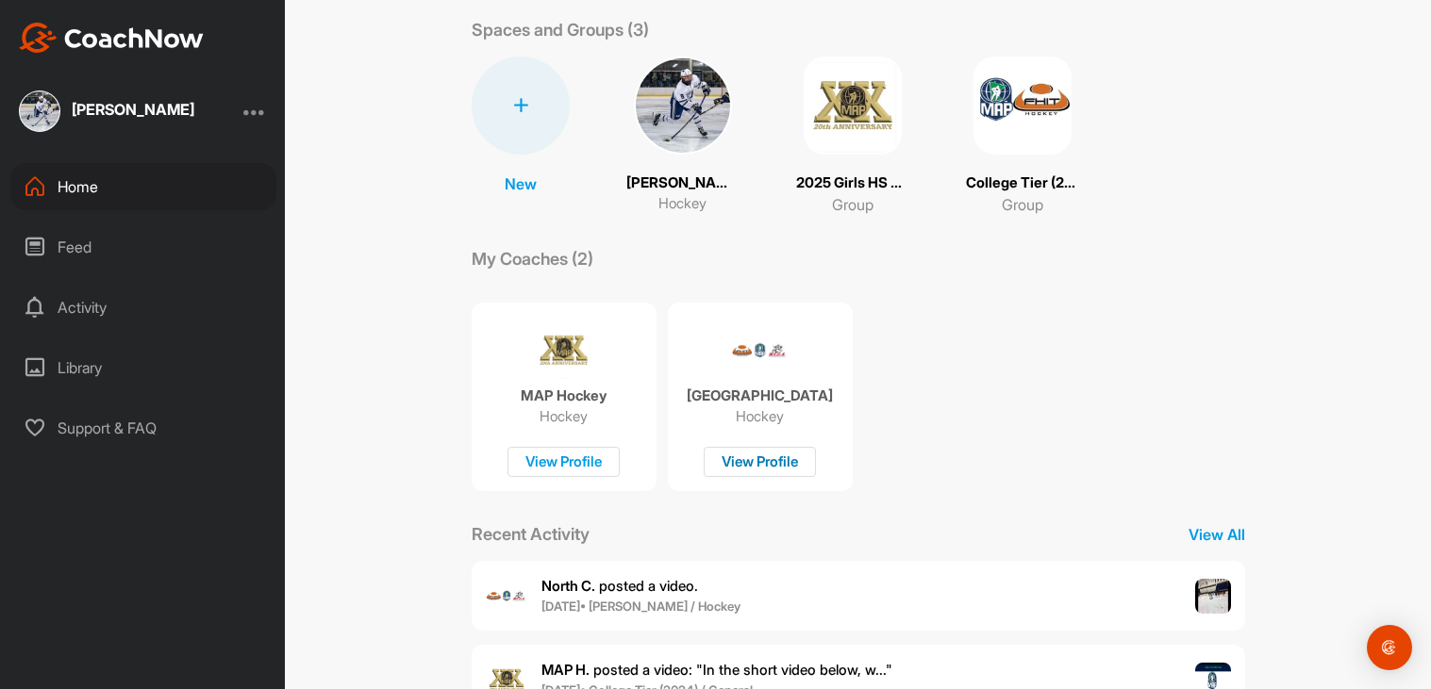
click at [764, 449] on div "View Profile" at bounding box center [760, 462] width 112 height 31
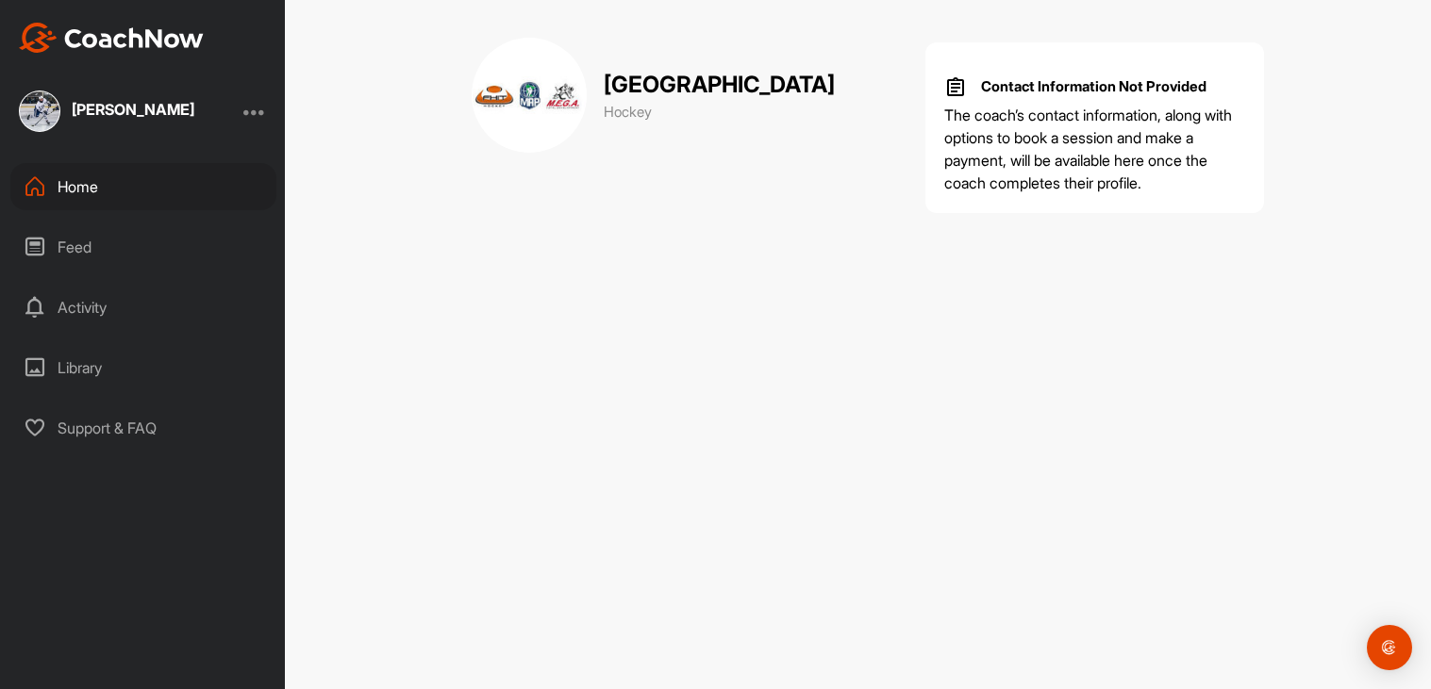
click at [107, 117] on div "[PERSON_NAME]" at bounding box center [133, 112] width 123 height 24
click at [260, 109] on div at bounding box center [254, 111] width 23 height 23
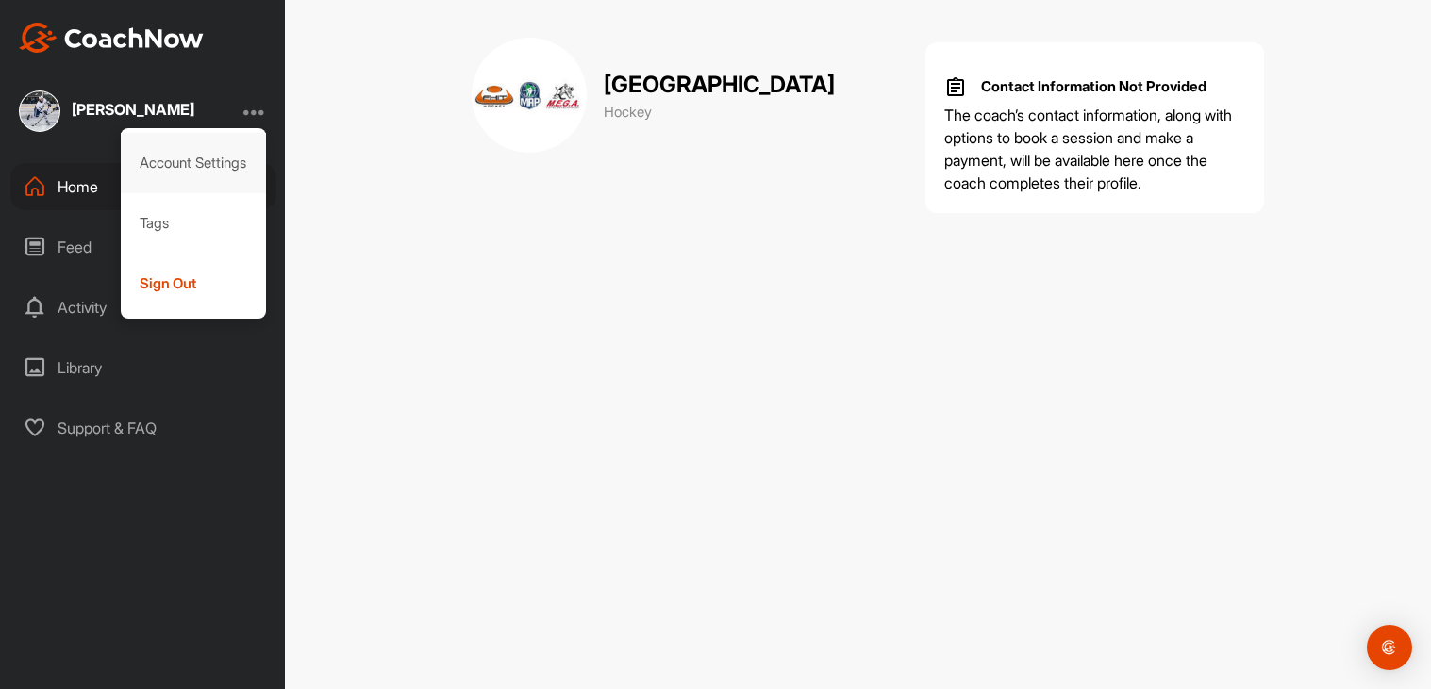
click at [230, 160] on div "Account Settings" at bounding box center [194, 163] width 146 height 60
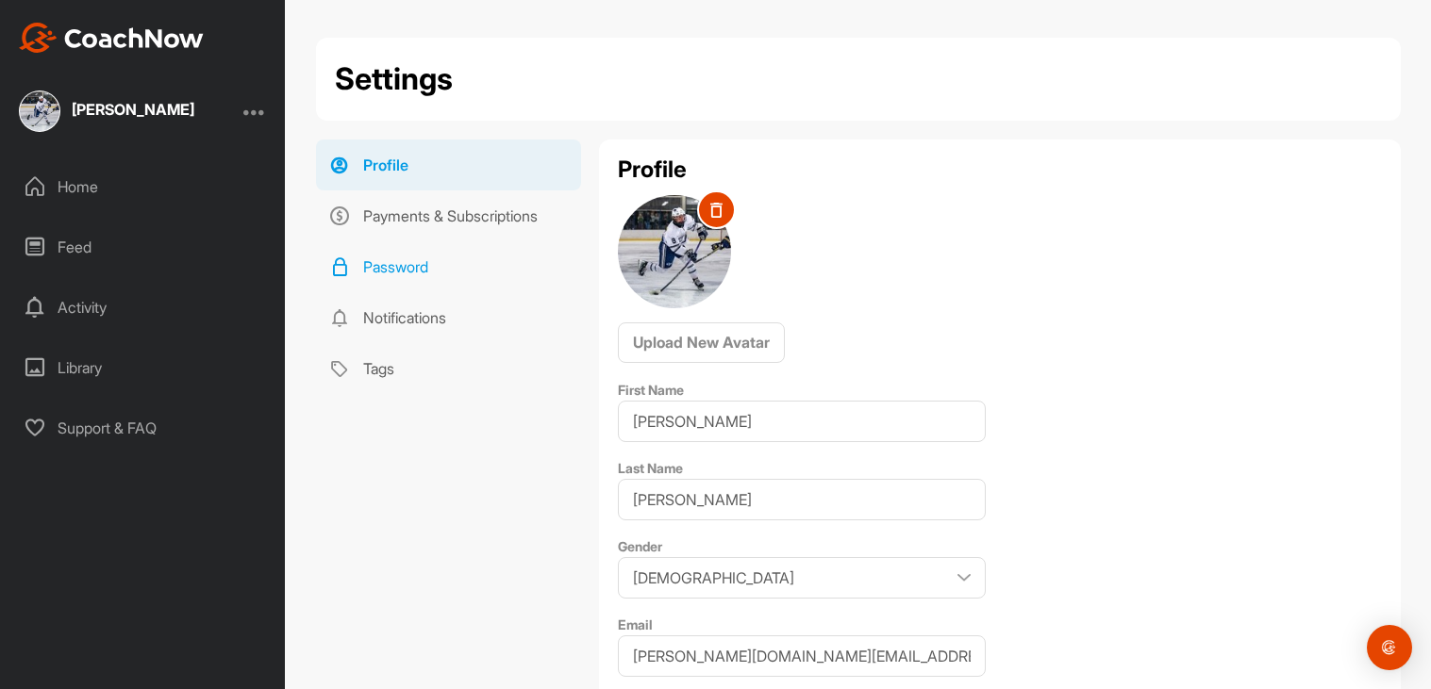
click at [432, 248] on link "Password" at bounding box center [448, 266] width 265 height 51
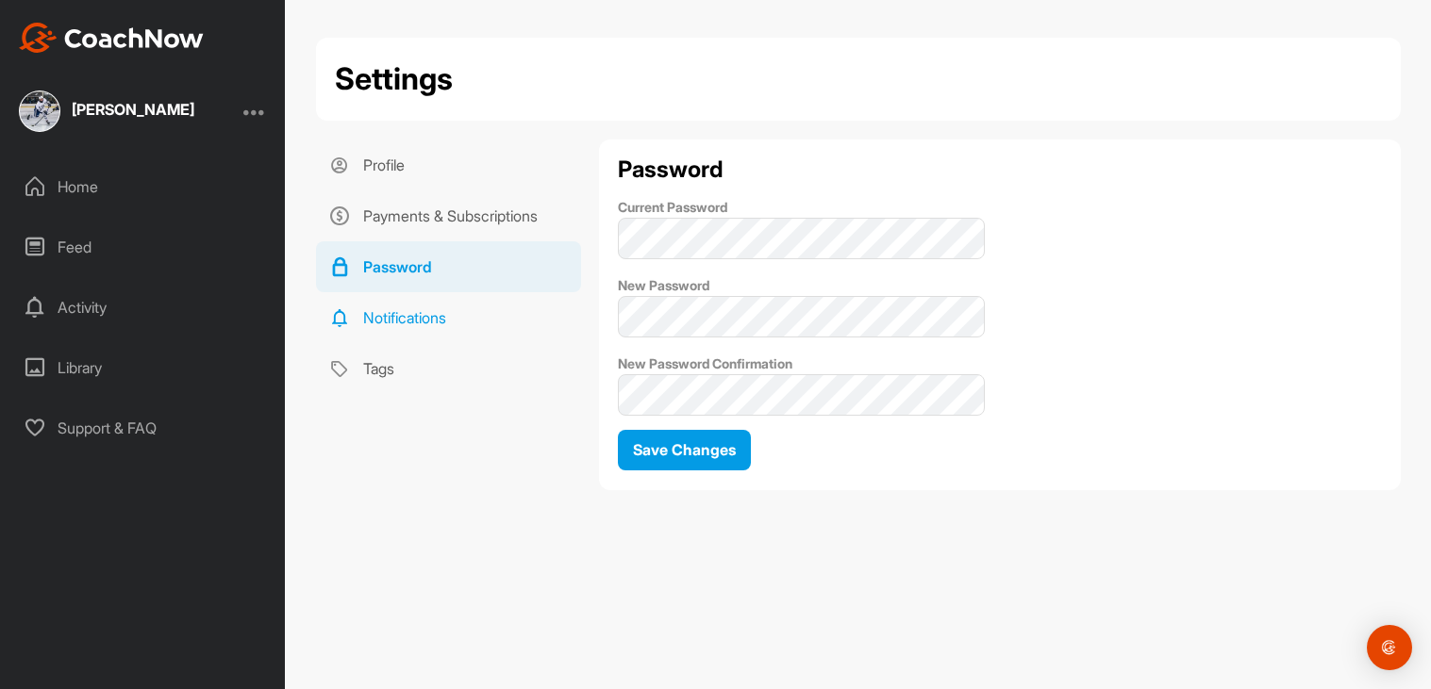
click at [422, 327] on link "Notifications" at bounding box center [448, 317] width 265 height 51
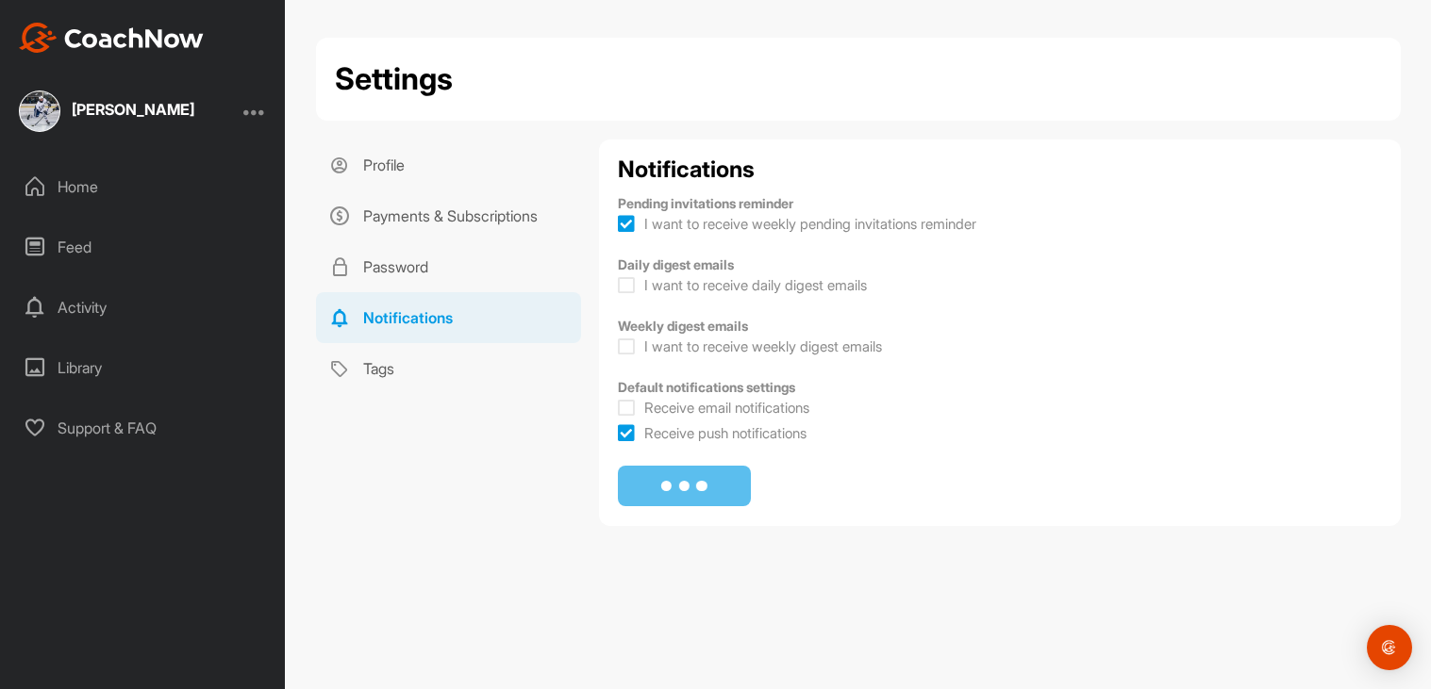
checkbox input "true"
click at [435, 203] on link "Payments & Subscriptions" at bounding box center [448, 216] width 265 height 51
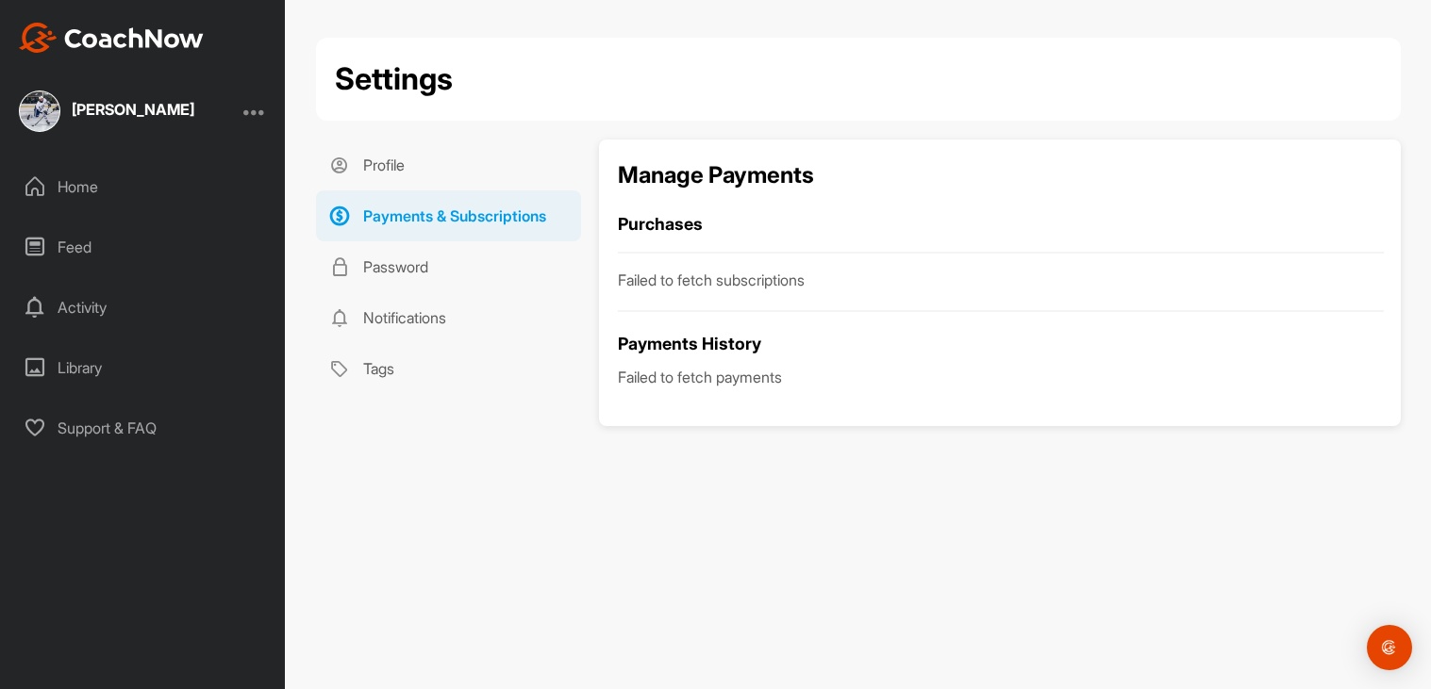
click at [225, 118] on div "[PERSON_NAME]" at bounding box center [142, 111] width 285 height 41
click at [131, 111] on div "[PERSON_NAME]" at bounding box center [133, 109] width 123 height 15
click at [61, 191] on div "Home" at bounding box center [143, 186] width 266 height 47
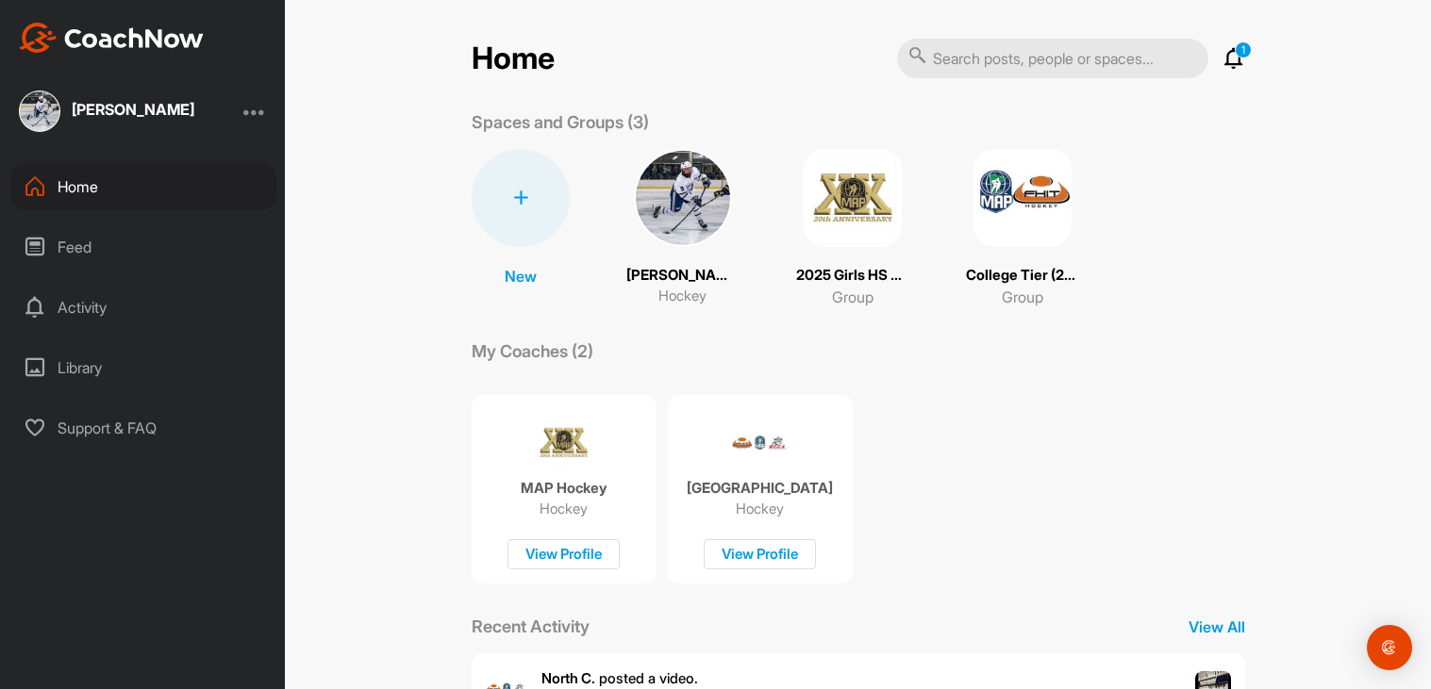
click at [709, 206] on img at bounding box center [683, 198] width 98 height 98
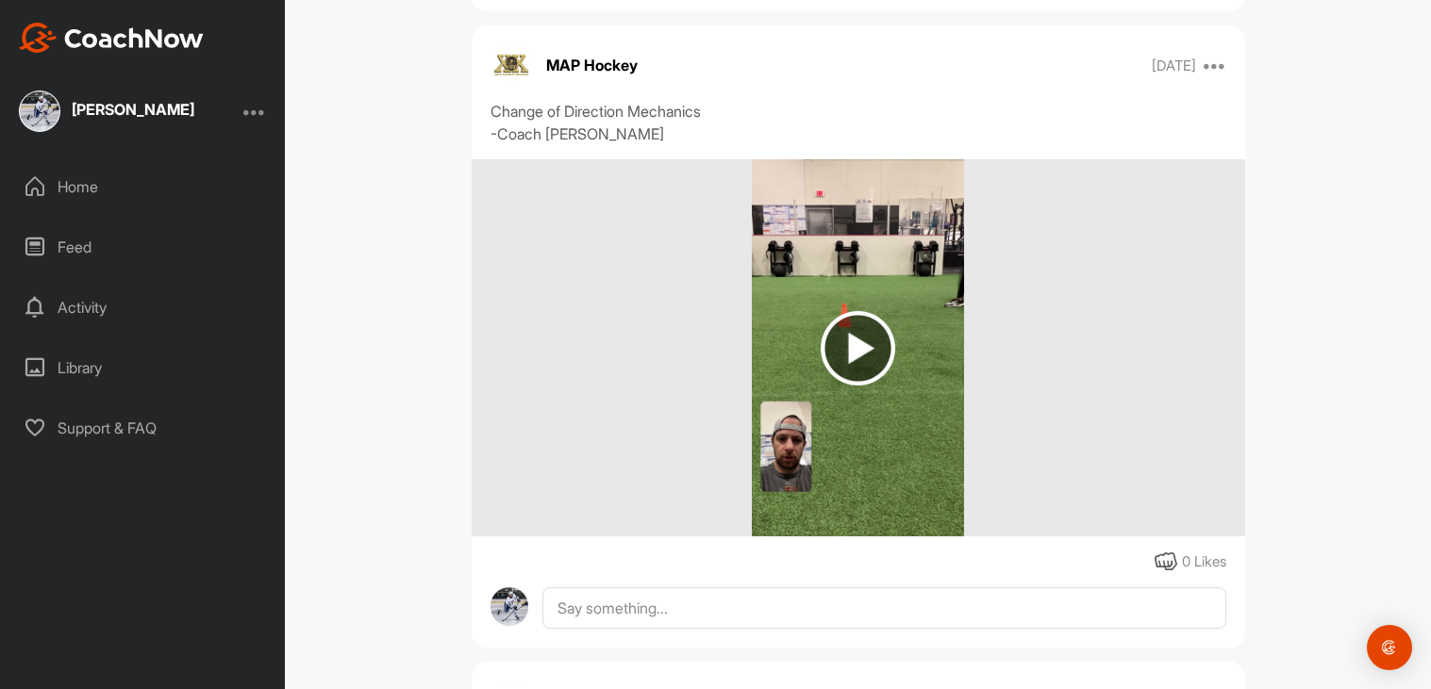
scroll to position [933, 0]
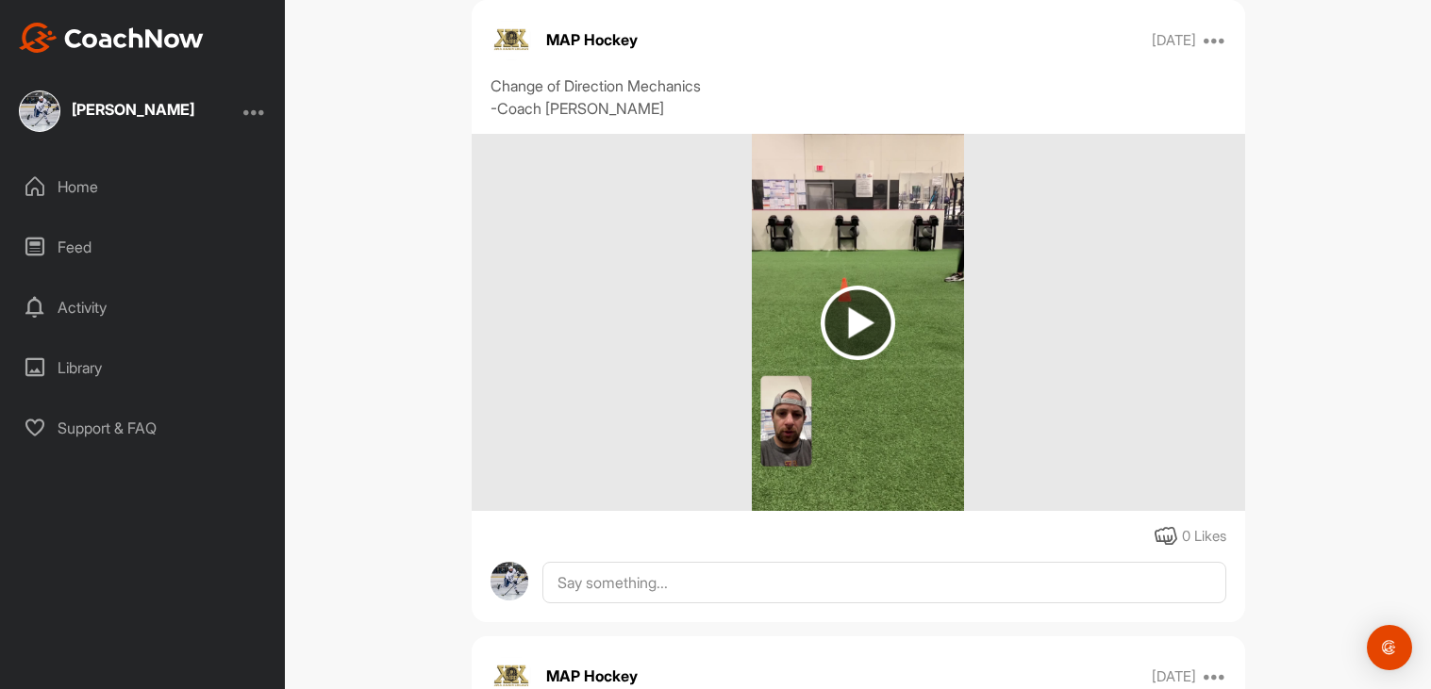
click at [884, 357] on img at bounding box center [858, 323] width 75 height 75
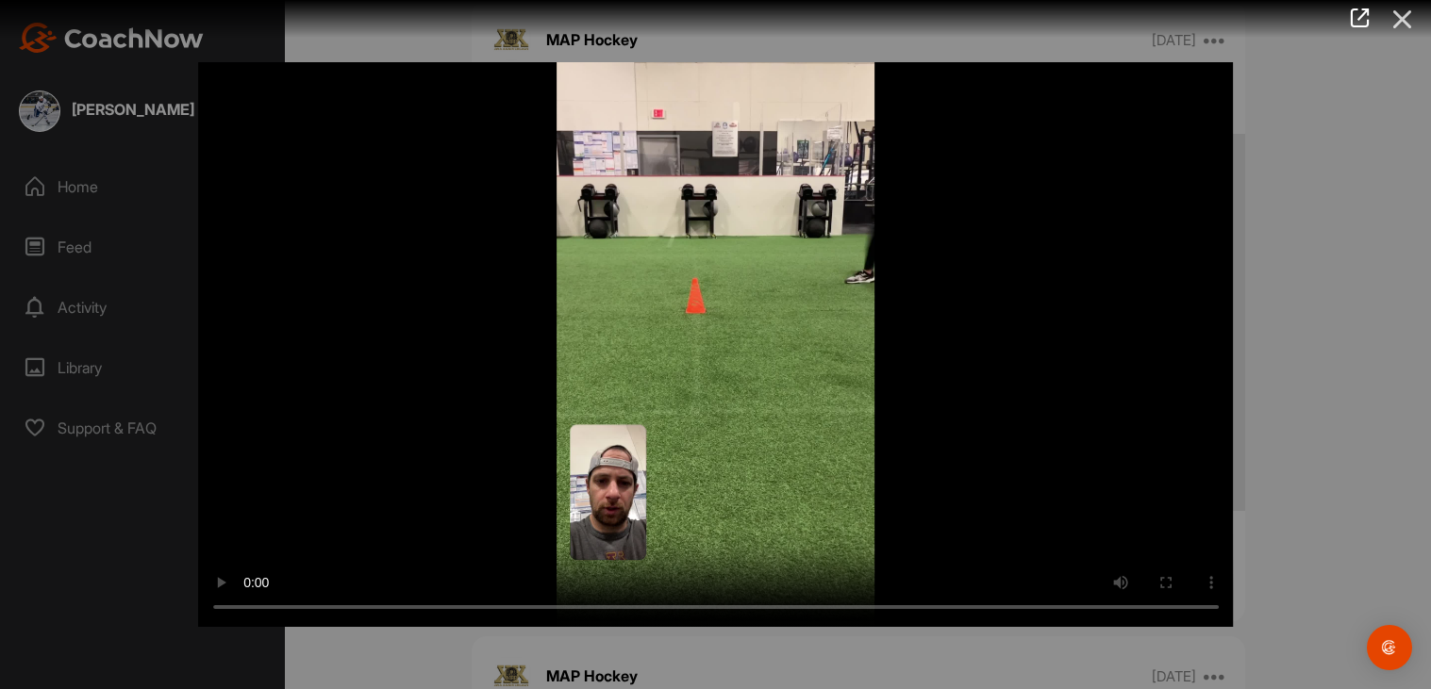
click at [1408, 25] on icon at bounding box center [1402, 19] width 43 height 35
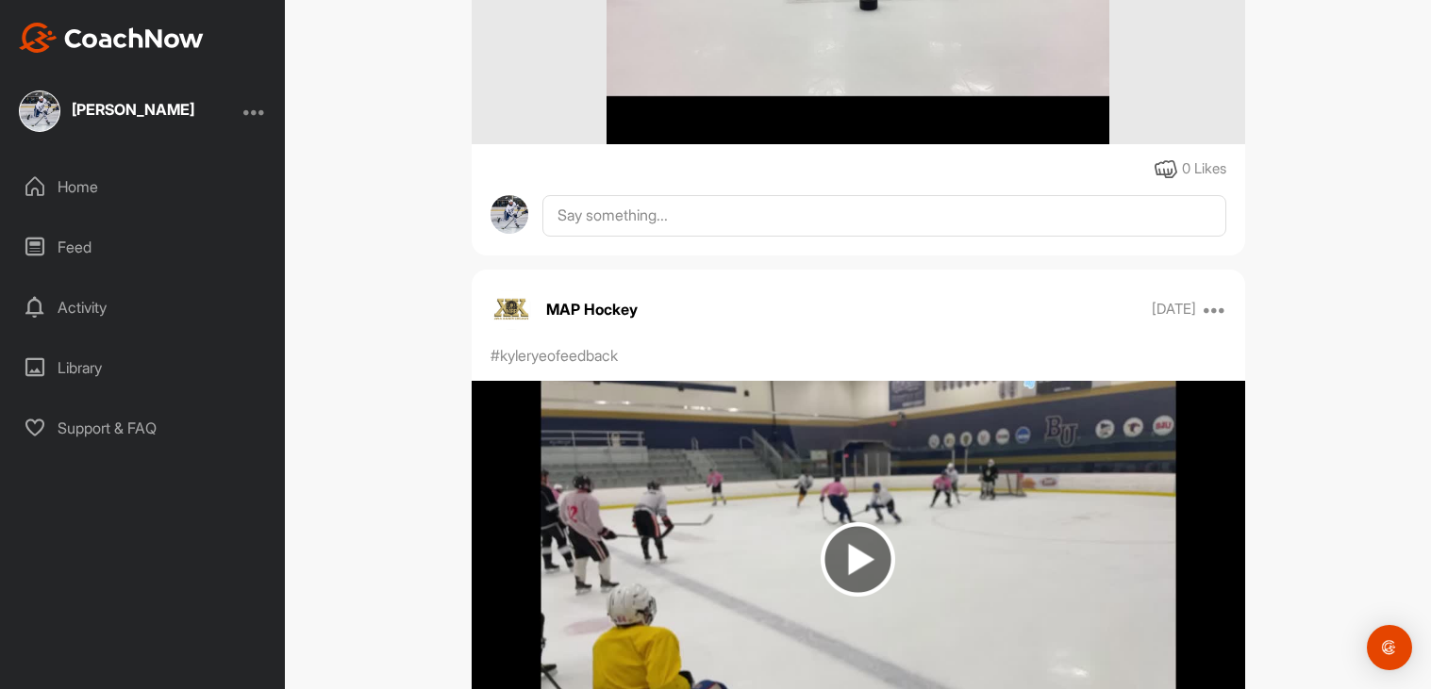
scroll to position [3881, 0]
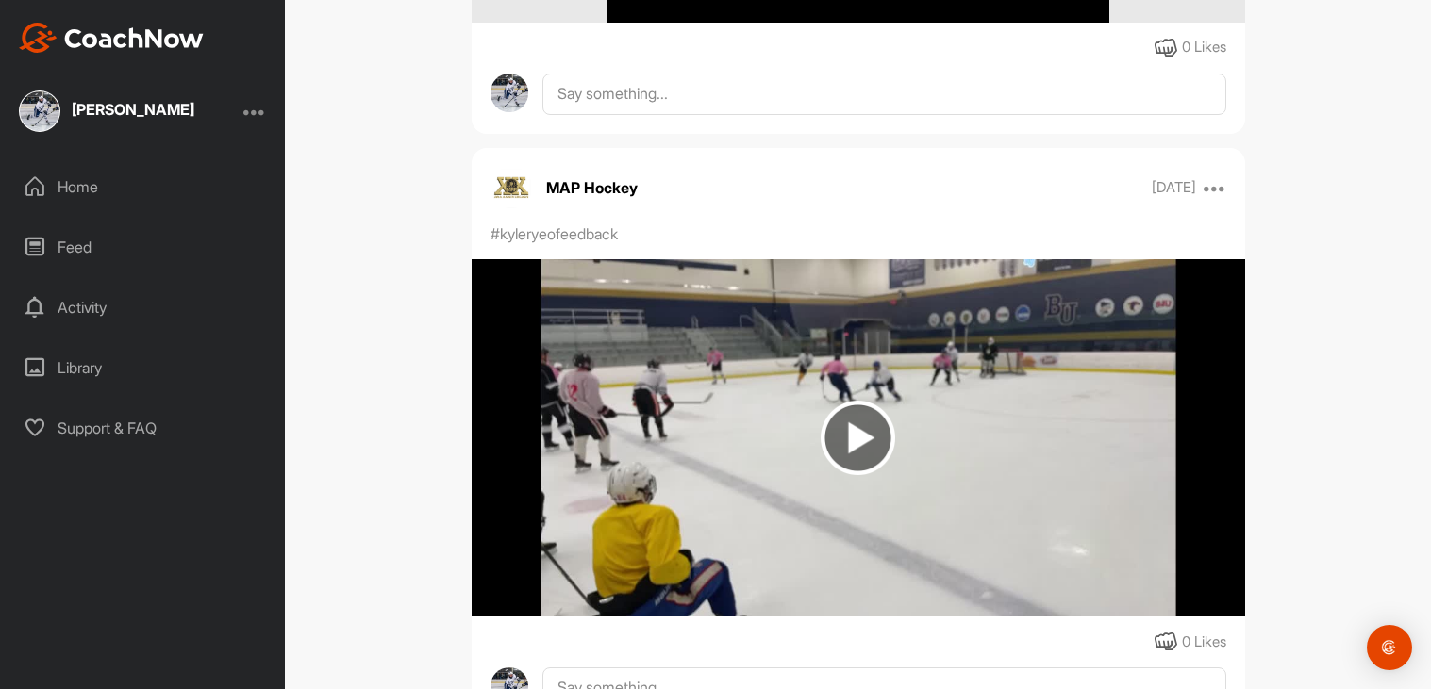
click at [763, 400] on img at bounding box center [858, 437] width 773 height 357
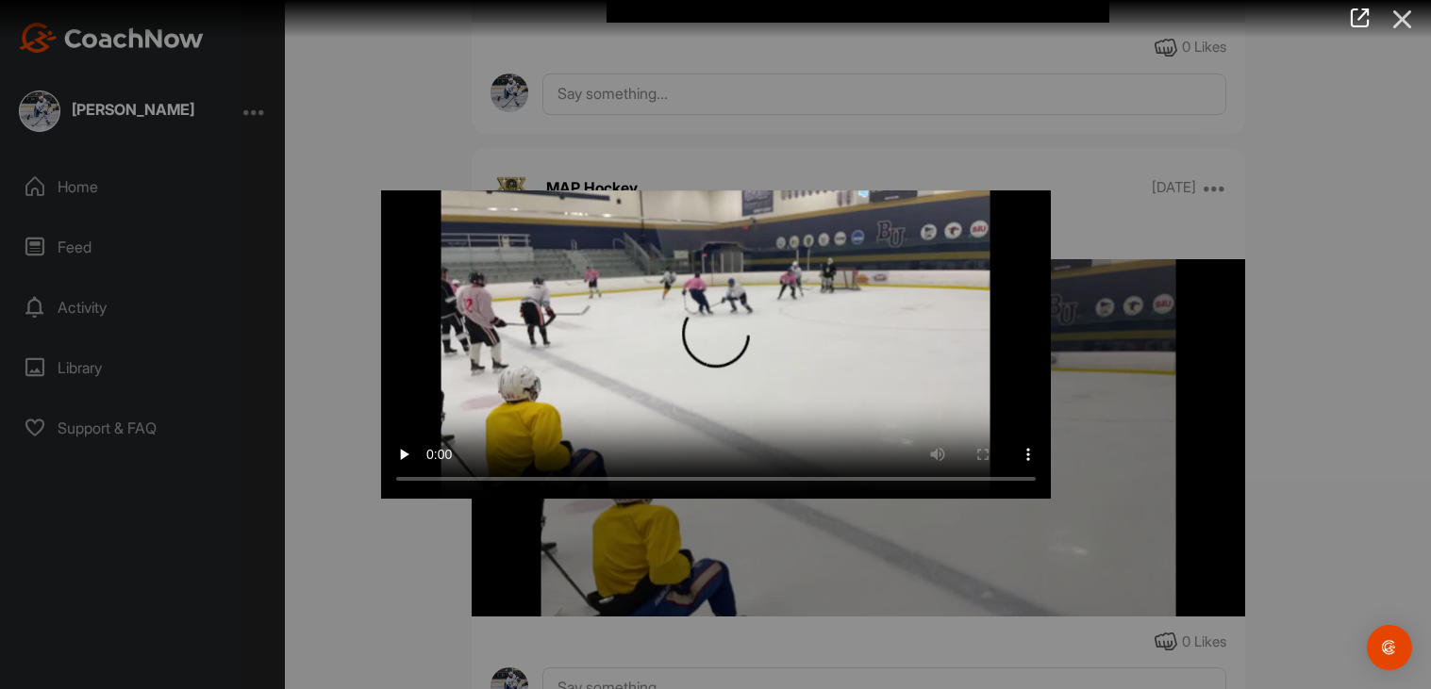
click at [1409, 29] on icon at bounding box center [1402, 19] width 43 height 35
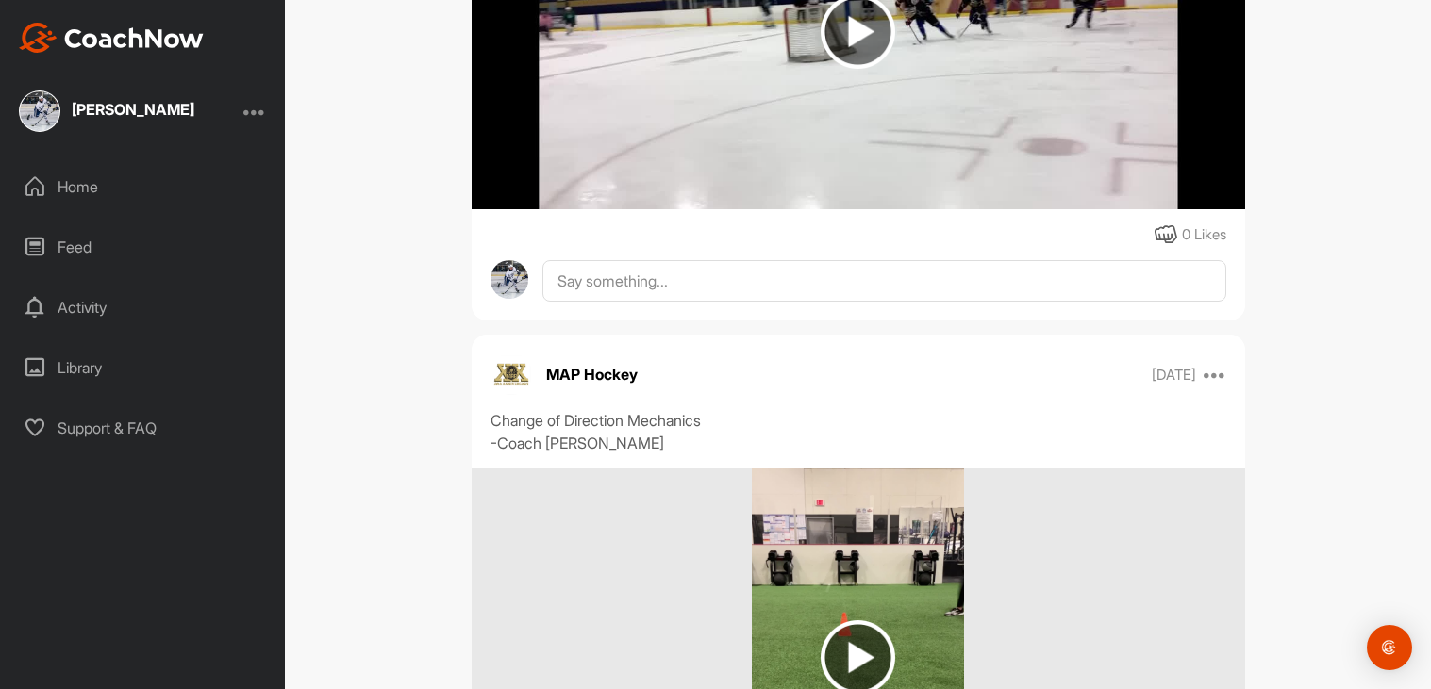
scroll to position [0, 0]
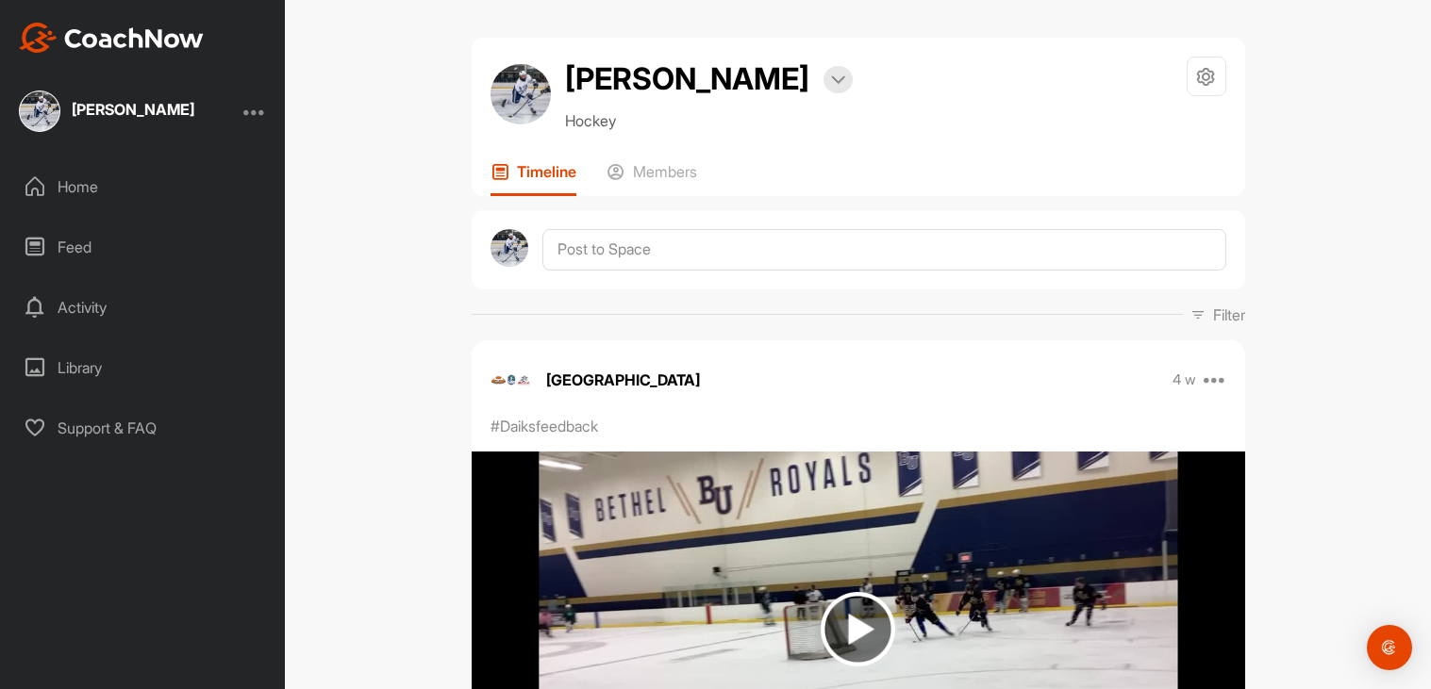
click at [432, 412] on div "[PERSON_NAME] Bookings Hockey Space Settings Your Notifications Leave Space Tim…" at bounding box center [858, 344] width 1146 height 689
click at [113, 421] on div "Support & FAQ" at bounding box center [143, 428] width 266 height 47
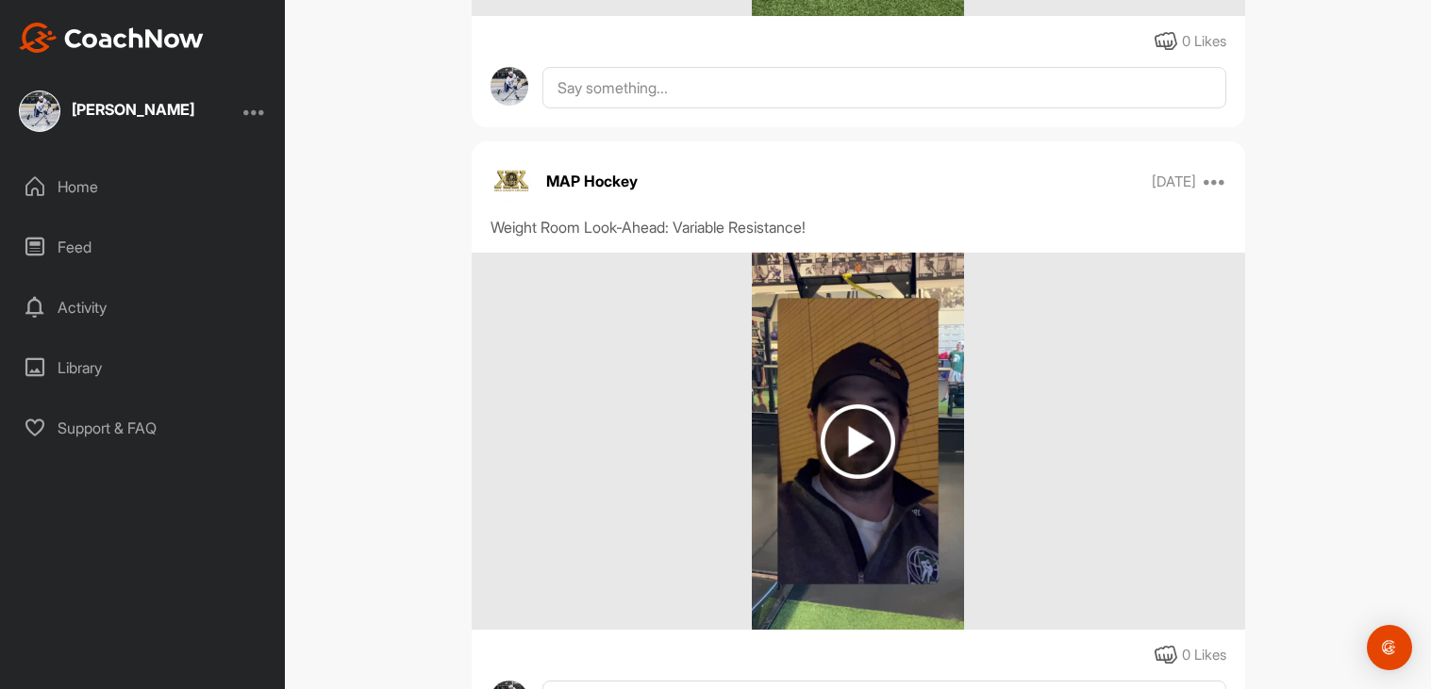
scroll to position [1889, 0]
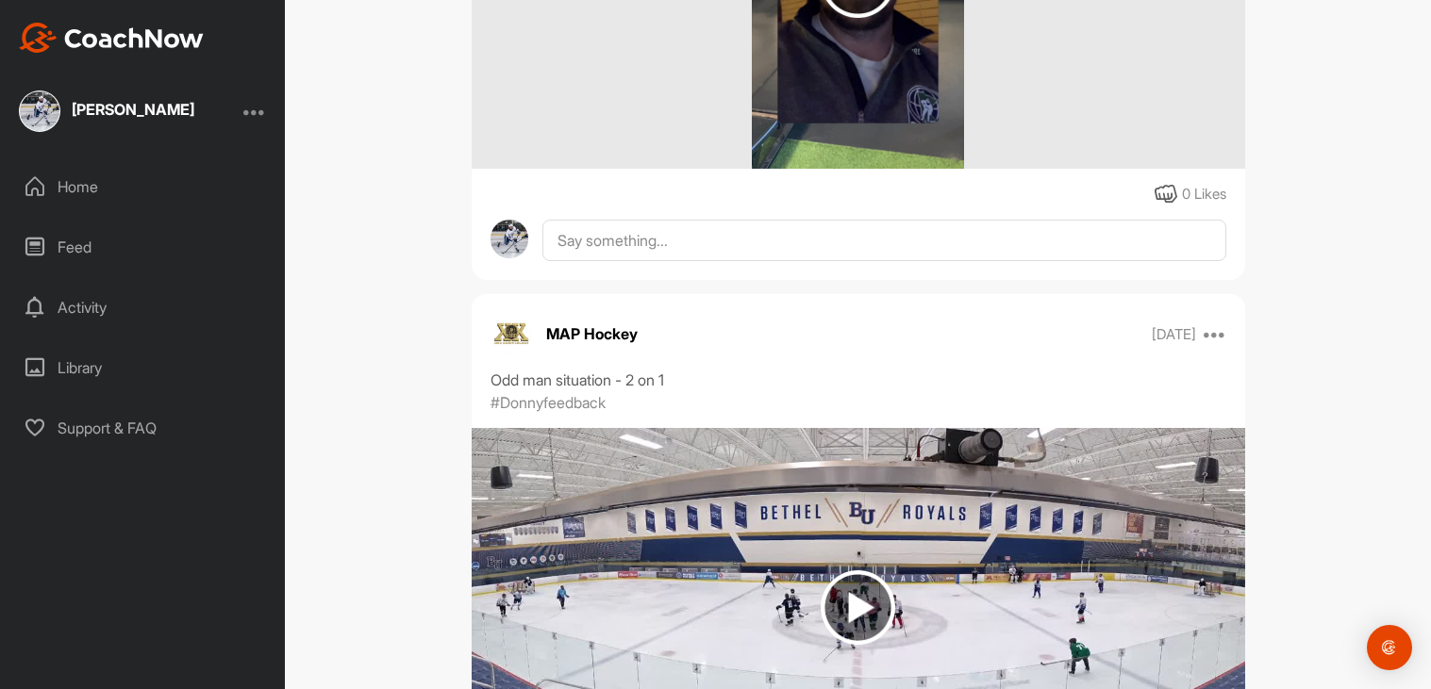
click at [257, 111] on div at bounding box center [254, 111] width 23 height 23
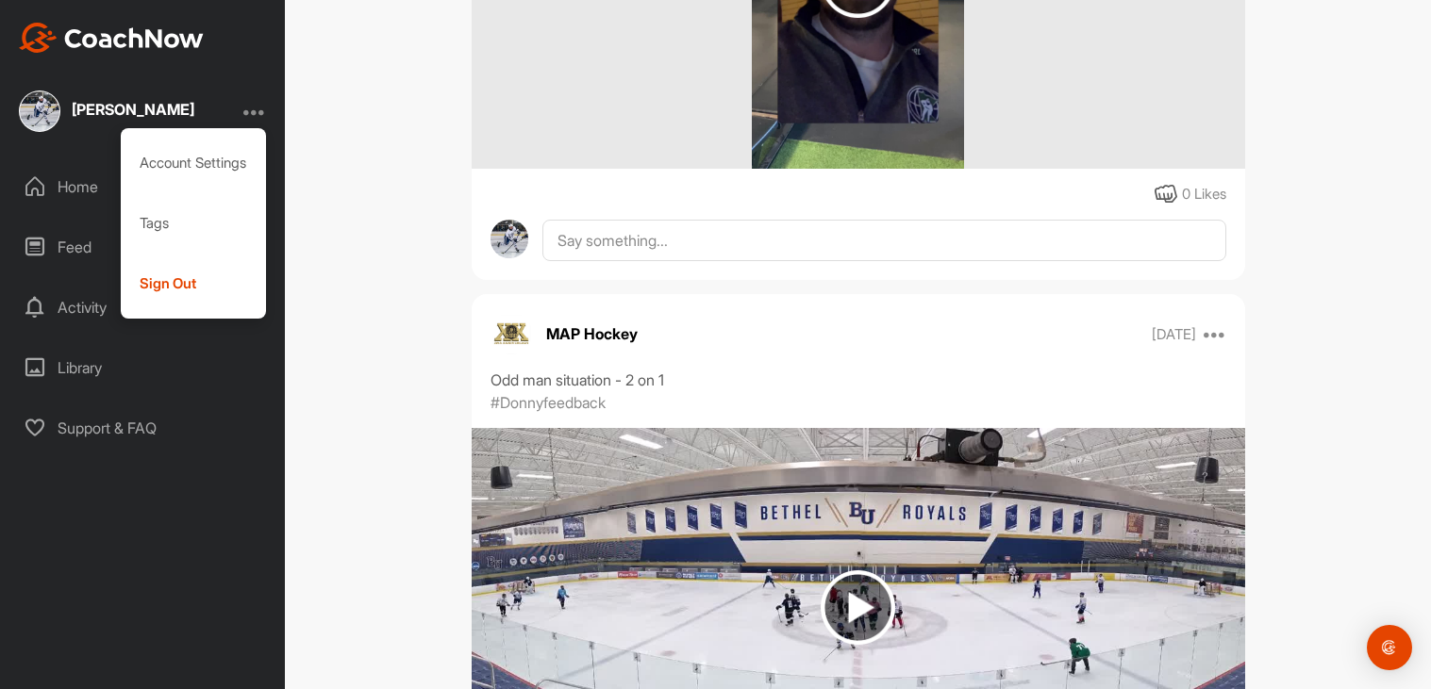
click at [69, 149] on div "[PERSON_NAME] Account Settings Tags Sign Out Home Feed Activity Library Support…" at bounding box center [142, 344] width 285 height 689
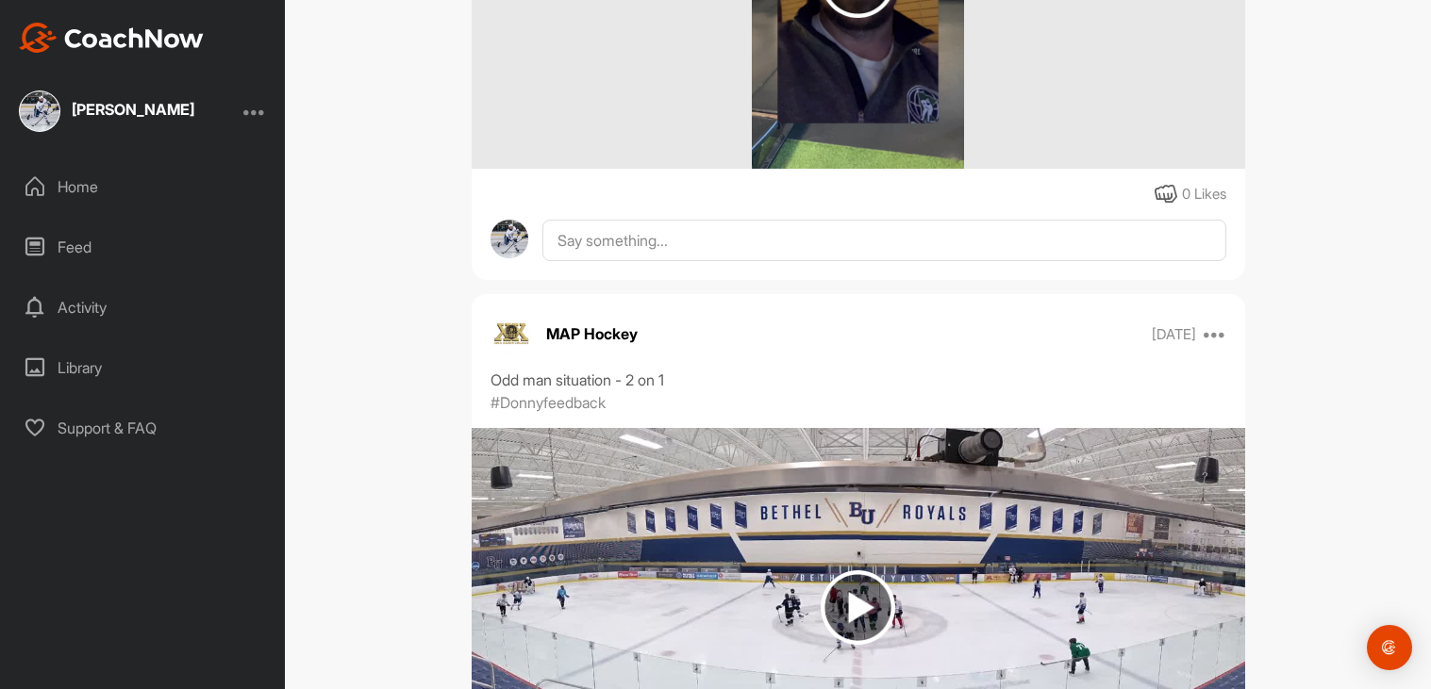
click at [54, 130] on div "[PERSON_NAME]" at bounding box center [106, 111] width 175 height 41
click at [27, 88] on div "[PERSON_NAME] Home Feed Activity Library Support & FAQ" at bounding box center [142, 344] width 285 height 689
click at [43, 94] on img at bounding box center [39, 111] width 41 height 41
